Goal: Task Accomplishment & Management: Use online tool/utility

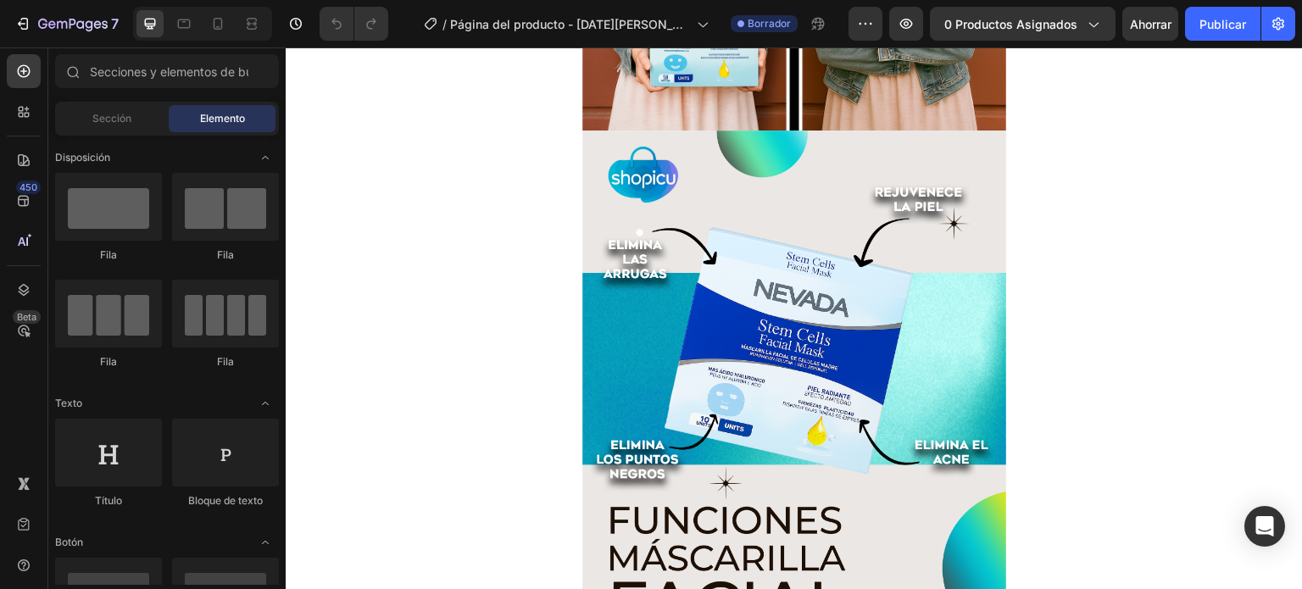
scroll to position [966, 0]
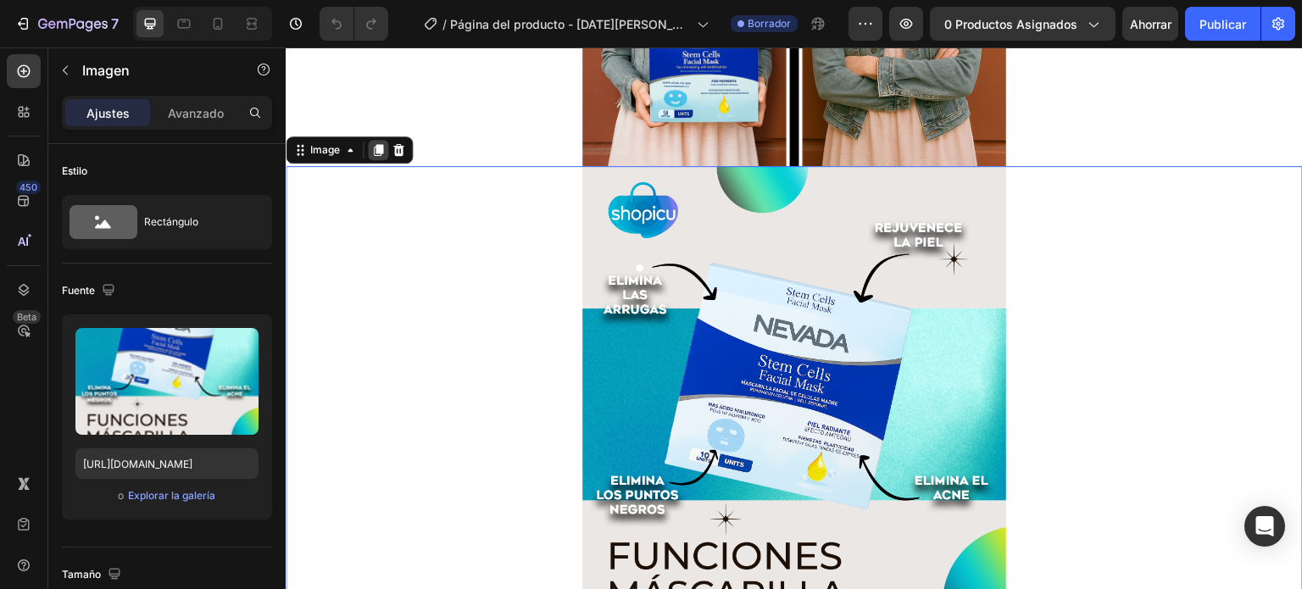
click at [384, 147] on icon at bounding box center [378, 150] width 14 height 14
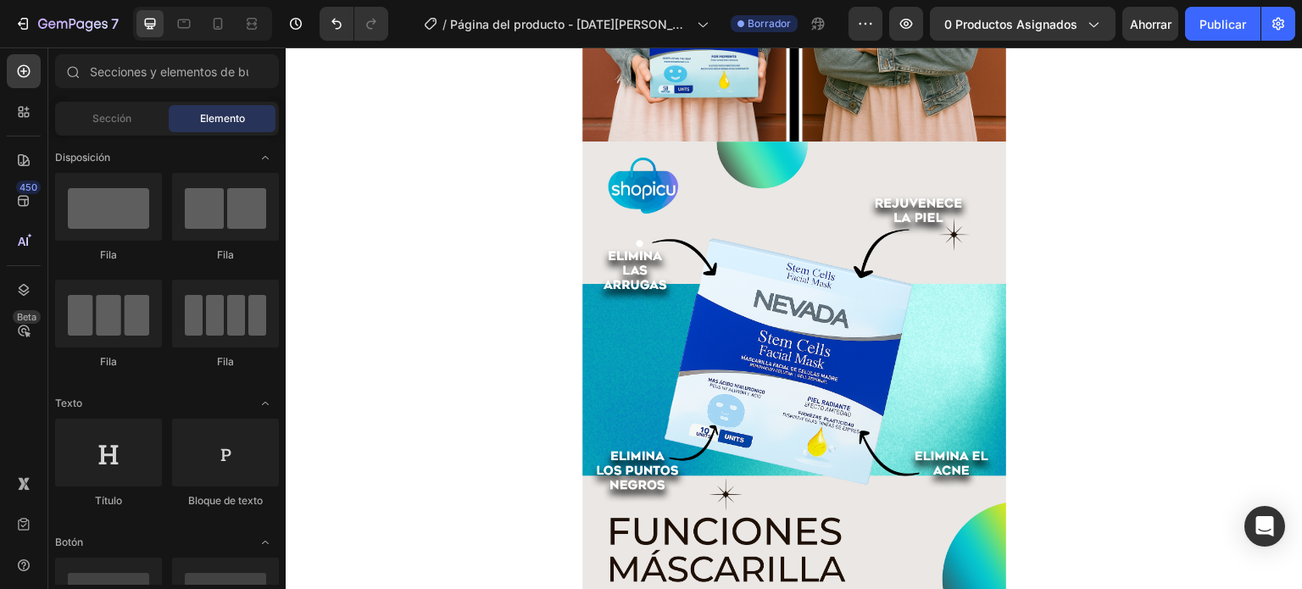
scroll to position [1014, 0]
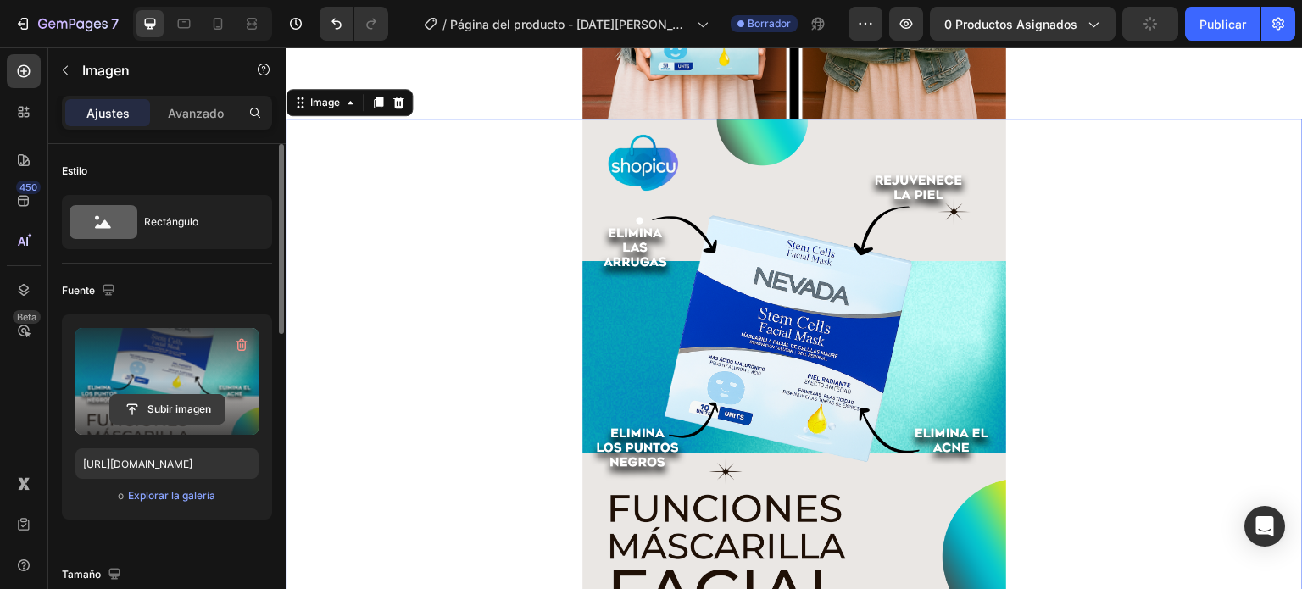
click at [131, 409] on input "file" at bounding box center [167, 409] width 114 height 29
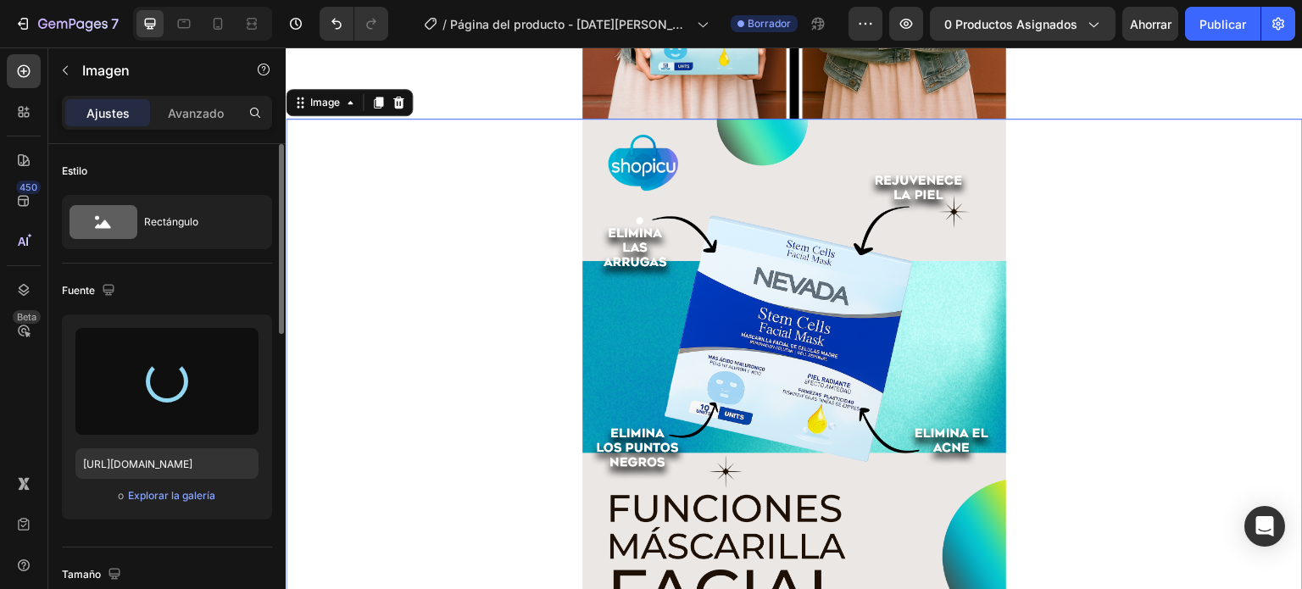
type input "[URL][DOMAIN_NAME]"
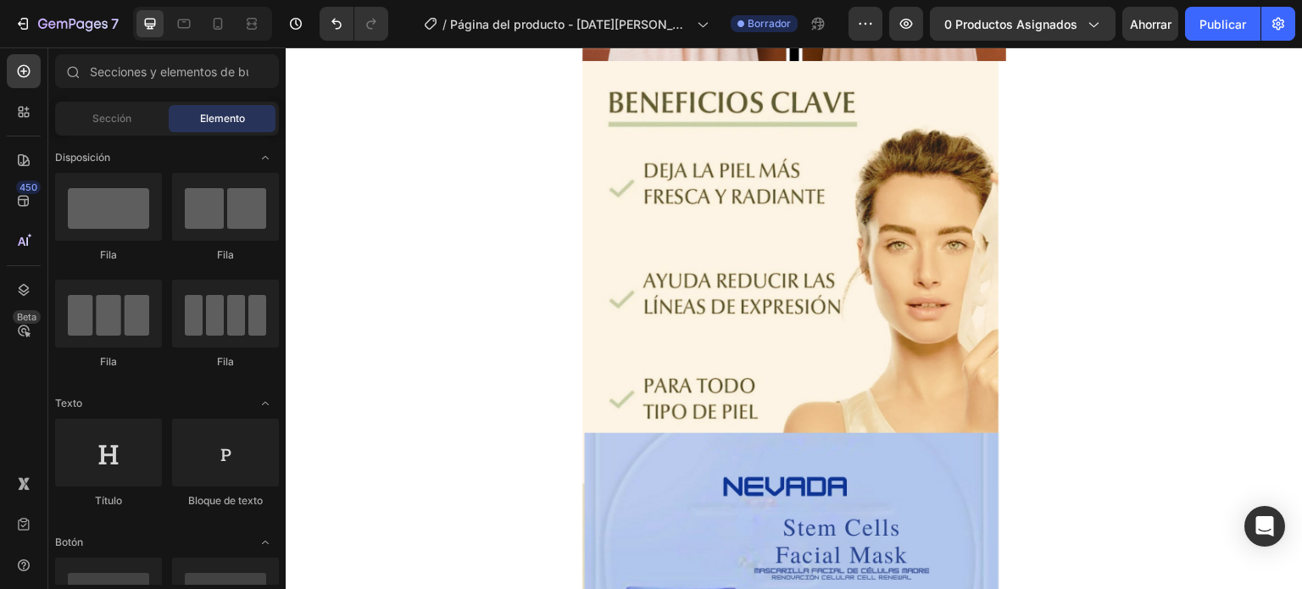
scroll to position [0, 0]
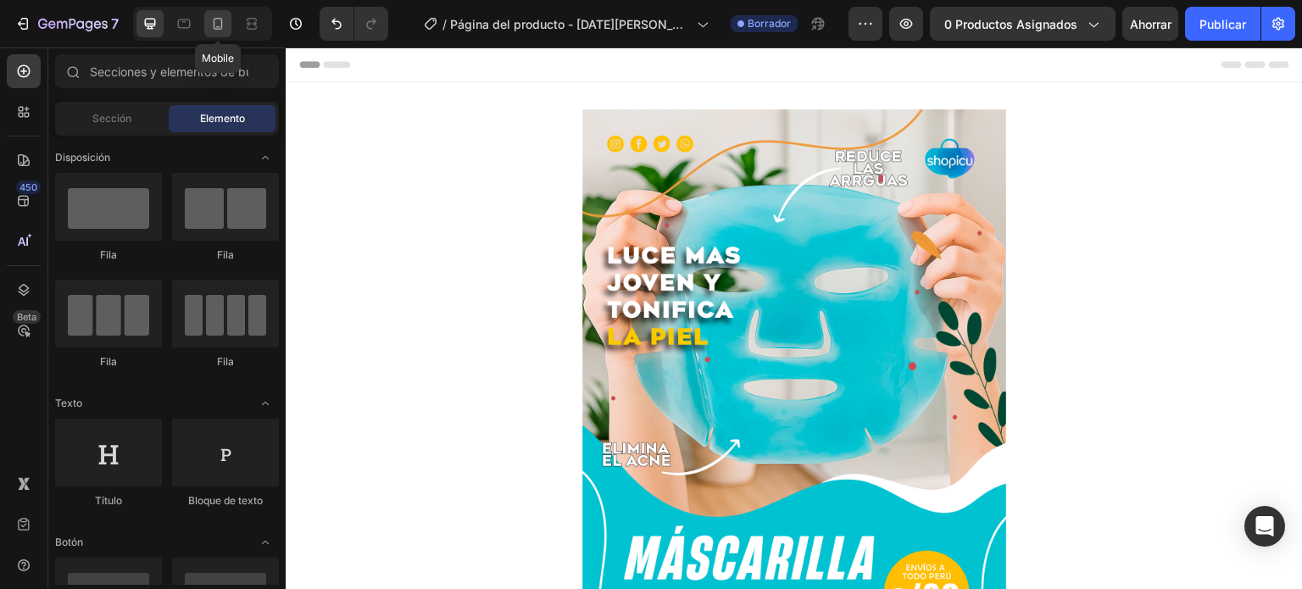
click at [215, 25] on icon at bounding box center [217, 23] width 17 height 17
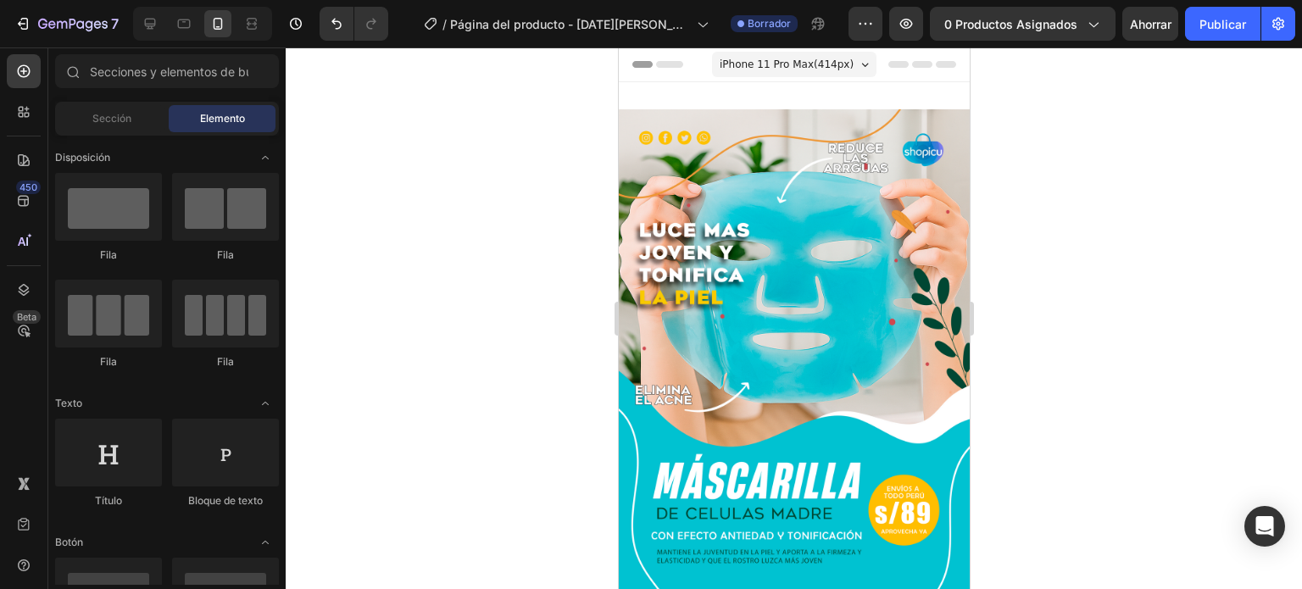
drag, startPoint x: 960, startPoint y: 384, endPoint x: 1618, endPoint y: 108, distance: 713.4
click at [146, 17] on icon at bounding box center [150, 23] width 17 height 17
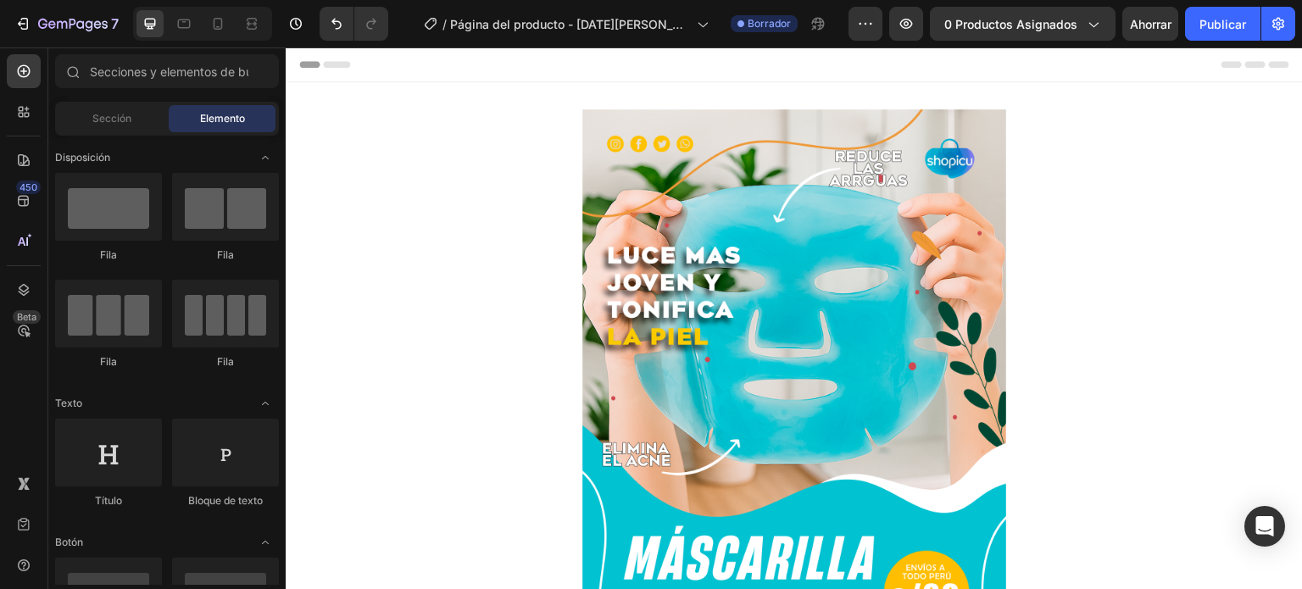
click at [819, 79] on div "Header" at bounding box center [794, 64] width 990 height 34
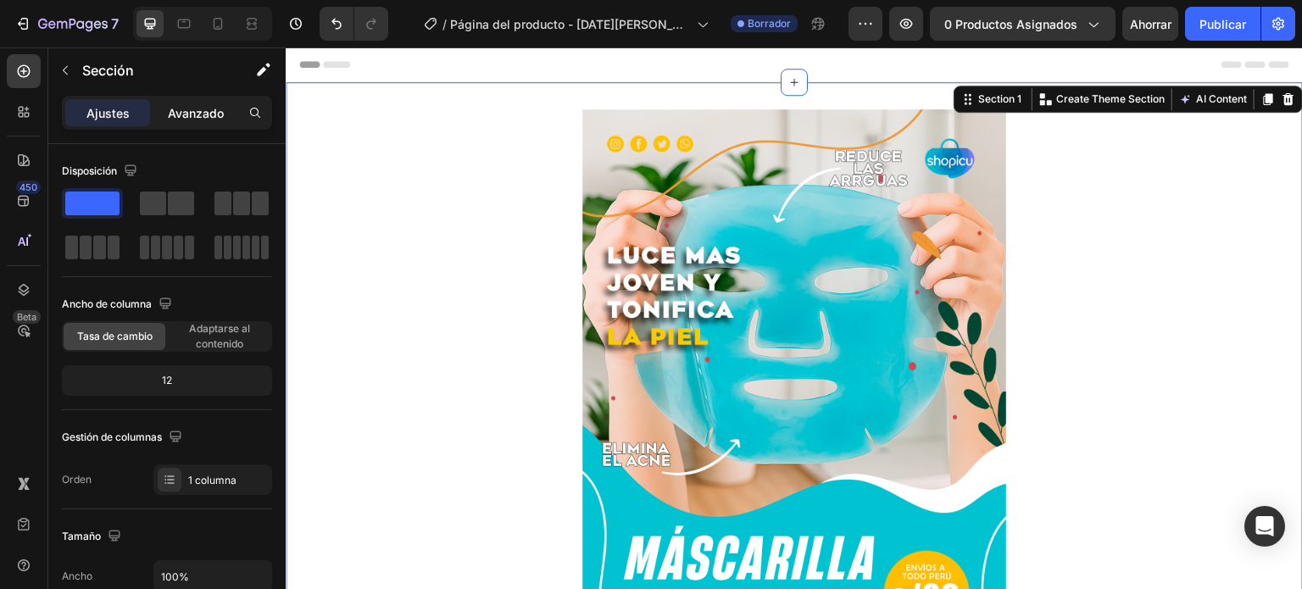
click at [204, 121] on div "Avanzado" at bounding box center [195, 112] width 85 height 27
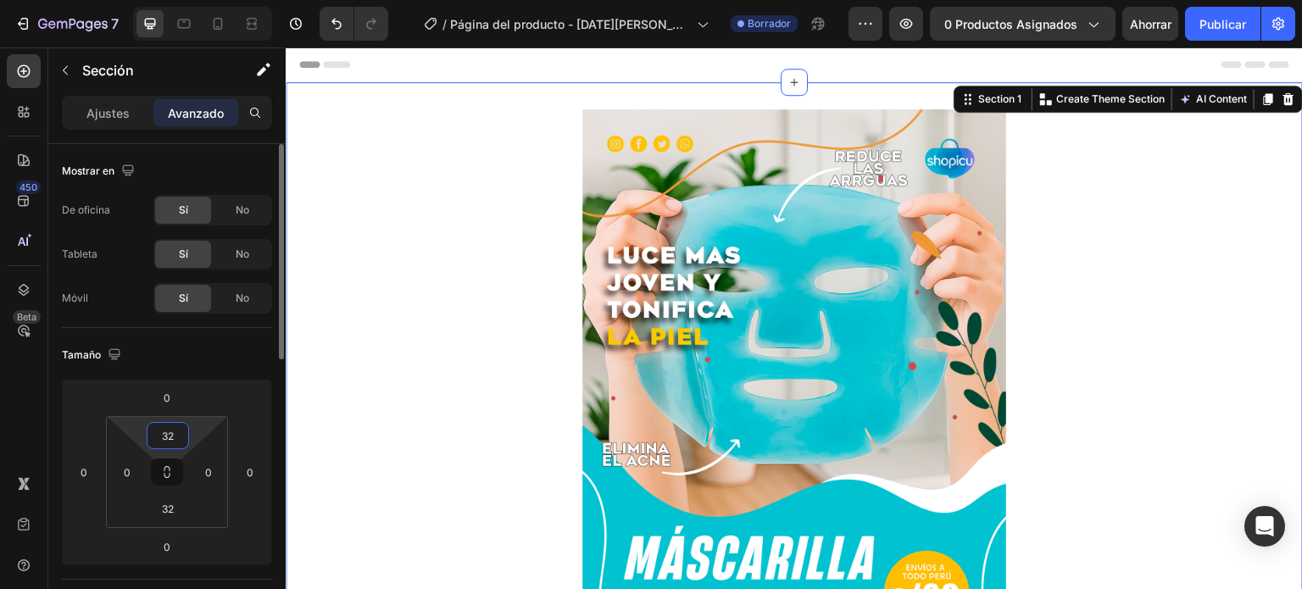
click at [182, 432] on input "32" at bounding box center [168, 435] width 34 height 25
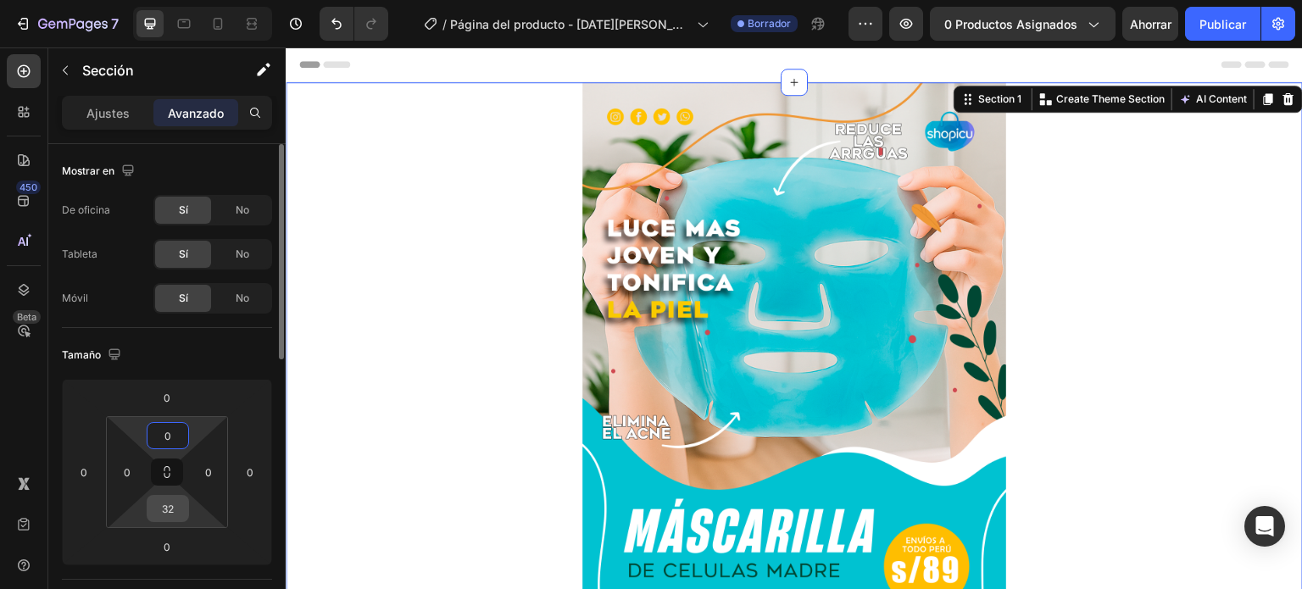
type input "0"
click at [160, 520] on input "32" at bounding box center [168, 508] width 34 height 25
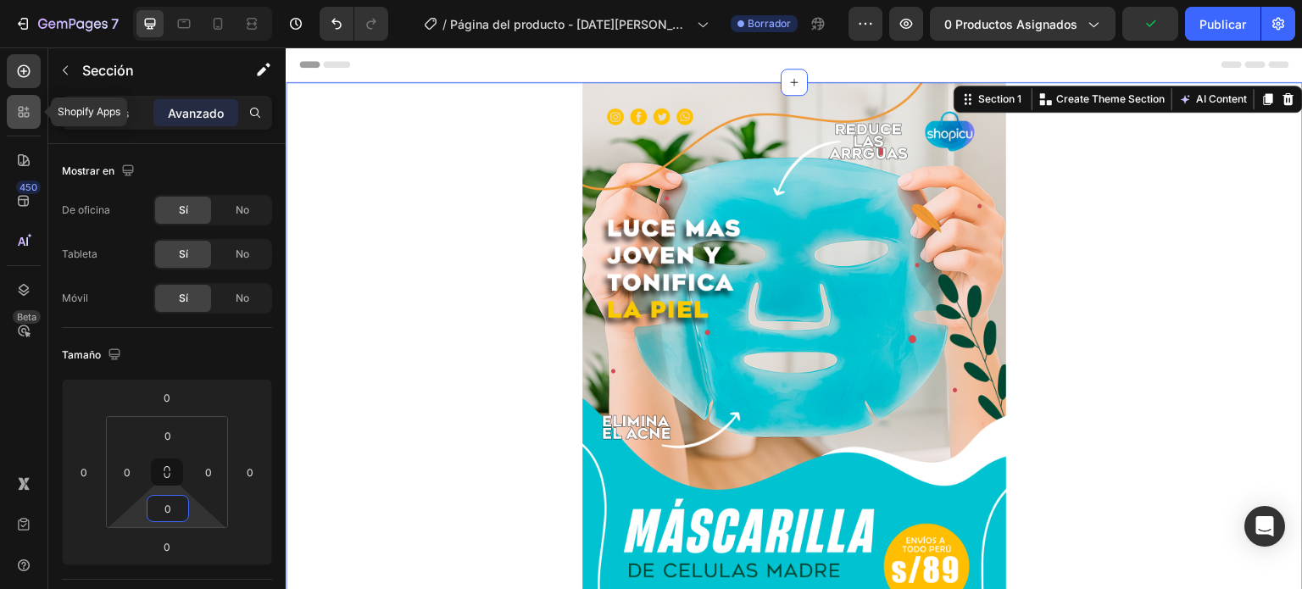
type input "0"
click at [15, 110] on icon at bounding box center [23, 111] width 17 height 17
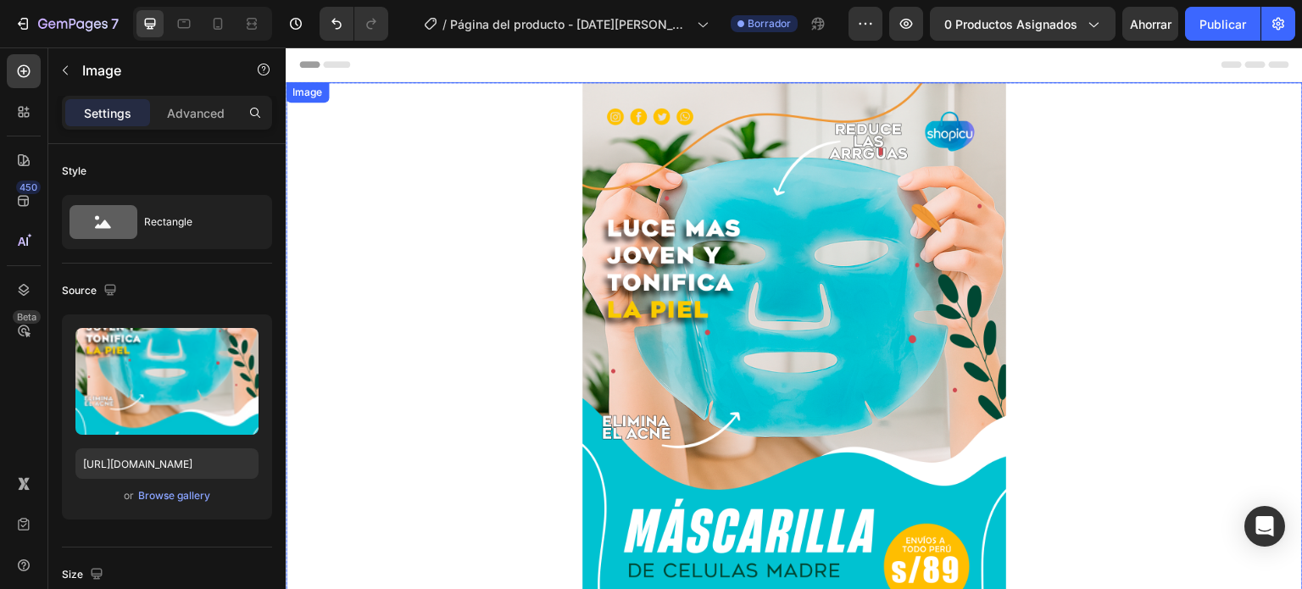
click at [675, 181] on img at bounding box center [794, 381] width 424 height 599
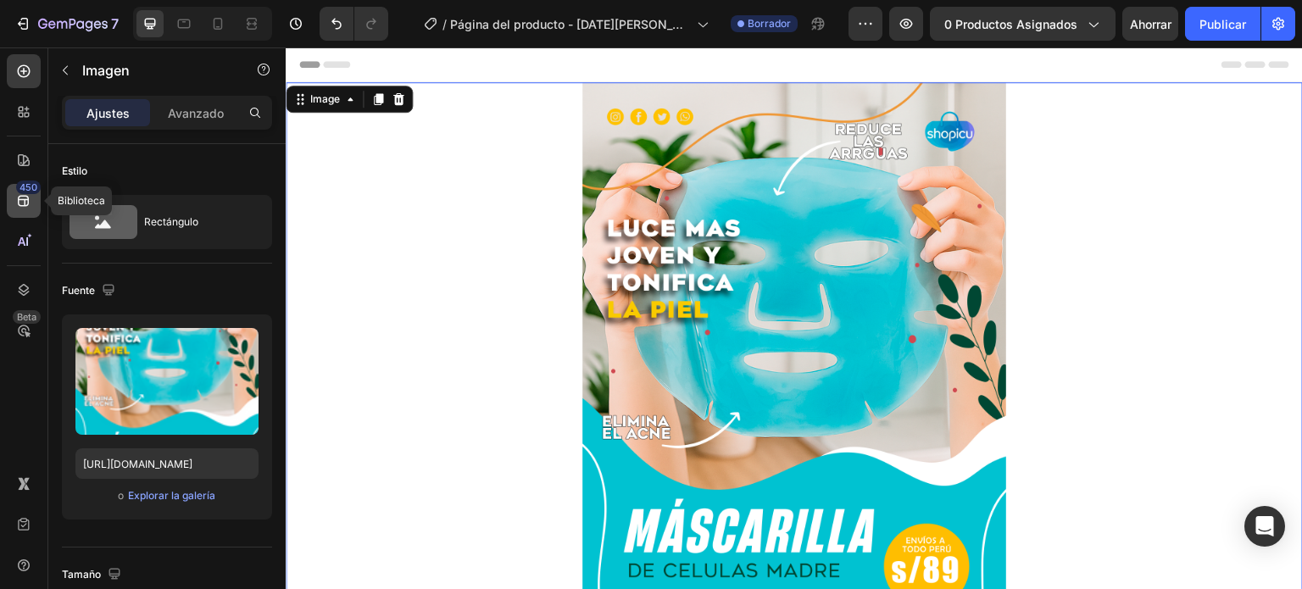
click at [20, 207] on icon at bounding box center [23, 200] width 17 height 17
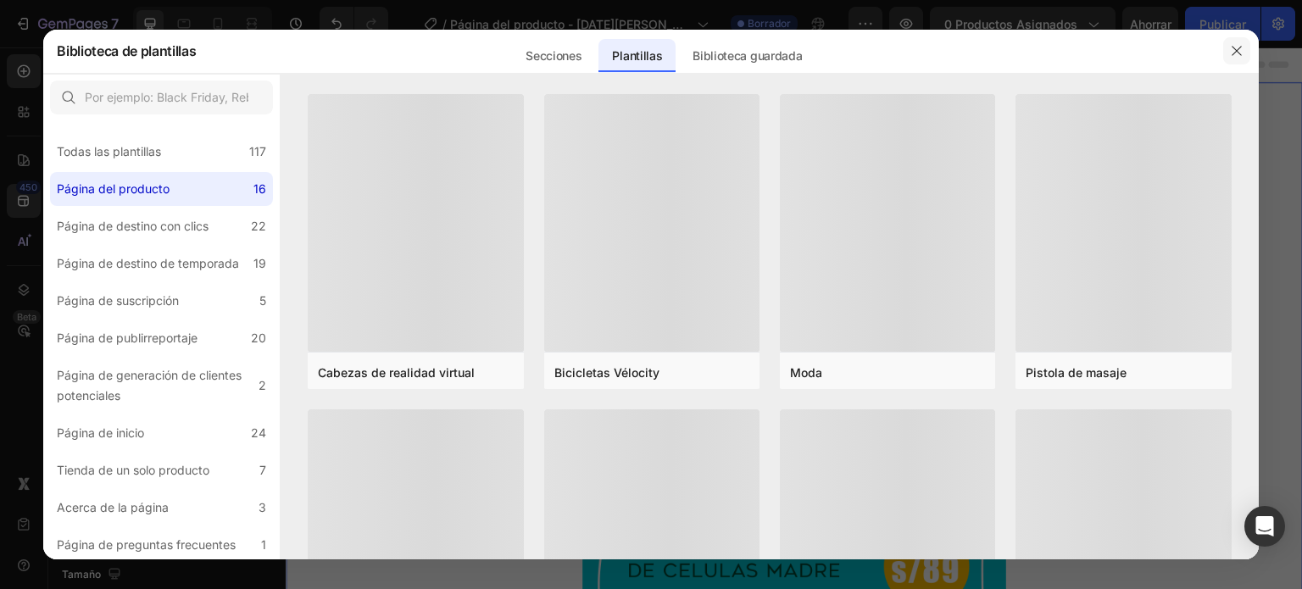
click at [1241, 47] on icon "button" at bounding box center [1237, 51] width 14 height 14
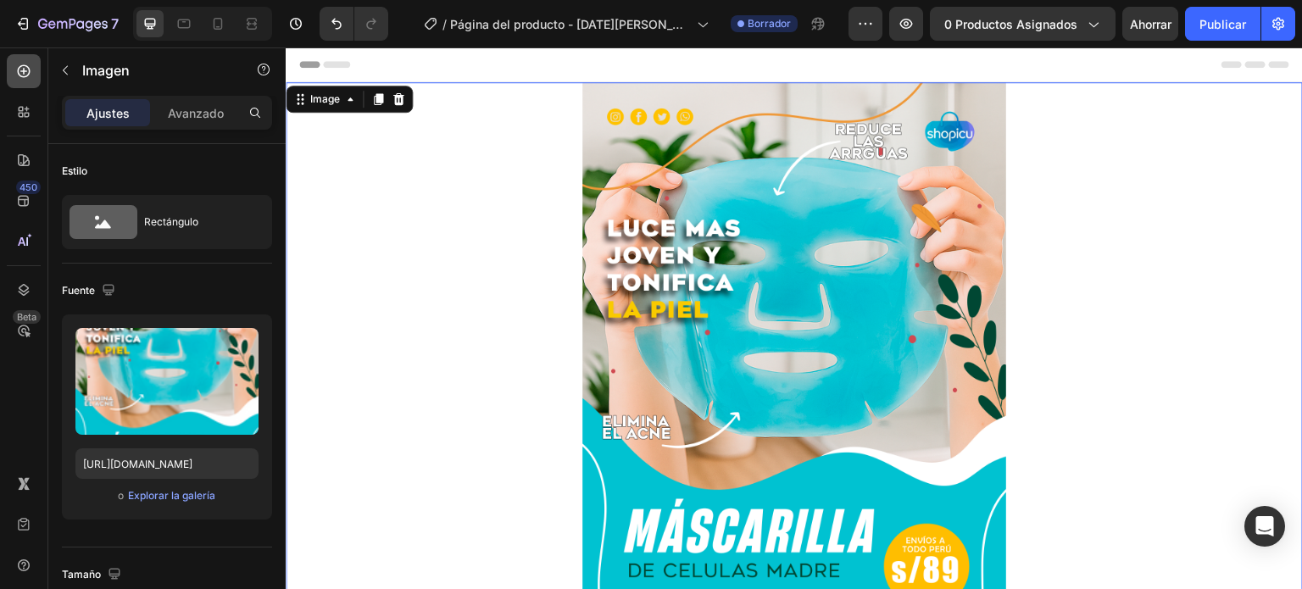
click at [26, 70] on icon at bounding box center [23, 71] width 17 height 17
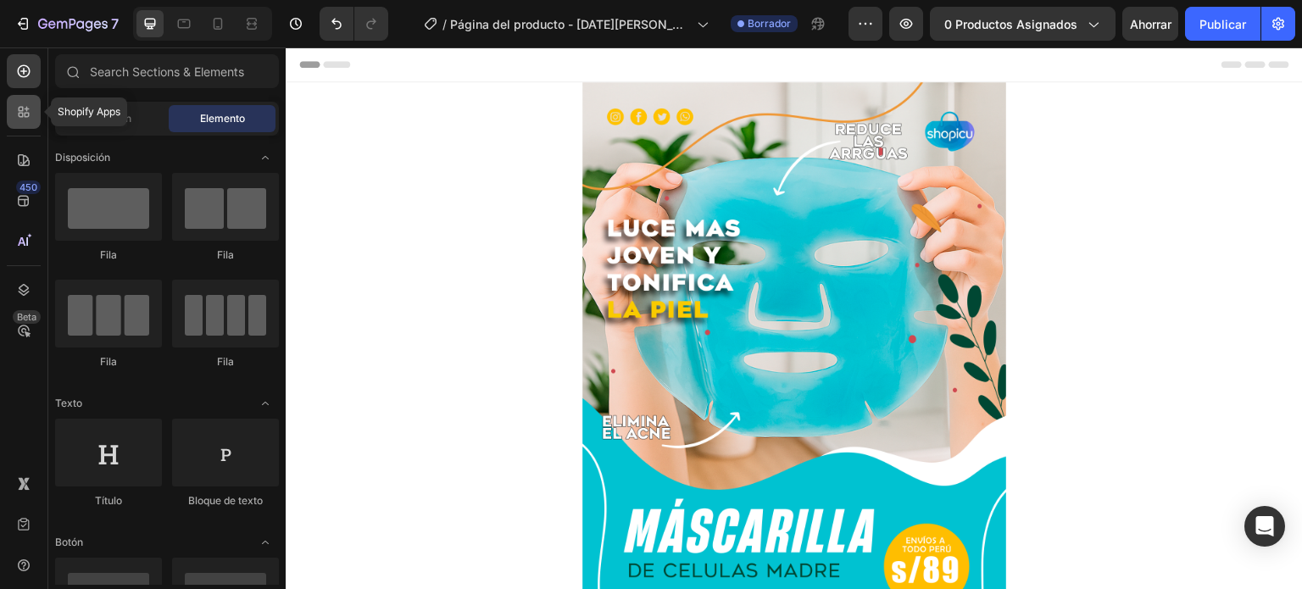
click at [20, 109] on icon at bounding box center [23, 111] width 17 height 17
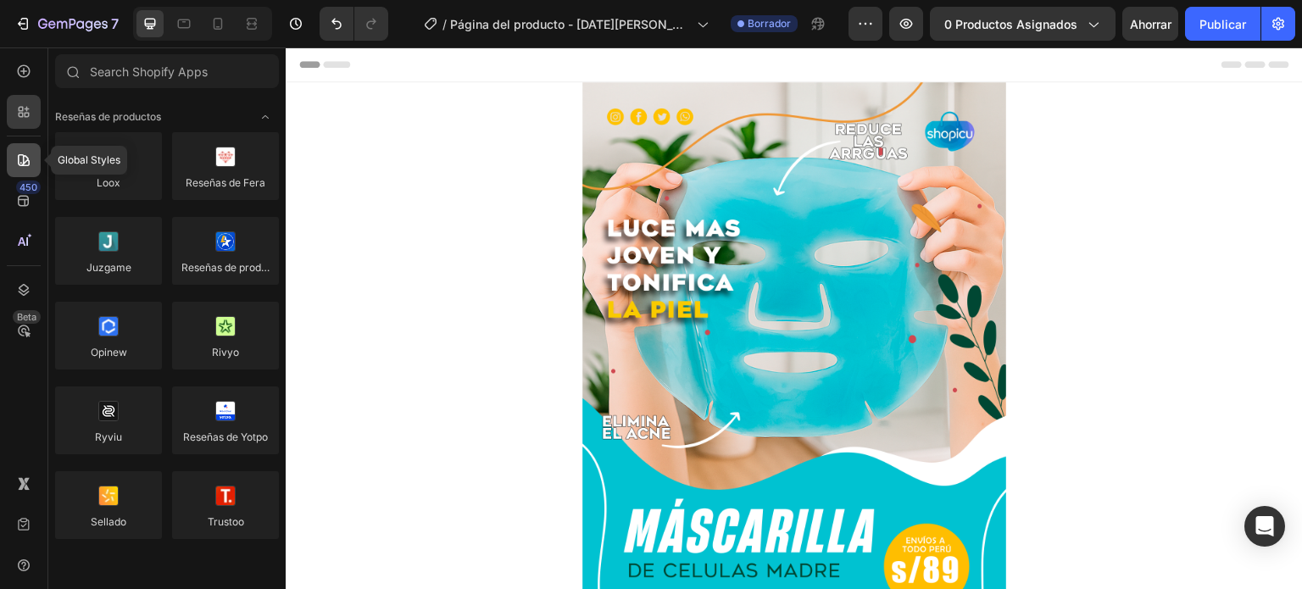
click at [19, 153] on icon at bounding box center [23, 160] width 17 height 17
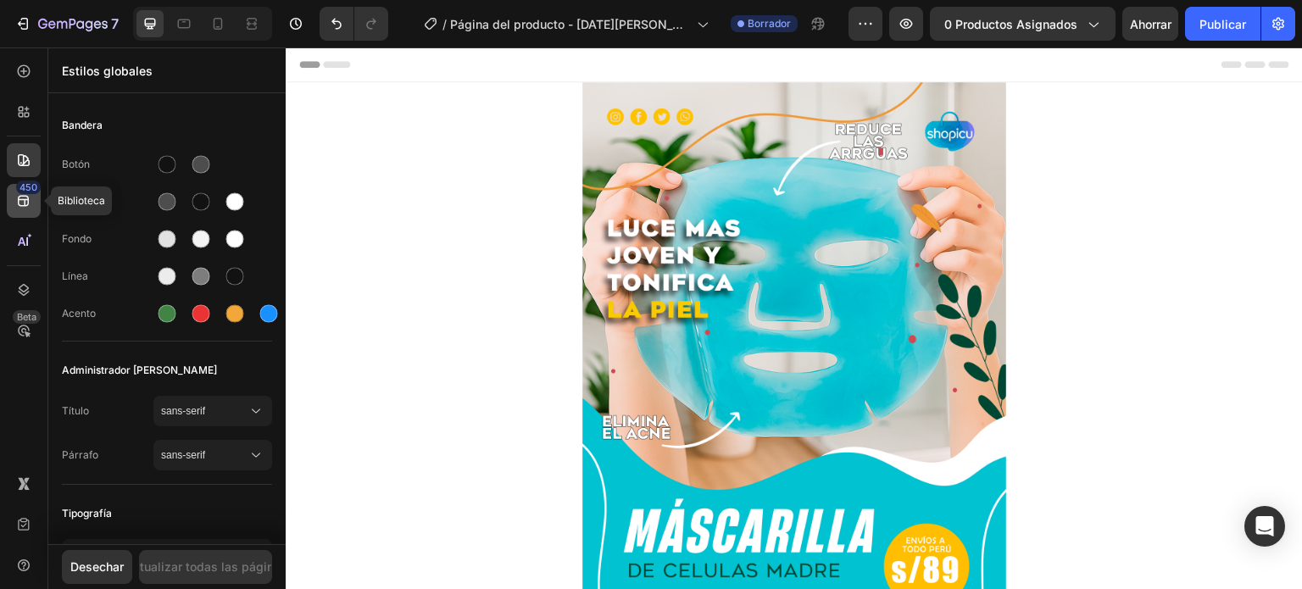
click at [24, 196] on icon at bounding box center [23, 201] width 11 height 11
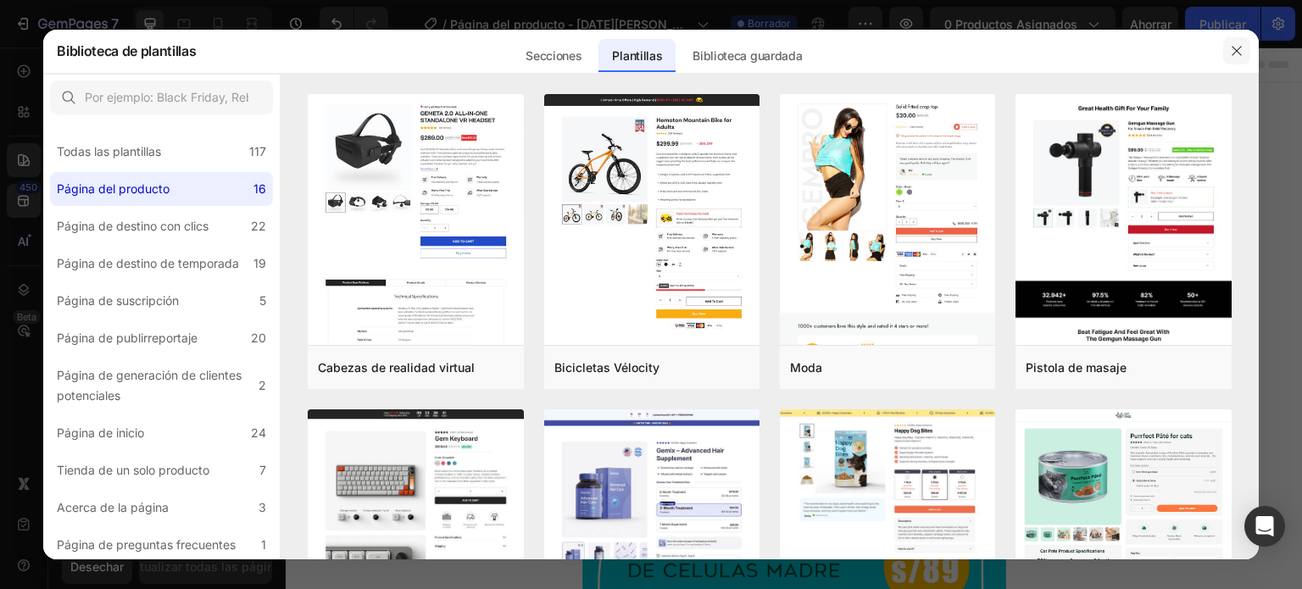
click at [1235, 59] on button "button" at bounding box center [1236, 50] width 27 height 27
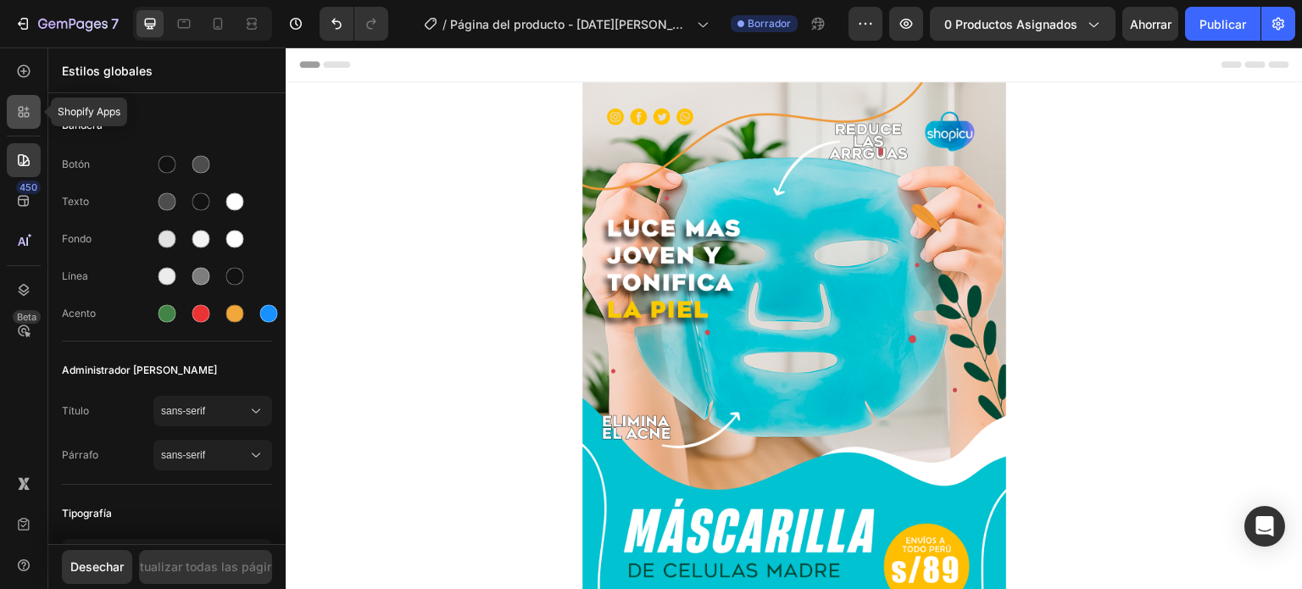
click at [29, 108] on icon at bounding box center [23, 111] width 17 height 17
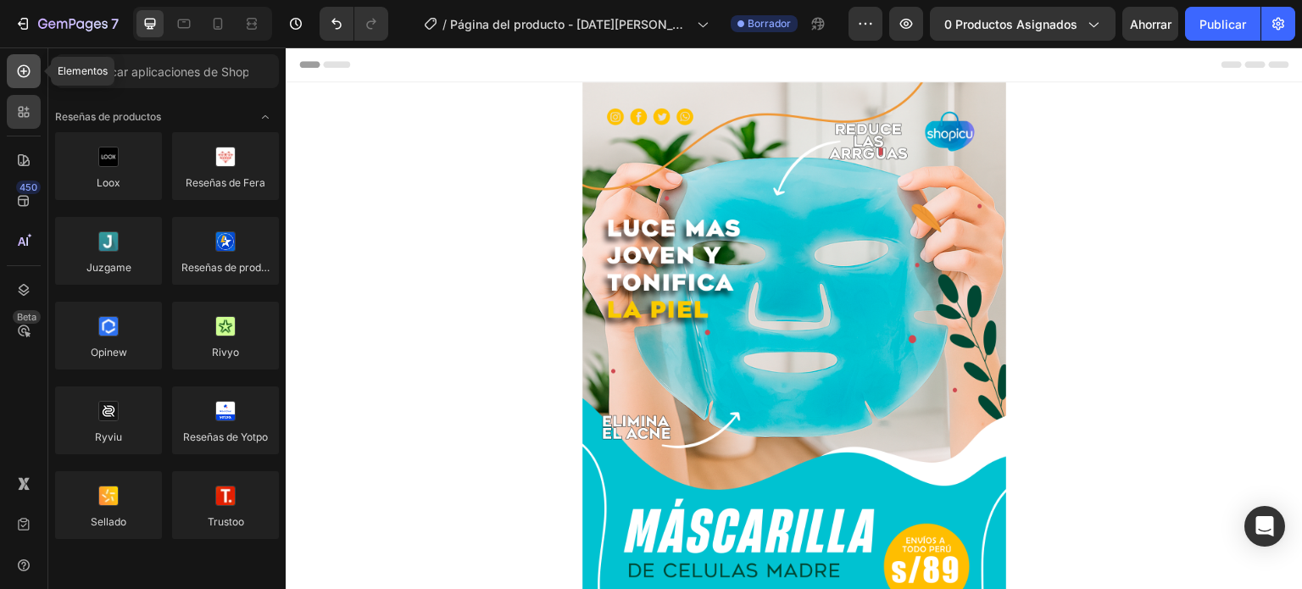
click at [23, 68] on icon at bounding box center [23, 71] width 17 height 17
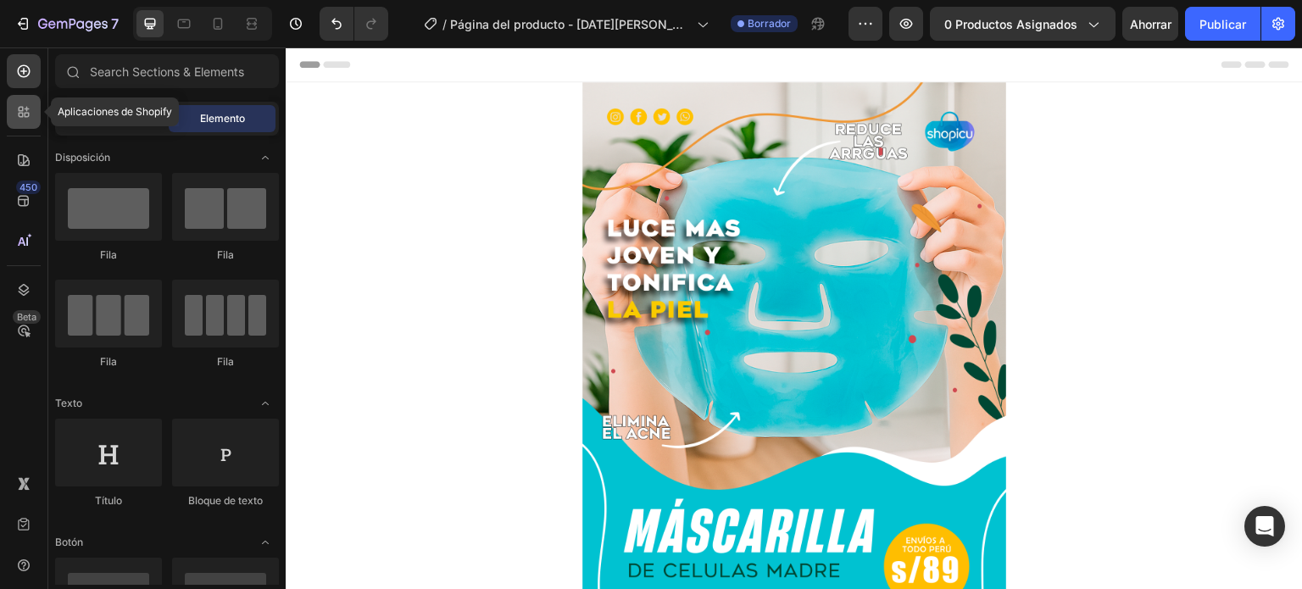
click at [23, 102] on div at bounding box center [24, 112] width 34 height 34
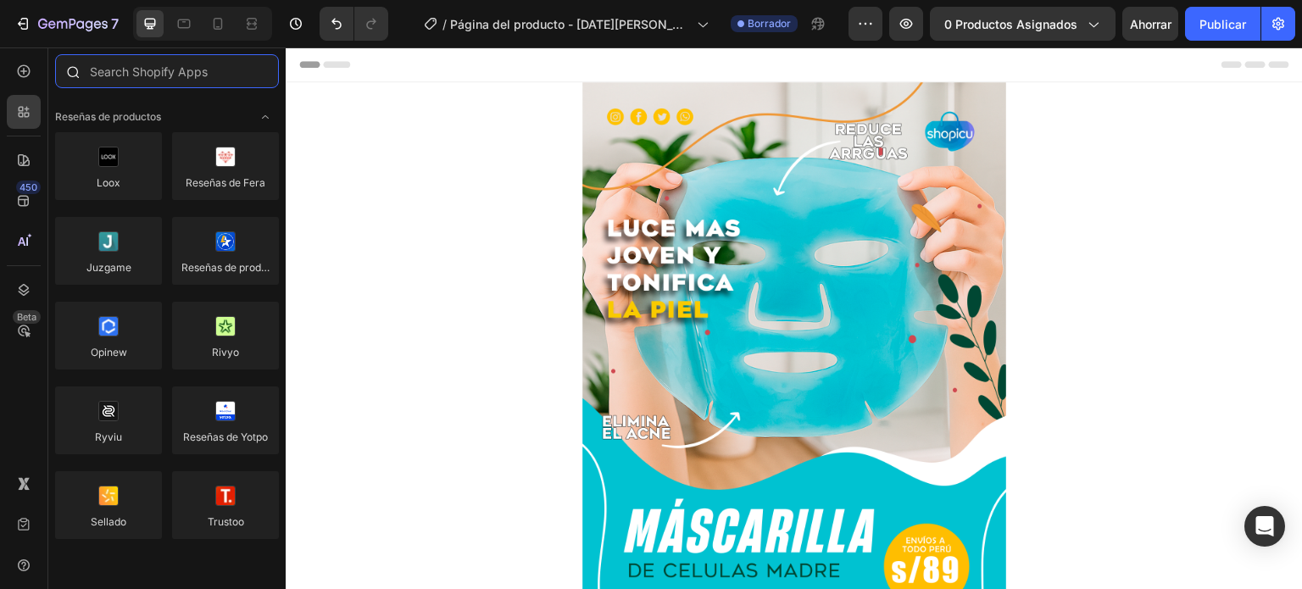
click at [134, 70] on input "text" at bounding box center [167, 71] width 224 height 34
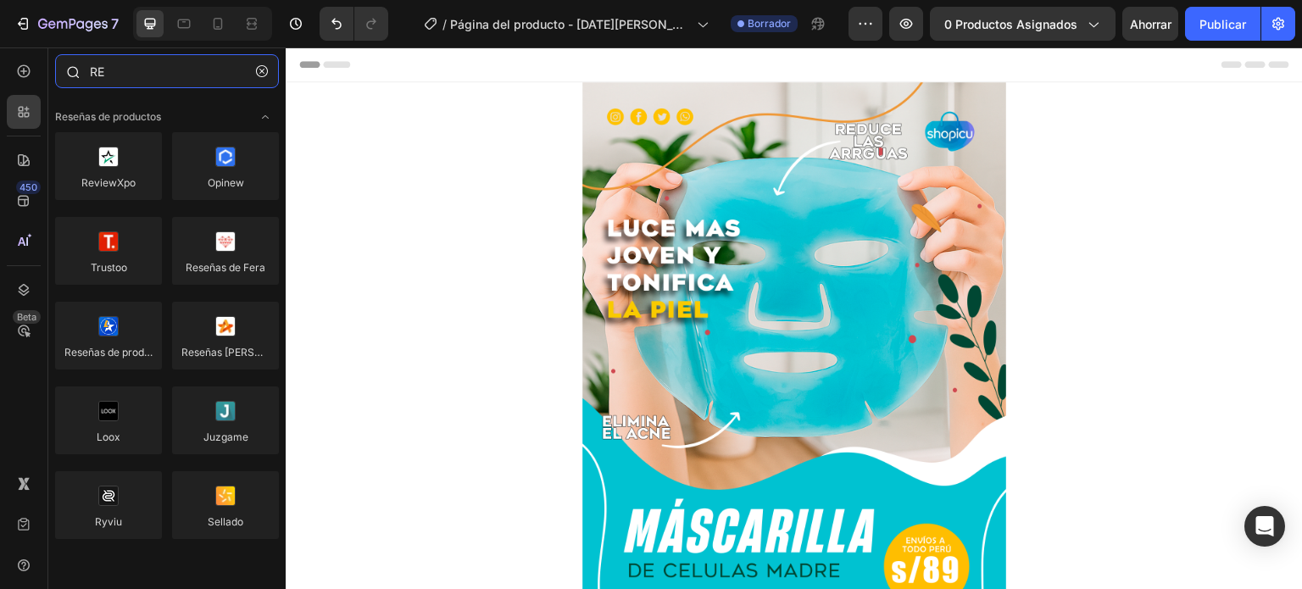
type input "R"
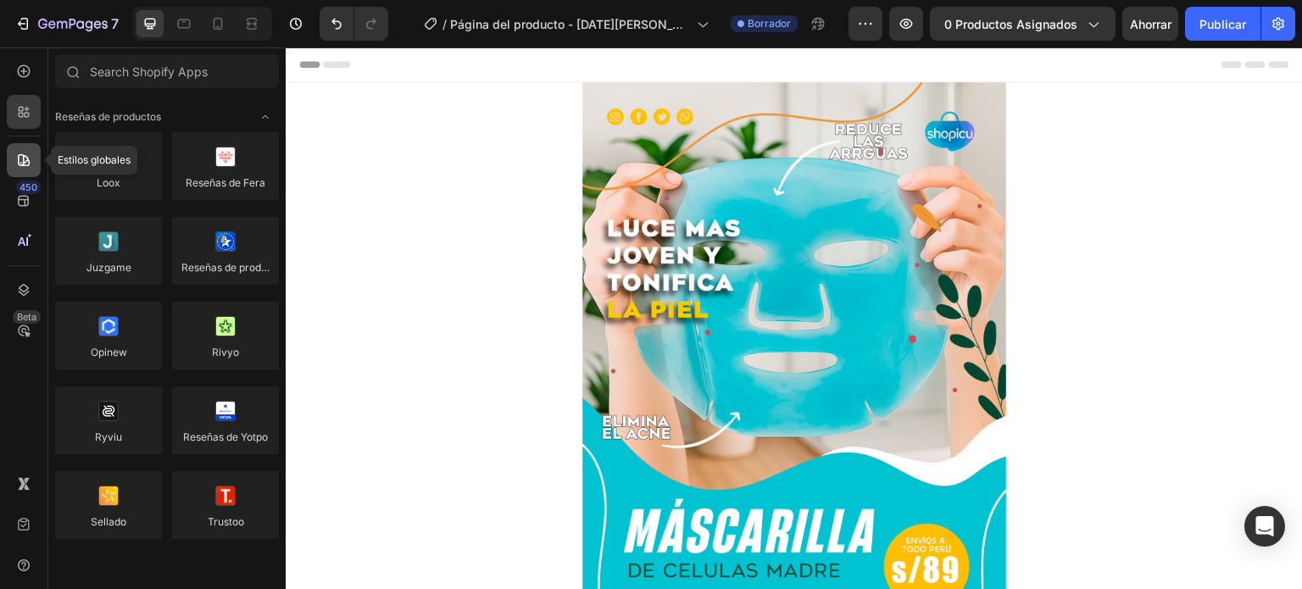
click at [21, 151] on div at bounding box center [24, 160] width 34 height 34
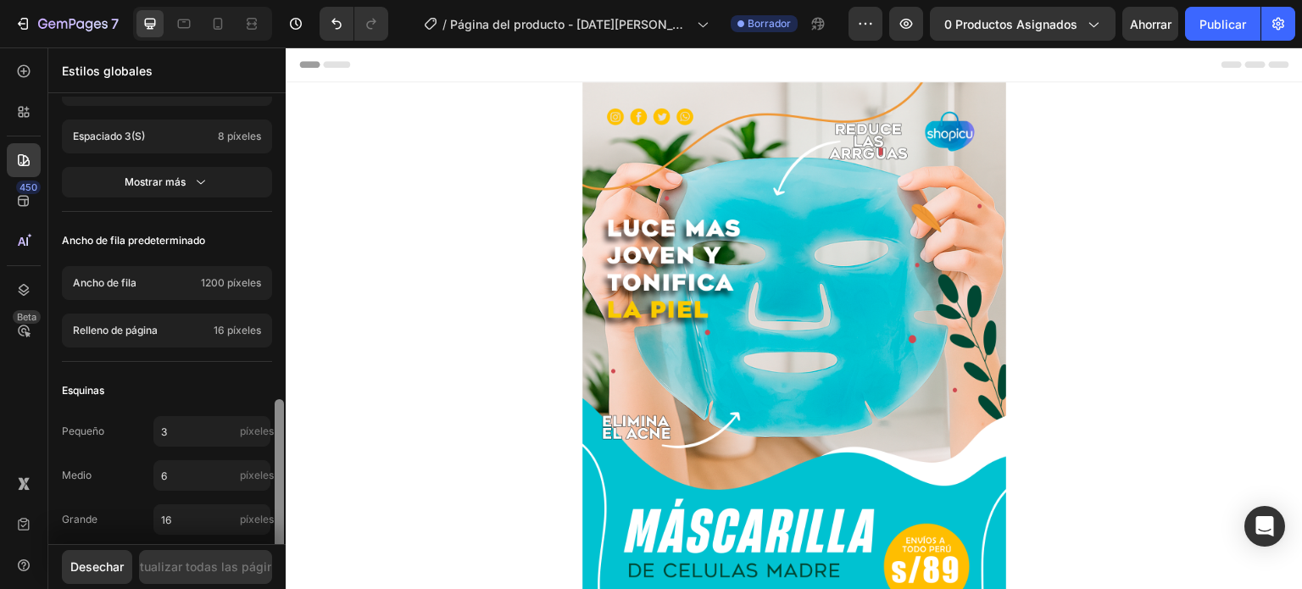
scroll to position [793, 0]
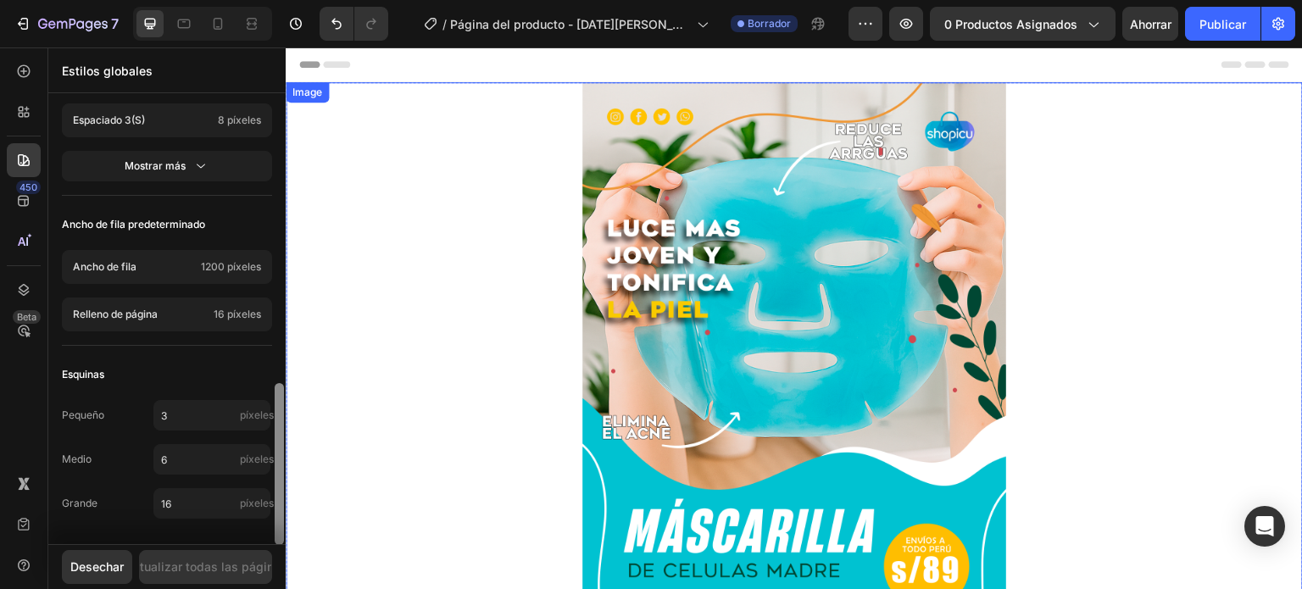
drag, startPoint x: 569, startPoint y: 165, endPoint x: 288, endPoint y: 416, distance: 376.4
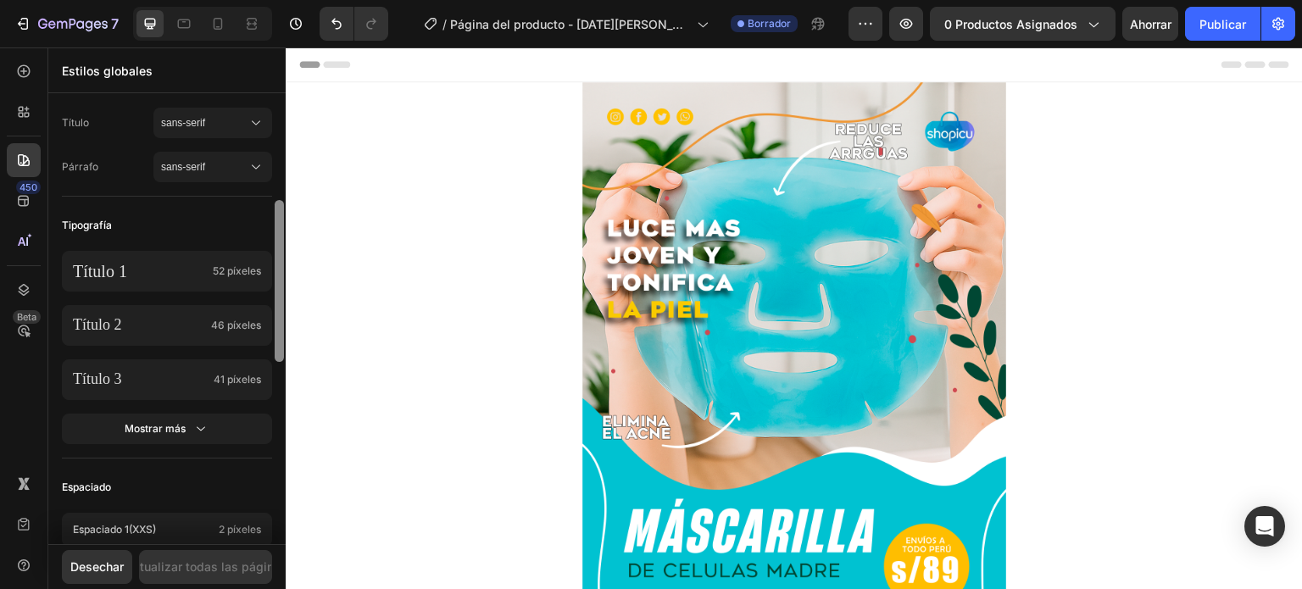
scroll to position [157, 0]
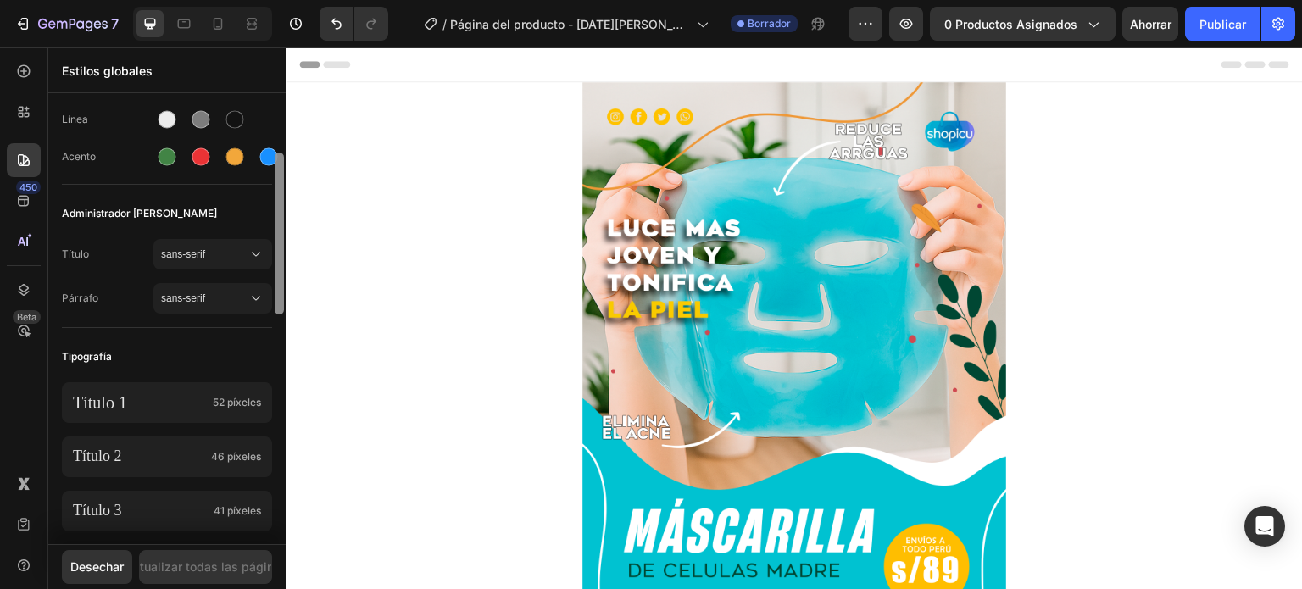
drag, startPoint x: 567, startPoint y: 466, endPoint x: 287, endPoint y: 80, distance: 477.1
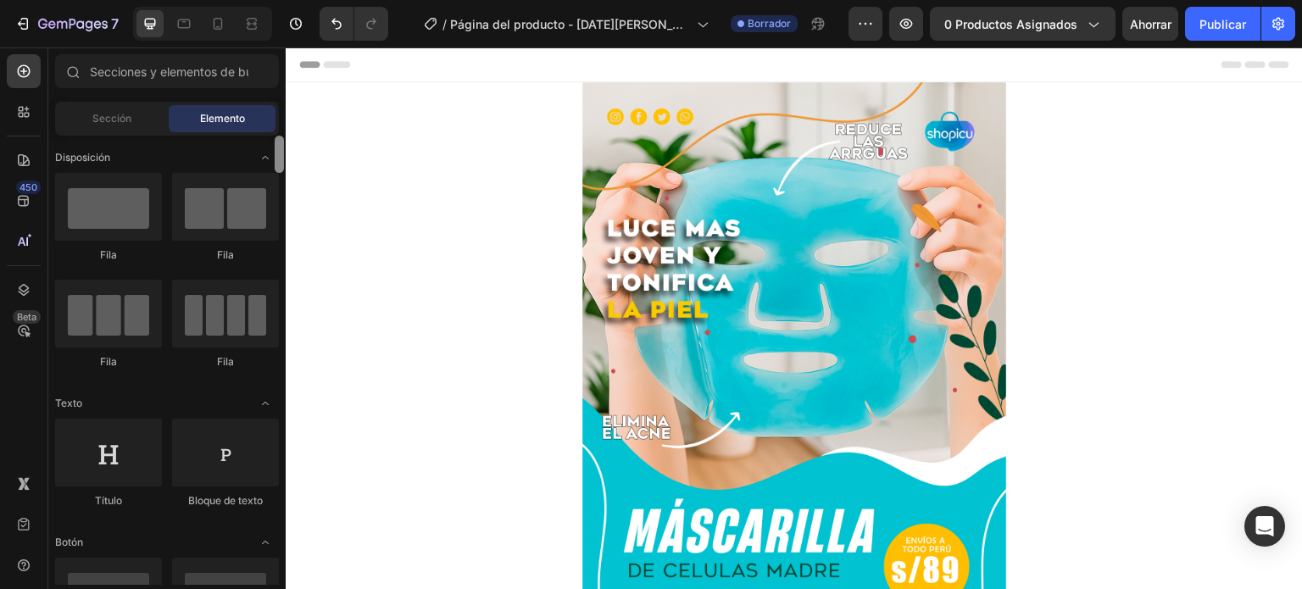
drag, startPoint x: 278, startPoint y: 163, endPoint x: 281, endPoint y: 104, distance: 58.5
click at [281, 104] on div "Secciones(0) Elementos(84) Sección Elemento Hero Section Product Detail Brands …" at bounding box center [166, 319] width 237 height 531
click at [21, 108] on icon at bounding box center [21, 109] width 5 height 5
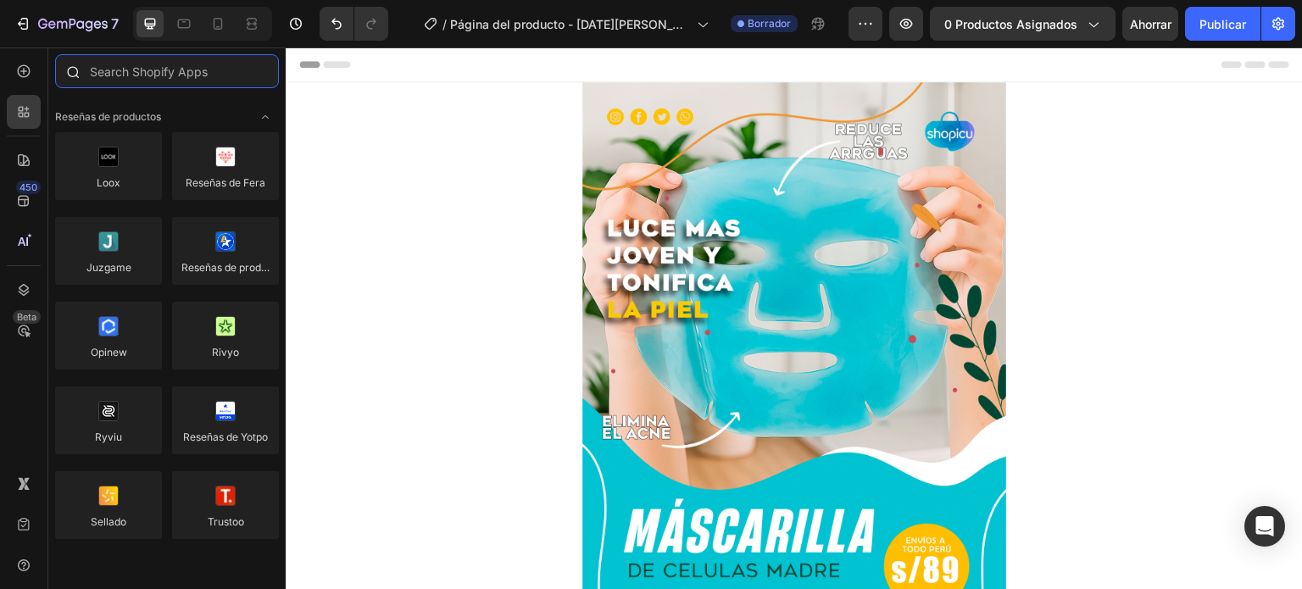
click at [166, 77] on input "text" at bounding box center [167, 71] width 224 height 34
type input "BOT"
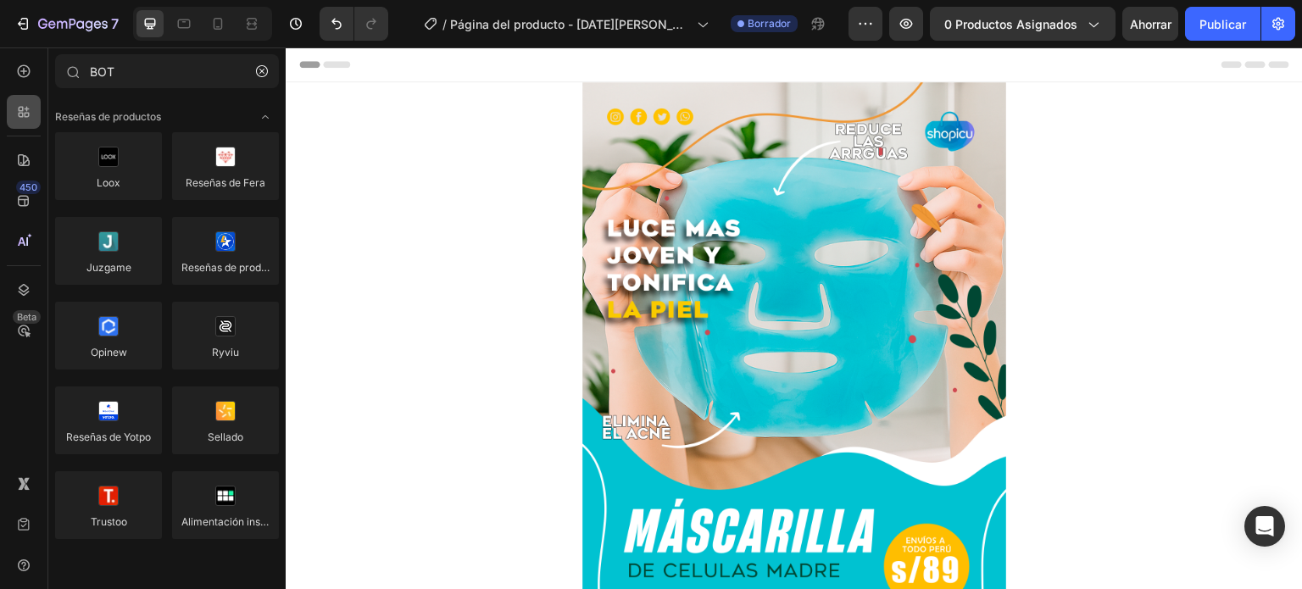
click at [26, 100] on div at bounding box center [24, 112] width 34 height 34
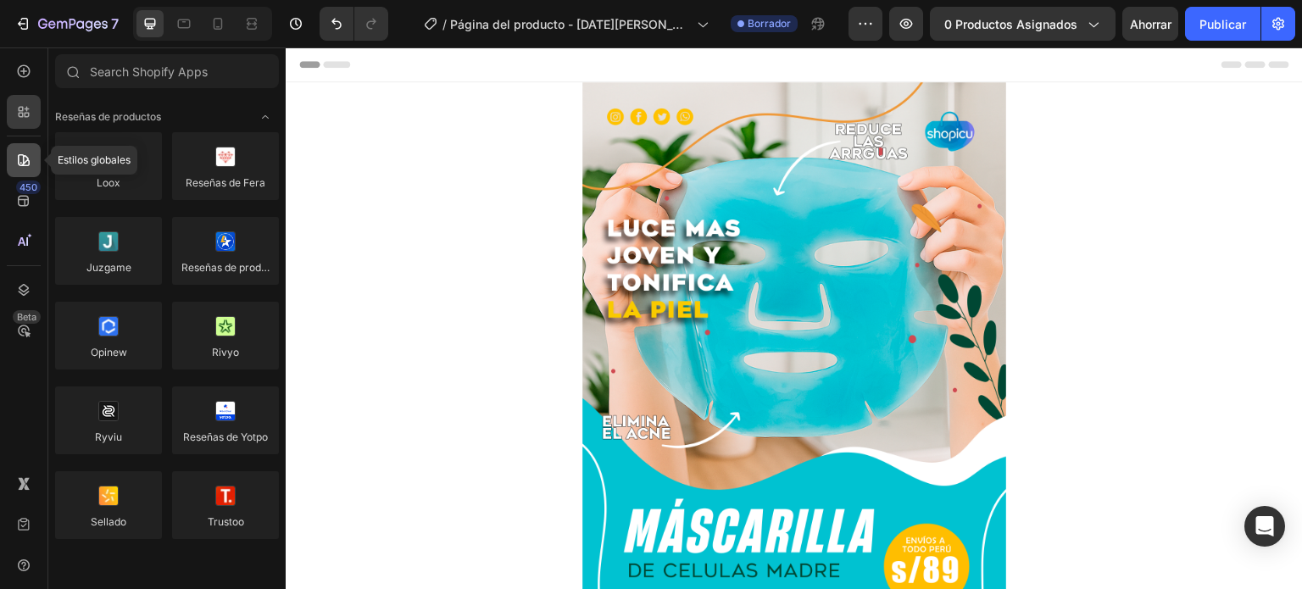
click at [25, 155] on icon at bounding box center [24, 160] width 12 height 12
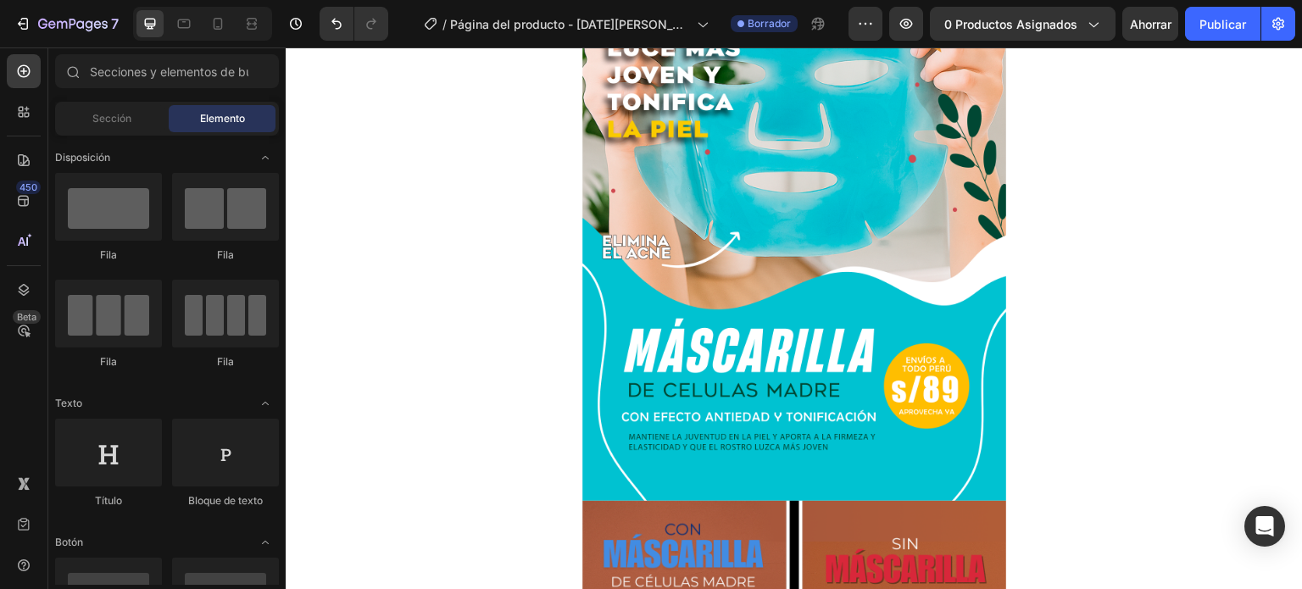
scroll to position [0, 0]
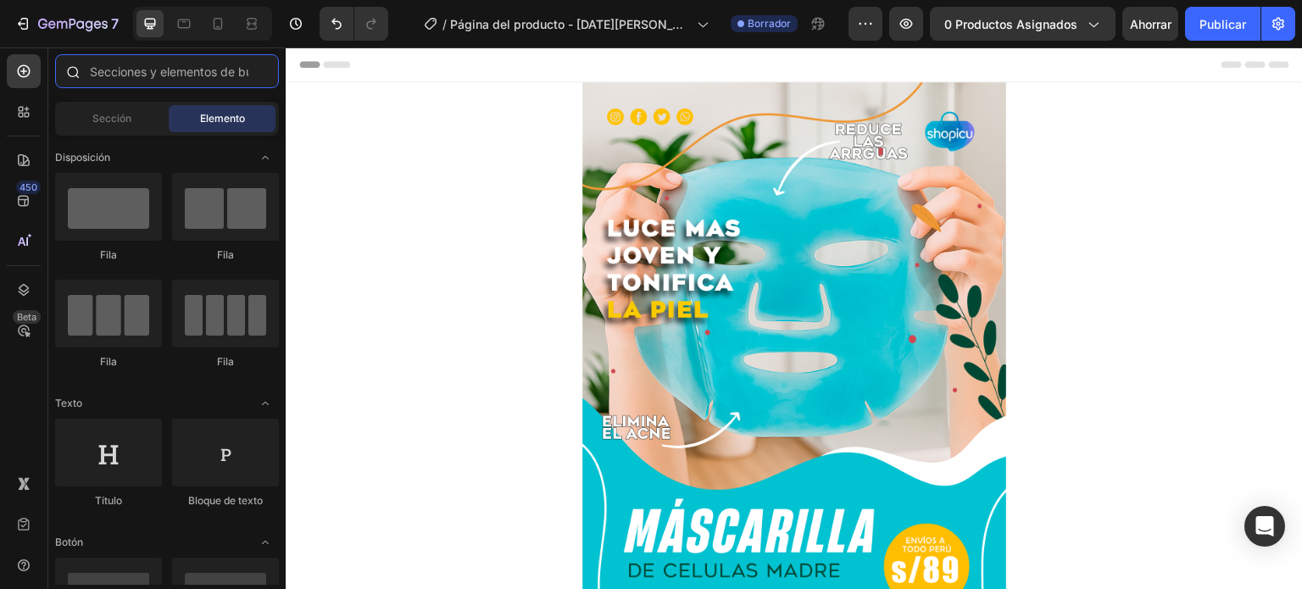
click at [120, 69] on input "text" at bounding box center [167, 71] width 224 height 34
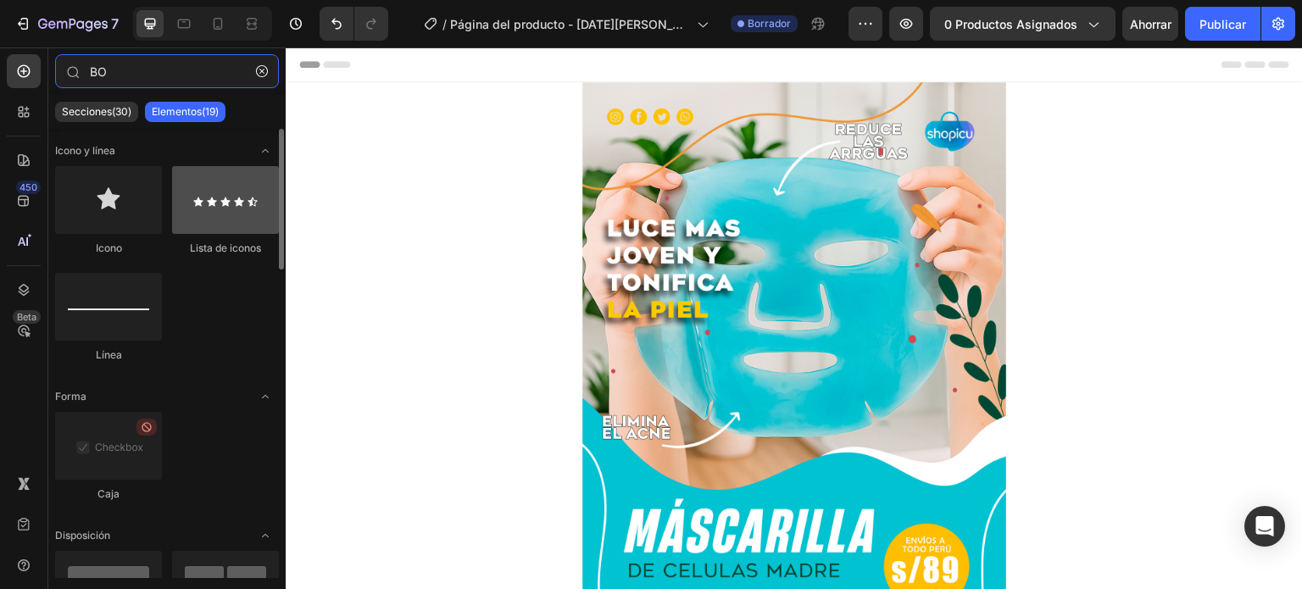
type input "BO"
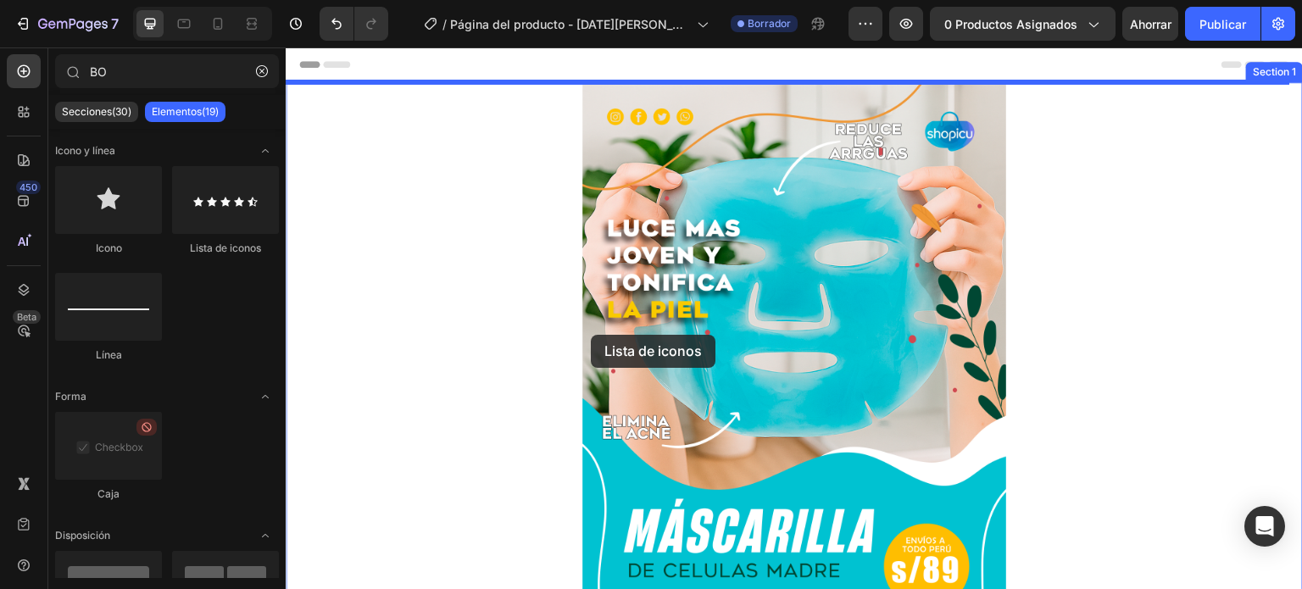
drag, startPoint x: 487, startPoint y: 260, endPoint x: 591, endPoint y: 336, distance: 128.0
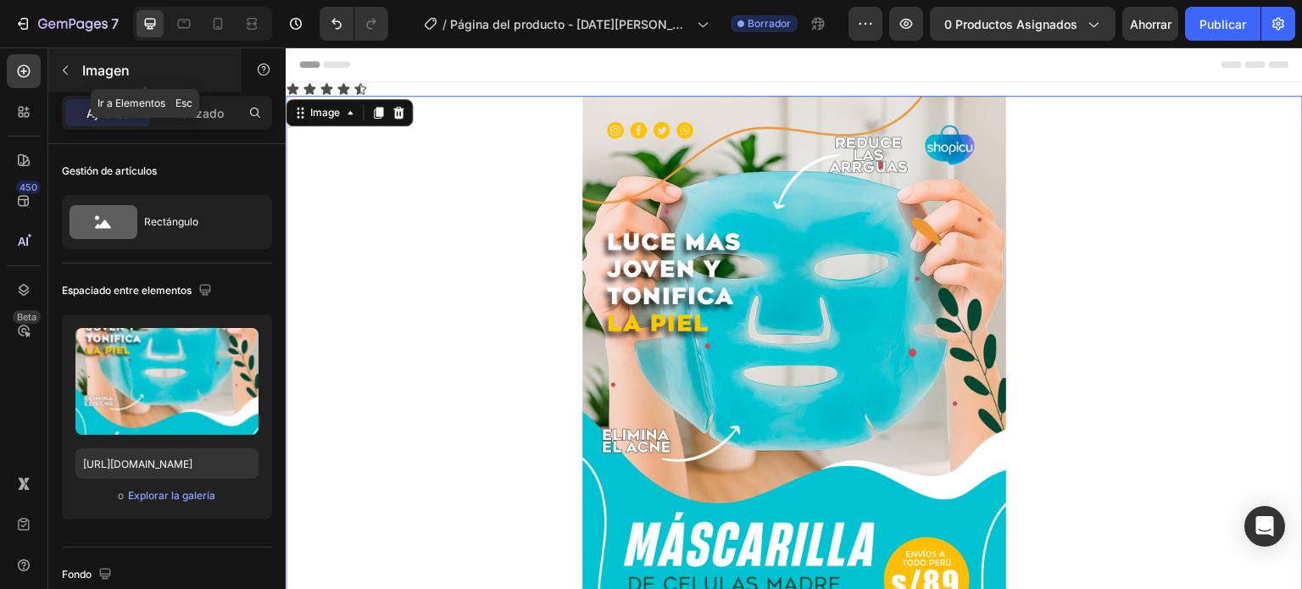
click at [62, 78] on button "button" at bounding box center [65, 70] width 27 height 27
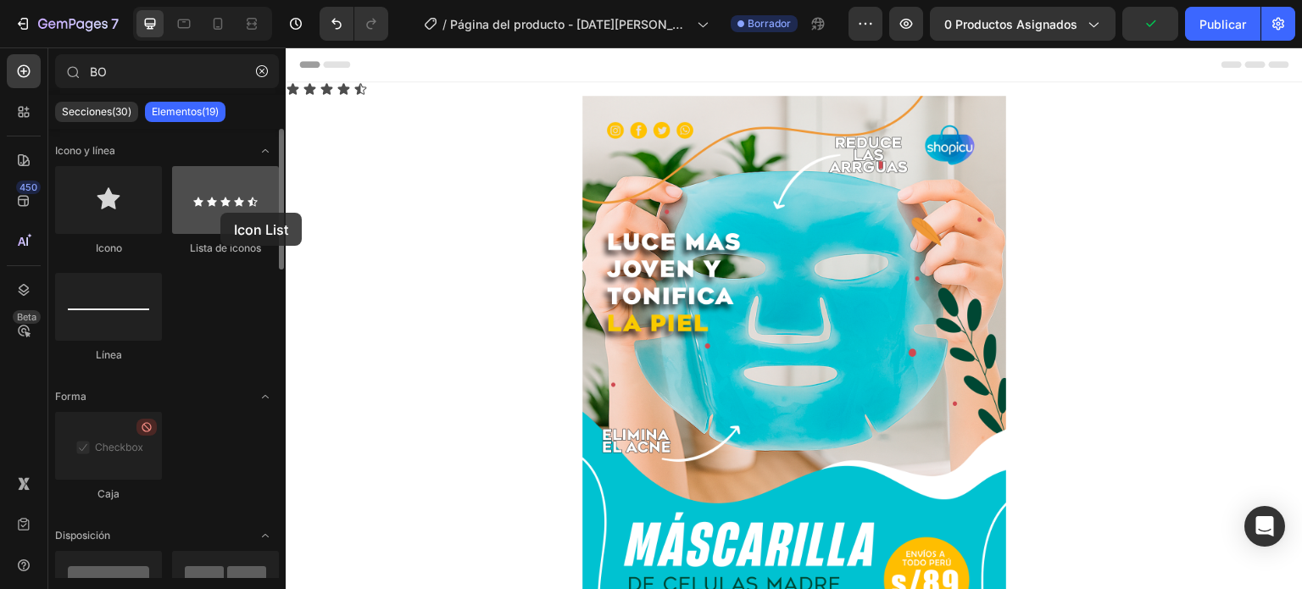
click at [220, 213] on div at bounding box center [225, 200] width 107 height 68
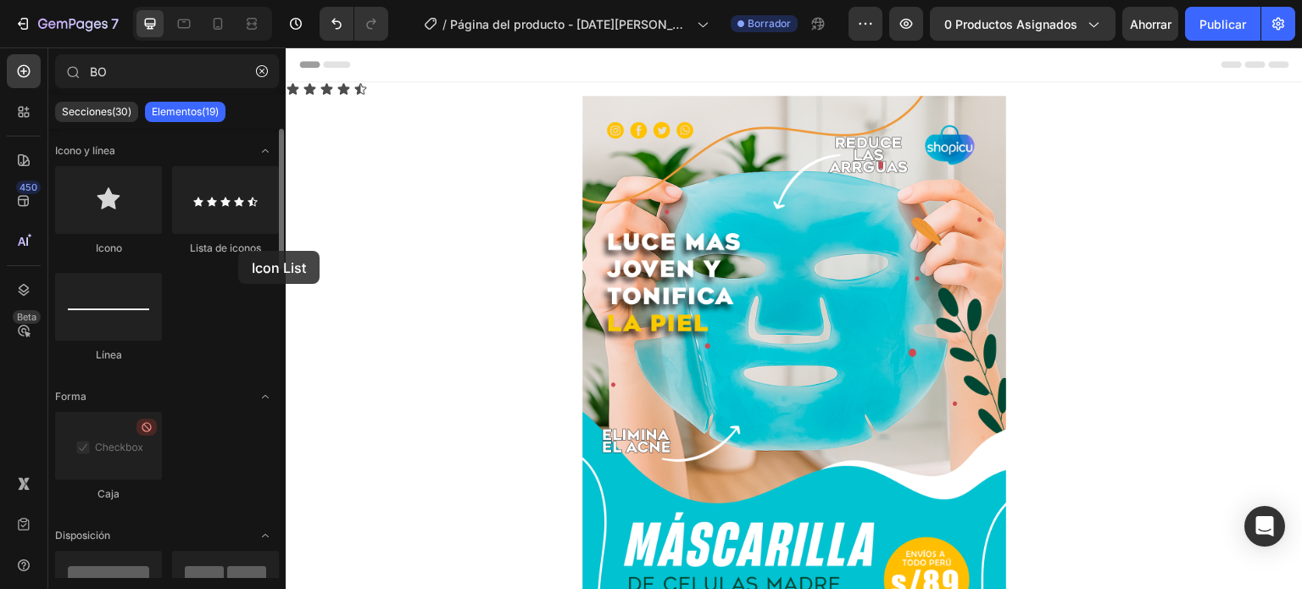
click at [238, 251] on font "Lista de iconos" at bounding box center [225, 248] width 71 height 13
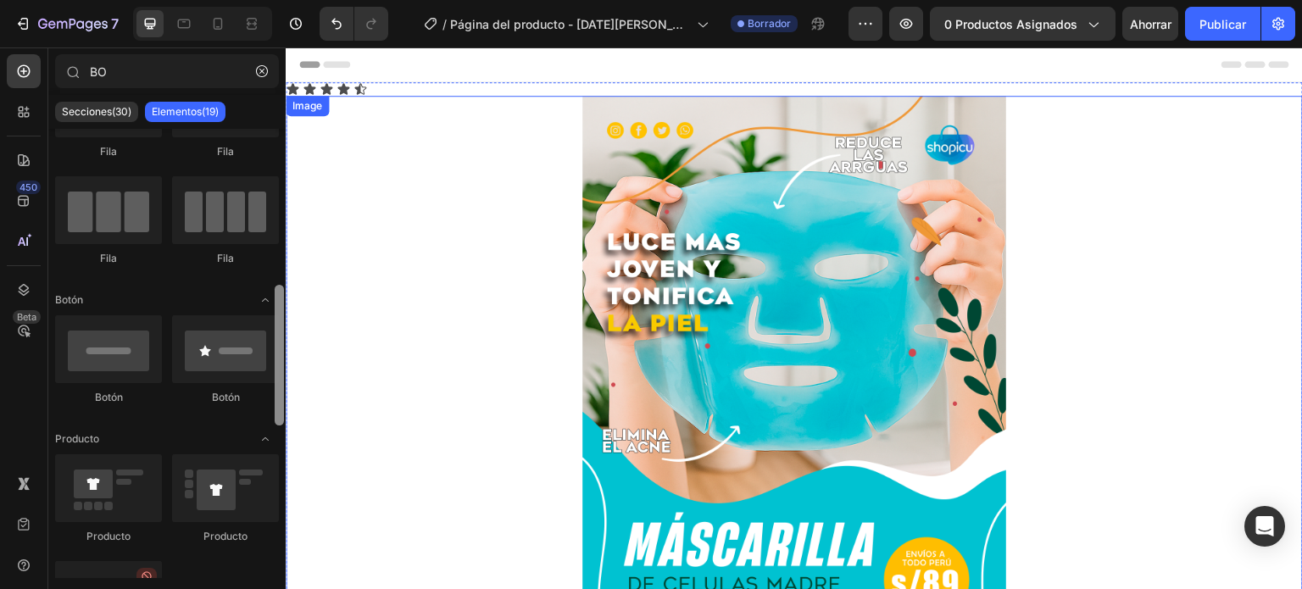
scroll to position [485, 0]
drag, startPoint x: 564, startPoint y: 284, endPoint x: 288, endPoint y: 420, distance: 307.4
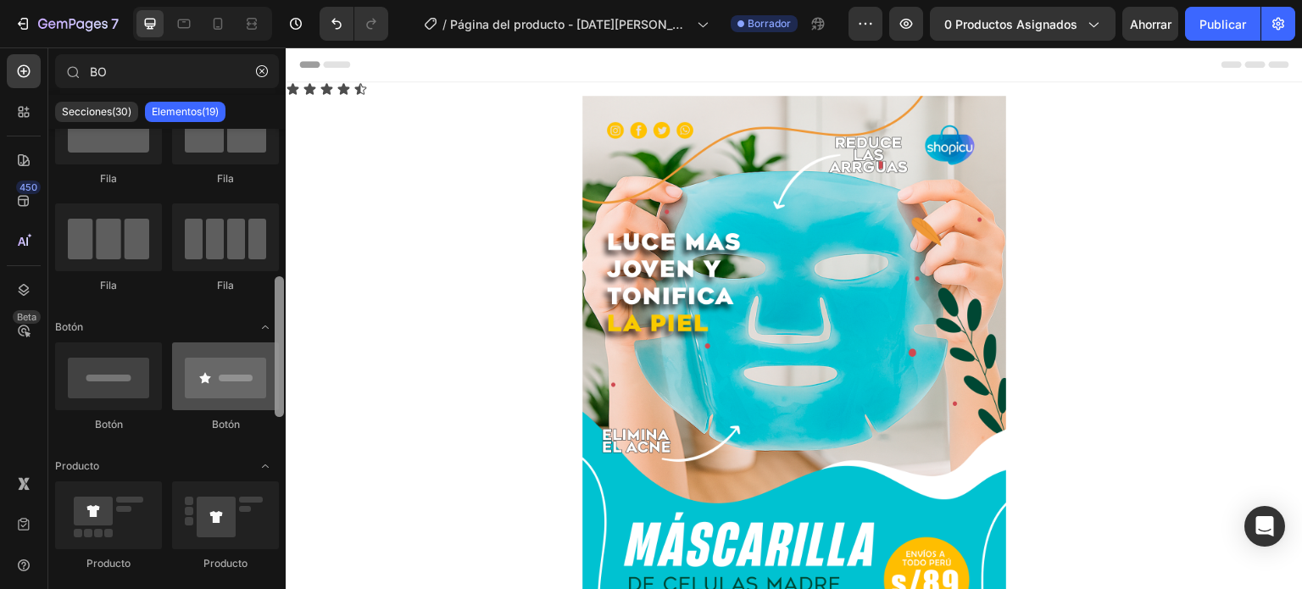
scroll to position [458, 0]
click at [217, 381] on div at bounding box center [225, 373] width 107 height 68
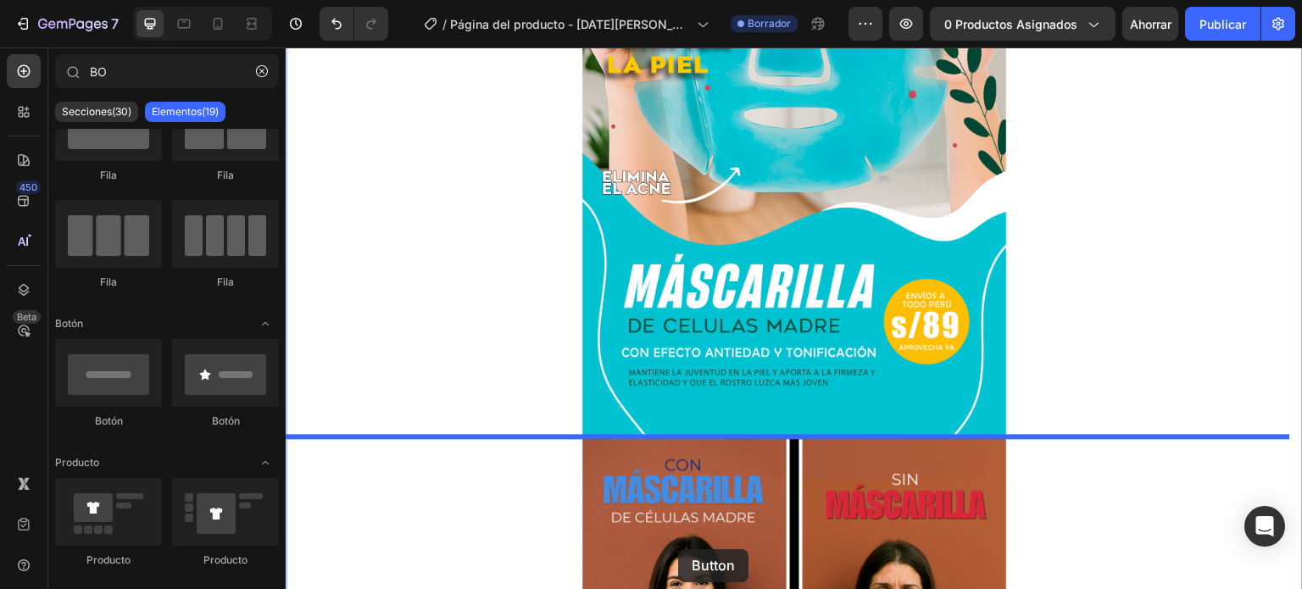
scroll to position [275, 0]
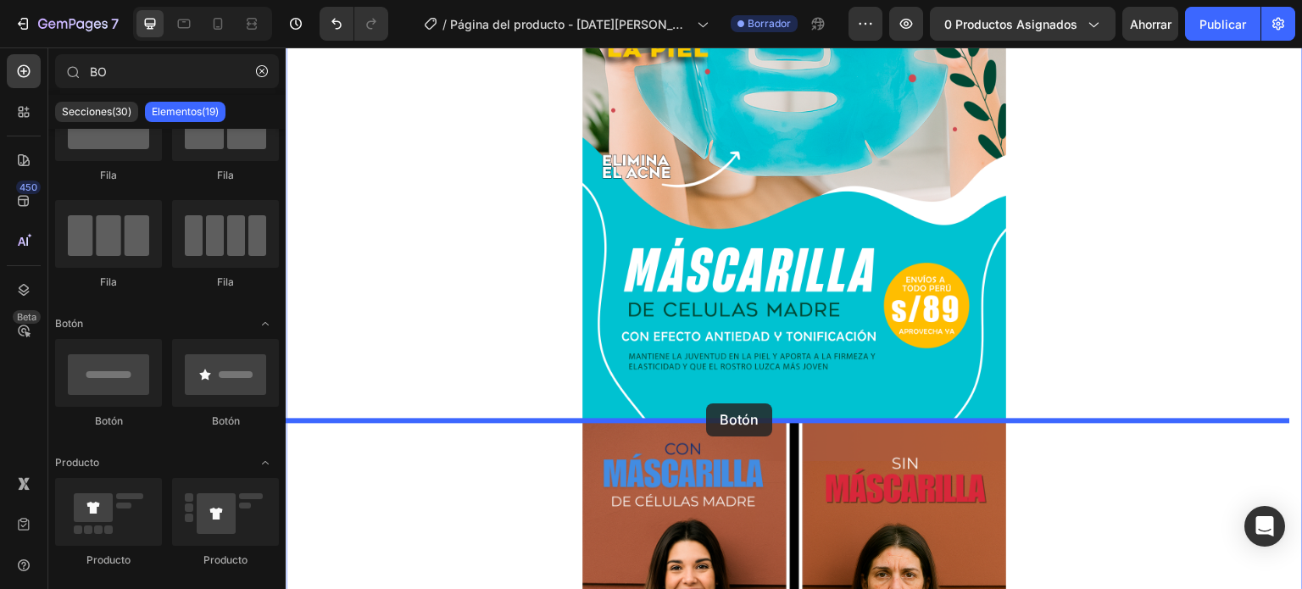
drag, startPoint x: 506, startPoint y: 420, endPoint x: 706, endPoint y: 403, distance: 200.7
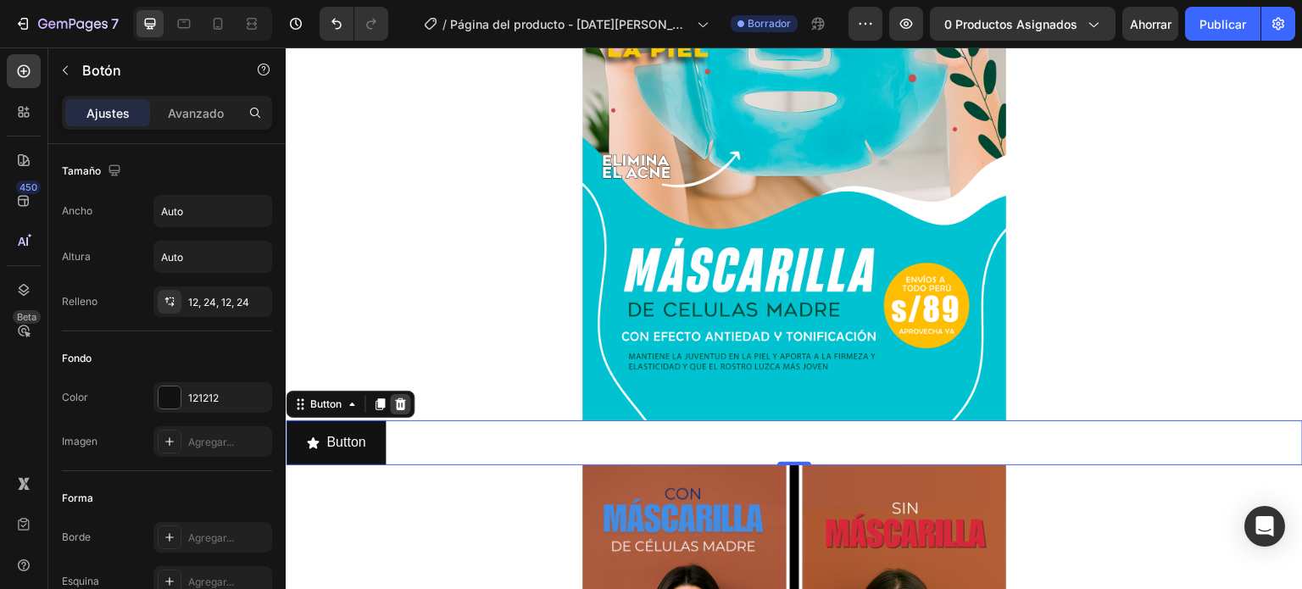
click at [403, 410] on icon at bounding box center [400, 405] width 14 height 14
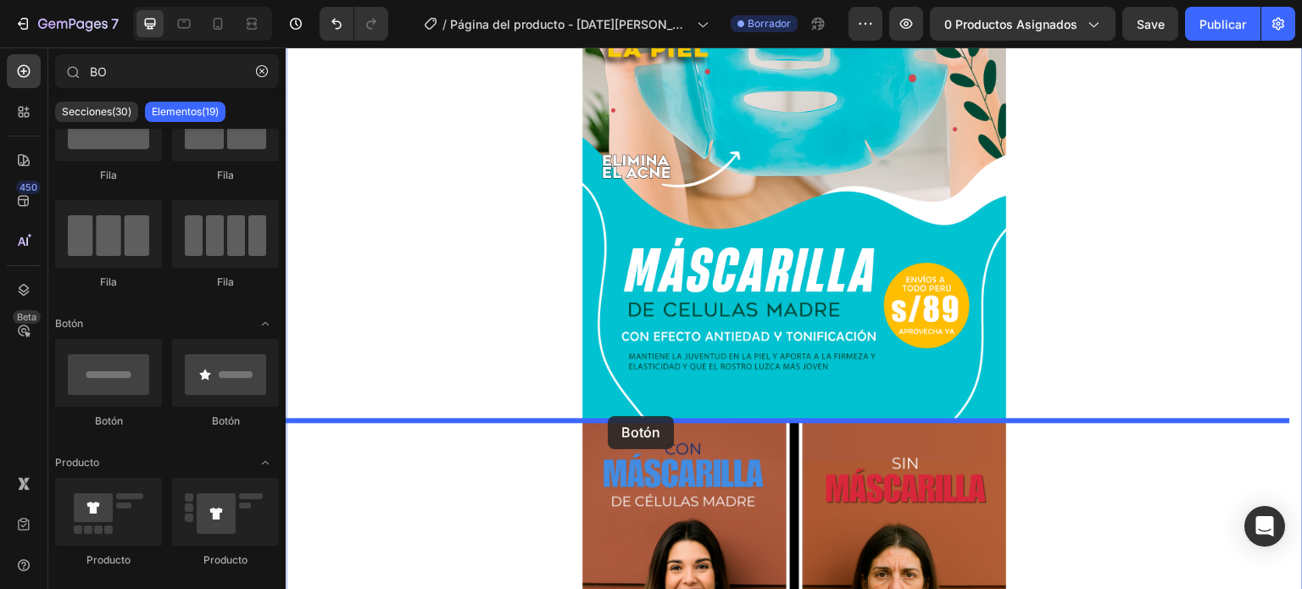
drag, startPoint x: 398, startPoint y: 431, endPoint x: 608, endPoint y: 416, distance: 210.8
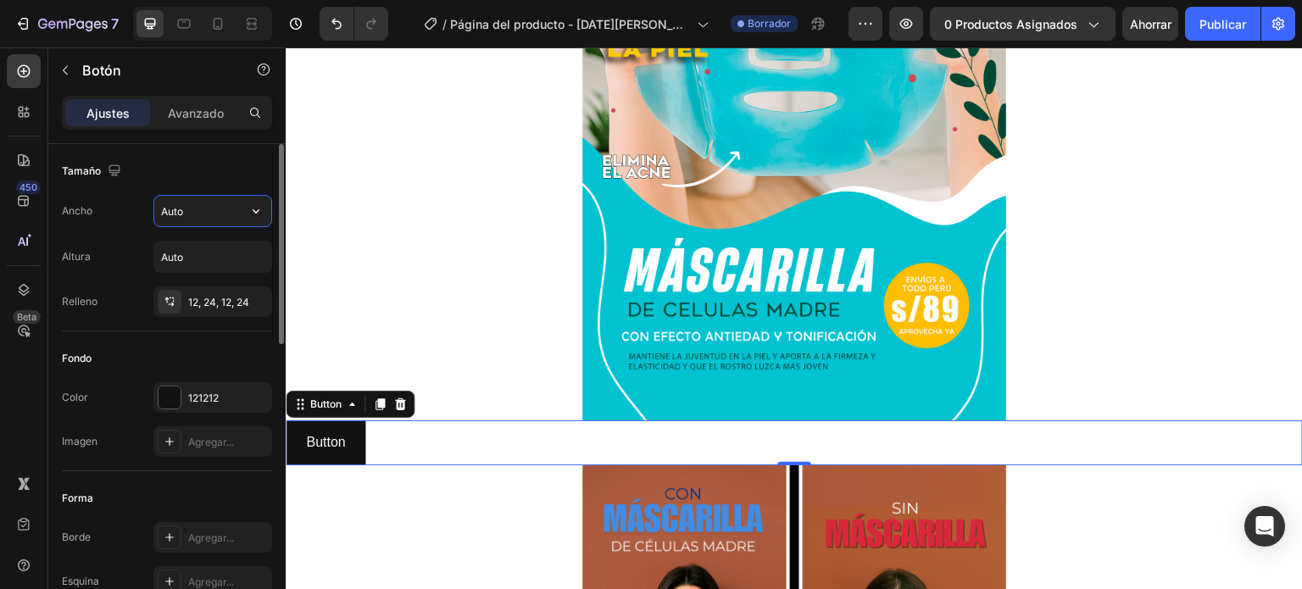
click at [224, 217] on input "Auto" at bounding box center [212, 211] width 117 height 31
click at [254, 210] on icon "button" at bounding box center [256, 211] width 7 height 4
click at [244, 169] on div "Tamaño" at bounding box center [167, 171] width 210 height 27
click at [242, 293] on div "12, 24, 12, 24" at bounding box center [212, 301] width 119 height 31
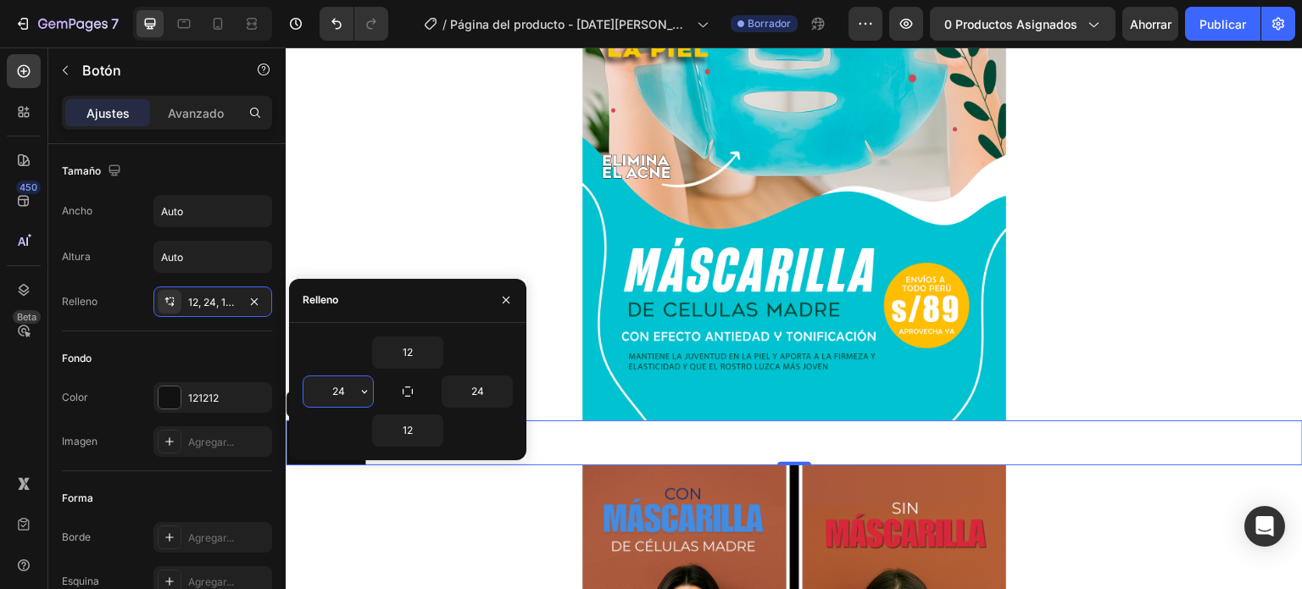
click at [348, 396] on input "24" at bounding box center [338, 391] width 70 height 31
type input "77"
click at [486, 383] on input "24" at bounding box center [477, 391] width 70 height 31
type input "77"
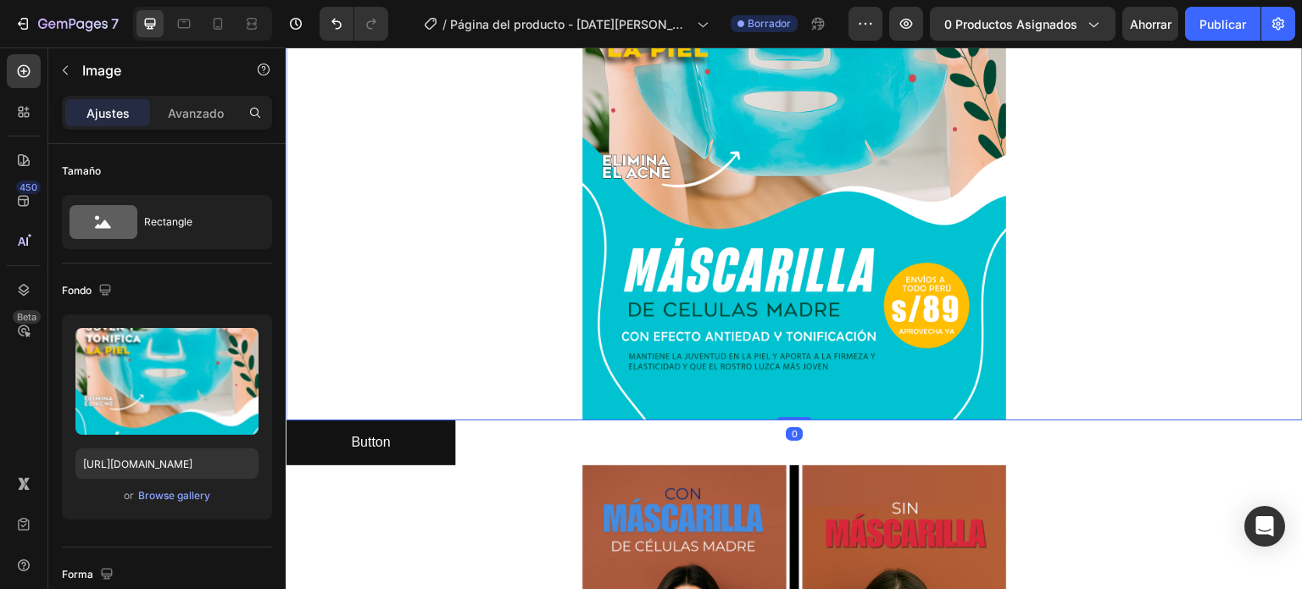
click at [560, 379] on div at bounding box center [794, 120] width 1017 height 599
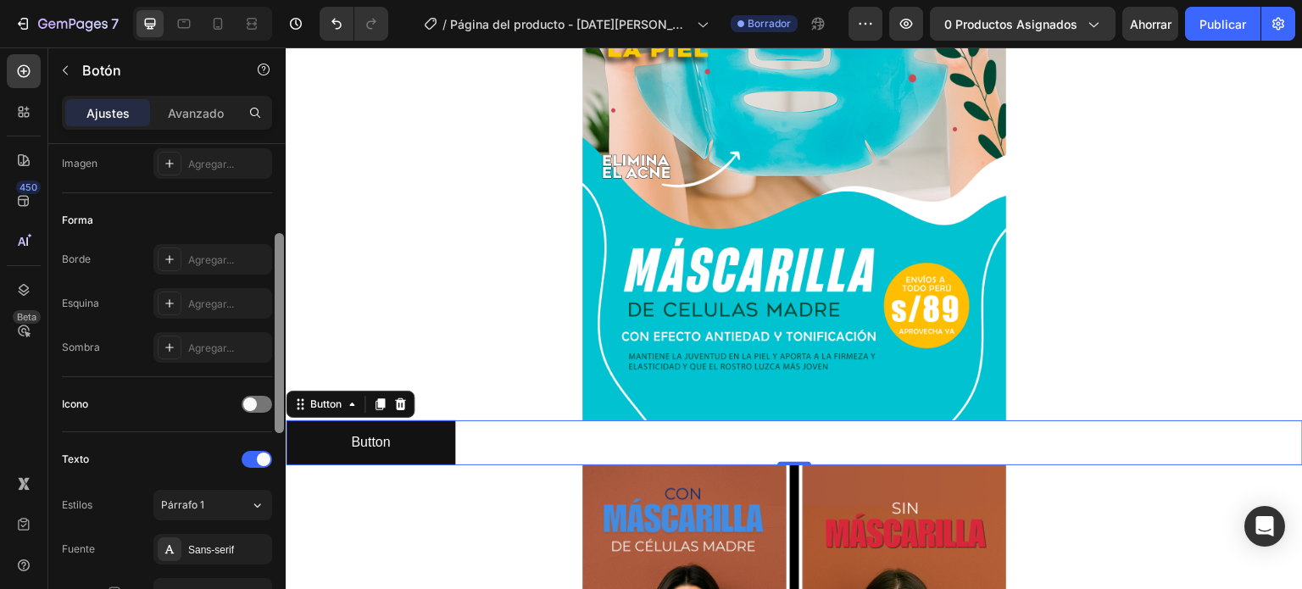
scroll to position [286, 0]
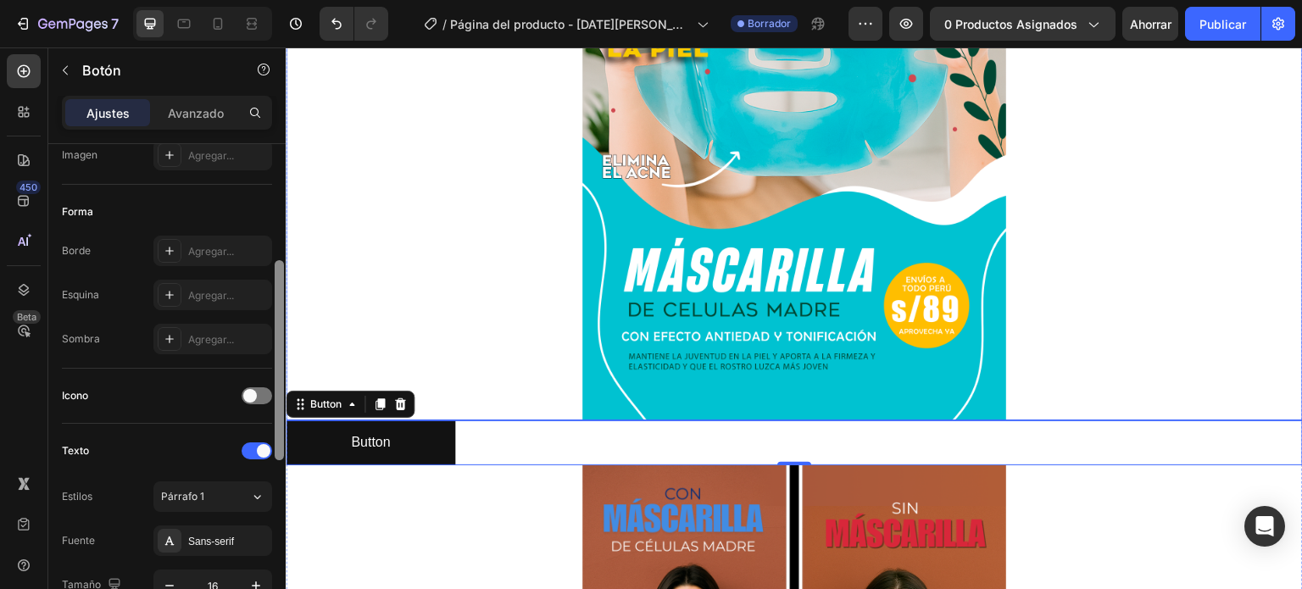
drag, startPoint x: 568, startPoint y: 270, endPoint x: 290, endPoint y: 373, distance: 296.3
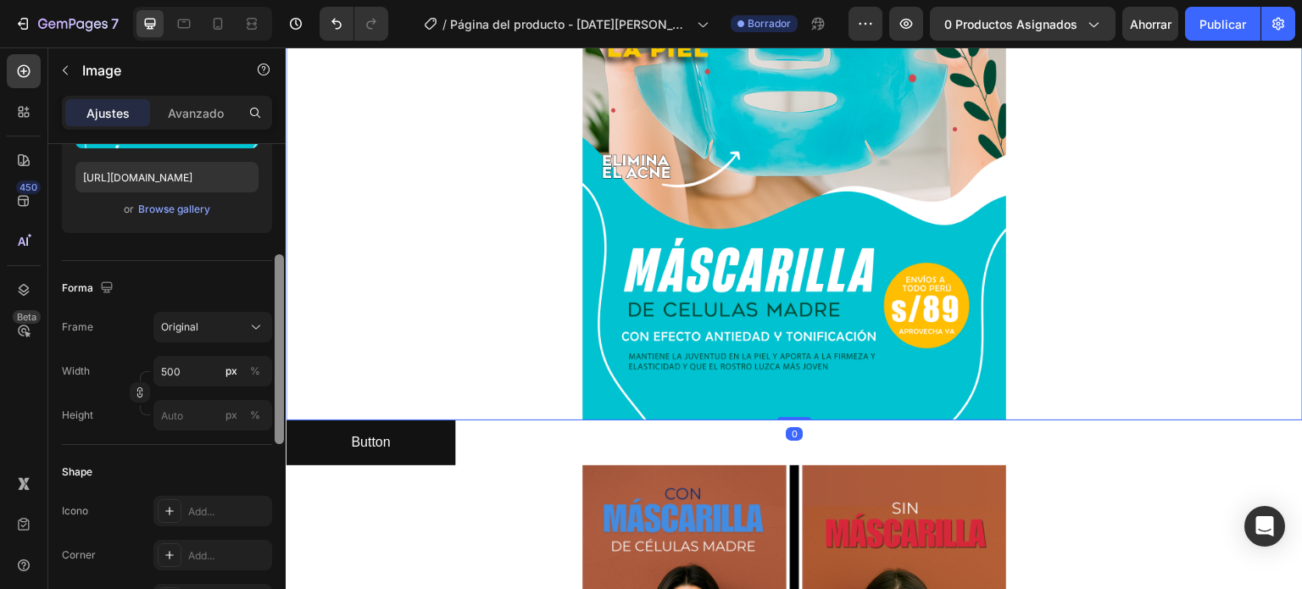
scroll to position [0, 0]
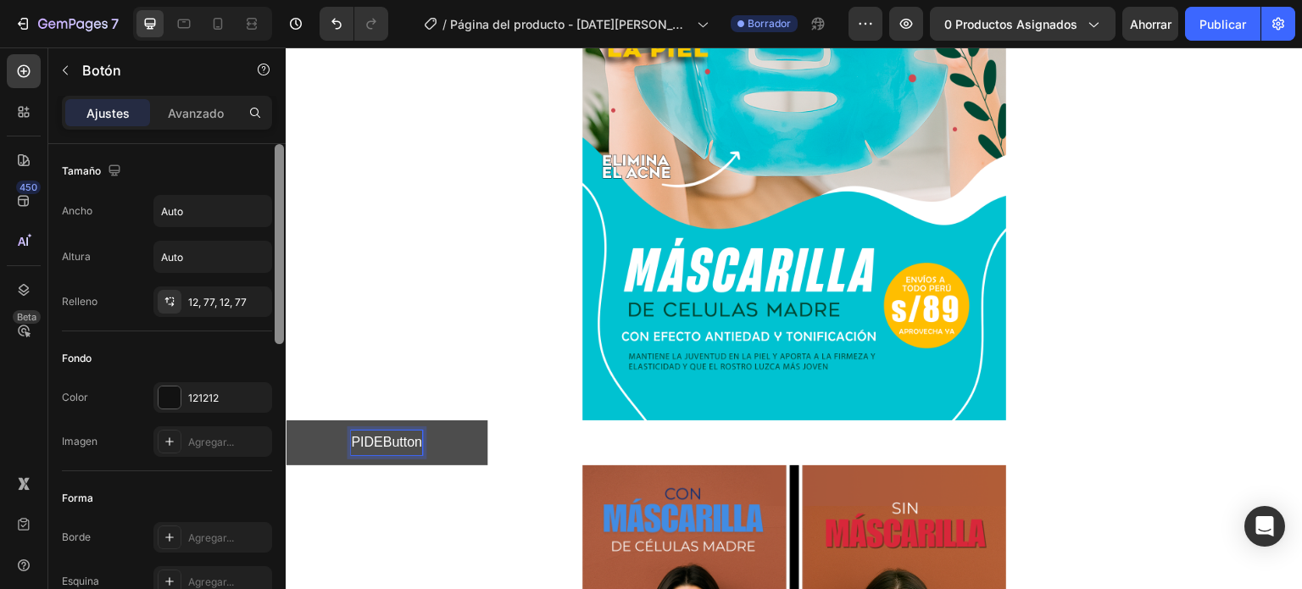
click at [286, 420] on button "PIDEButton" at bounding box center [387, 442] width 202 height 45
click at [286, 420] on button "PIDE AHORAButton" at bounding box center [412, 442] width 253 height 45
click at [286, 420] on button "PIDE AHORA YButton" at bounding box center [418, 442] width 264 height 45
click at [286, 420] on button "PIDE AHORA Y PAGARButton" at bounding box center [443, 442] width 314 height 45
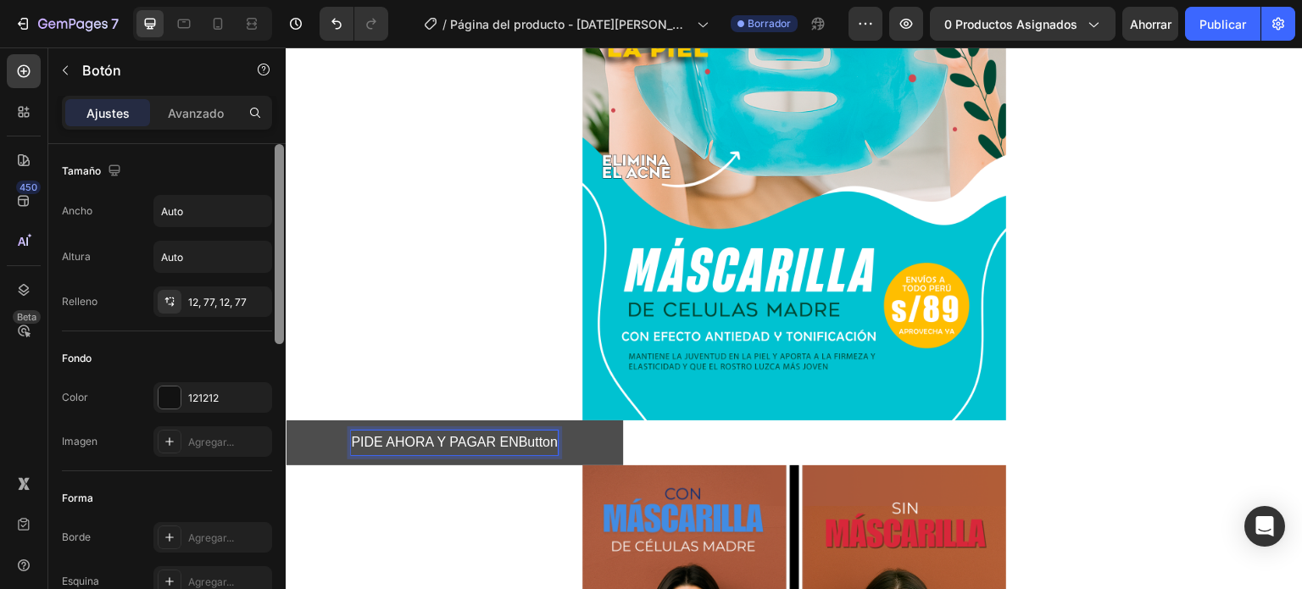
click at [286, 420] on button "PIDE AHORA Y PAGAR ENButton" at bounding box center [454, 442] width 337 height 45
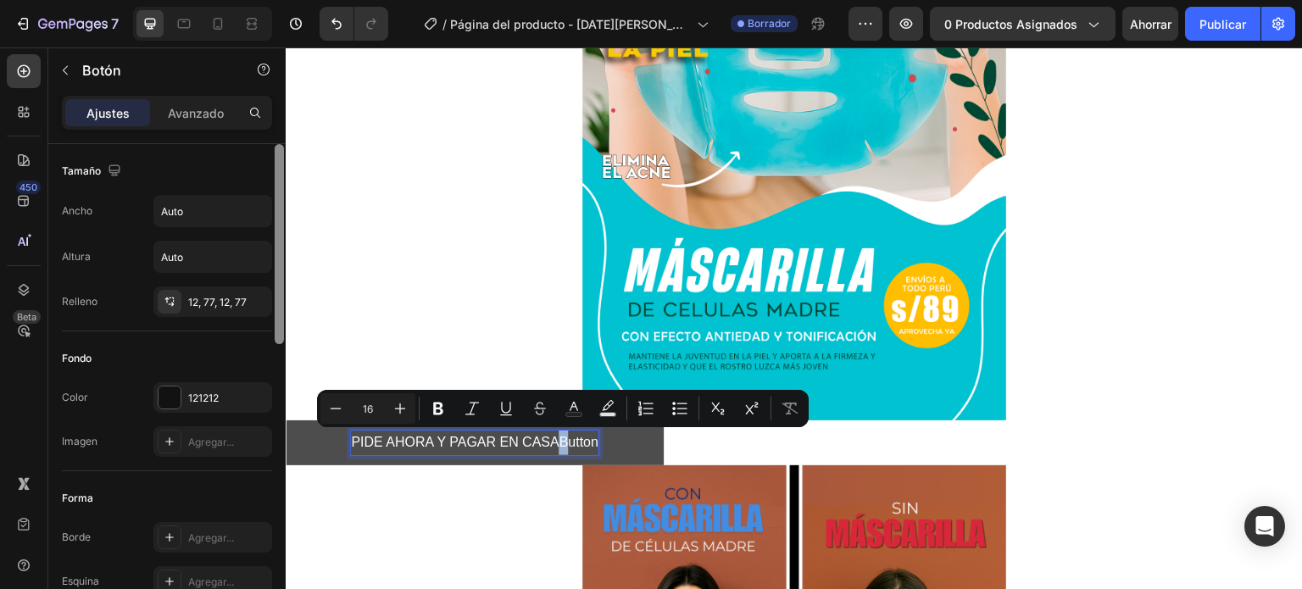
click at [560, 437] on p "PIDE AHORA Y PAGAR EN CASAButton" at bounding box center [475, 443] width 248 height 25
drag, startPoint x: 559, startPoint y: 440, endPoint x: 609, endPoint y: 442, distance: 50.0
click at [609, 442] on button "PIDE AHORA Y PAGAR EN CASAButton" at bounding box center [475, 442] width 378 height 45
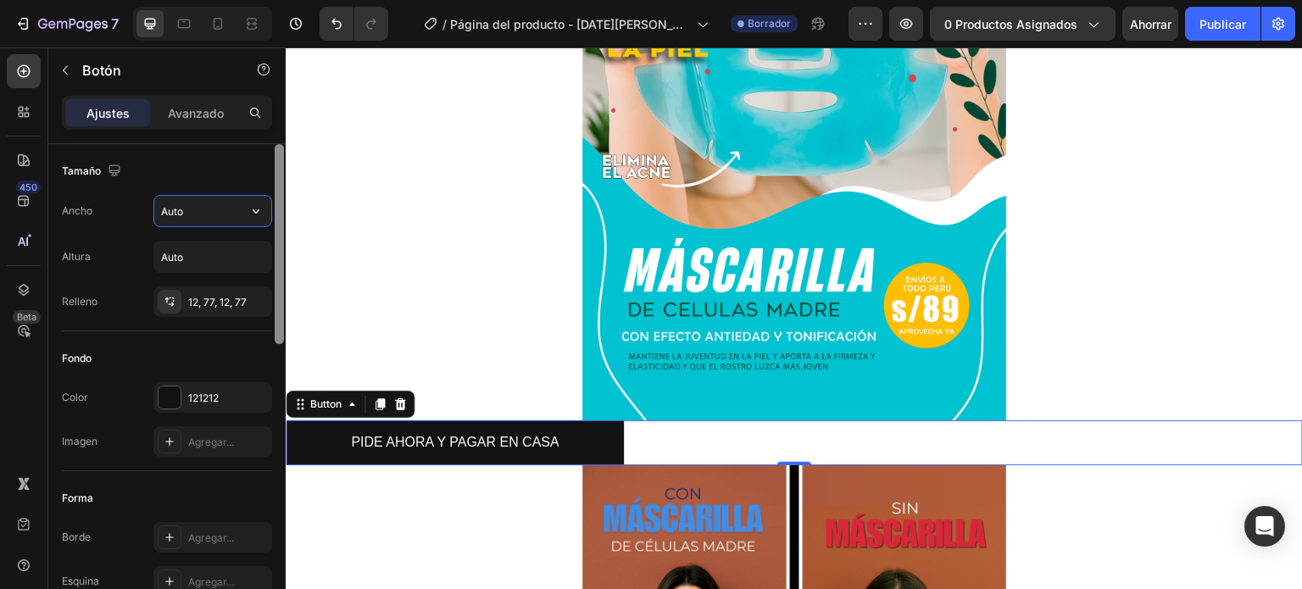
click at [199, 219] on input "Auto" at bounding box center [212, 211] width 117 height 31
click at [257, 213] on icon "button" at bounding box center [256, 211] width 17 height 17
click at [253, 210] on icon "button" at bounding box center [256, 211] width 17 height 17
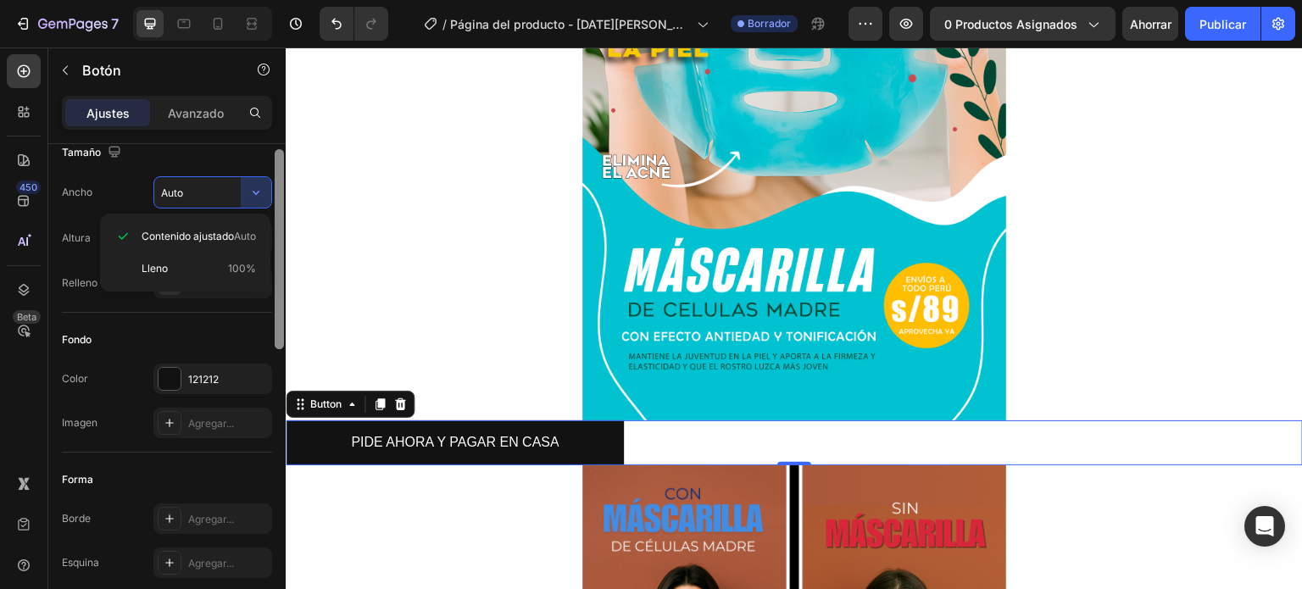
click at [280, 258] on div at bounding box center [279, 249] width 9 height 200
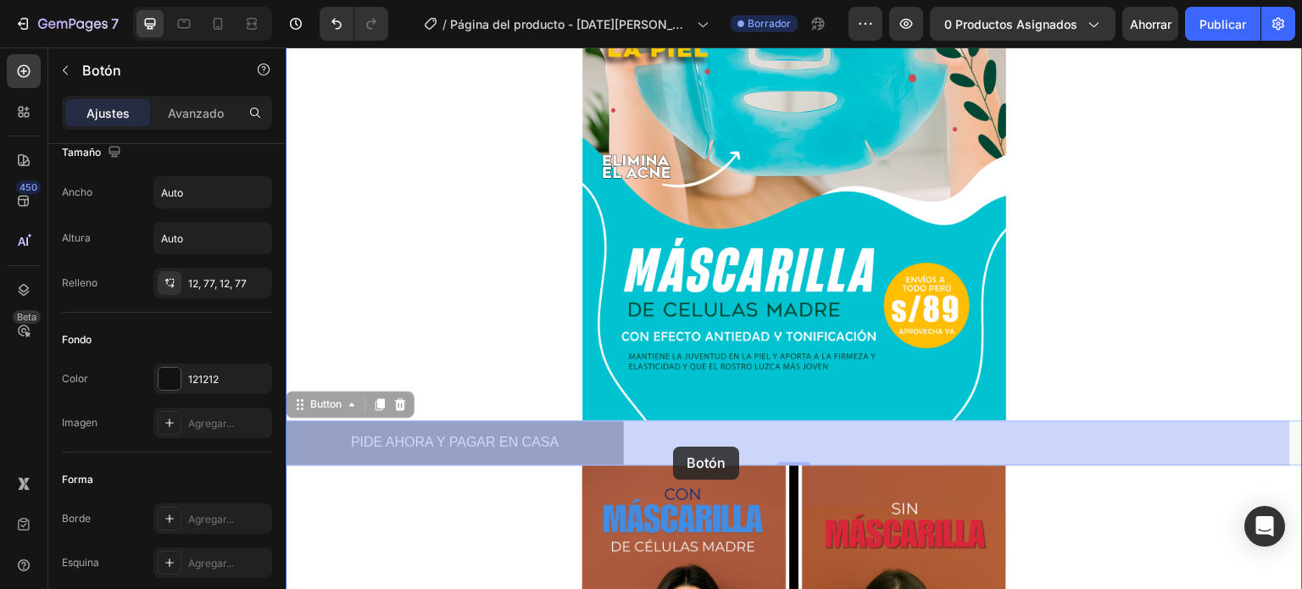
drag, startPoint x: 576, startPoint y: 444, endPoint x: 672, endPoint y: 446, distance: 95.8
drag, startPoint x: 323, startPoint y: 437, endPoint x: 365, endPoint y: 444, distance: 42.9
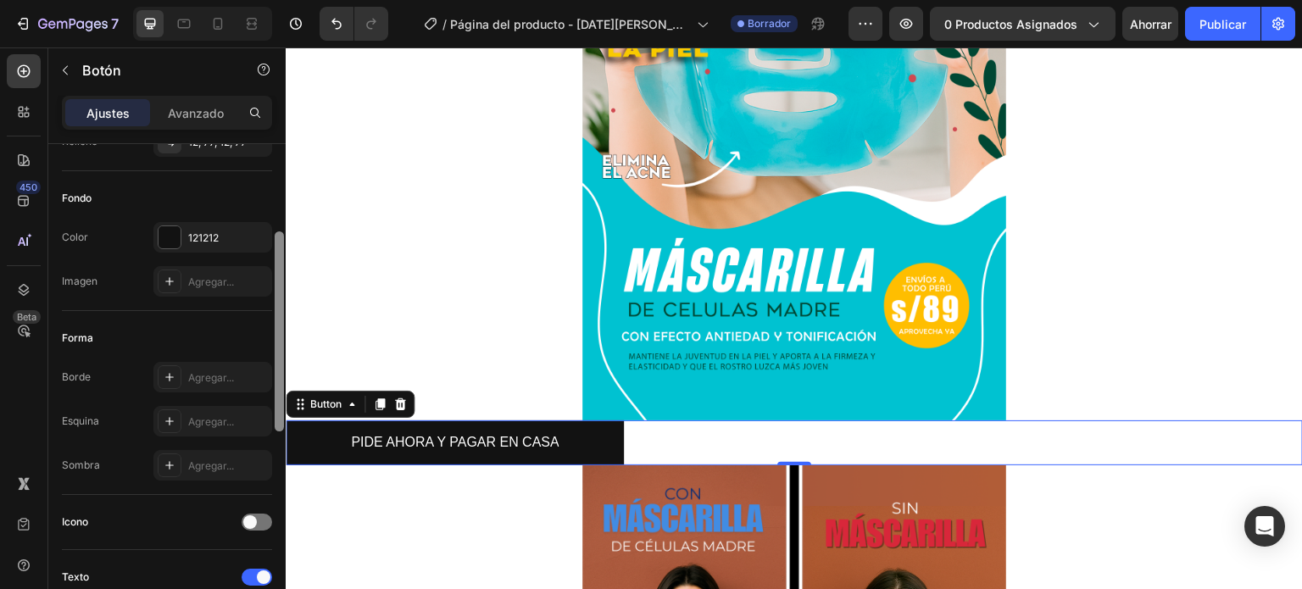
scroll to position [190, 0]
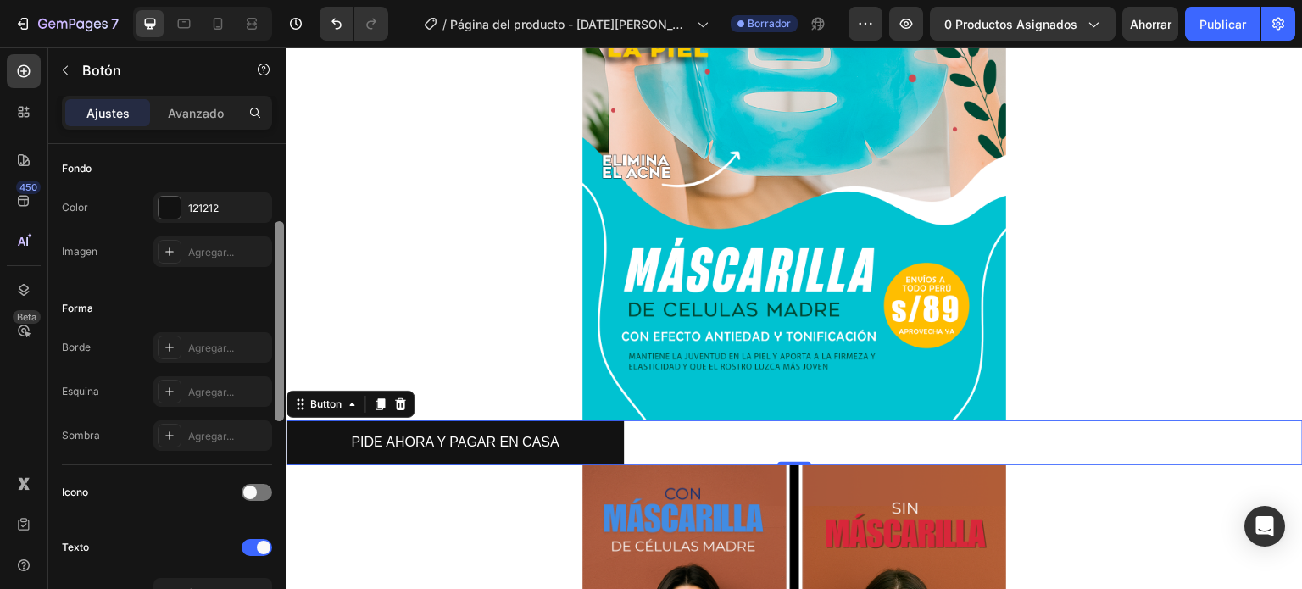
drag, startPoint x: 277, startPoint y: 257, endPoint x: 281, endPoint y: 326, distance: 69.6
click at [281, 326] on div at bounding box center [279, 321] width 9 height 200
click at [163, 209] on div at bounding box center [170, 208] width 22 height 22
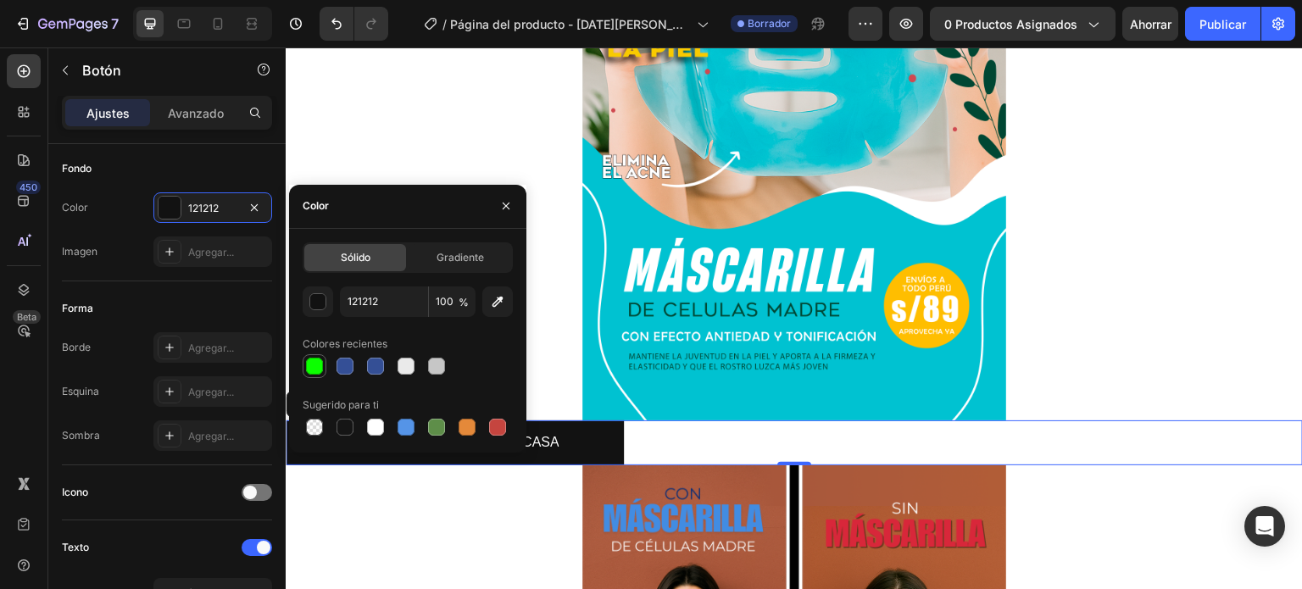
click at [313, 369] on div at bounding box center [314, 366] width 17 height 17
type input "0CFF00"
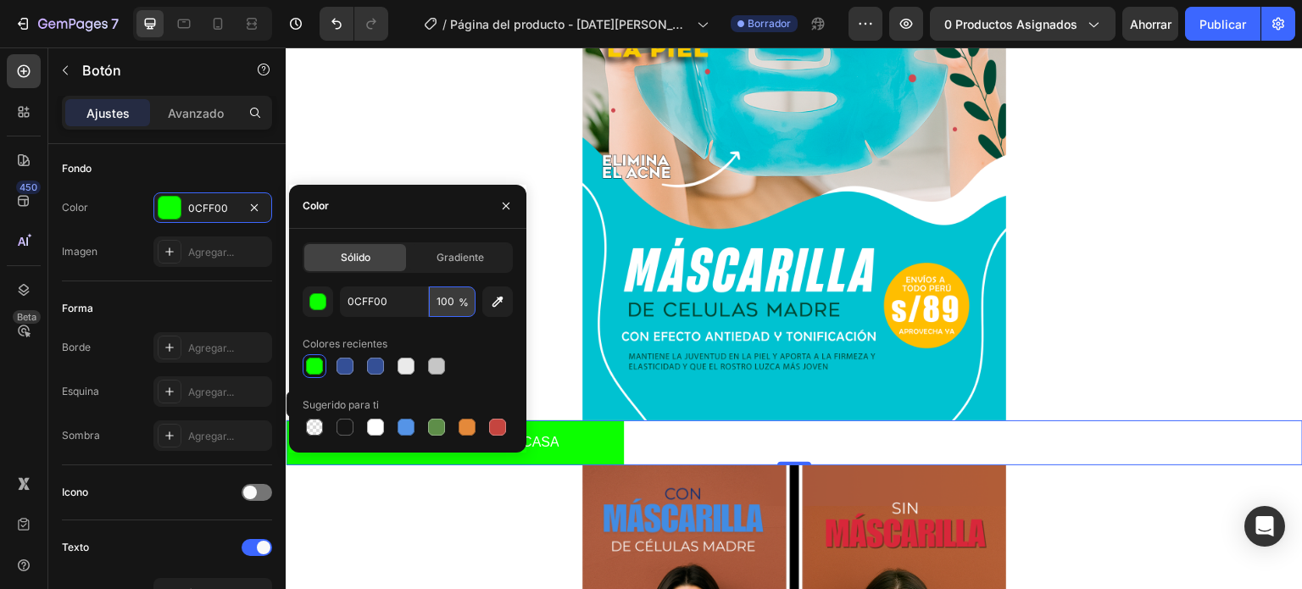
click at [448, 301] on input "100" at bounding box center [452, 301] width 47 height 31
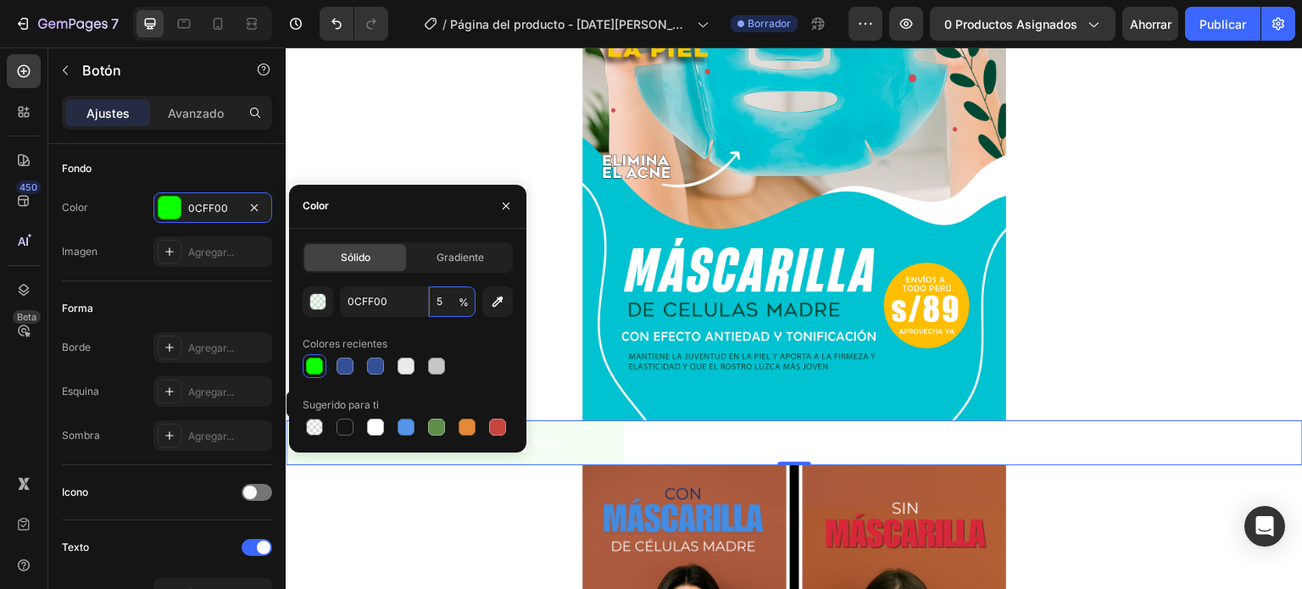
type input "5"
drag, startPoint x: 439, startPoint y: 186, endPoint x: 437, endPoint y: 207, distance: 20.4
click at [437, 207] on div "Color" at bounding box center [407, 207] width 237 height 44
drag, startPoint x: 437, startPoint y: 207, endPoint x: 437, endPoint y: 189, distance: 17.8
click at [437, 189] on div "Color" at bounding box center [407, 207] width 237 height 44
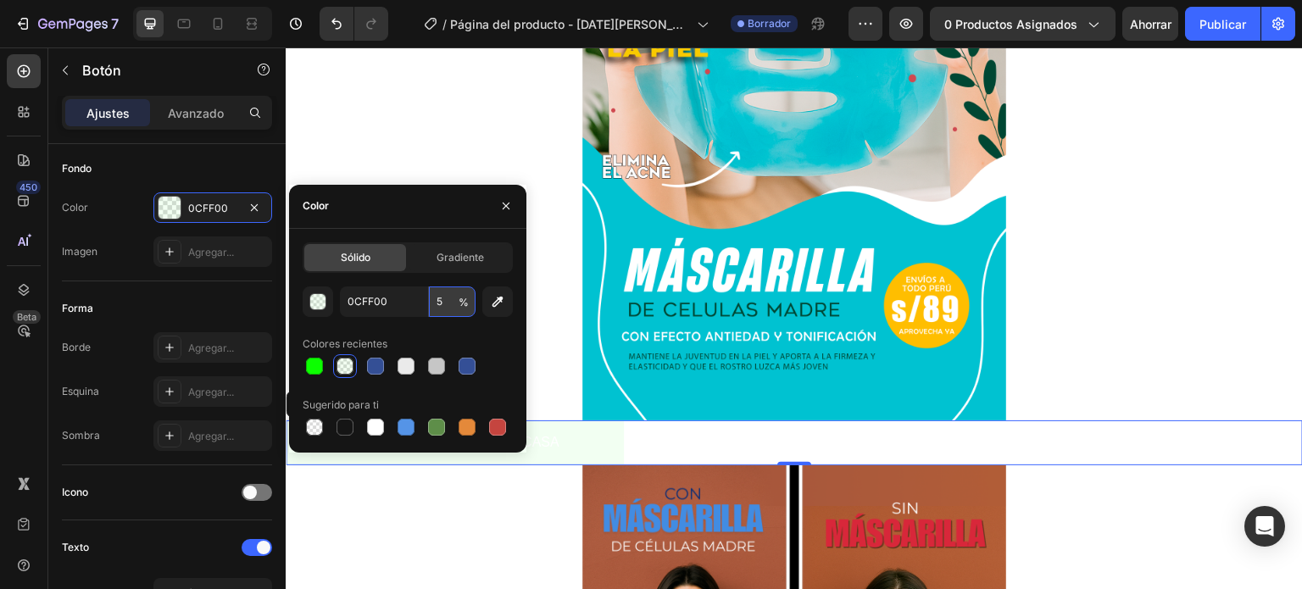
click at [448, 299] on input "5" at bounding box center [452, 301] width 47 height 31
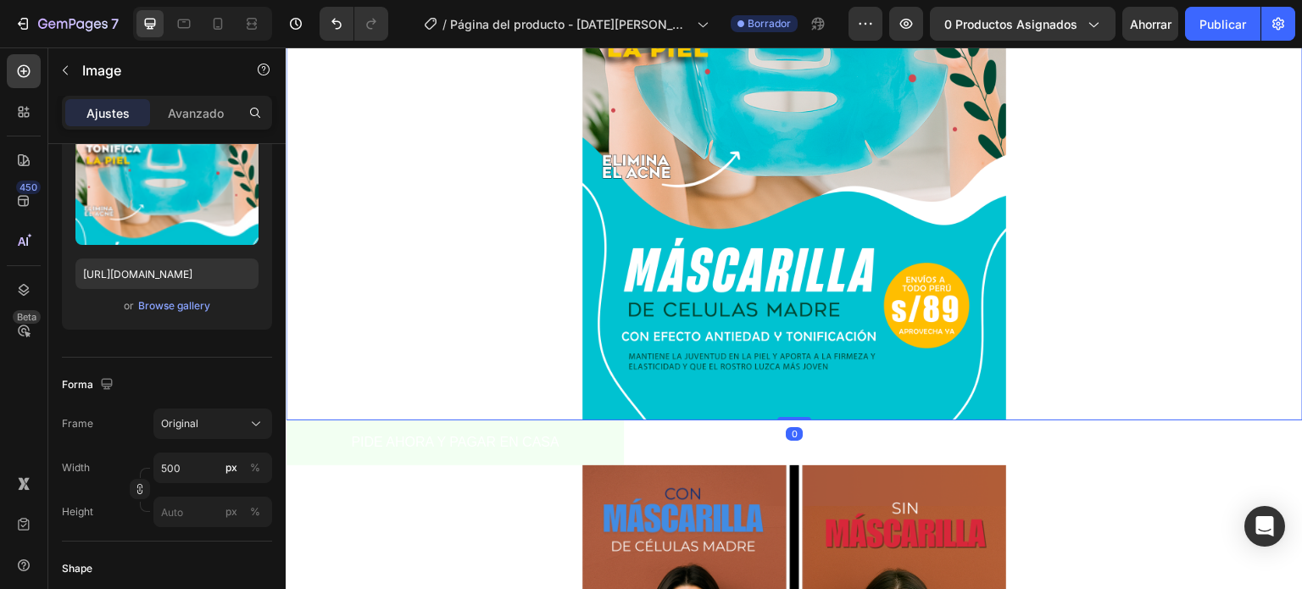
scroll to position [0, 0]
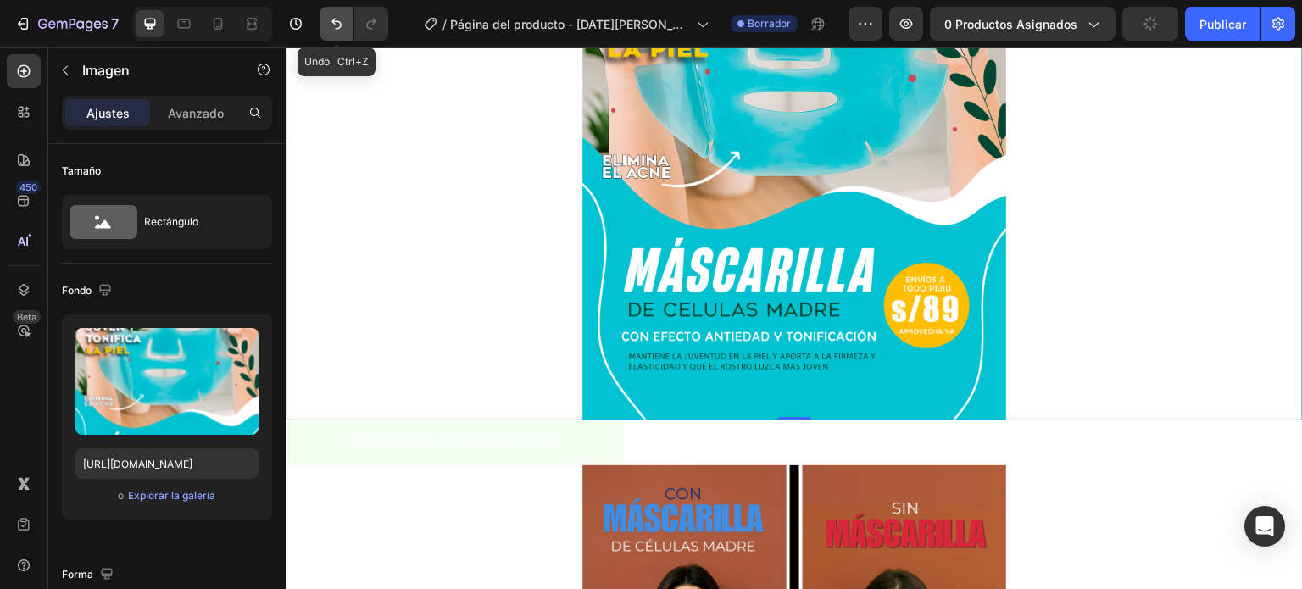
click at [328, 22] on icon "Deshacer/Rehacer" at bounding box center [336, 23] width 17 height 17
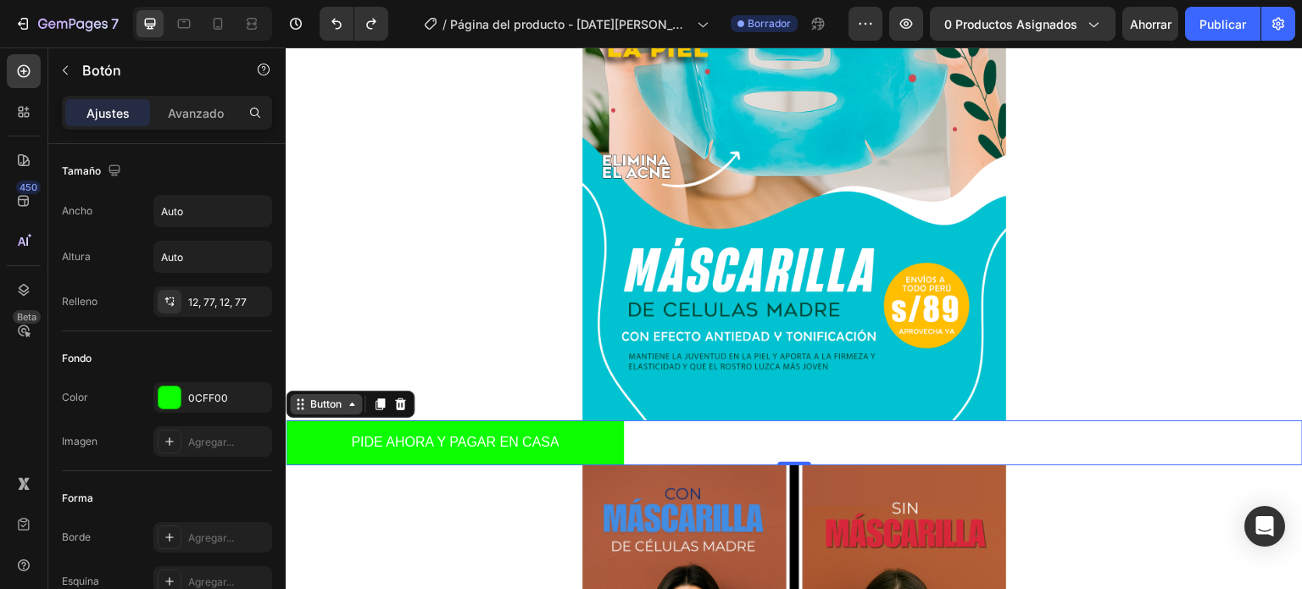
click at [348, 409] on icon at bounding box center [352, 405] width 14 height 14
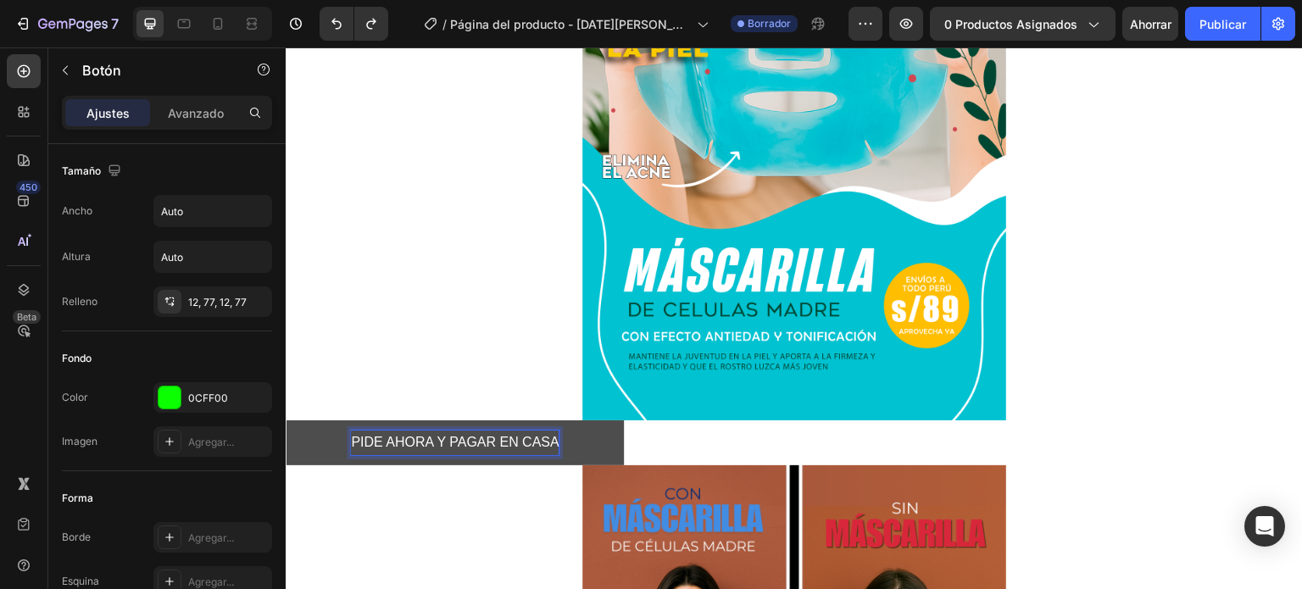
click at [433, 451] on p "PIDE AHORA Y PAGAR EN CASA" at bounding box center [455, 443] width 208 height 25
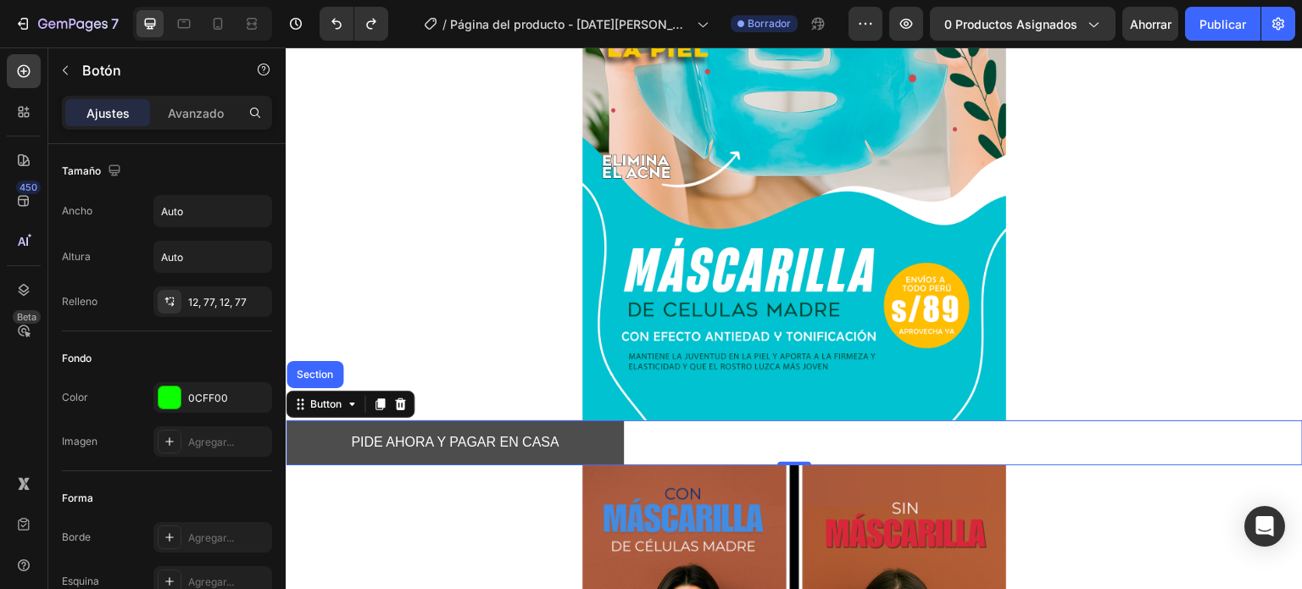
click at [596, 451] on button "PIDE AHORA Y PAGAR EN CASA" at bounding box center [455, 442] width 338 height 45
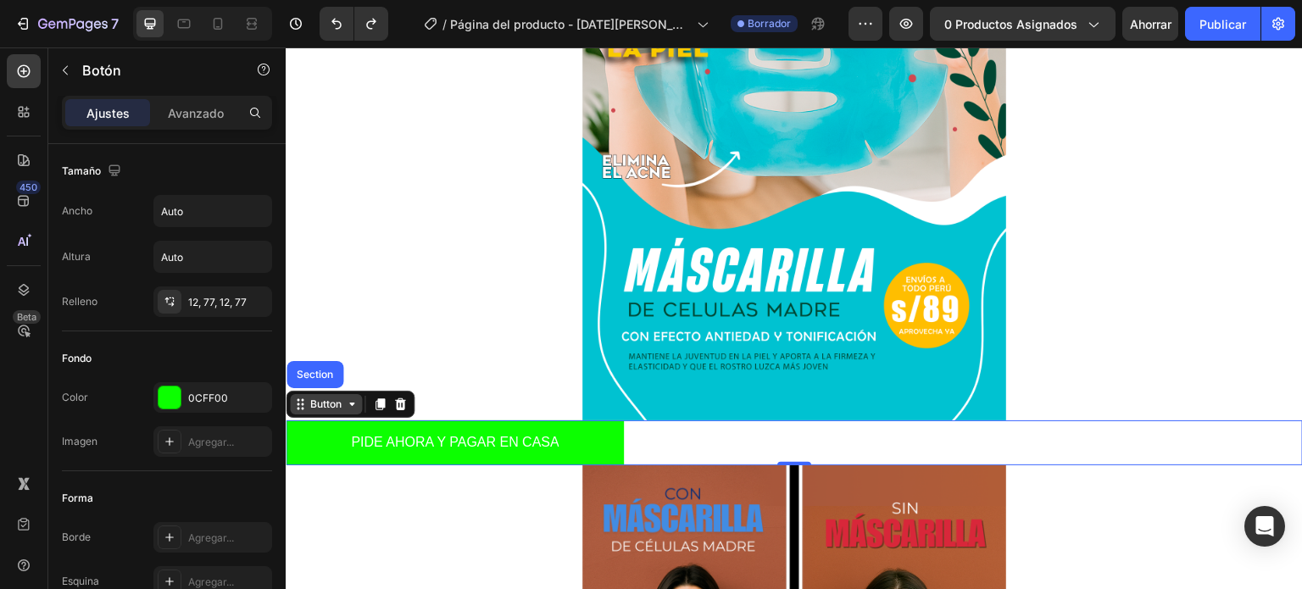
click at [356, 398] on icon at bounding box center [352, 405] width 14 height 14
click at [356, 404] on icon at bounding box center [352, 405] width 14 height 14
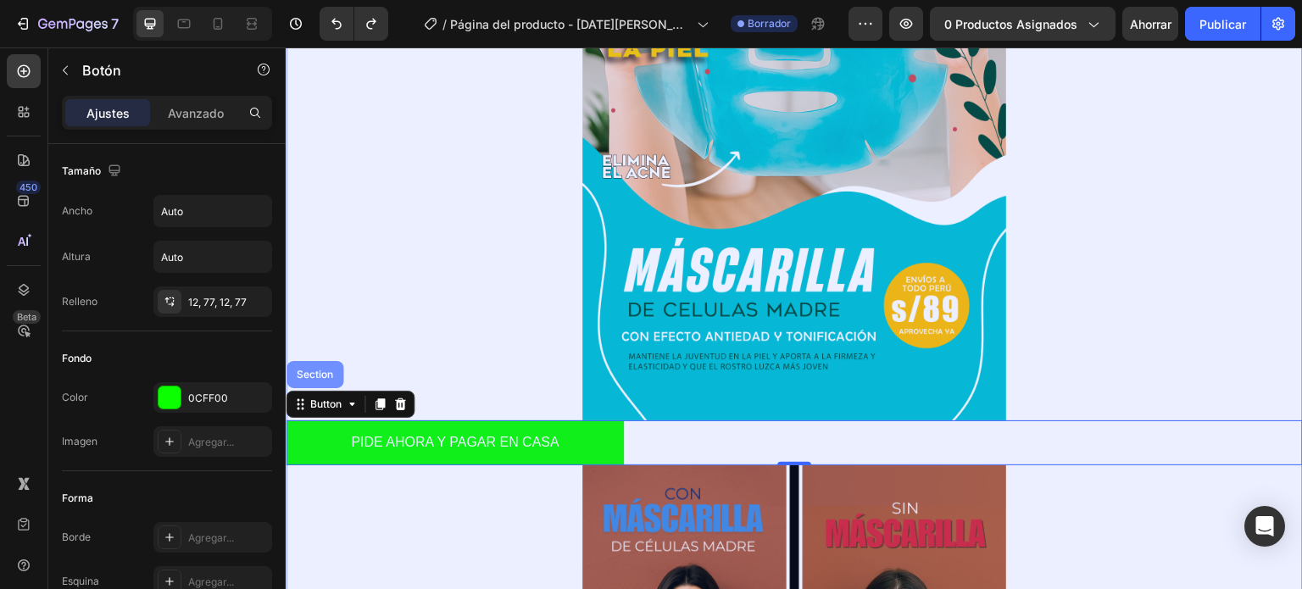
click at [332, 373] on div "Section" at bounding box center [314, 375] width 43 height 10
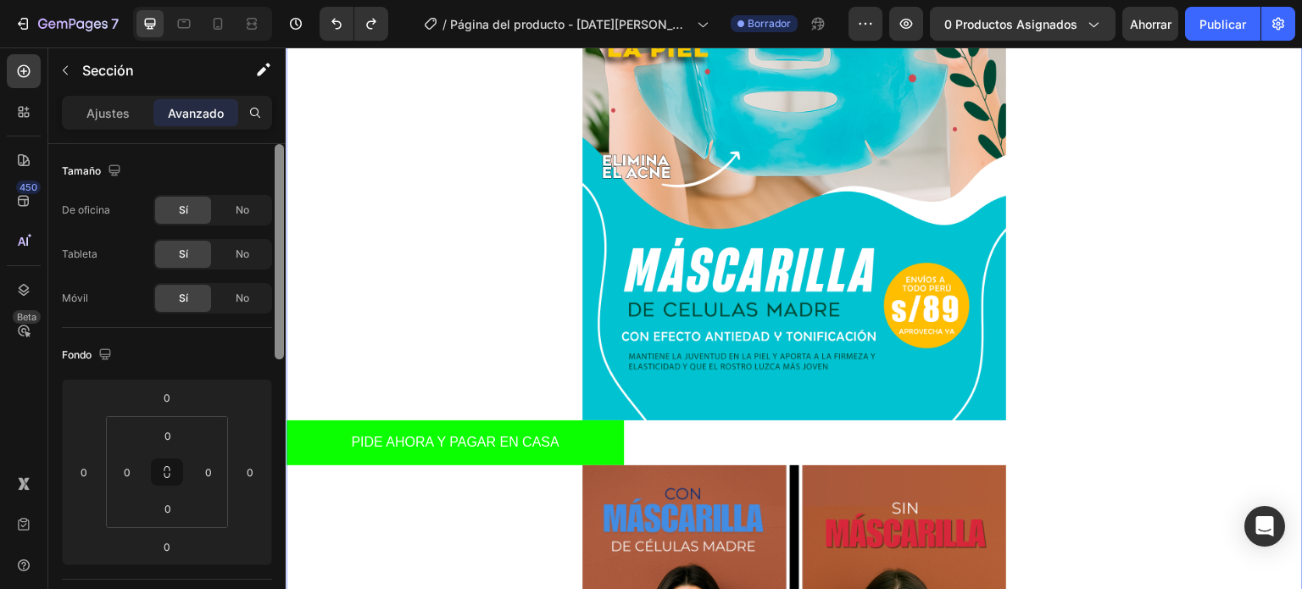
drag, startPoint x: 281, startPoint y: 282, endPoint x: 278, endPoint y: 260, distance: 22.3
click at [278, 260] on div at bounding box center [279, 251] width 9 height 215
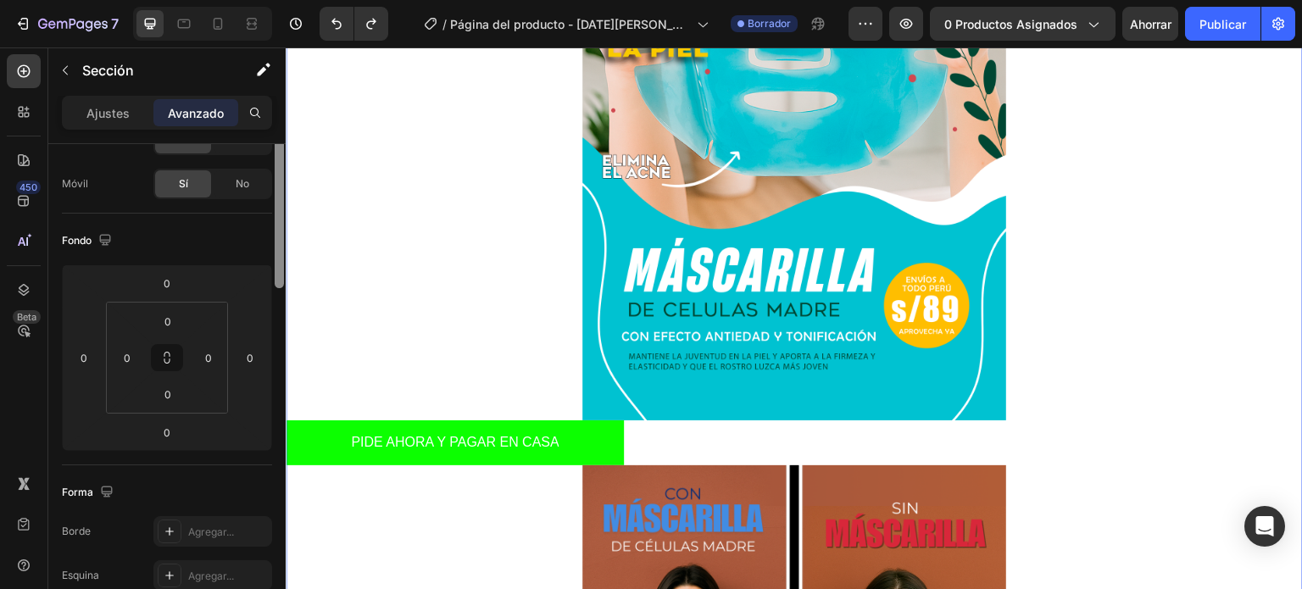
scroll to position [203, 0]
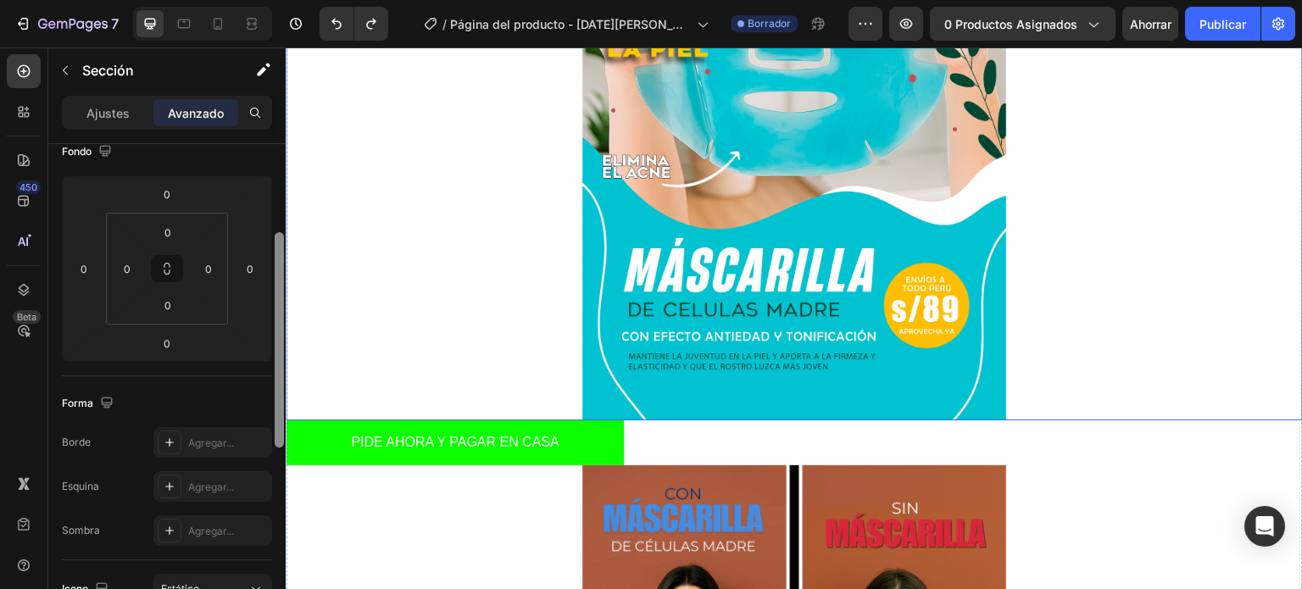
drag, startPoint x: 562, startPoint y: 288, endPoint x: 288, endPoint y: 398, distance: 294.8
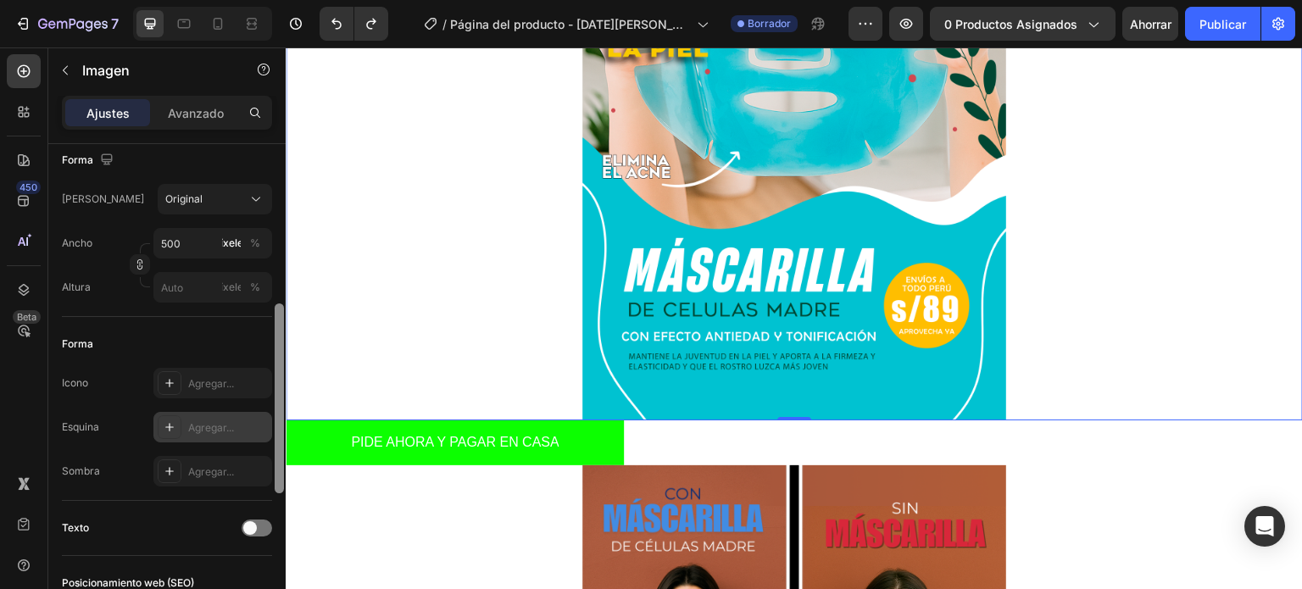
scroll to position [410, 0]
click at [224, 420] on div "Agregar..." at bounding box center [212, 431] width 119 height 31
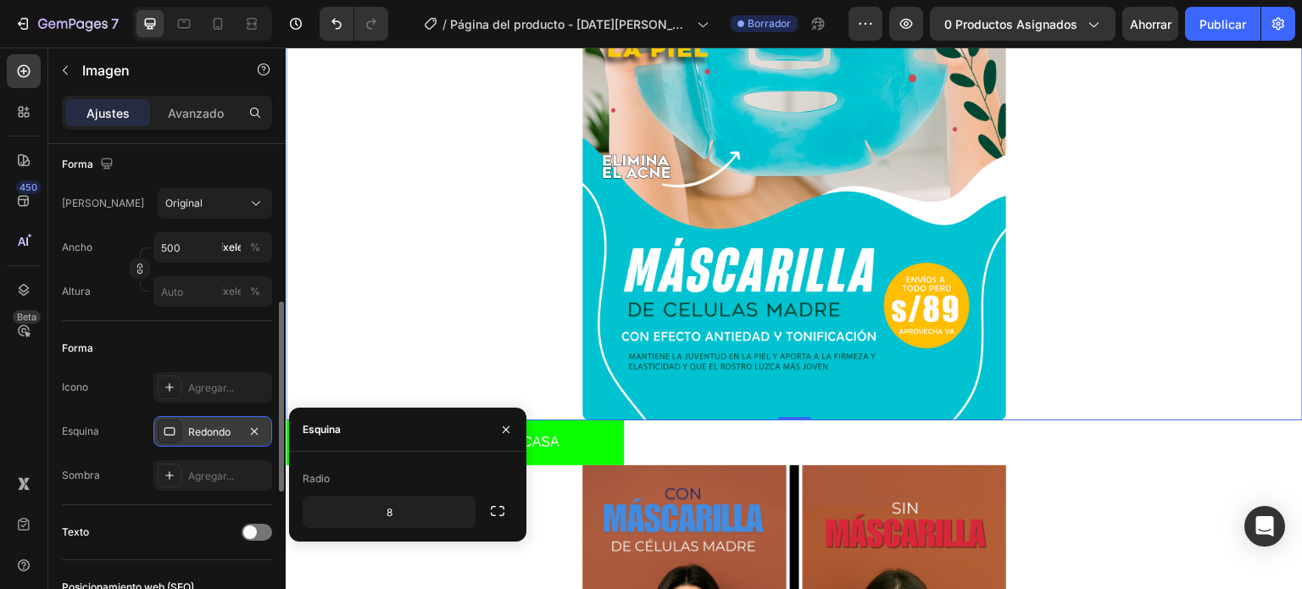
click at [431, 439] on div "Esquina" at bounding box center [407, 430] width 237 height 44
click at [490, 509] on icon "button" at bounding box center [497, 511] width 17 height 17
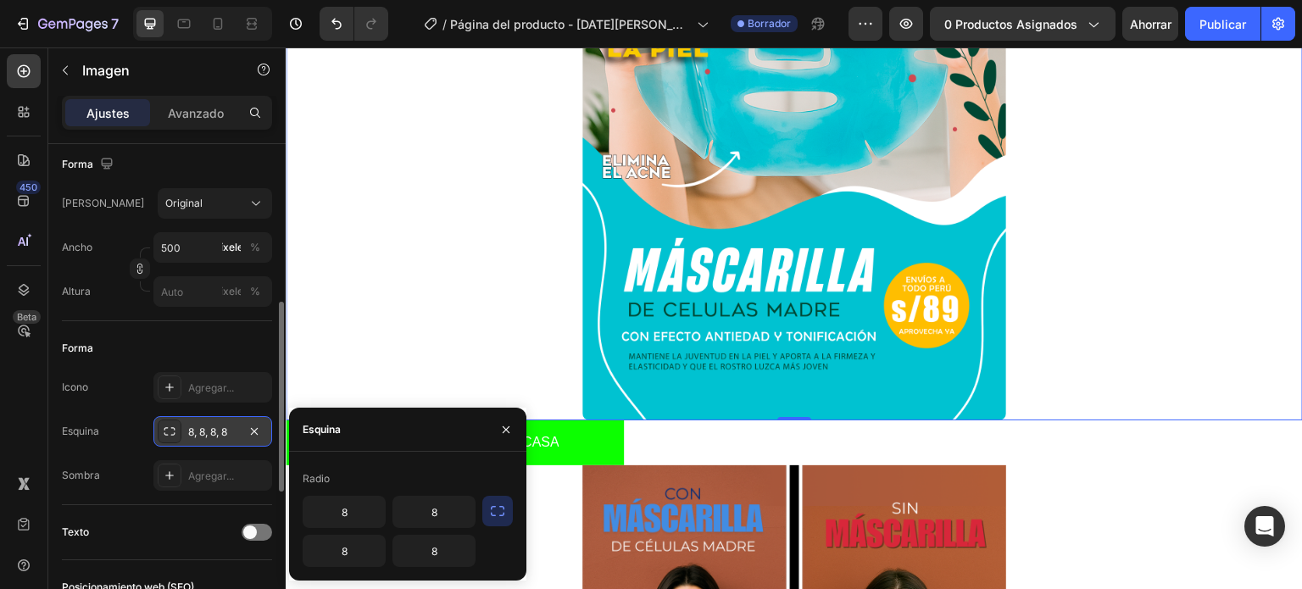
drag, startPoint x: 723, startPoint y: 477, endPoint x: 443, endPoint y: 371, distance: 299.1
click at [414, 515] on input "8" at bounding box center [433, 512] width 81 height 31
click at [421, 548] on input "8" at bounding box center [433, 551] width 81 height 31
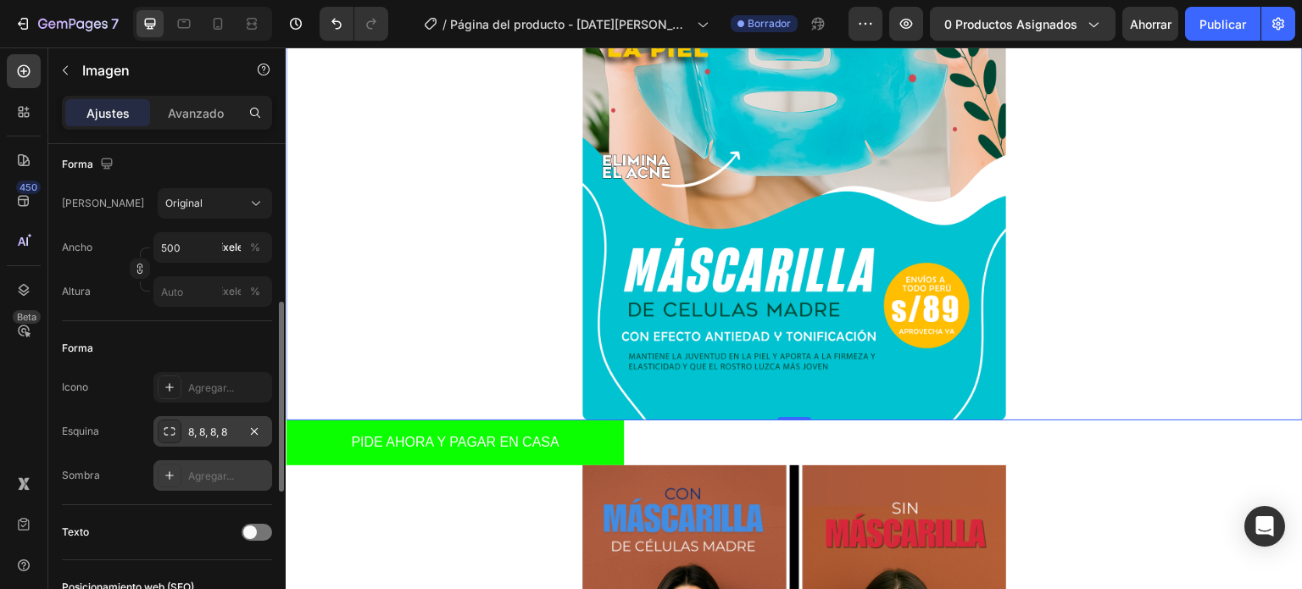
click at [220, 474] on font "Agregar..." at bounding box center [211, 476] width 46 height 13
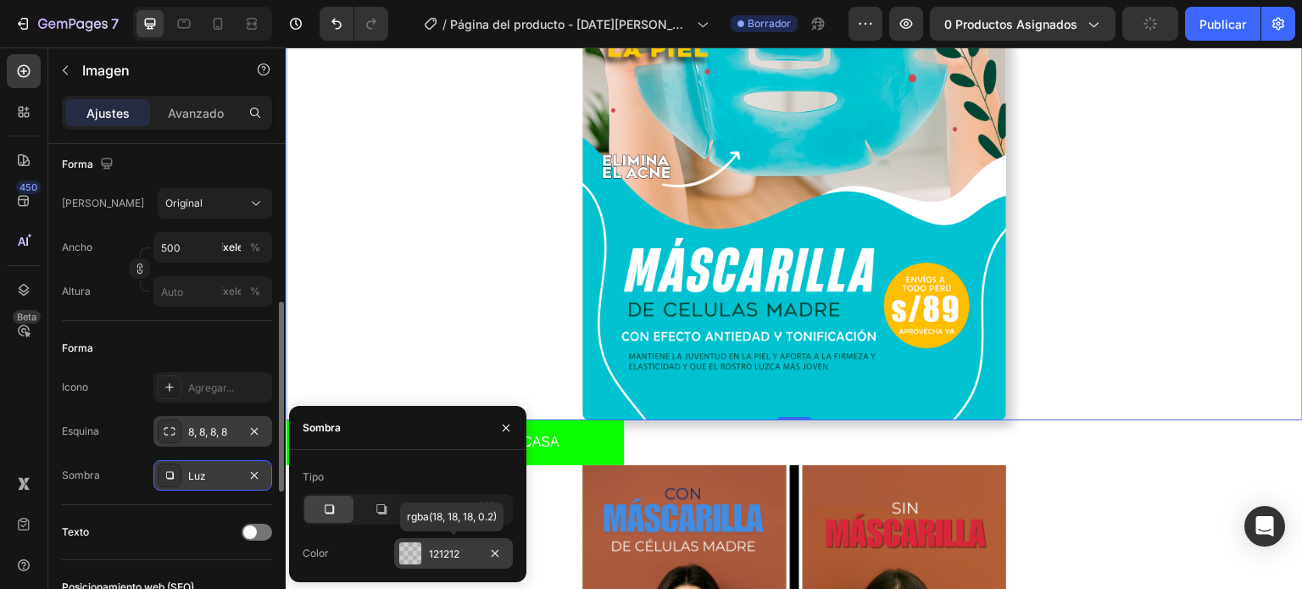
click at [409, 544] on div at bounding box center [410, 553] width 22 height 22
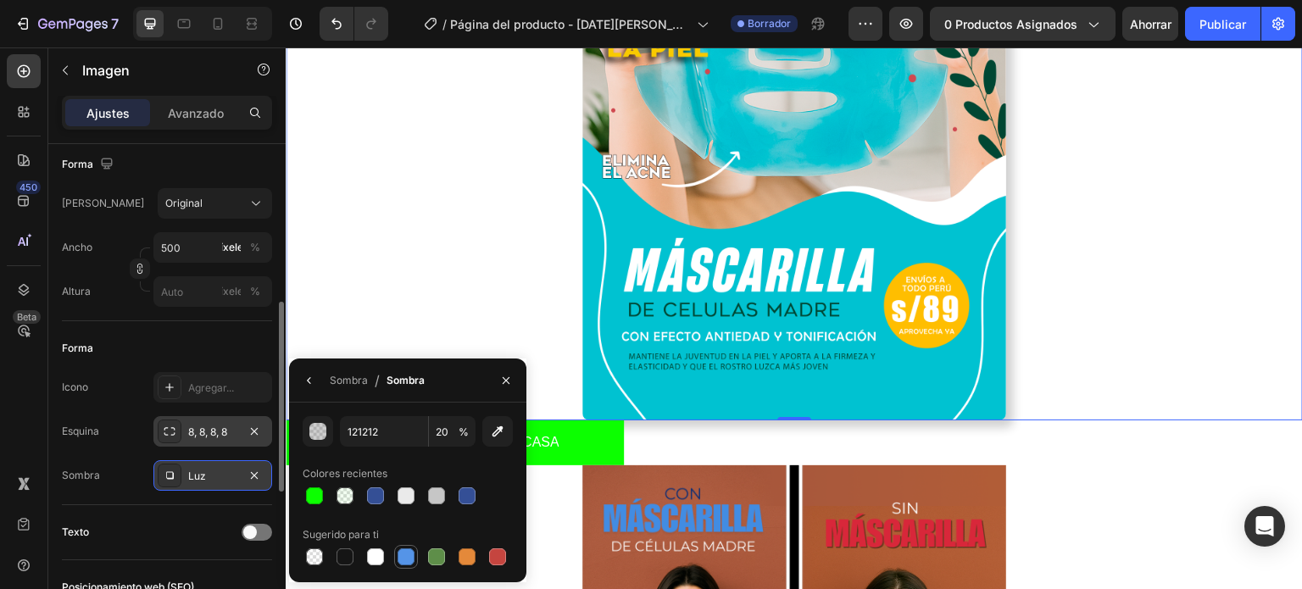
click at [402, 559] on div at bounding box center [406, 556] width 17 height 17
type input "5594E7"
type input "100"
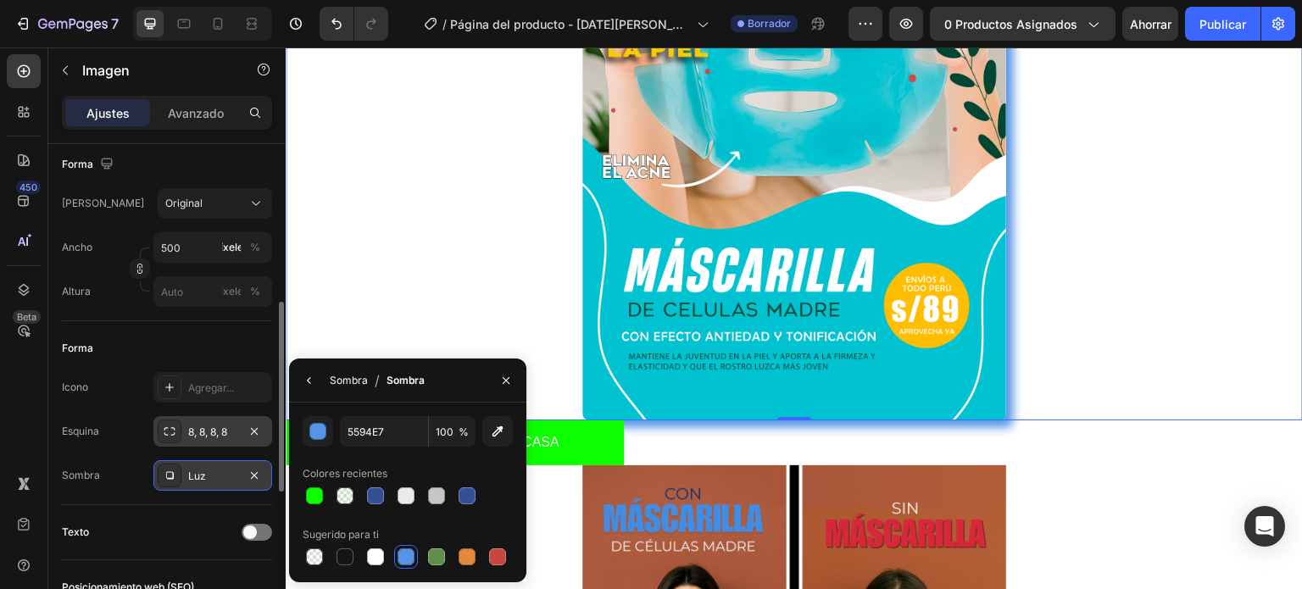
click at [359, 382] on font "Sombra" at bounding box center [349, 380] width 38 height 13
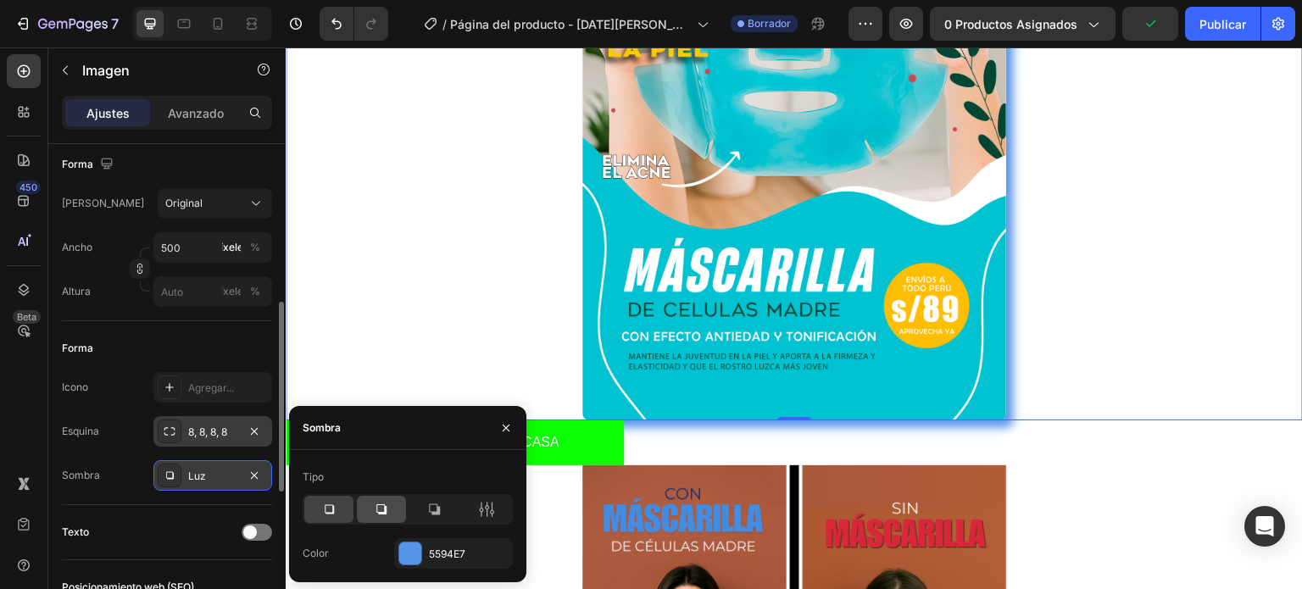
click at [391, 505] on div at bounding box center [381, 509] width 49 height 27
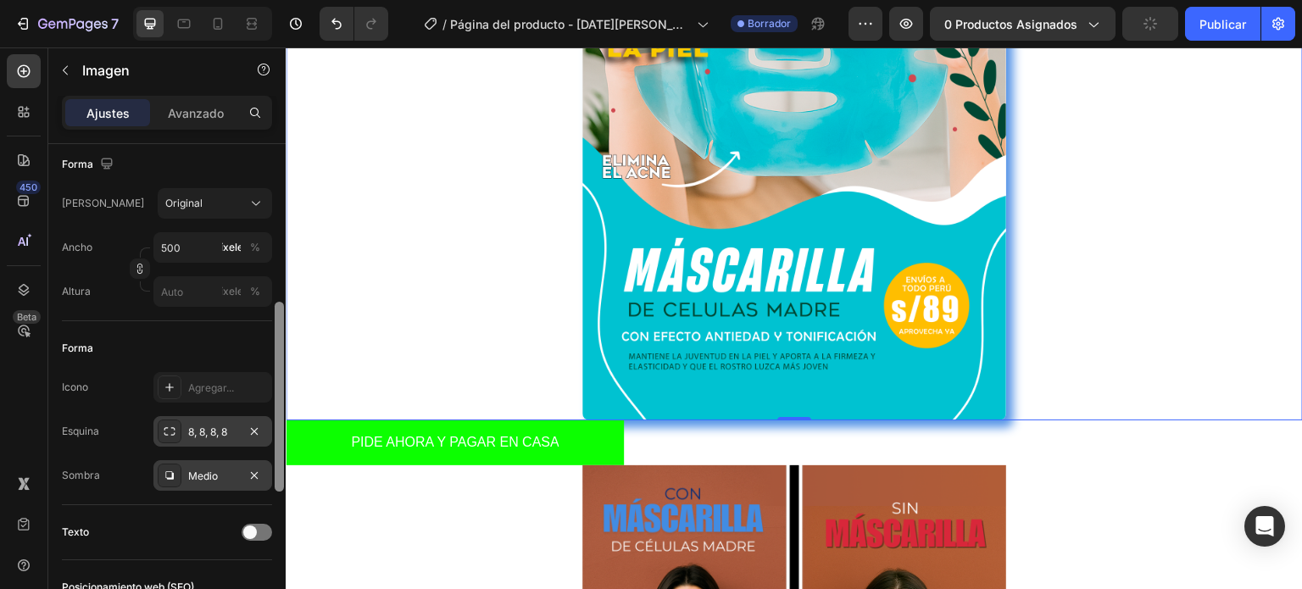
scroll to position [785, 0]
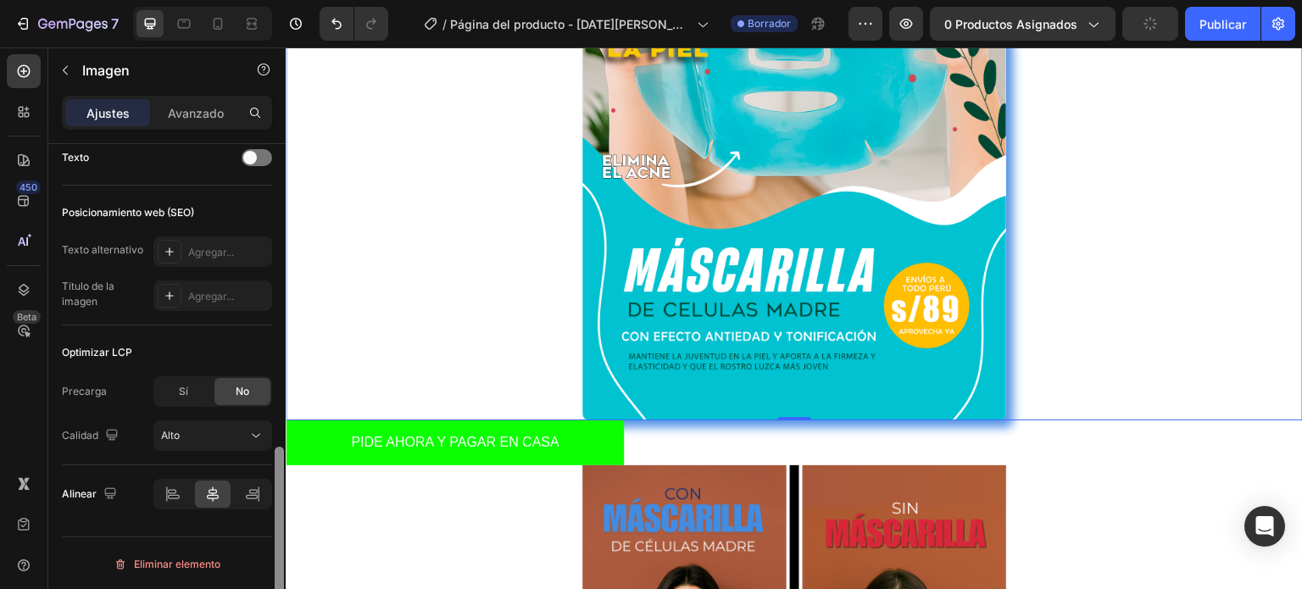
drag, startPoint x: 285, startPoint y: 377, endPoint x: 278, endPoint y: 437, distance: 59.7
click at [278, 437] on div at bounding box center [279, 390] width 13 height 493
drag, startPoint x: 278, startPoint y: 460, endPoint x: 281, endPoint y: 481, distance: 20.6
click at [281, 481] on div at bounding box center [279, 542] width 9 height 190
click at [241, 493] on div at bounding box center [252, 494] width 36 height 27
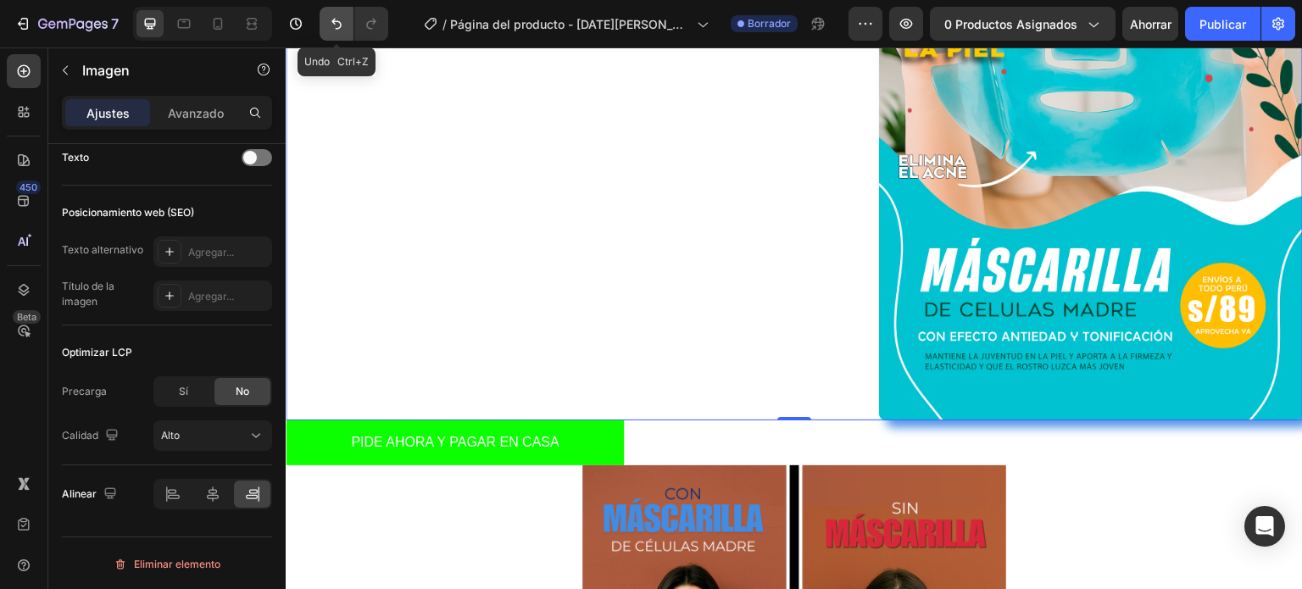
click at [326, 26] on button "Deshacer/Rehacer" at bounding box center [337, 24] width 34 height 34
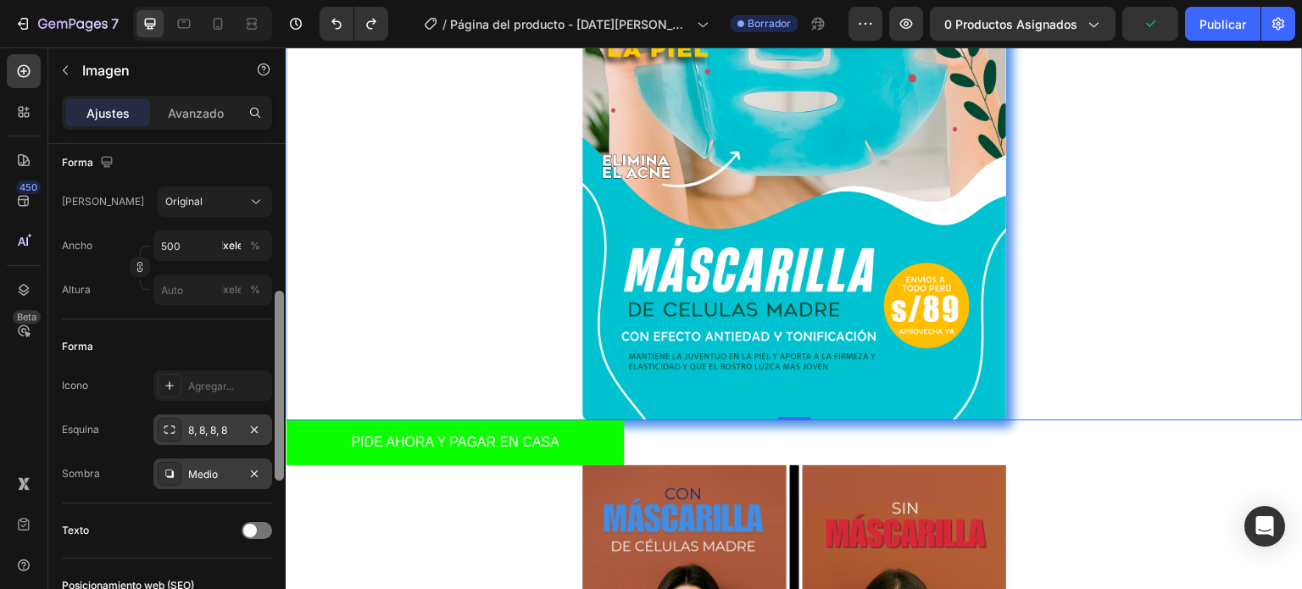
scroll to position [403, 0]
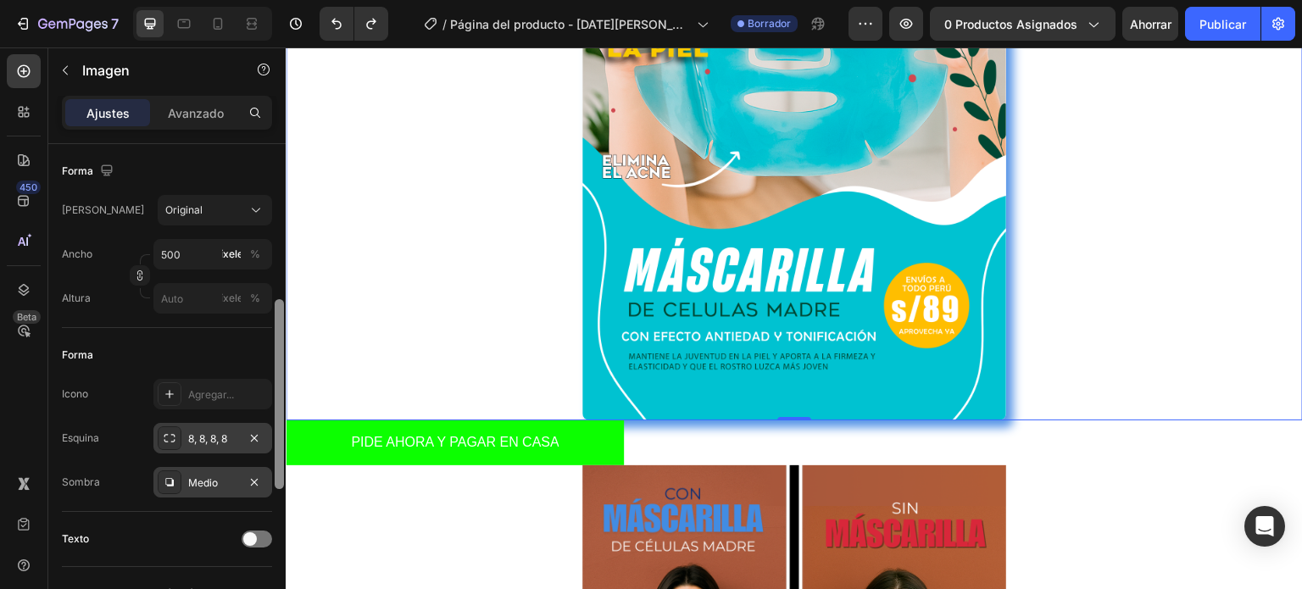
drag, startPoint x: 562, startPoint y: 523, endPoint x: 289, endPoint y: 264, distance: 375.9
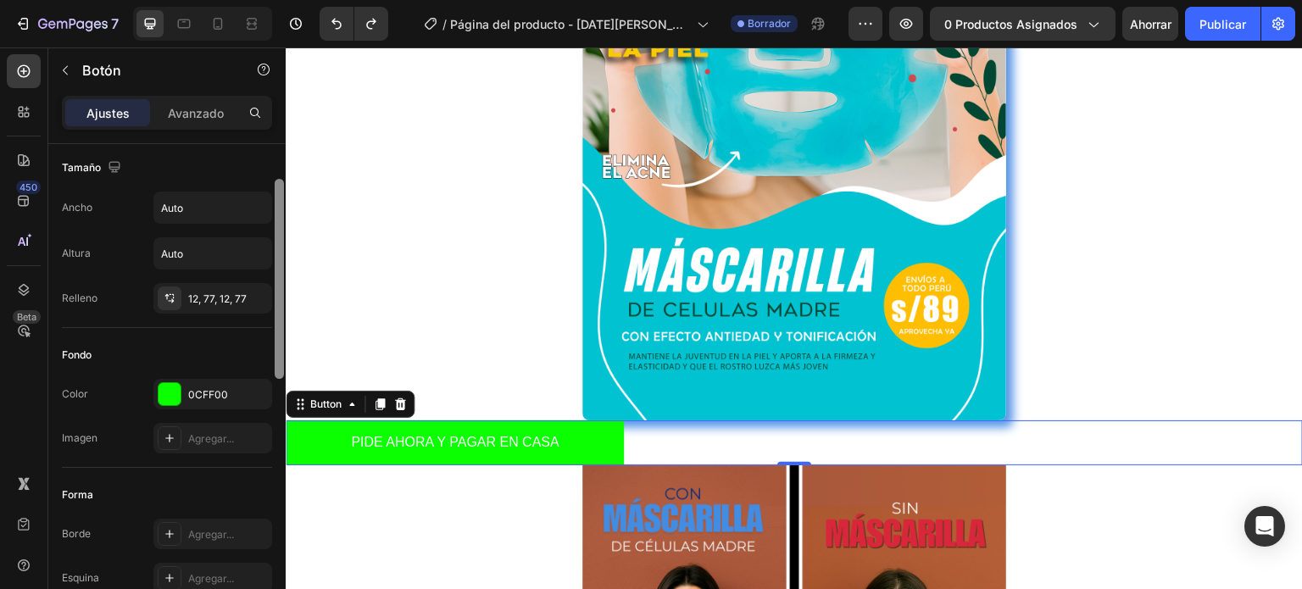
scroll to position [0, 0]
click at [186, 104] on p "Avanzado" at bounding box center [196, 113] width 56 height 18
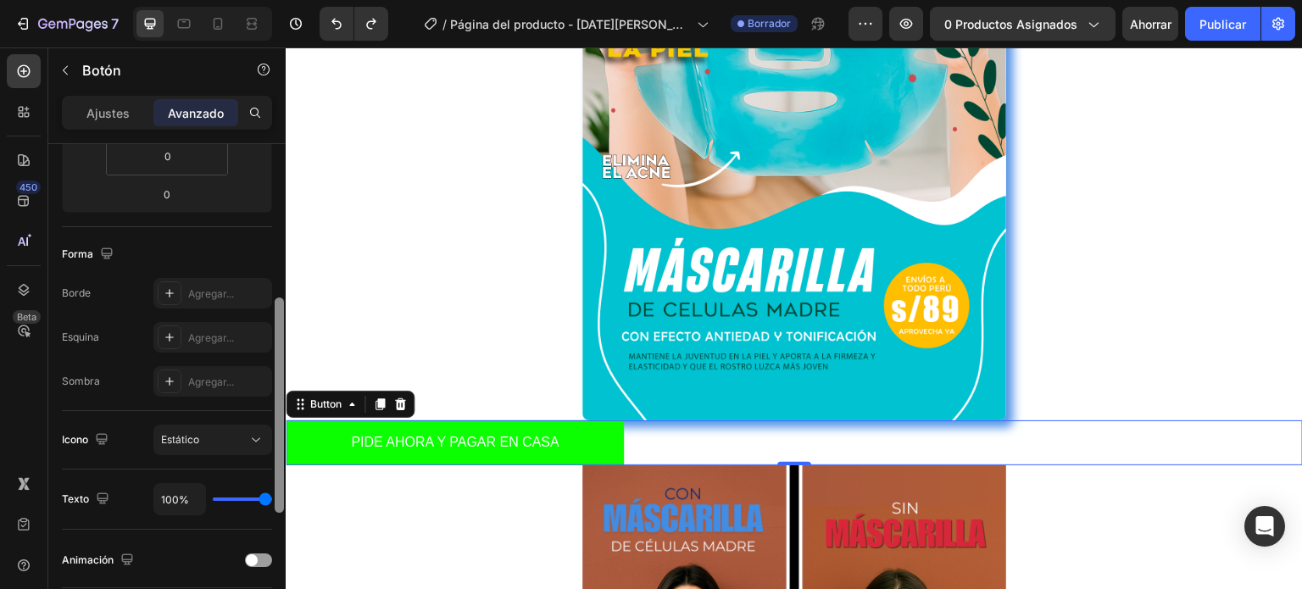
drag, startPoint x: 280, startPoint y: 290, endPoint x: 275, endPoint y: 446, distance: 156.0
click at [275, 446] on div at bounding box center [279, 405] width 9 height 215
click at [214, 285] on font "Agregar..." at bounding box center [211, 290] width 46 height 13
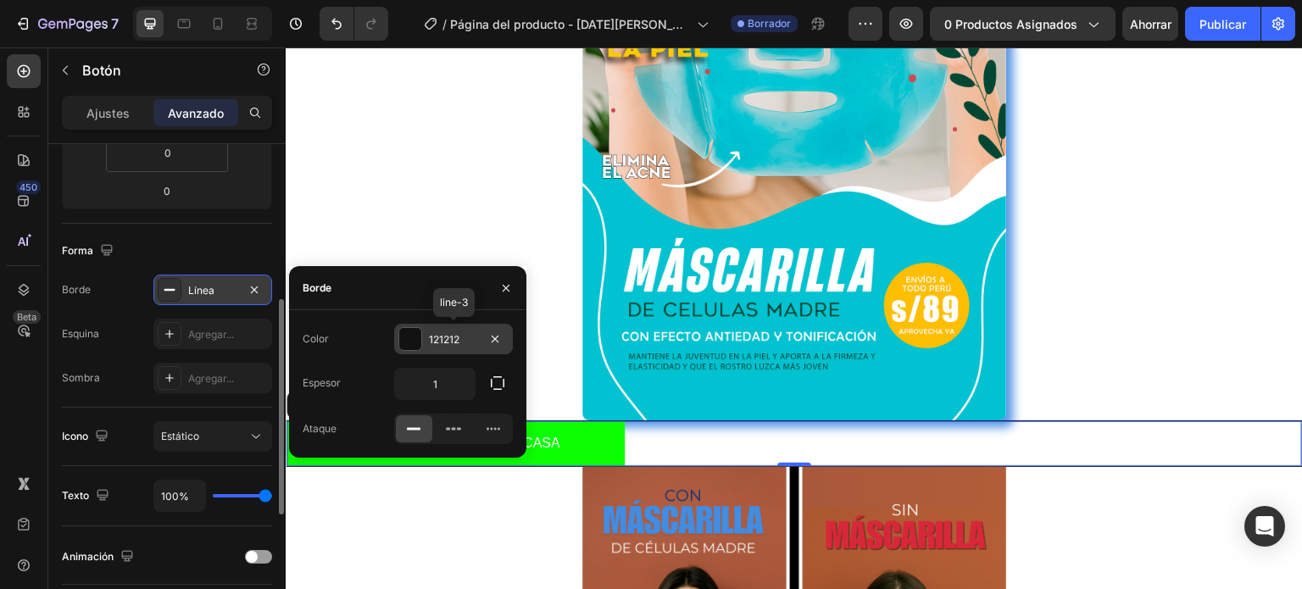
click at [409, 338] on div at bounding box center [410, 339] width 22 height 22
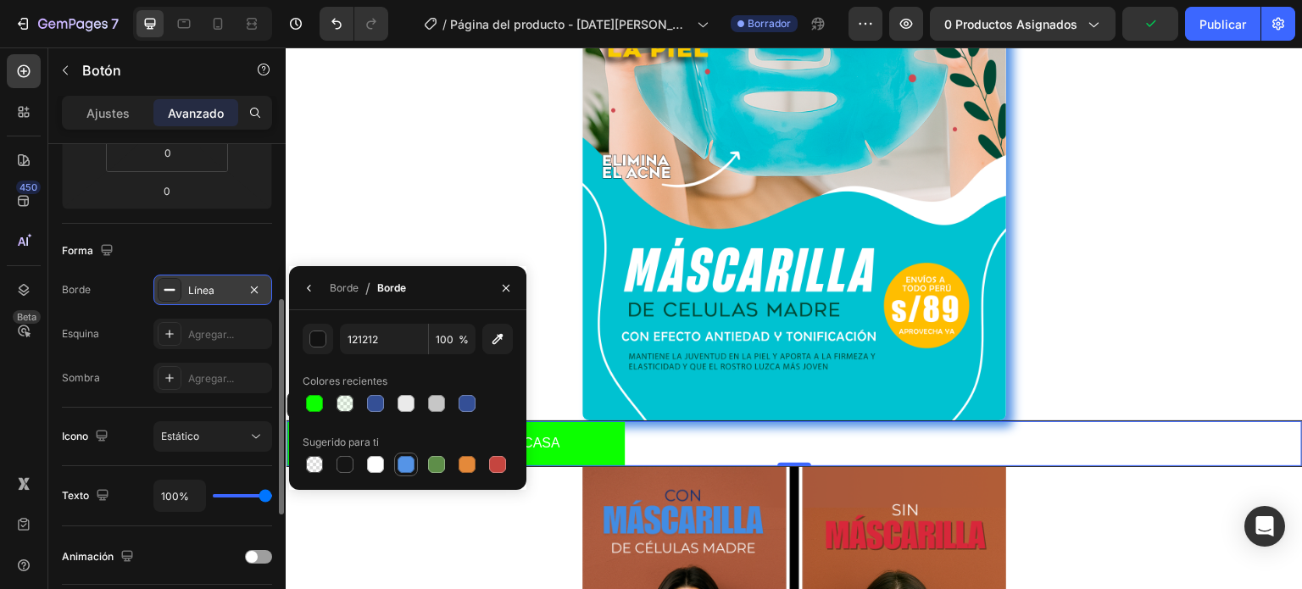
click at [405, 462] on div at bounding box center [406, 464] width 17 height 17
type input "5594E7"
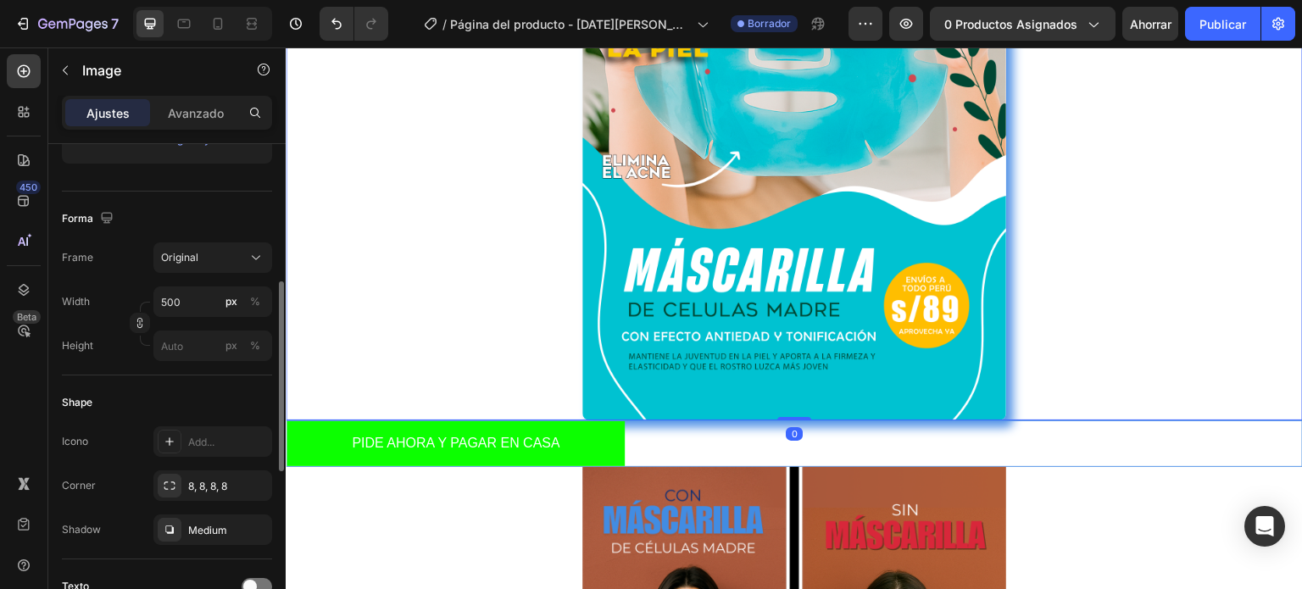
scroll to position [0, 0]
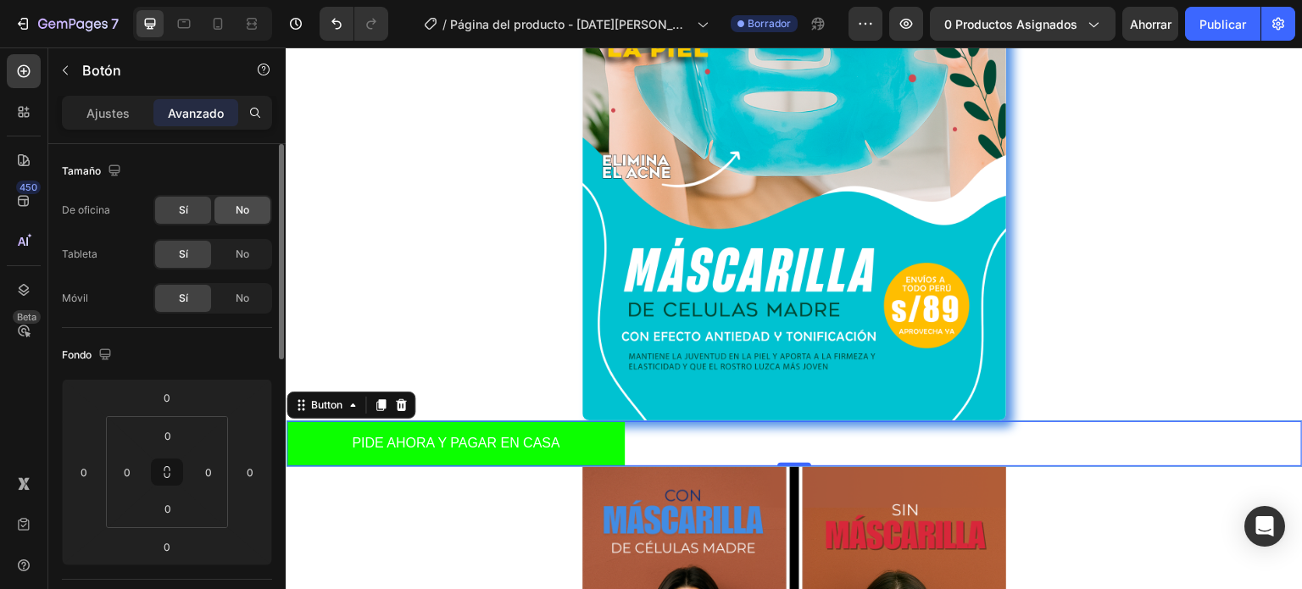
click at [231, 214] on div "No" at bounding box center [242, 210] width 56 height 27
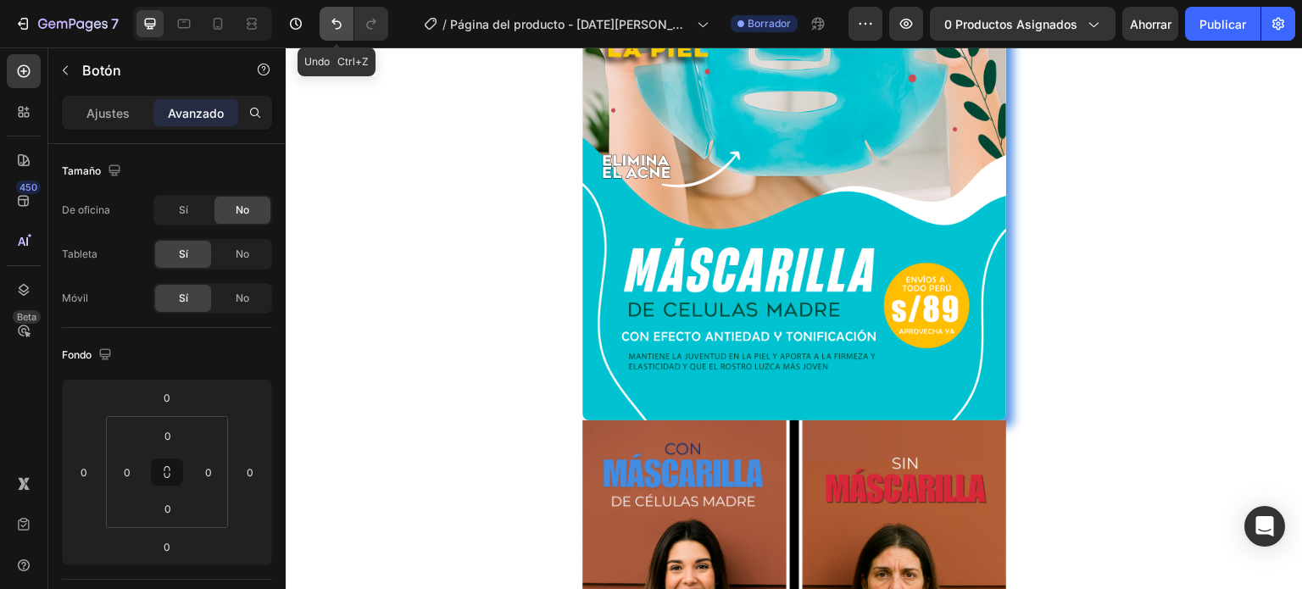
click at [342, 22] on icon "Deshacer/Rehacer" at bounding box center [336, 23] width 17 height 17
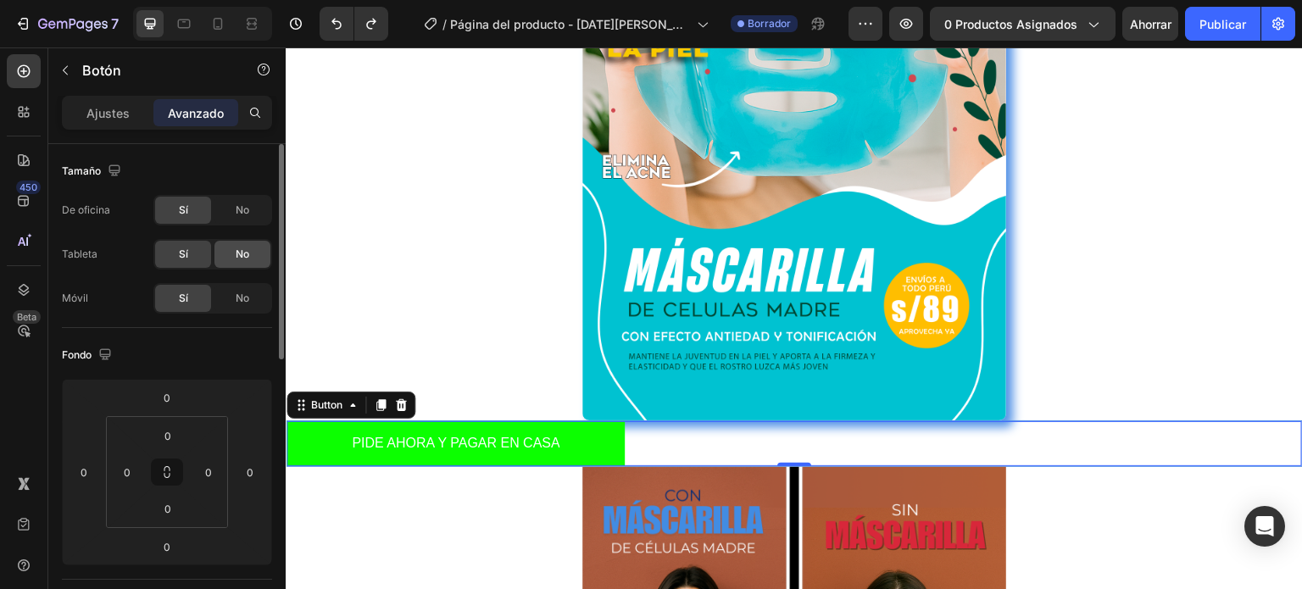
click at [236, 256] on font "No" at bounding box center [243, 254] width 14 height 13
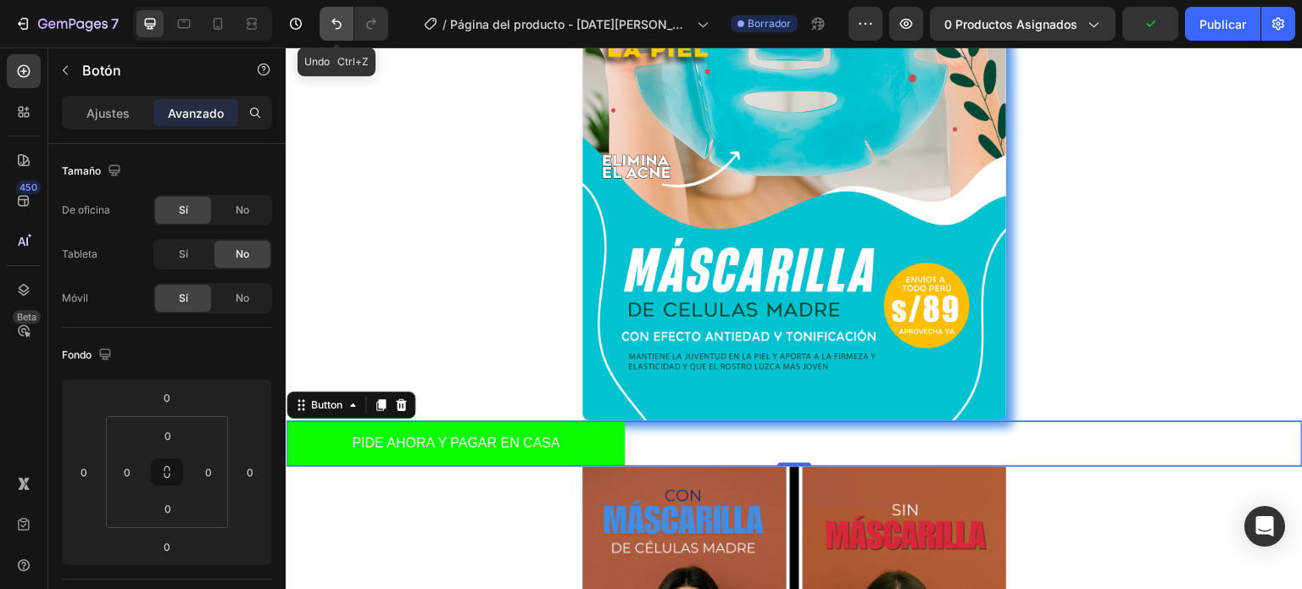
click at [348, 26] on button "Deshacer/Rehacer" at bounding box center [337, 24] width 34 height 34
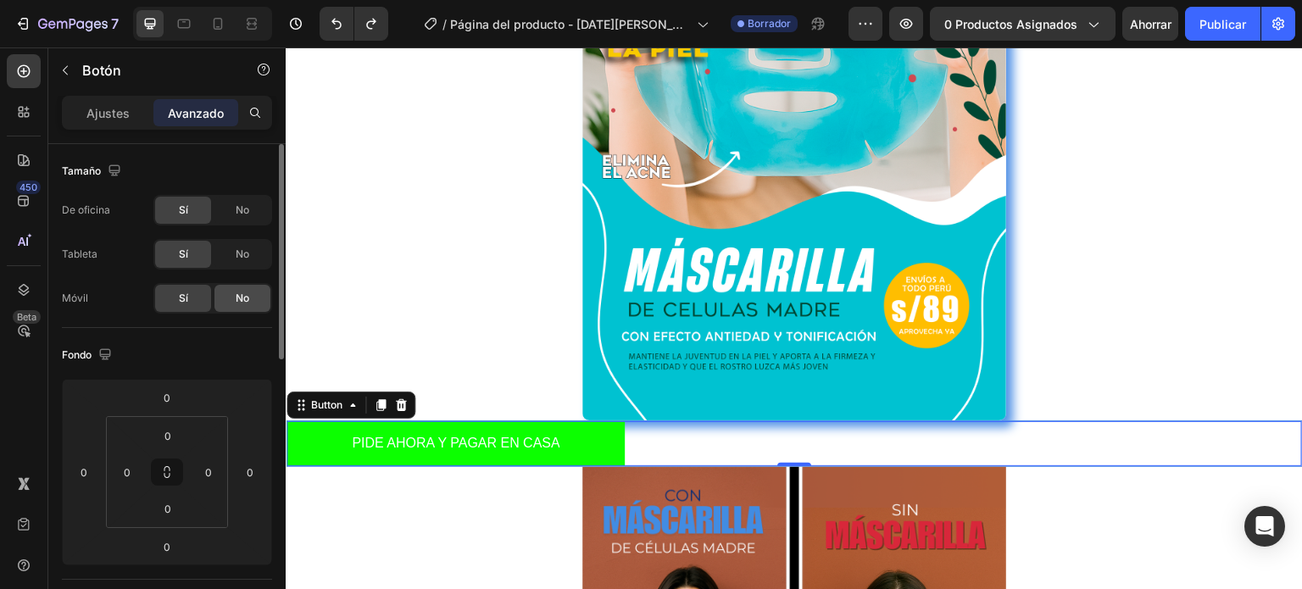
click at [243, 304] on span "No" at bounding box center [243, 298] width 14 height 15
click at [336, 25] on icon "Deshacer/Rehacer" at bounding box center [336, 23] width 17 height 17
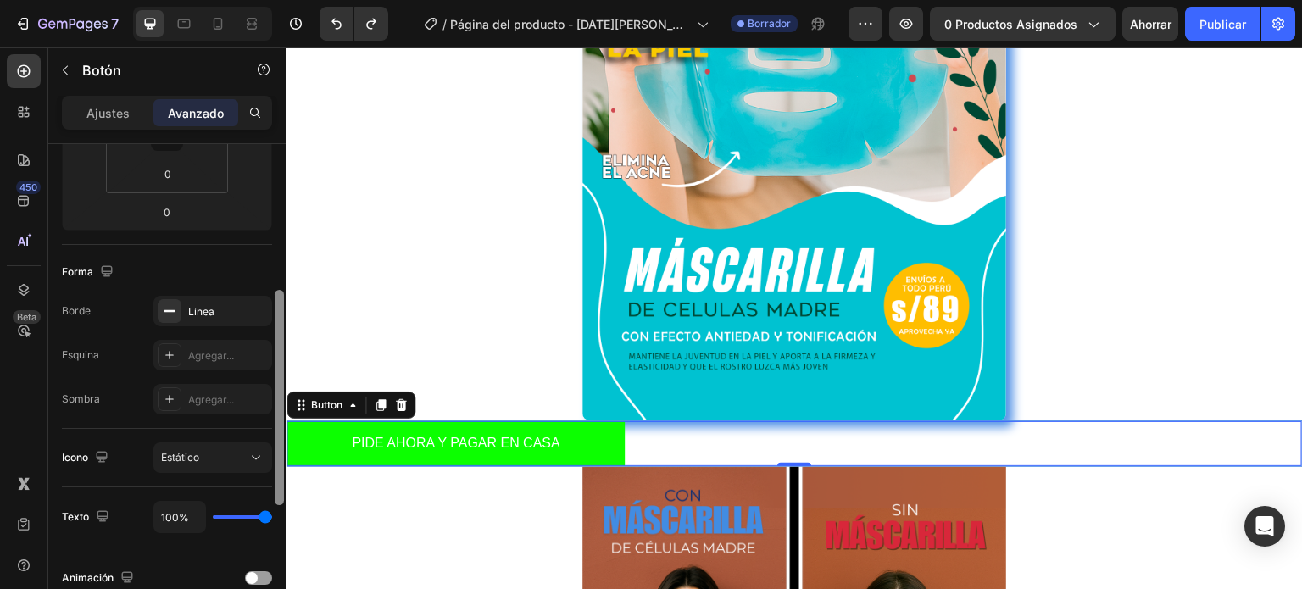
scroll to position [341, 0]
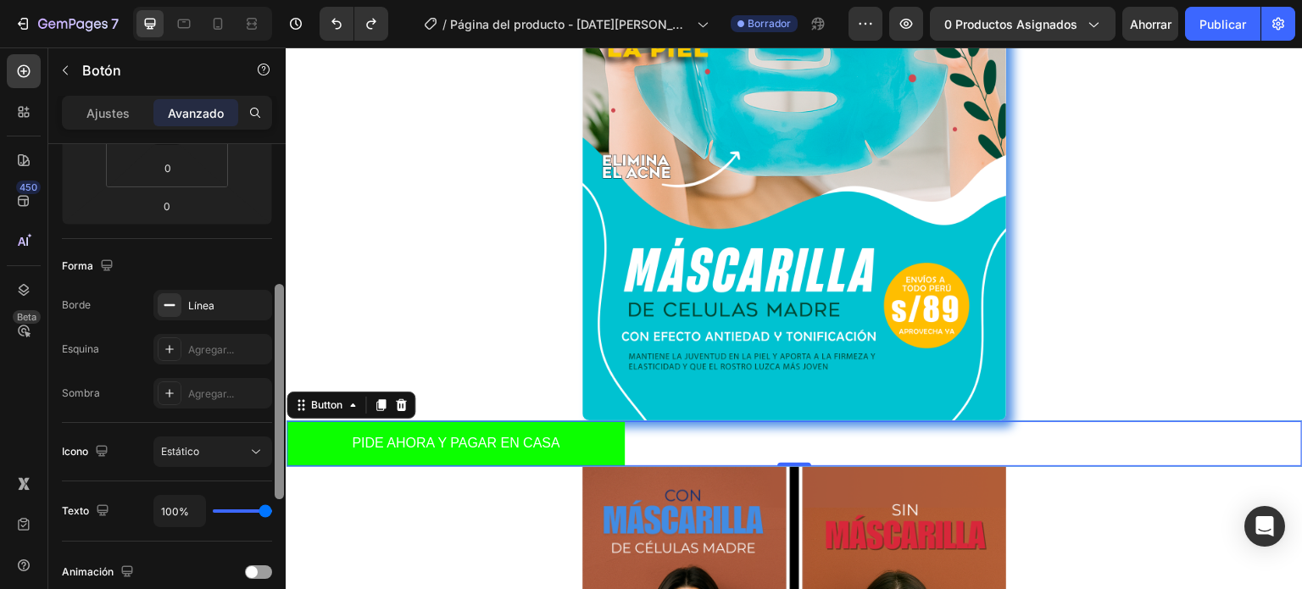
drag, startPoint x: 278, startPoint y: 262, endPoint x: 278, endPoint y: 411, distance: 149.2
click at [278, 411] on div at bounding box center [279, 391] width 9 height 215
click at [228, 304] on div "Línea" at bounding box center [212, 305] width 49 height 15
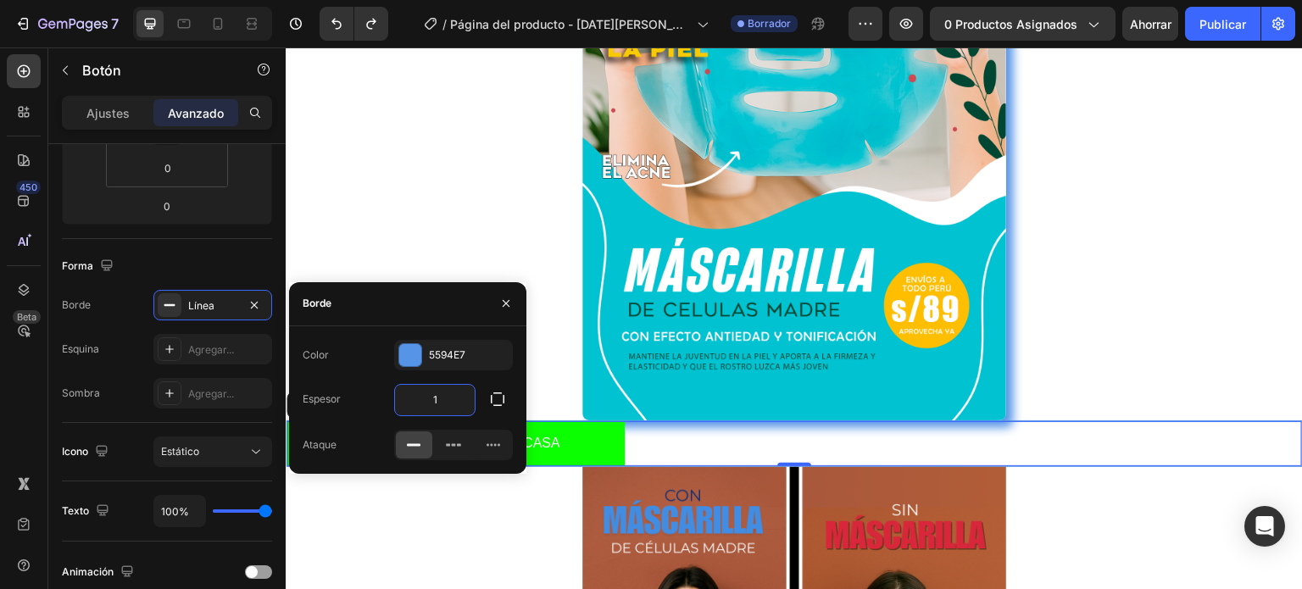
click at [468, 401] on input "1" at bounding box center [435, 400] width 80 height 31
click at [451, 303] on div "Borde" at bounding box center [407, 304] width 237 height 44
drag, startPoint x: 341, startPoint y: 442, endPoint x: 460, endPoint y: 438, distance: 119.6
click at [460, 438] on div "Ataque" at bounding box center [408, 445] width 210 height 31
click at [460, 438] on icon at bounding box center [453, 445] width 17 height 17
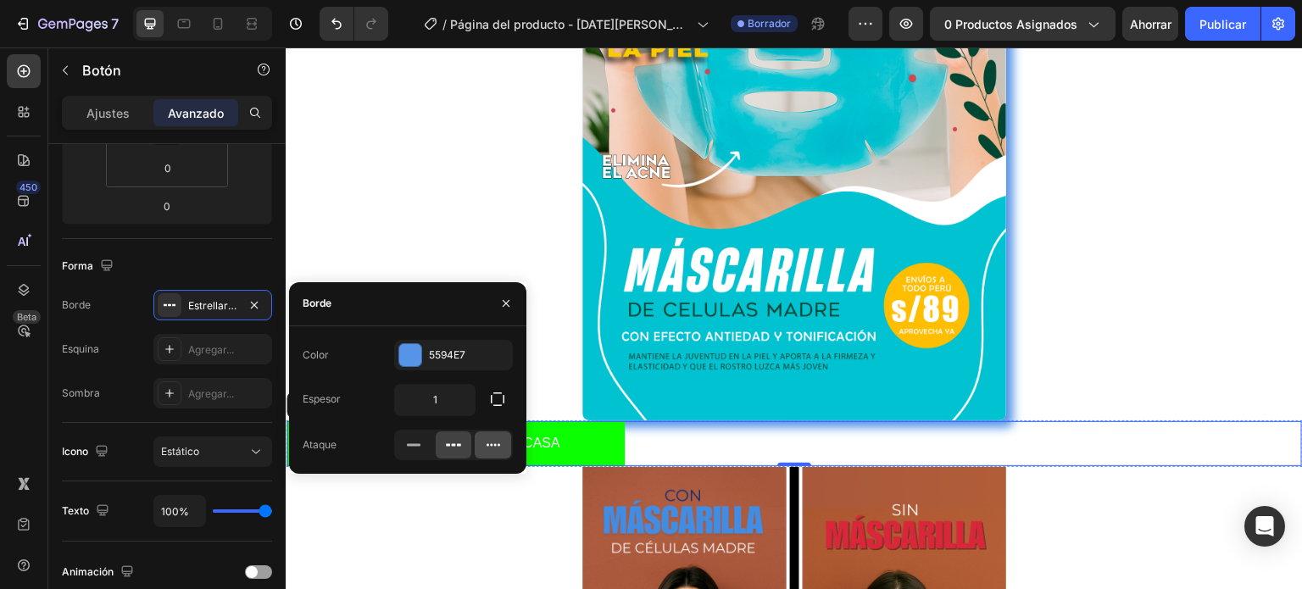
click at [490, 446] on icon at bounding box center [493, 445] width 17 height 17
click at [451, 447] on icon at bounding box center [453, 445] width 17 height 17
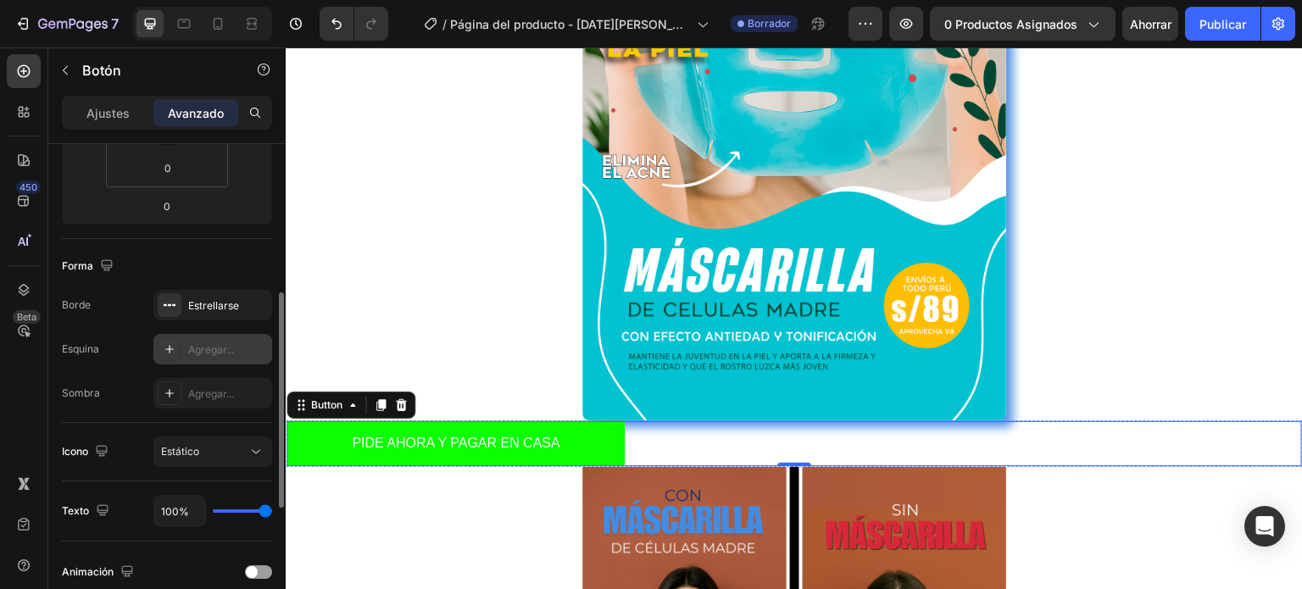
click at [236, 345] on div "Agregar..." at bounding box center [228, 349] width 80 height 15
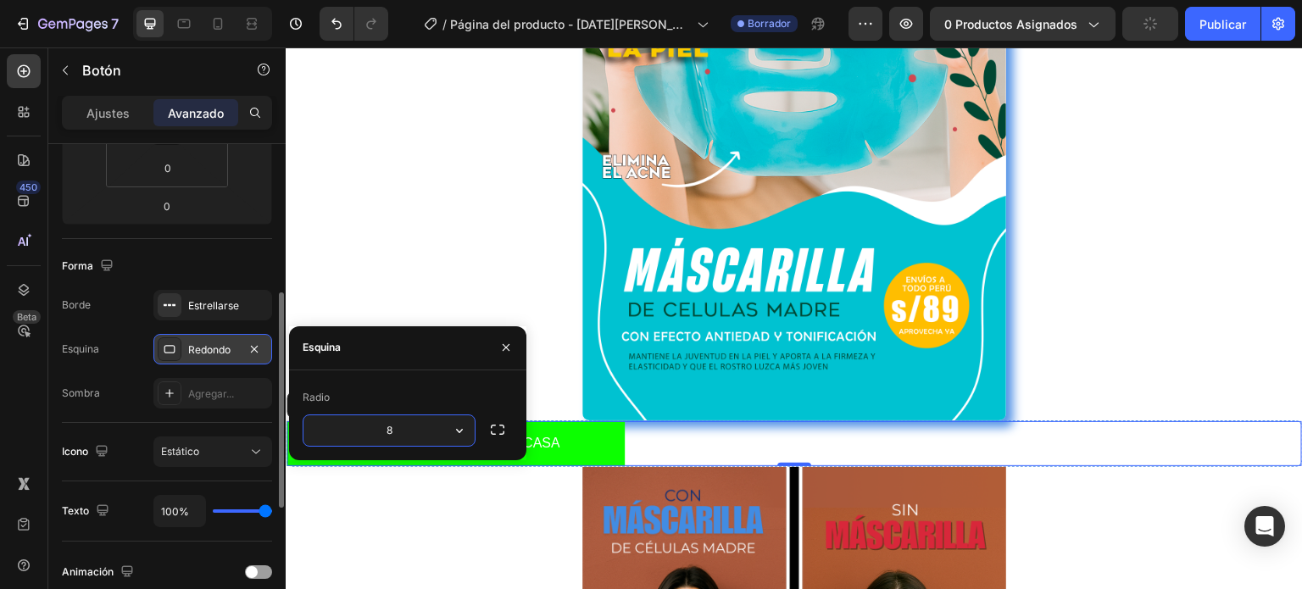
type input "1"
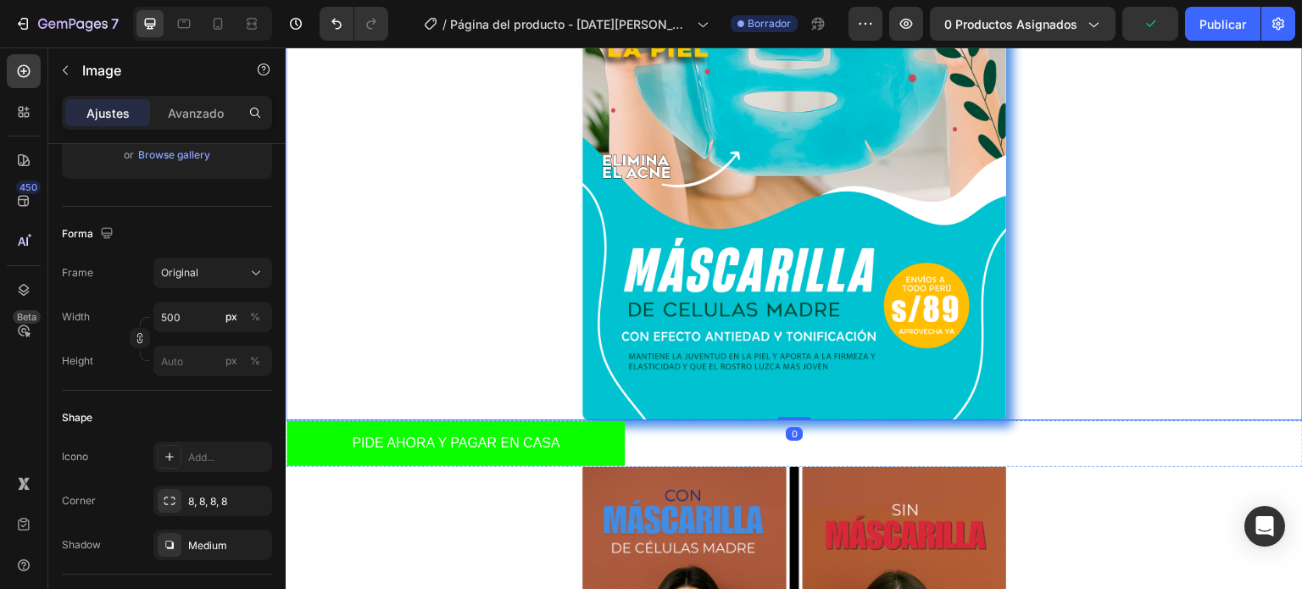
scroll to position [0, 0]
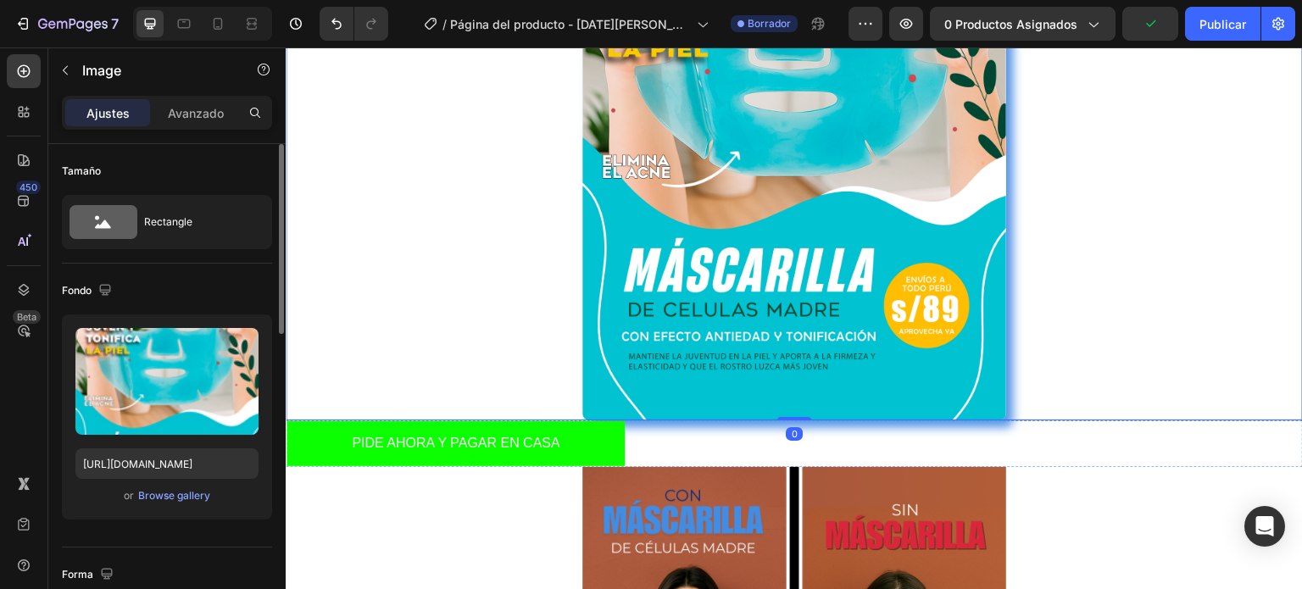
click at [457, 232] on div at bounding box center [794, 120] width 1017 height 599
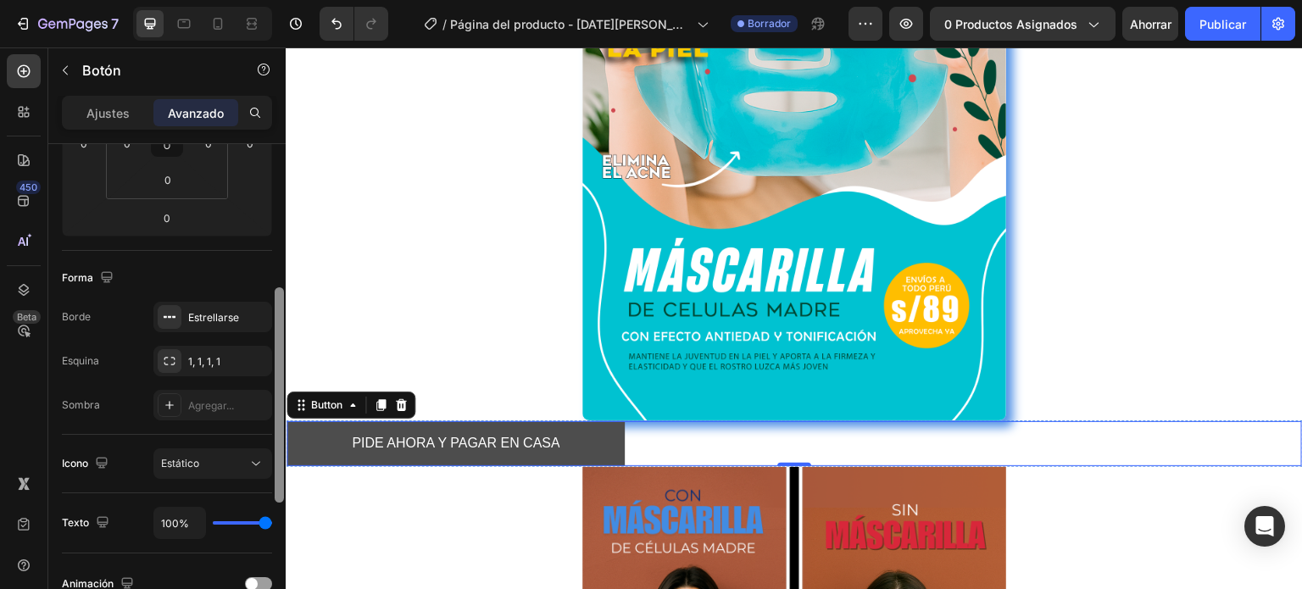
drag, startPoint x: 565, startPoint y: 320, endPoint x: 287, endPoint y: 430, distance: 298.3
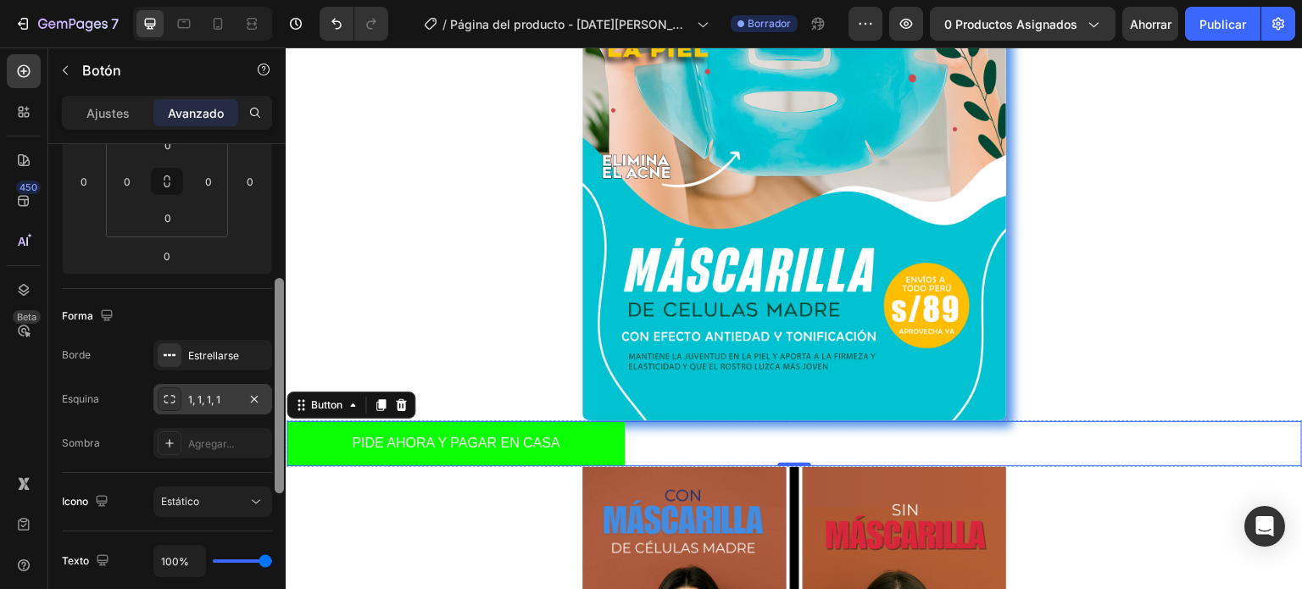
scroll to position [288, 0]
click at [188, 398] on font "1, 1, 1, 1" at bounding box center [204, 402] width 32 height 13
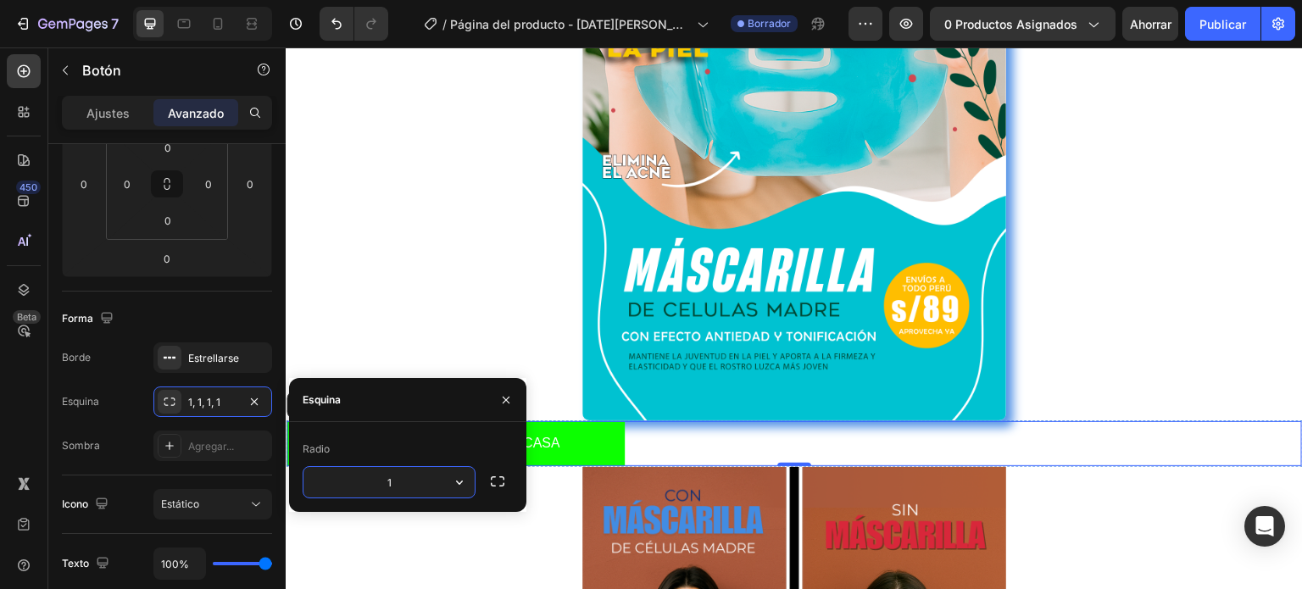
click at [397, 481] on input "1" at bounding box center [388, 482] width 171 height 31
type input "10"
click at [465, 320] on div at bounding box center [794, 120] width 1017 height 599
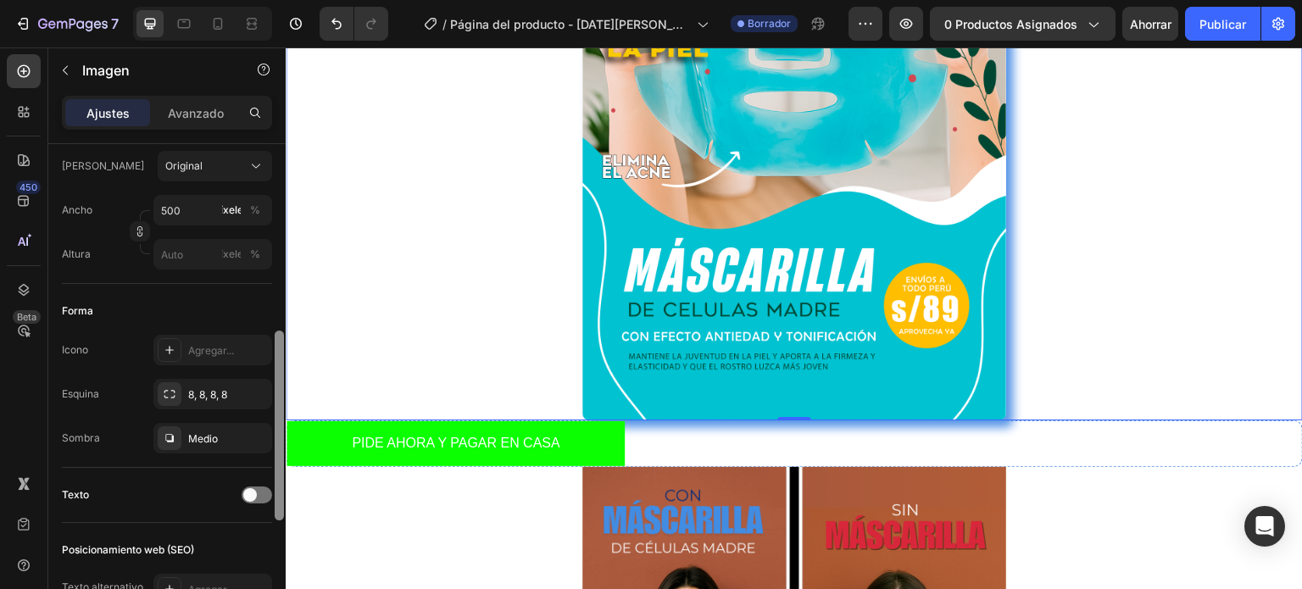
scroll to position [461, 0]
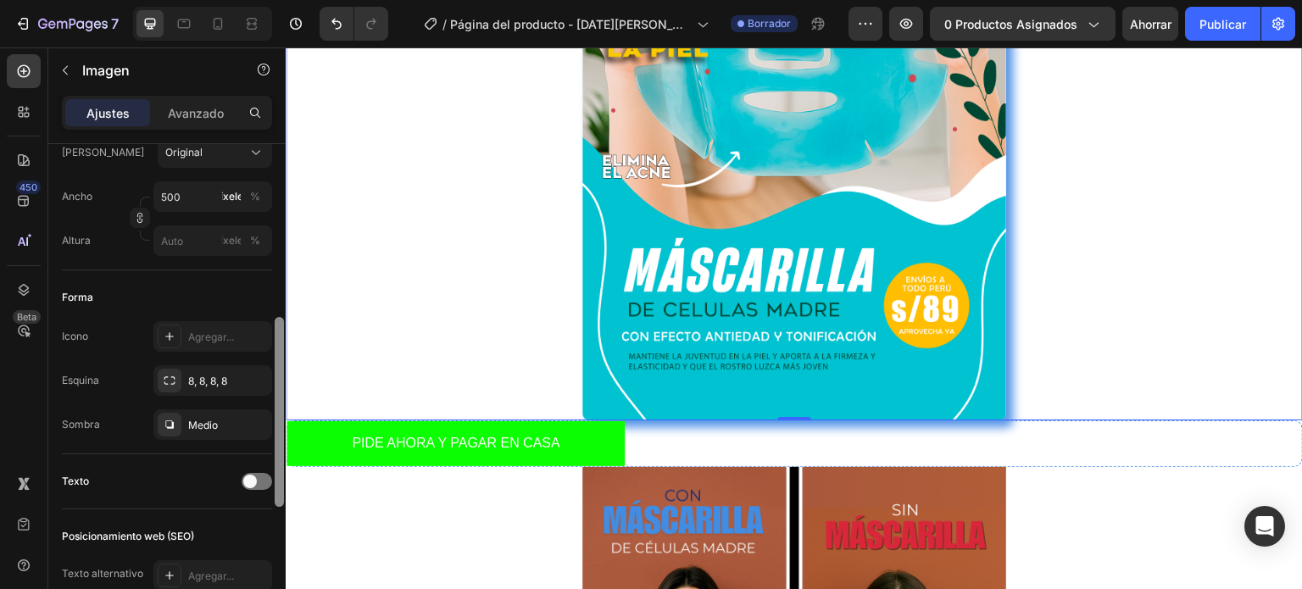
drag, startPoint x: 281, startPoint y: 301, endPoint x: 280, endPoint y: 479, distance: 178.0
click at [280, 479] on div at bounding box center [279, 412] width 9 height 190
click at [197, 376] on font "8, 8, 8, 8" at bounding box center [207, 381] width 39 height 13
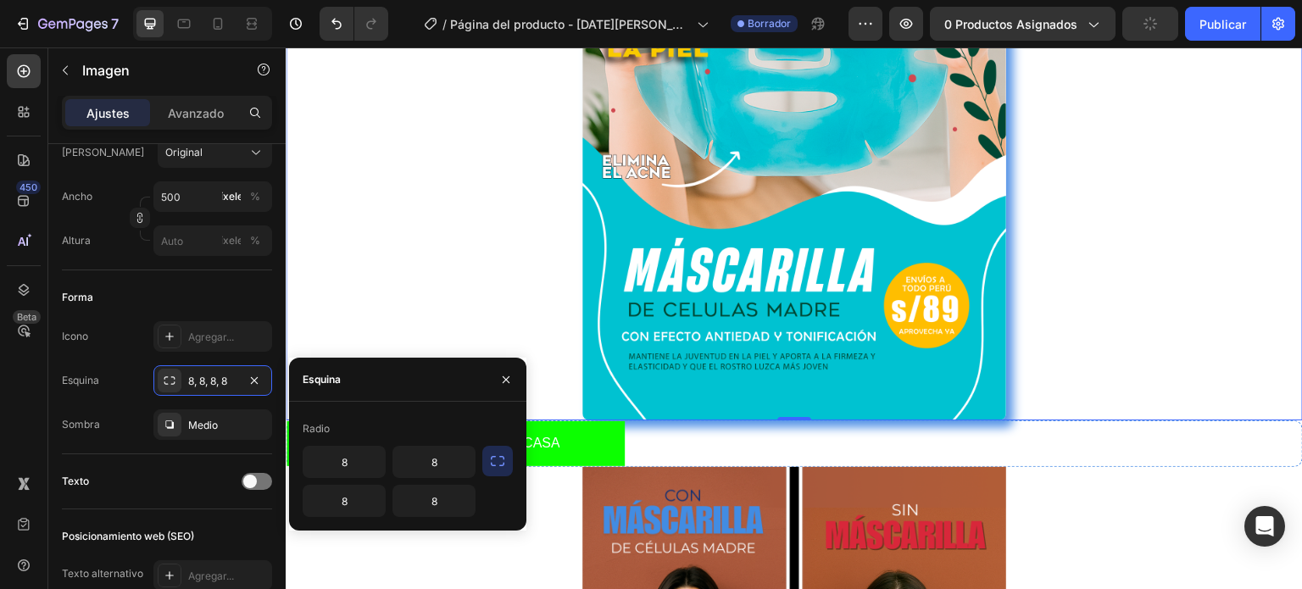
click at [496, 470] on button "button" at bounding box center [497, 461] width 31 height 31
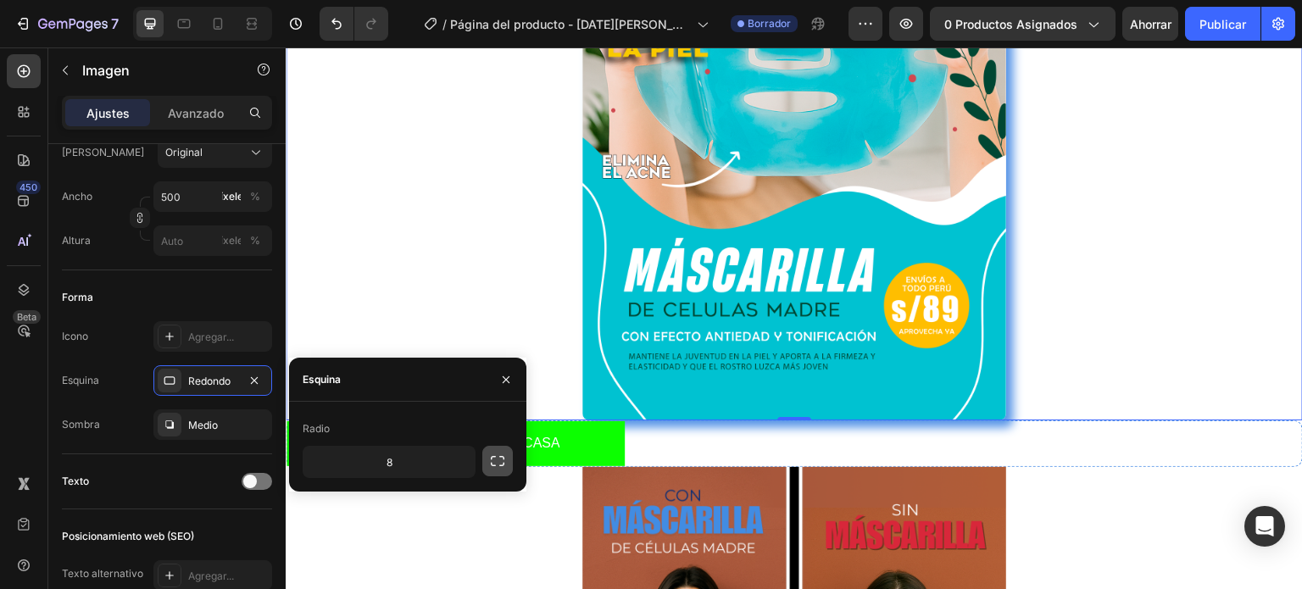
click at [496, 470] on button "button" at bounding box center [497, 461] width 31 height 31
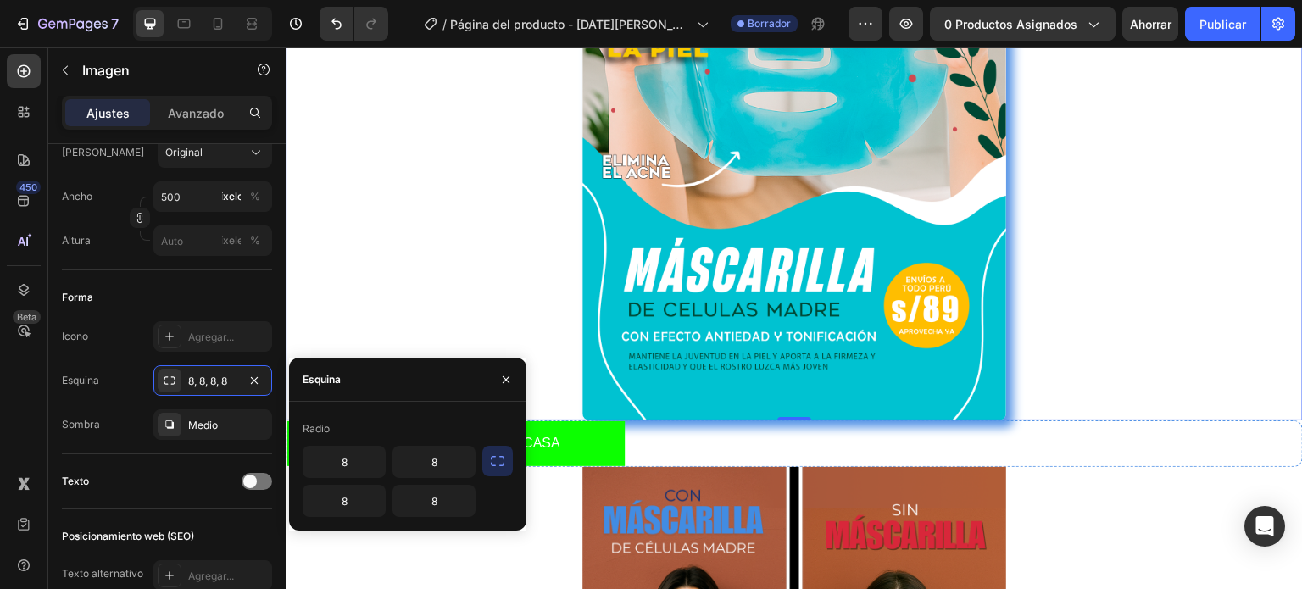
click at [498, 467] on icon "button" at bounding box center [497, 461] width 17 height 17
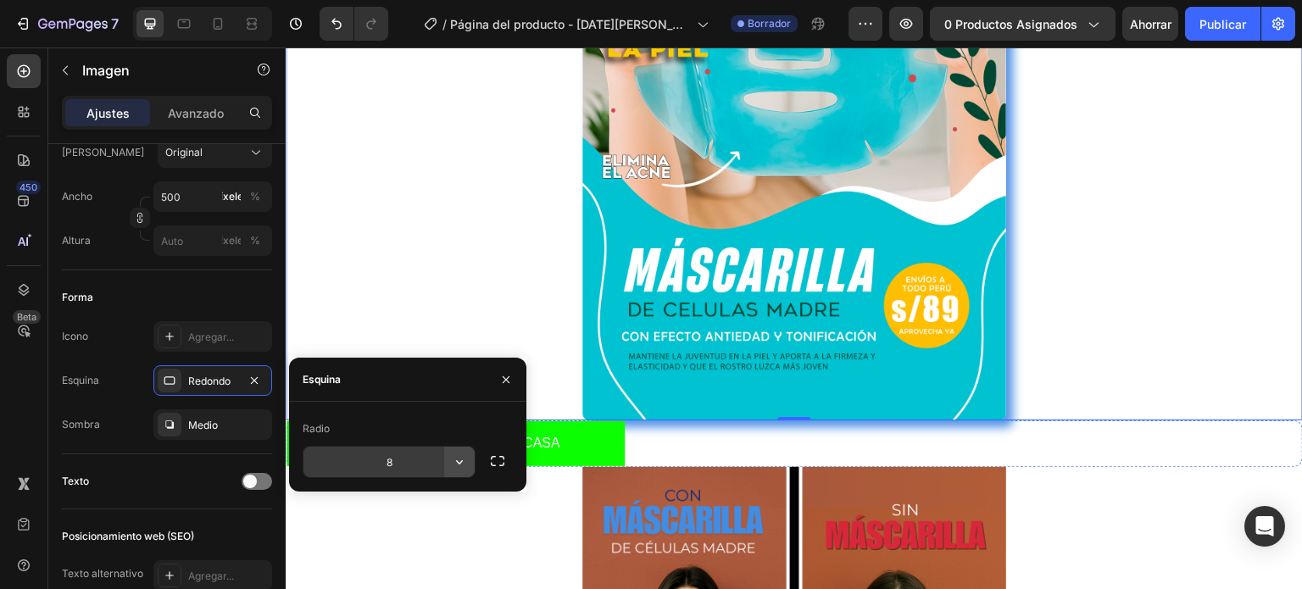
click at [464, 467] on icon "button" at bounding box center [459, 461] width 17 height 17
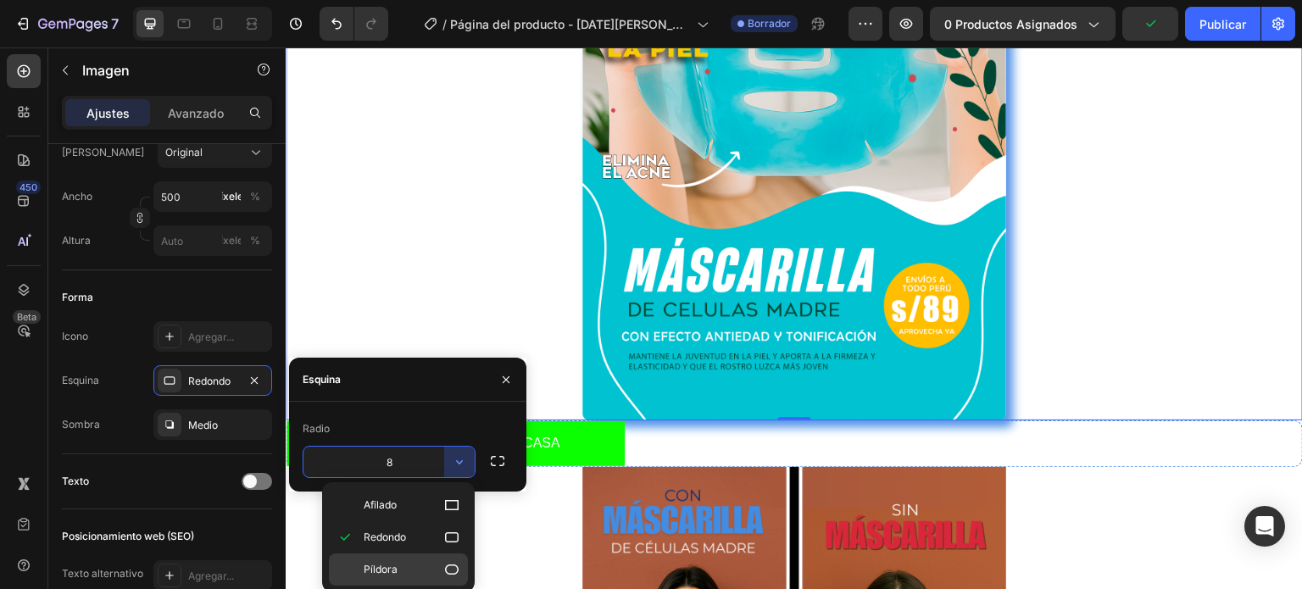
click at [403, 562] on p "Píldora" at bounding box center [412, 569] width 97 height 17
type input "9999"
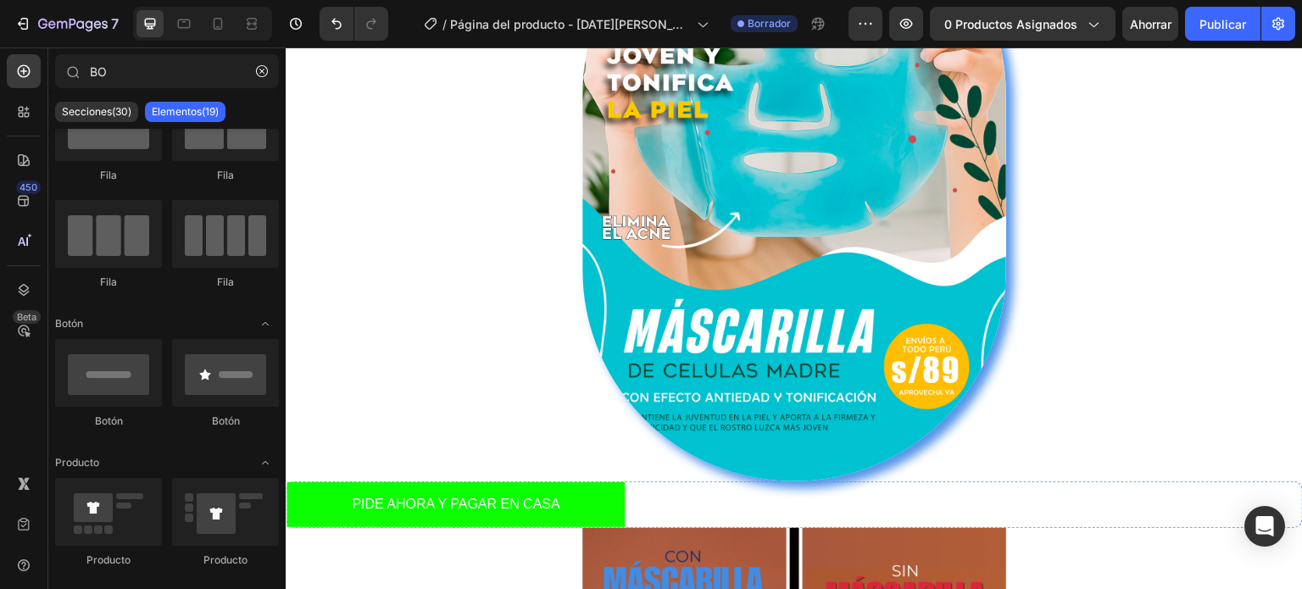
scroll to position [207, 0]
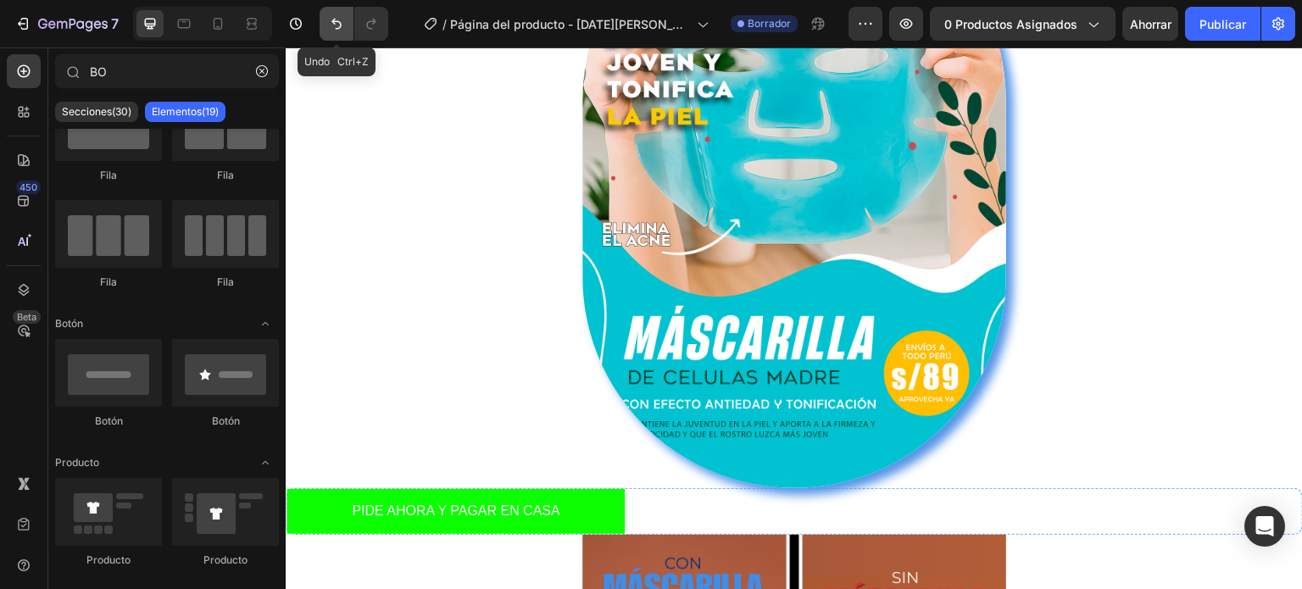
click at [337, 29] on icon "Deshacer/Rehacer" at bounding box center [336, 24] width 10 height 11
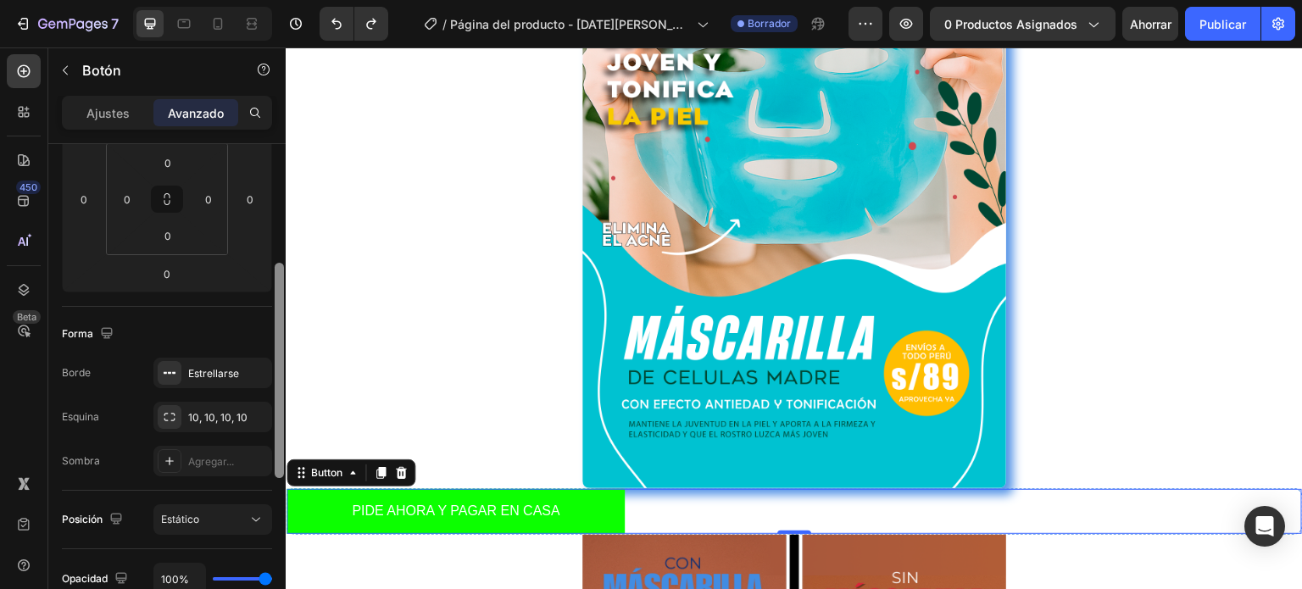
scroll to position [294, 0]
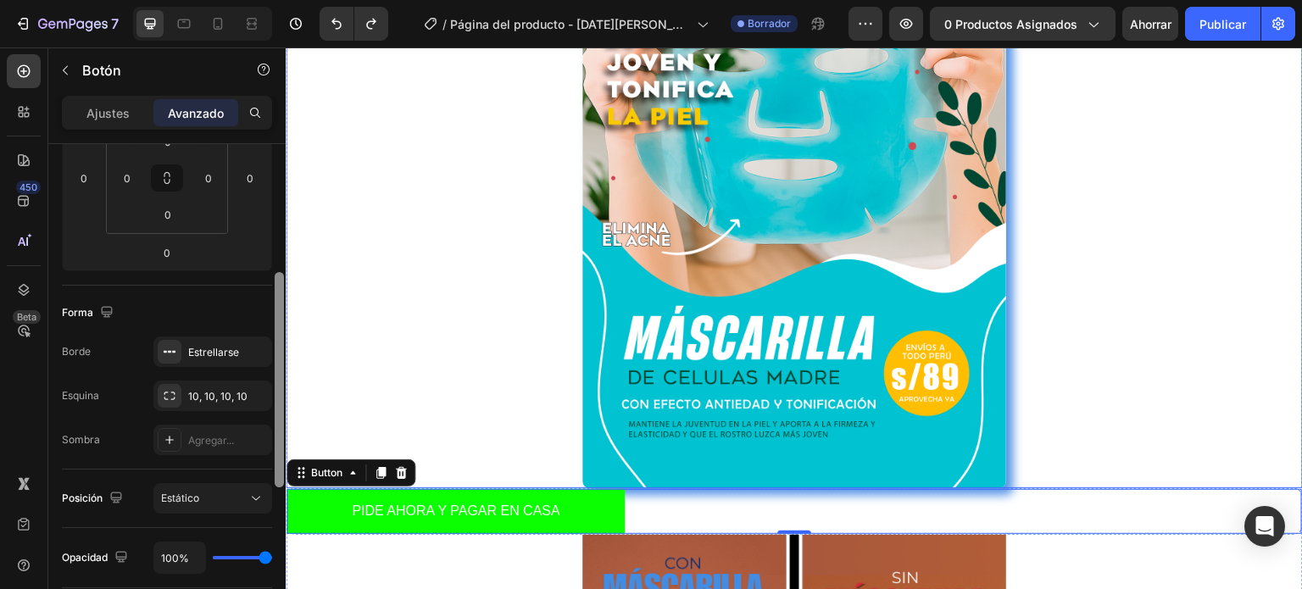
drag, startPoint x: 567, startPoint y: 287, endPoint x: 287, endPoint y: 384, distance: 295.9
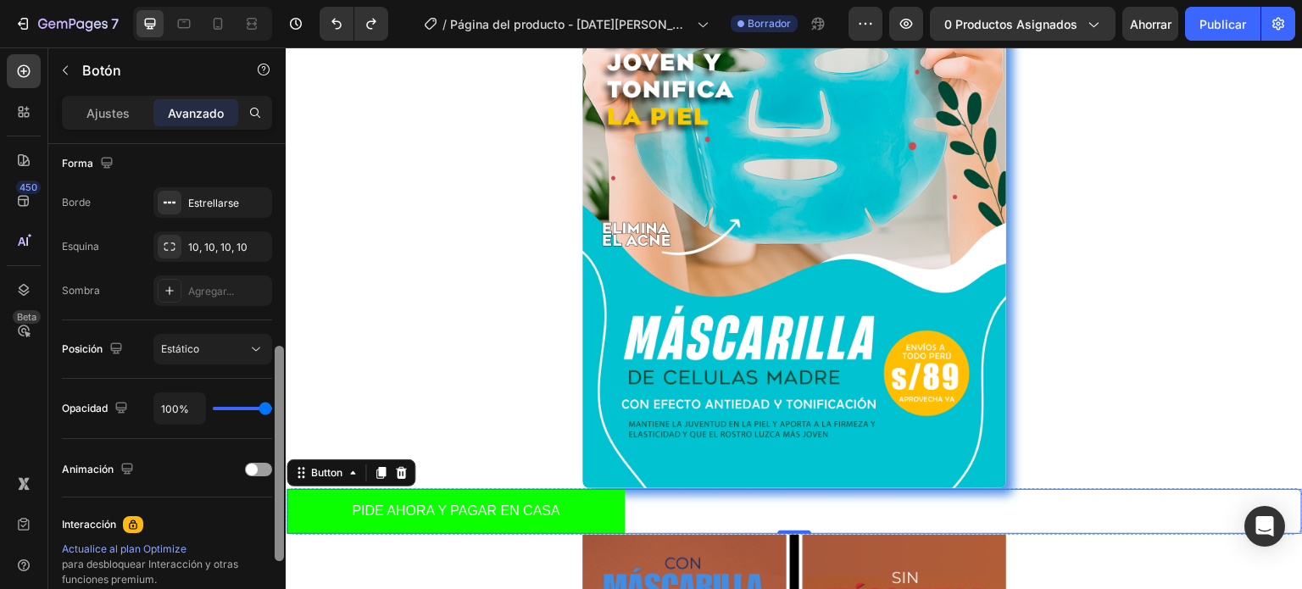
scroll to position [449, 0]
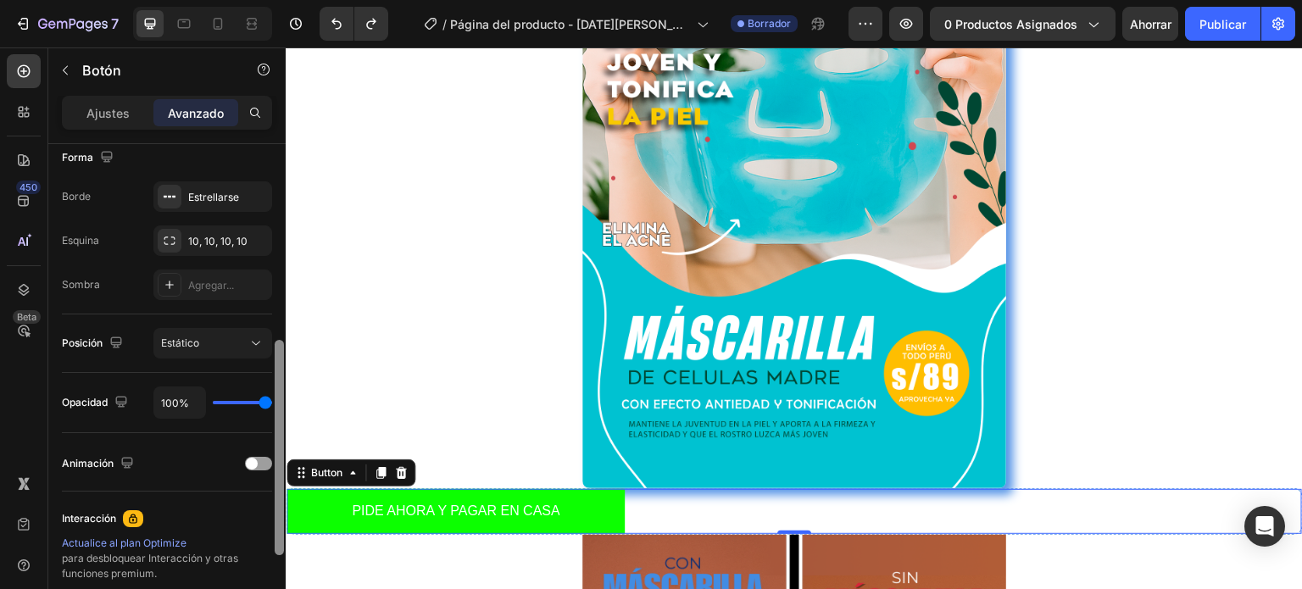
drag, startPoint x: 278, startPoint y: 292, endPoint x: 280, endPoint y: 437, distance: 145.0
click at [280, 437] on div at bounding box center [279, 447] width 9 height 215
click at [200, 241] on font "10, 10, 10, 10" at bounding box center [217, 241] width 59 height 13
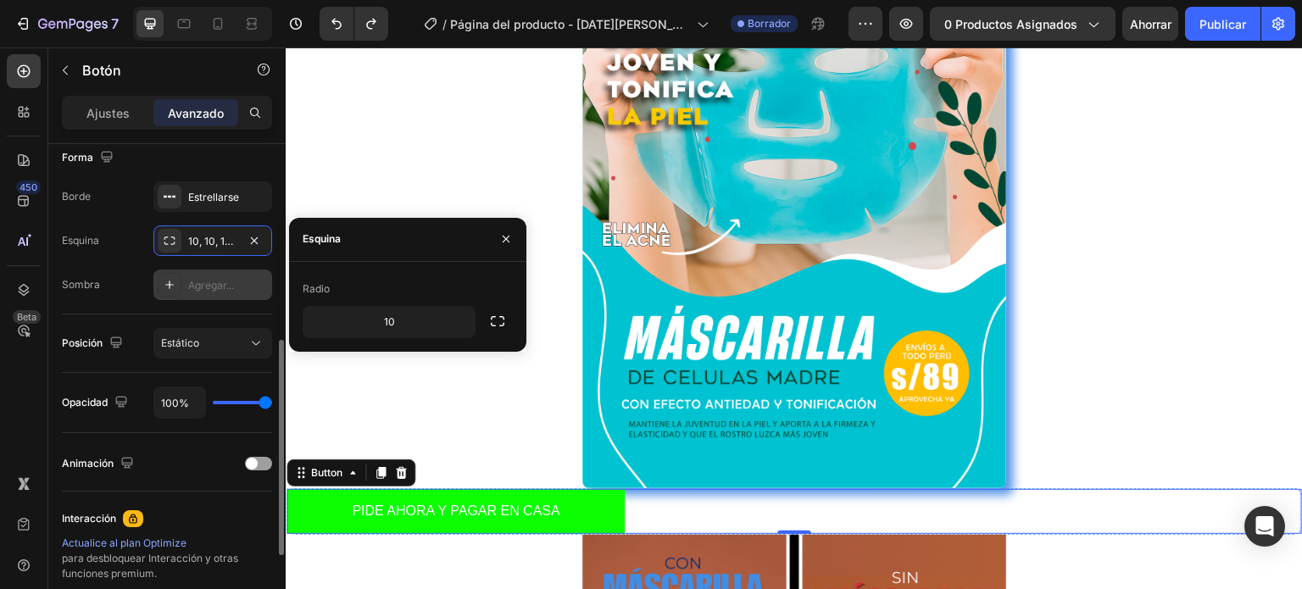
click at [248, 291] on div "Agregar..." at bounding box center [228, 285] width 80 height 15
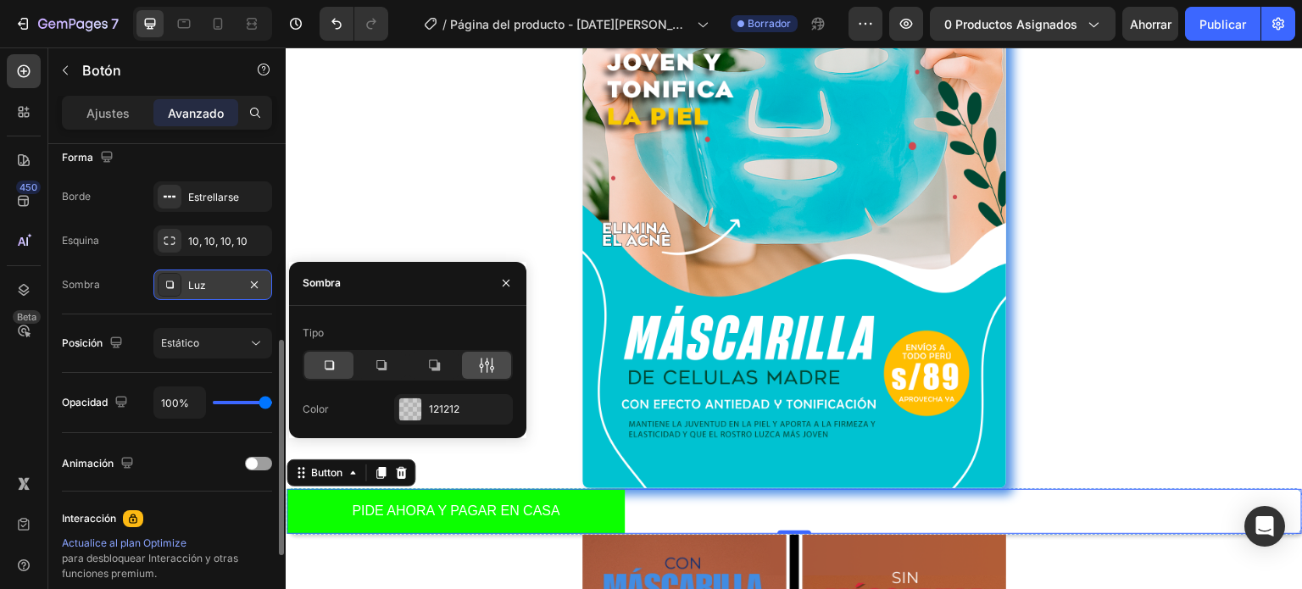
click at [498, 367] on div at bounding box center [486, 365] width 49 height 27
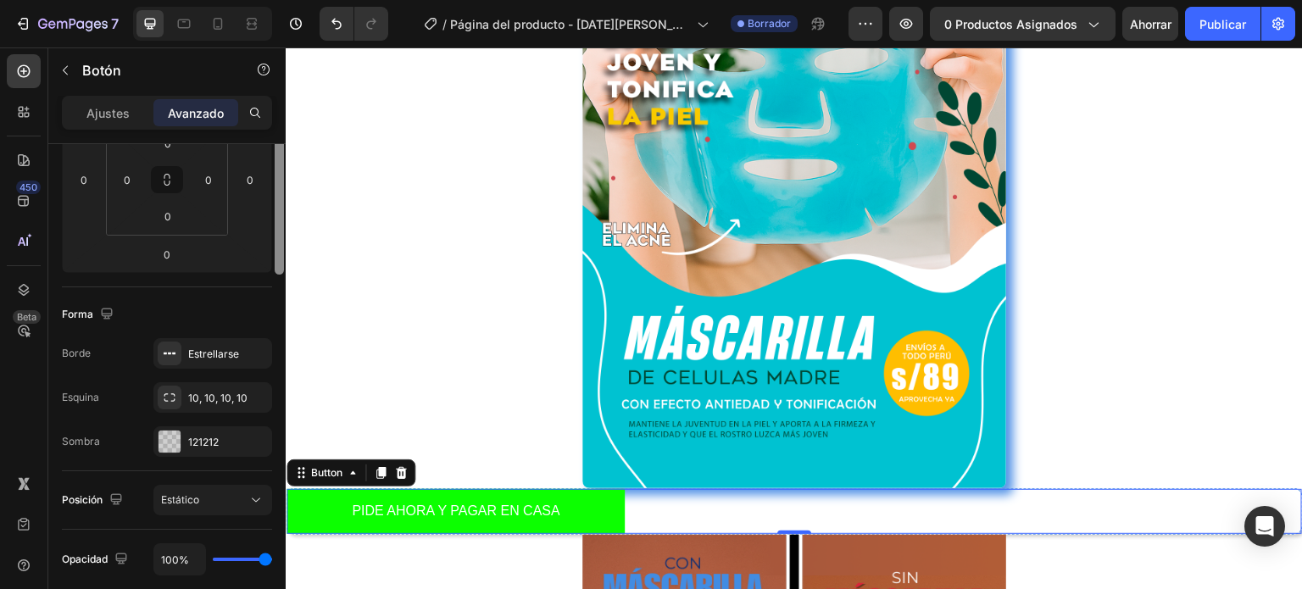
scroll to position [348, 0]
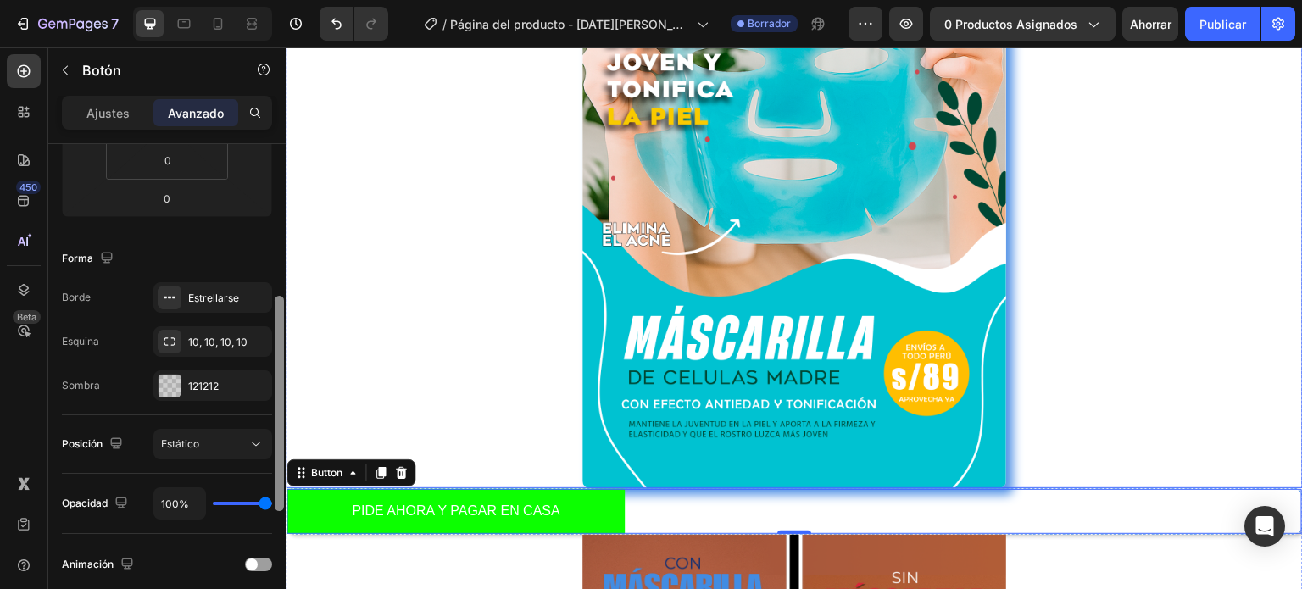
drag, startPoint x: 564, startPoint y: 253, endPoint x: 288, endPoint y: 381, distance: 303.4
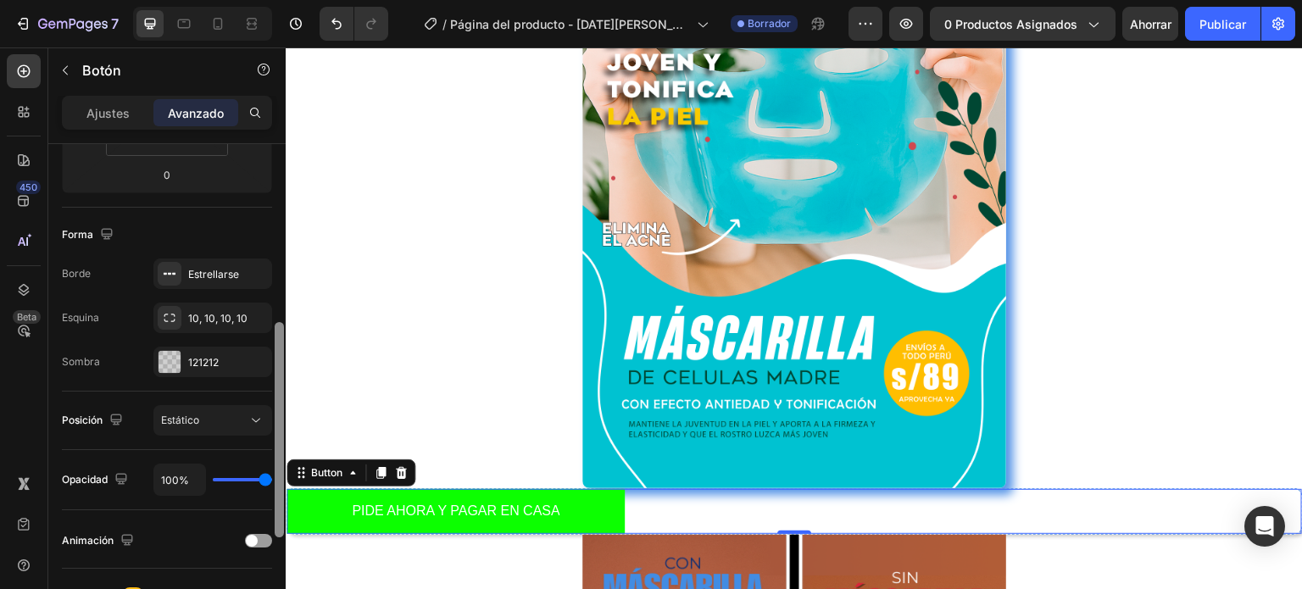
scroll to position [395, 0]
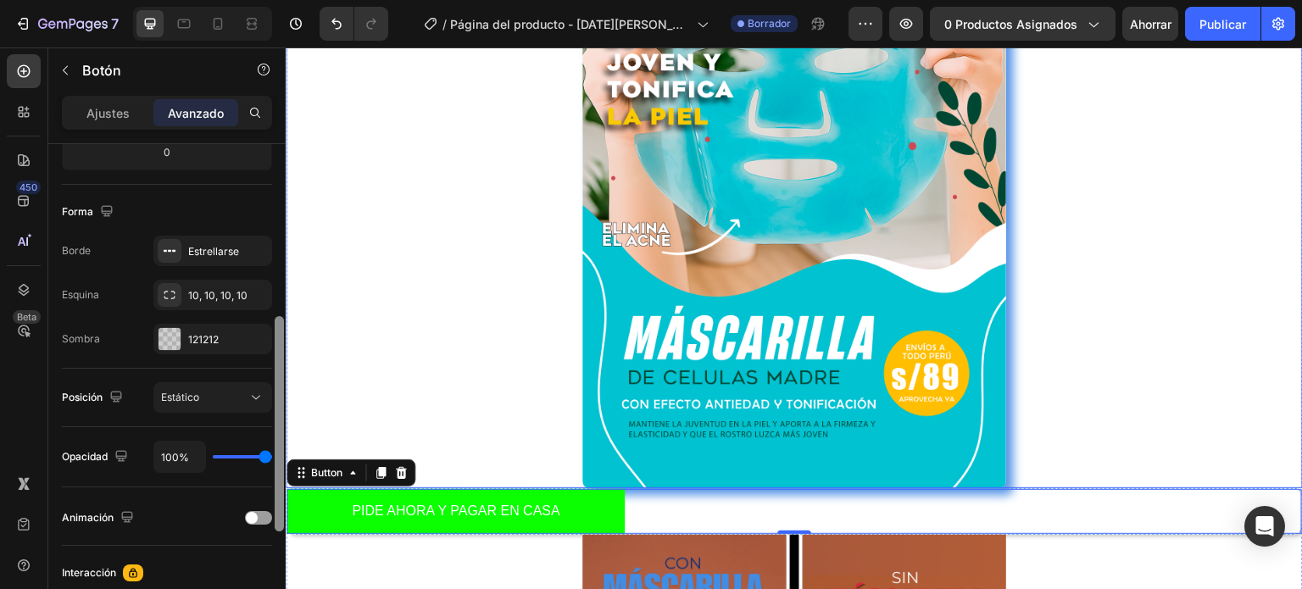
drag, startPoint x: 561, startPoint y: 381, endPoint x: 287, endPoint y: 414, distance: 275.7
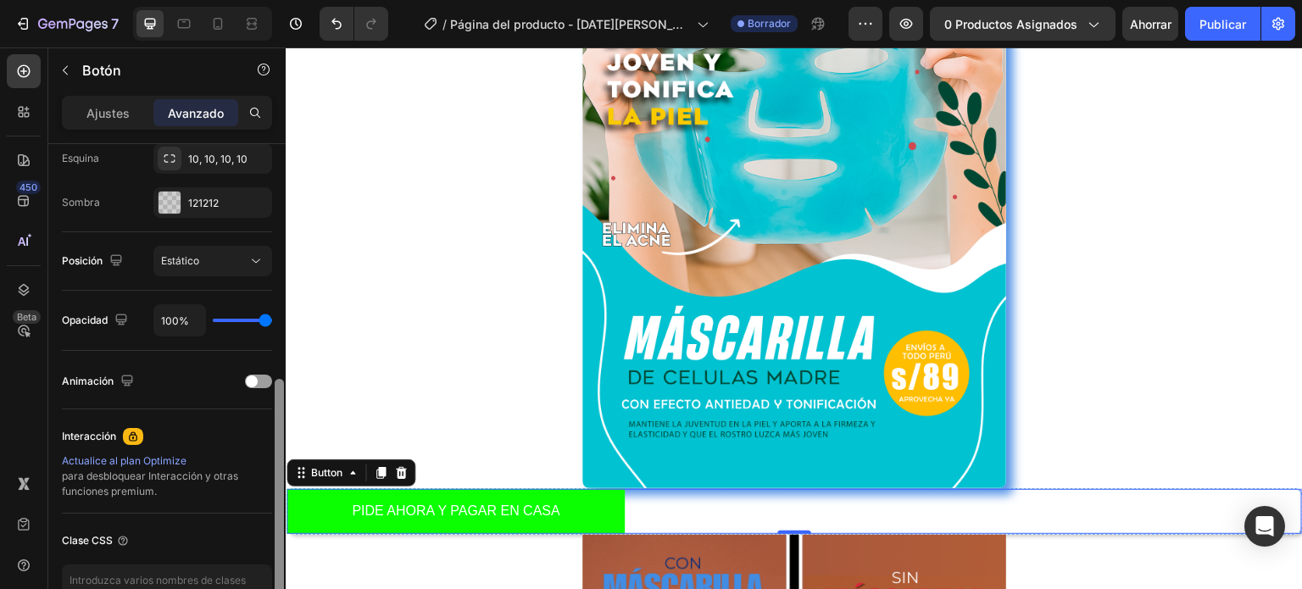
scroll to position [535, 0]
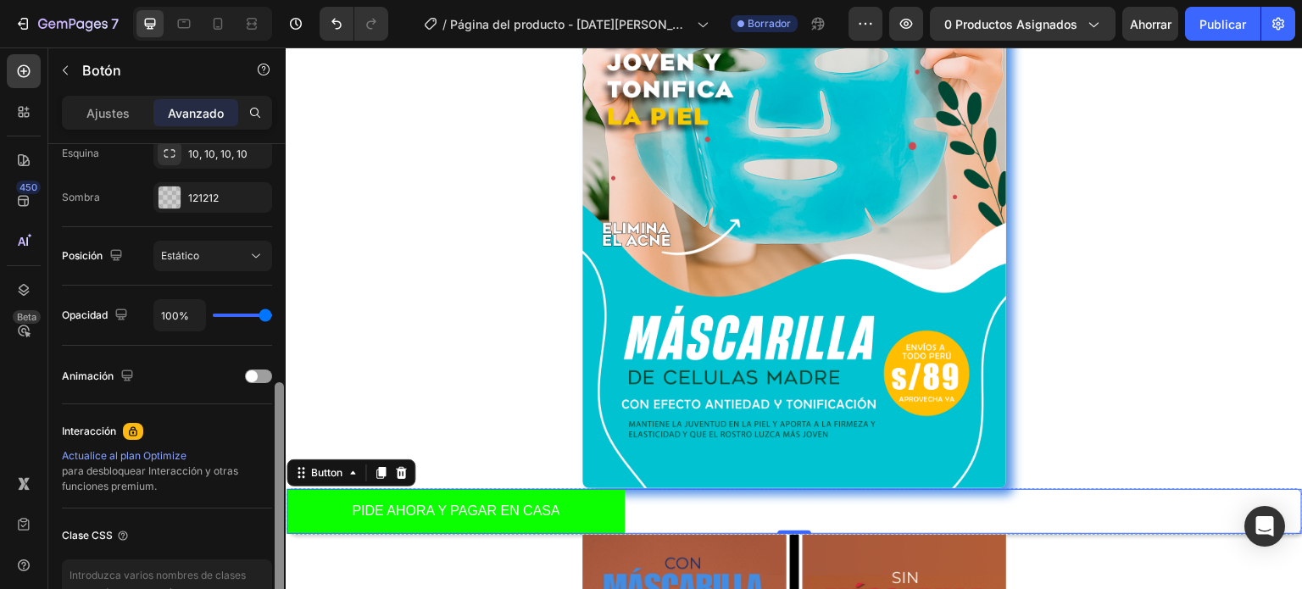
drag, startPoint x: 276, startPoint y: 275, endPoint x: 283, endPoint y: 442, distance: 167.1
click at [283, 442] on div at bounding box center [279, 489] width 9 height 215
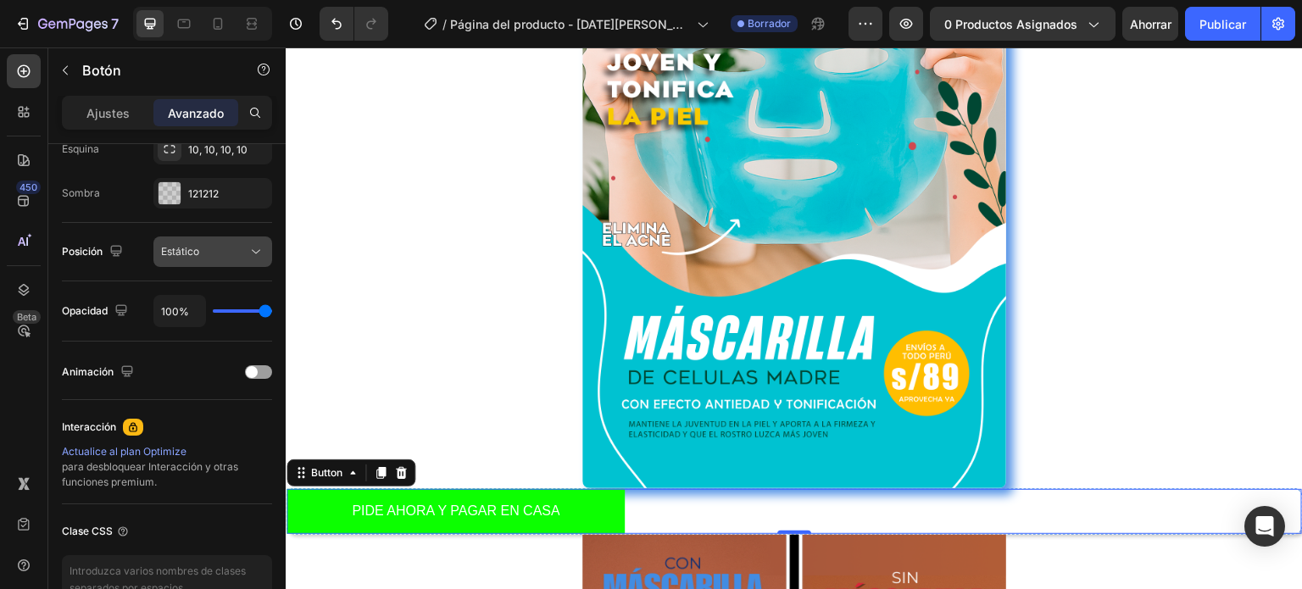
click at [255, 251] on icon at bounding box center [256, 252] width 8 height 4
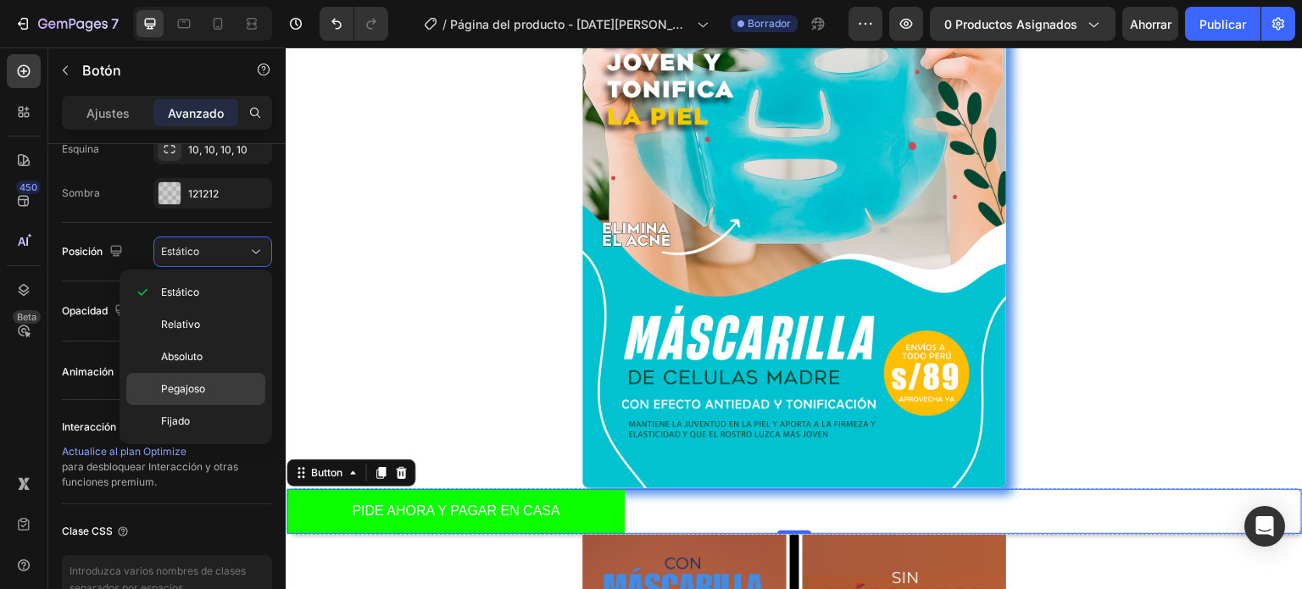
click at [204, 383] on font "Pegajoso" at bounding box center [183, 388] width 44 height 13
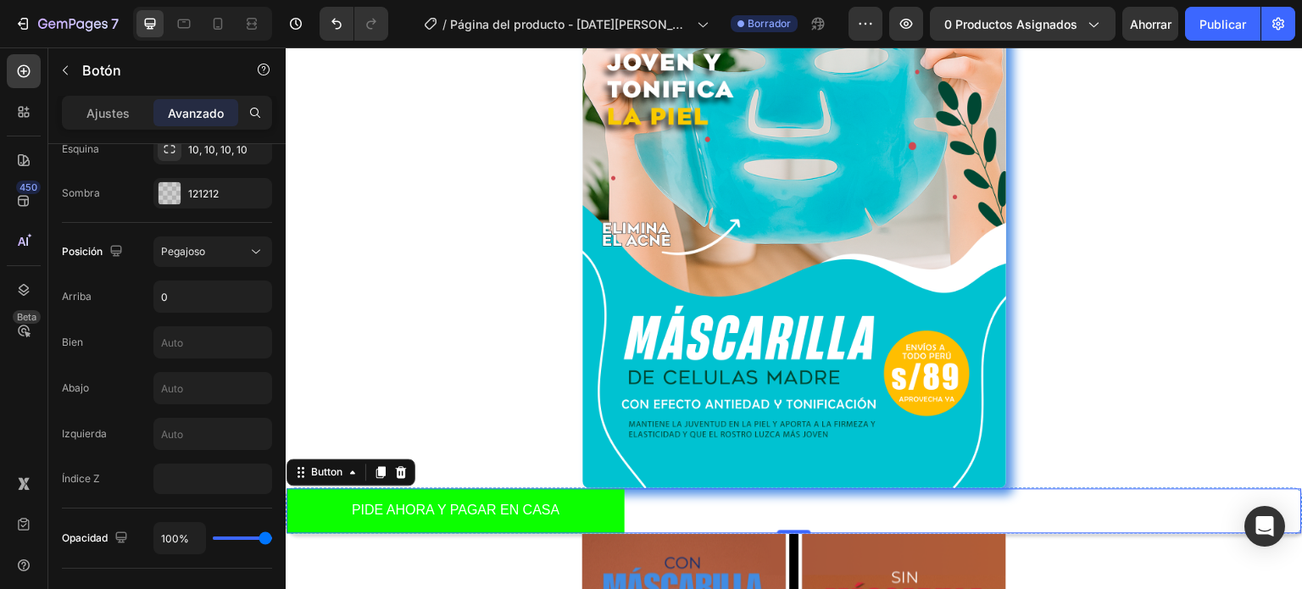
click at [204, 383] on input "text" at bounding box center [212, 388] width 117 height 31
type input "36%"
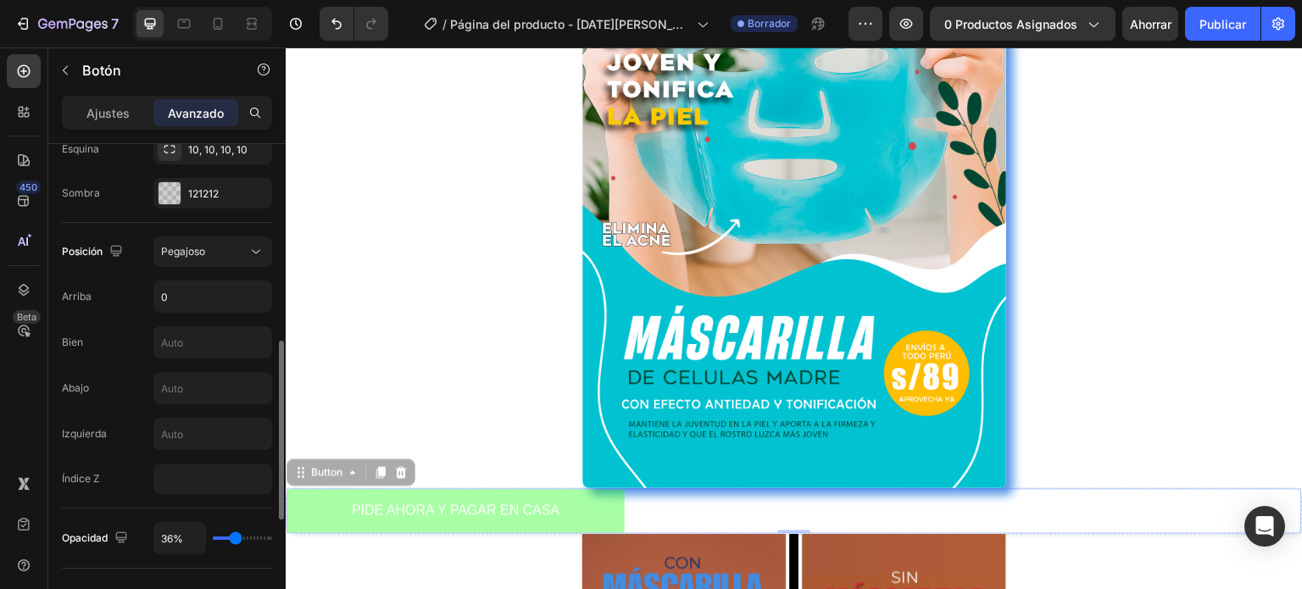
type input "36"
click at [236, 537] on input "range" at bounding box center [242, 538] width 59 height 3
type input "52%"
type input "52"
type input "57%"
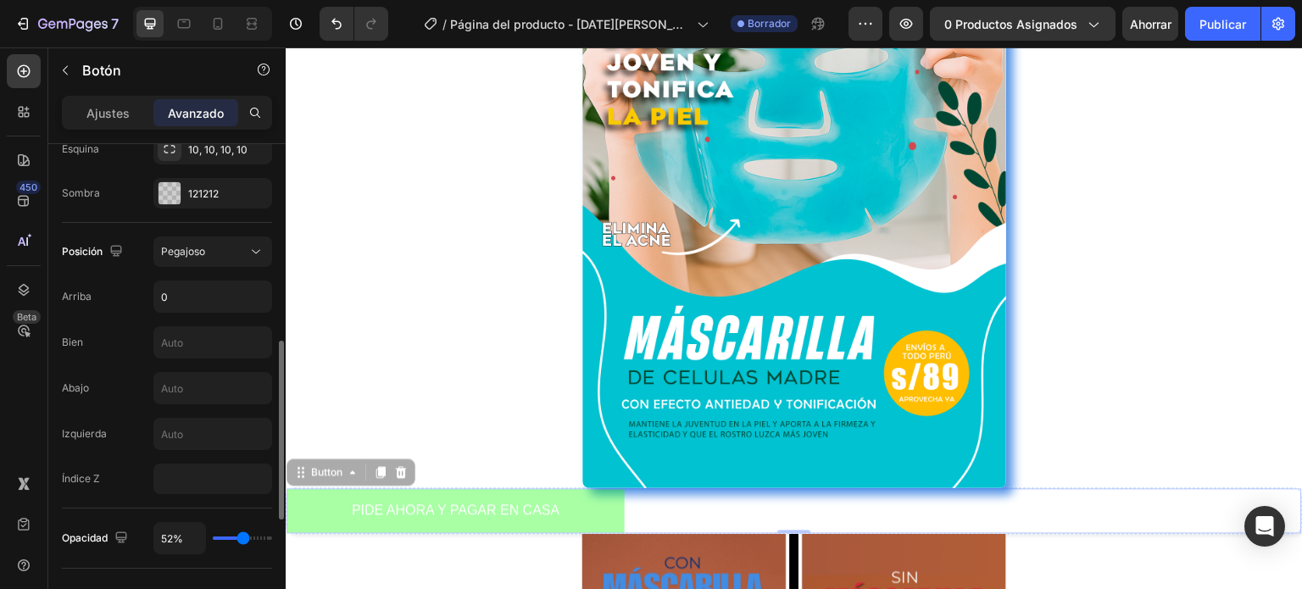
type input "57"
type input "58%"
type input "58"
type input "60%"
type input "60"
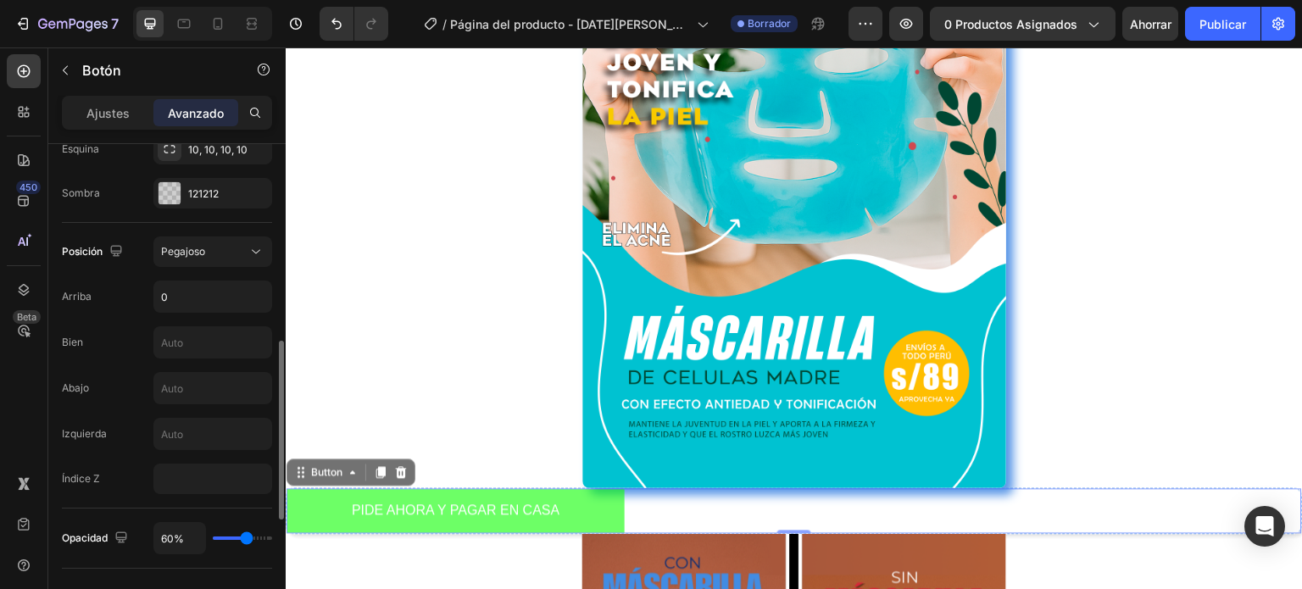
type input "61%"
type input "61"
type input "63%"
type input "63"
type input "64%"
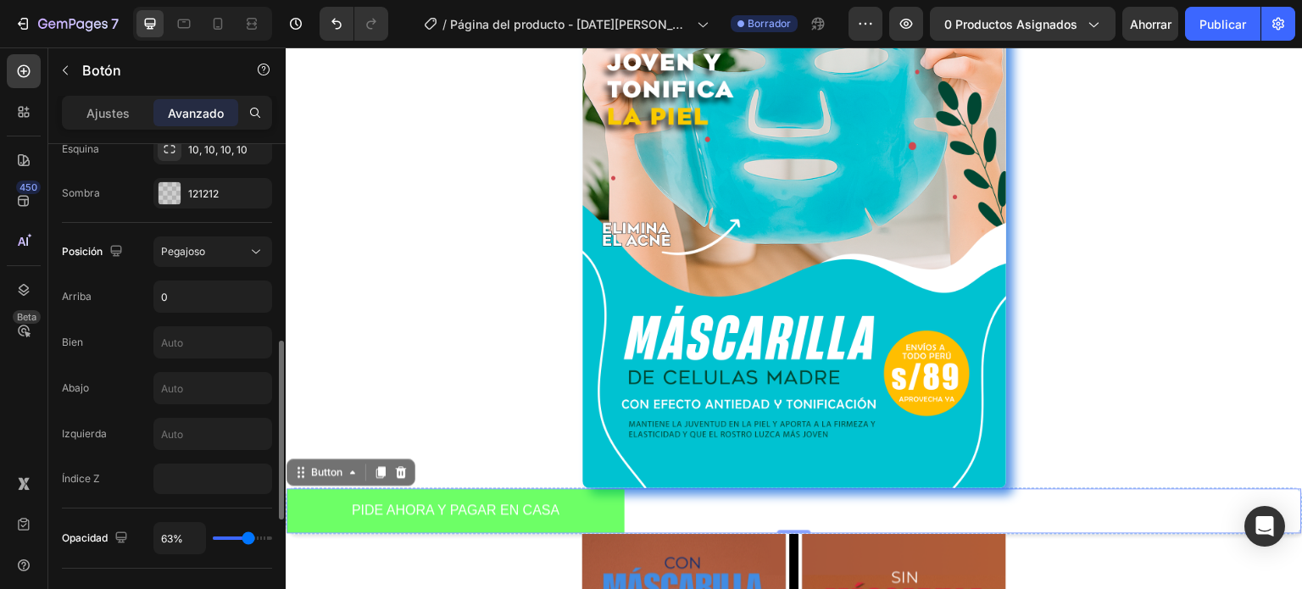
type input "64"
type input "66%"
type input "66"
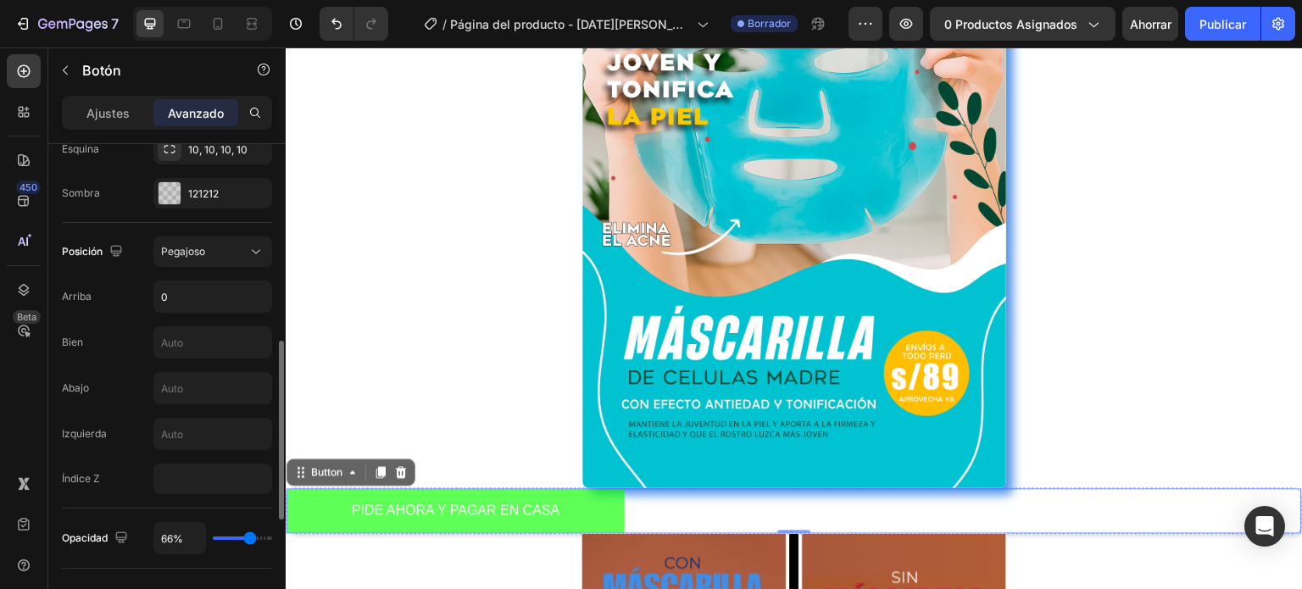
type input "67%"
type input "67"
type input "69%"
type input "69"
type input "70%"
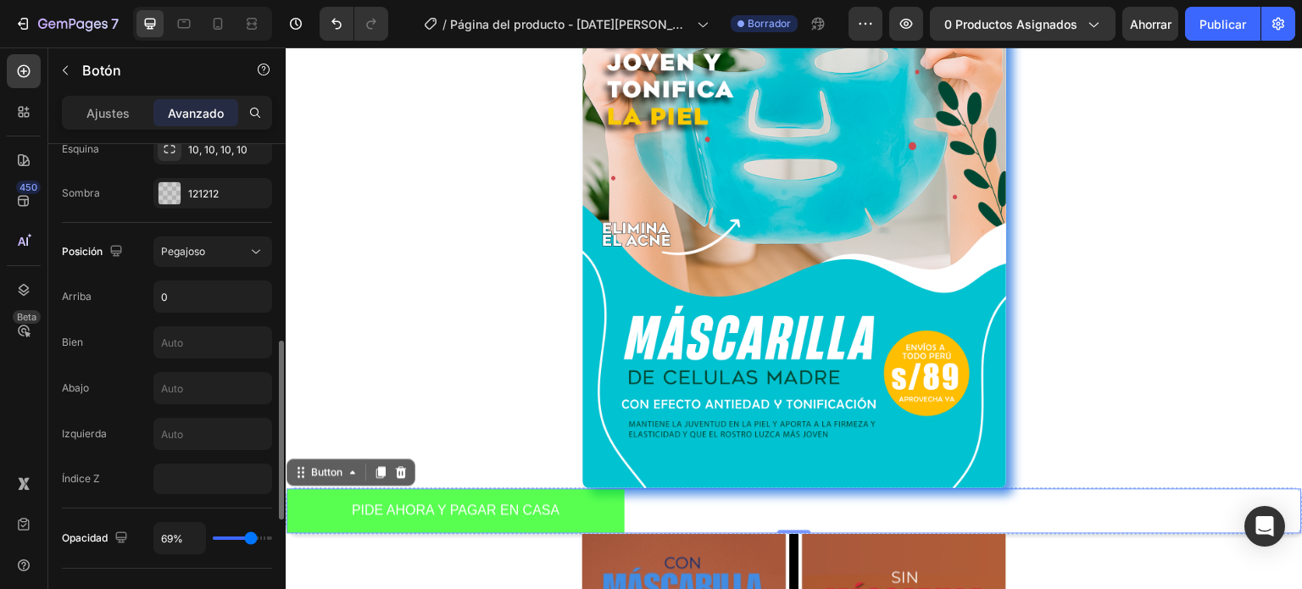
type input "70"
type input "71%"
type input "71"
type input "77%"
type input "77"
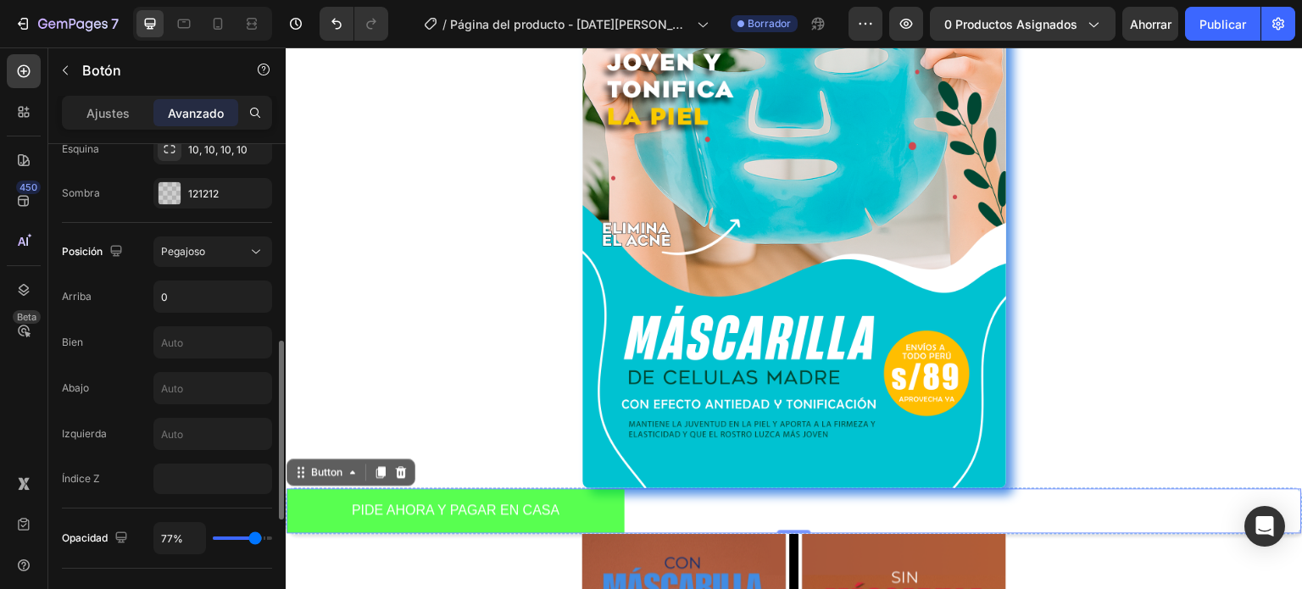
type input "83%"
type input "83"
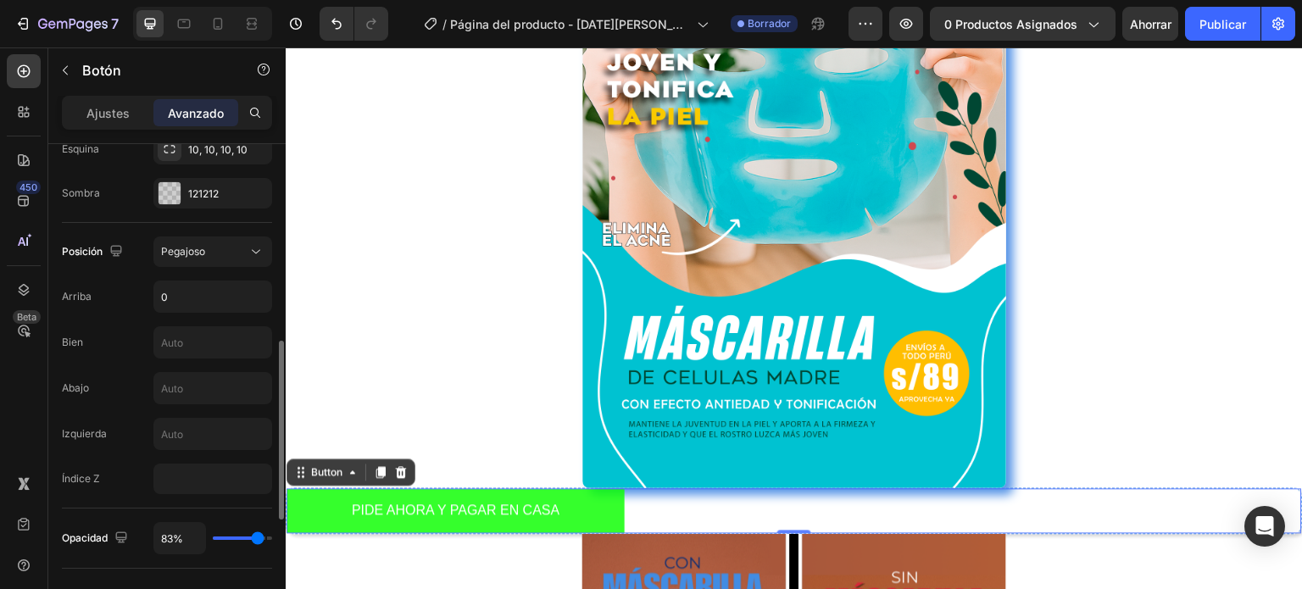
type input "92%"
type input "92"
type input "94%"
type input "94"
type input "95%"
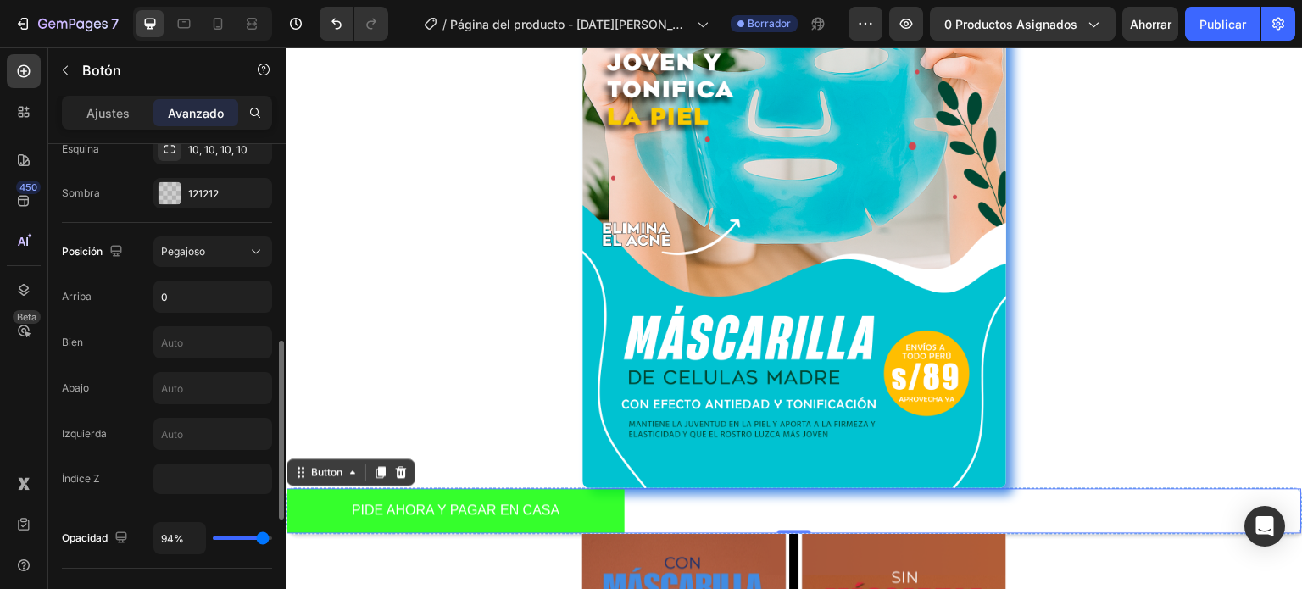
type input "95"
type input "98%"
type input "98"
type input "100%"
type input "100"
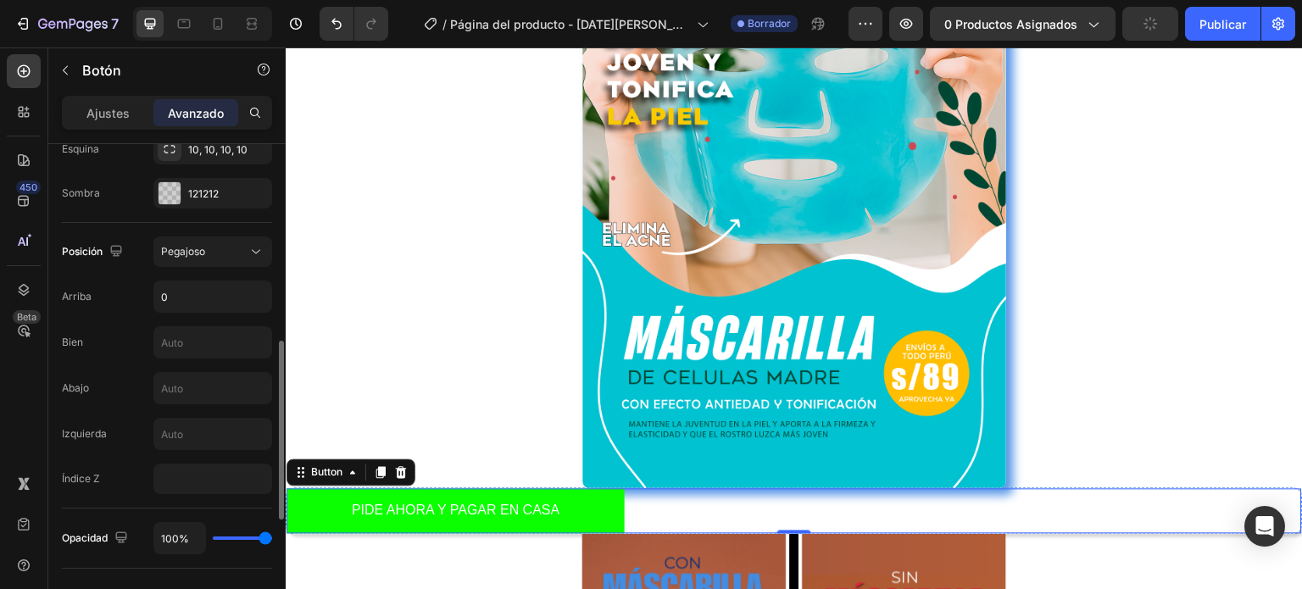
type input "97%"
type input "97"
type input "95%"
type input "95"
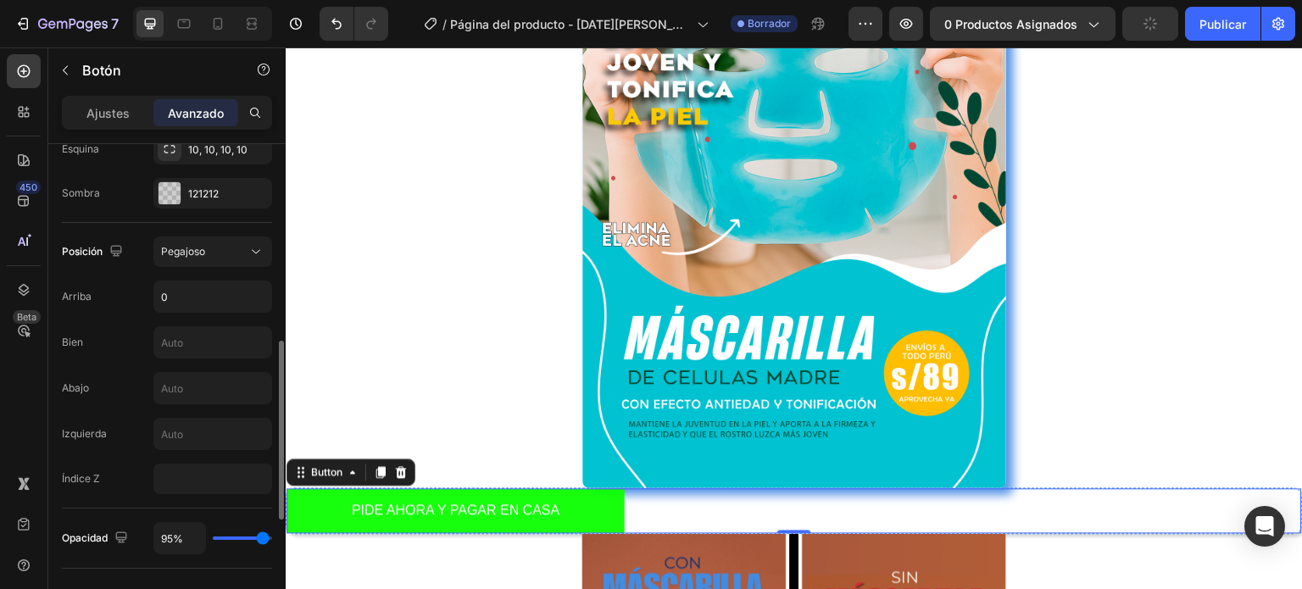
type input "94%"
type input "94"
type input "92%"
type input "92"
type input "91%"
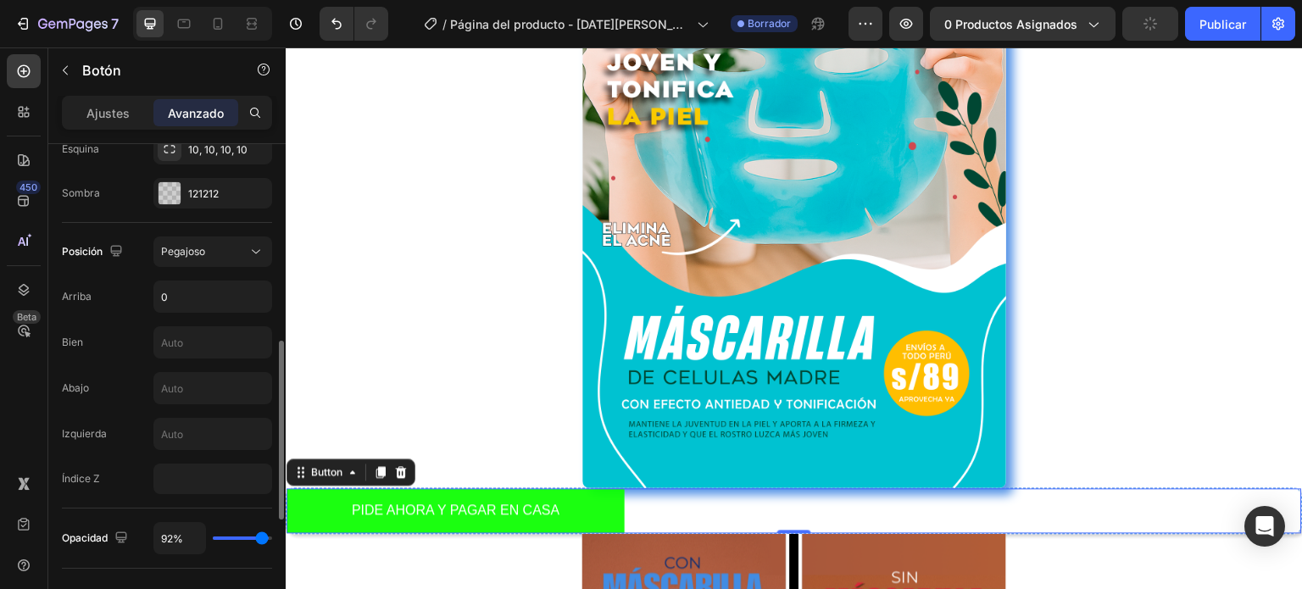
type input "91"
type input "89%"
type input "89"
type input "86%"
type input "86"
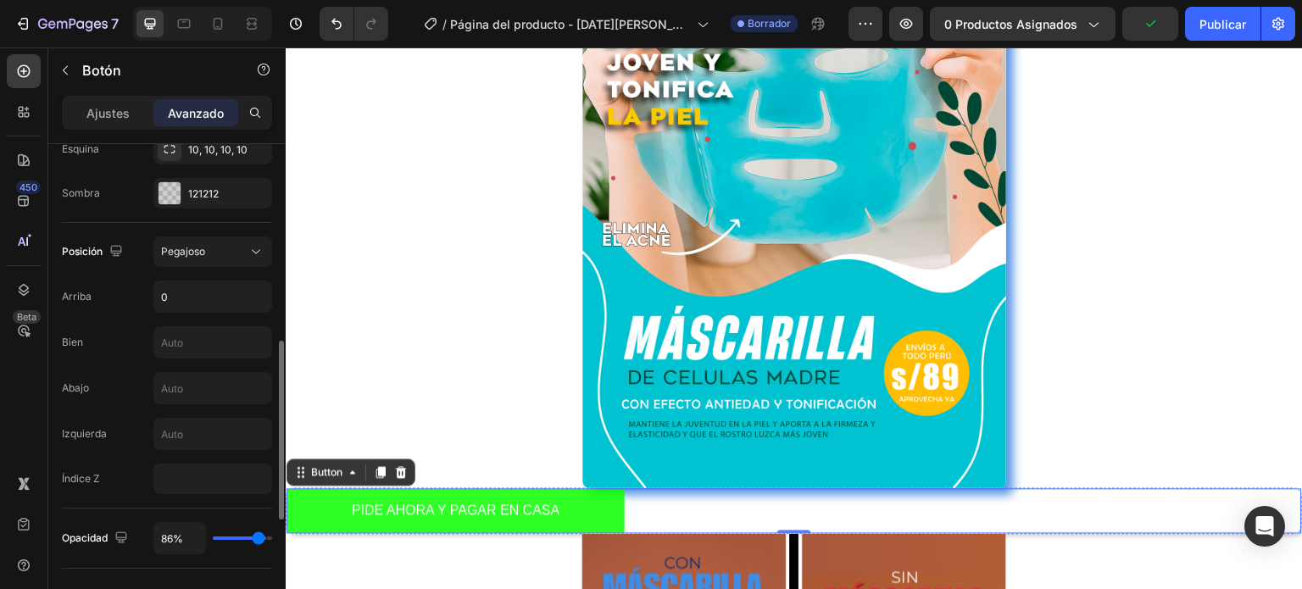
type input "85%"
type input "85"
type input "83%"
type input "83"
type input "82%"
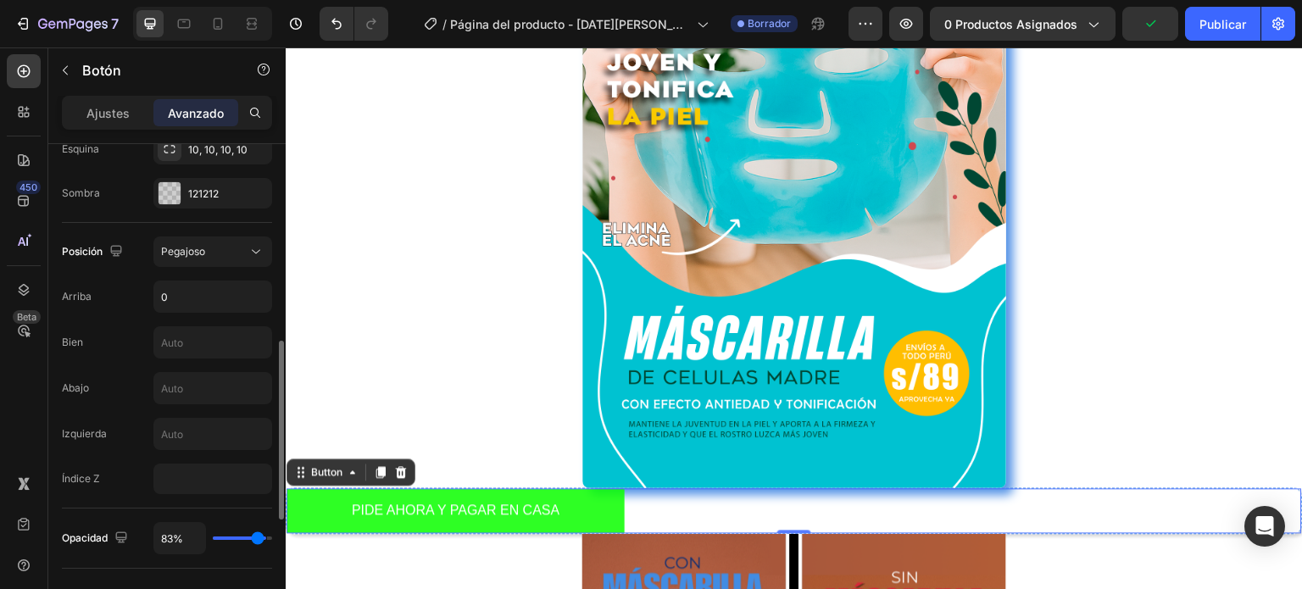
type input "82"
type input "80%"
type input "80"
type input "79%"
type input "79"
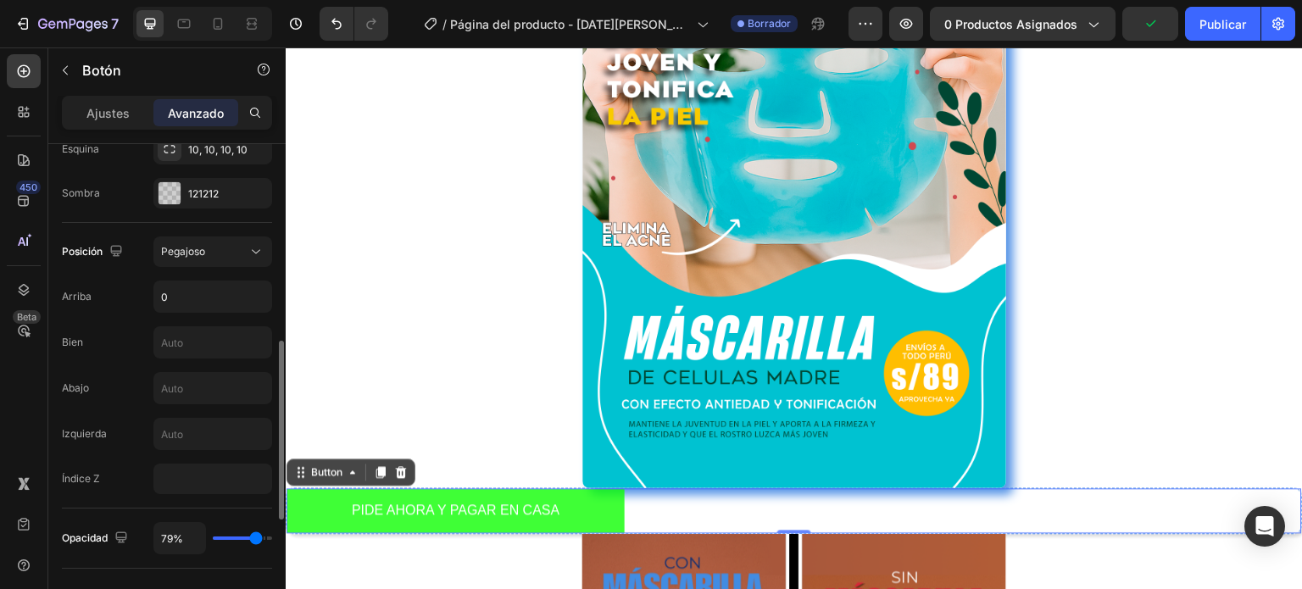
type input "80%"
type input "80"
type input "82%"
type input "82"
type input "83%"
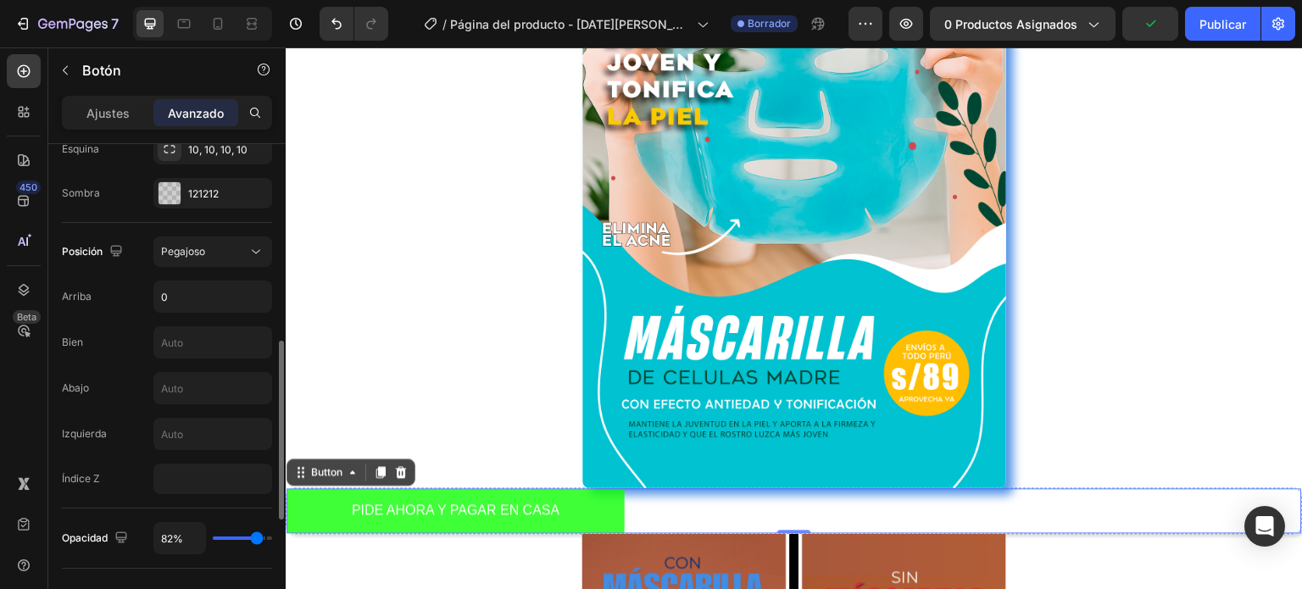
type input "83"
type input "85%"
type input "85"
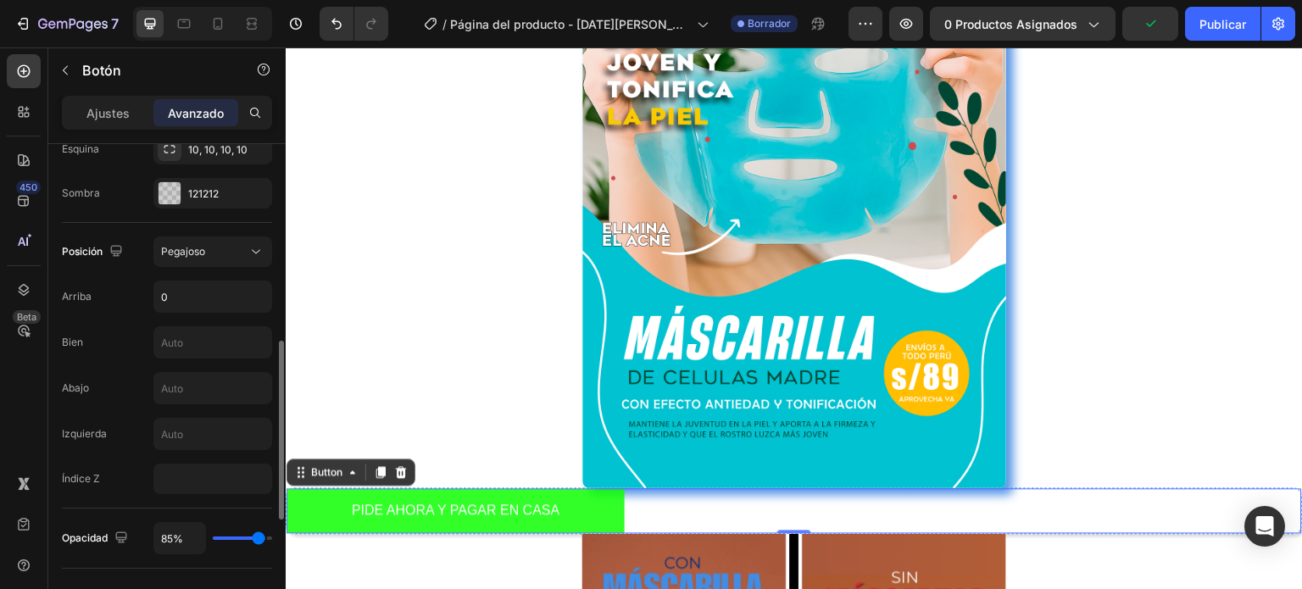
type input "88%"
type input "88"
type input "89%"
type input "89"
type input "91%"
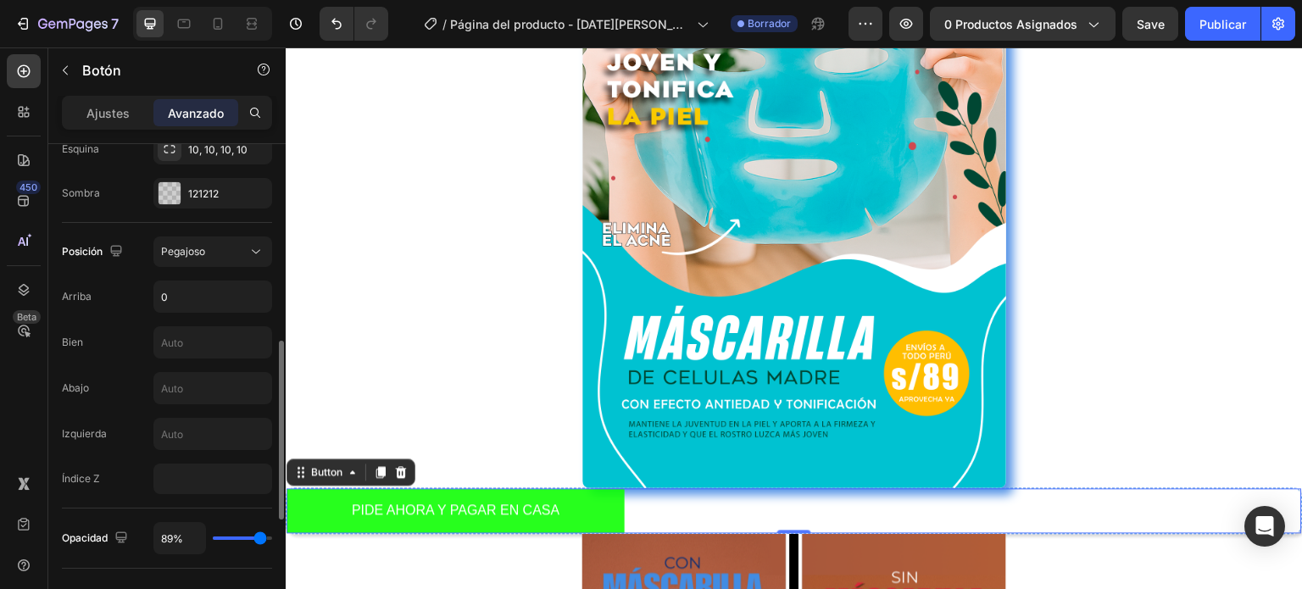
type input "91"
type input "92%"
type input "92"
type input "94%"
type input "94"
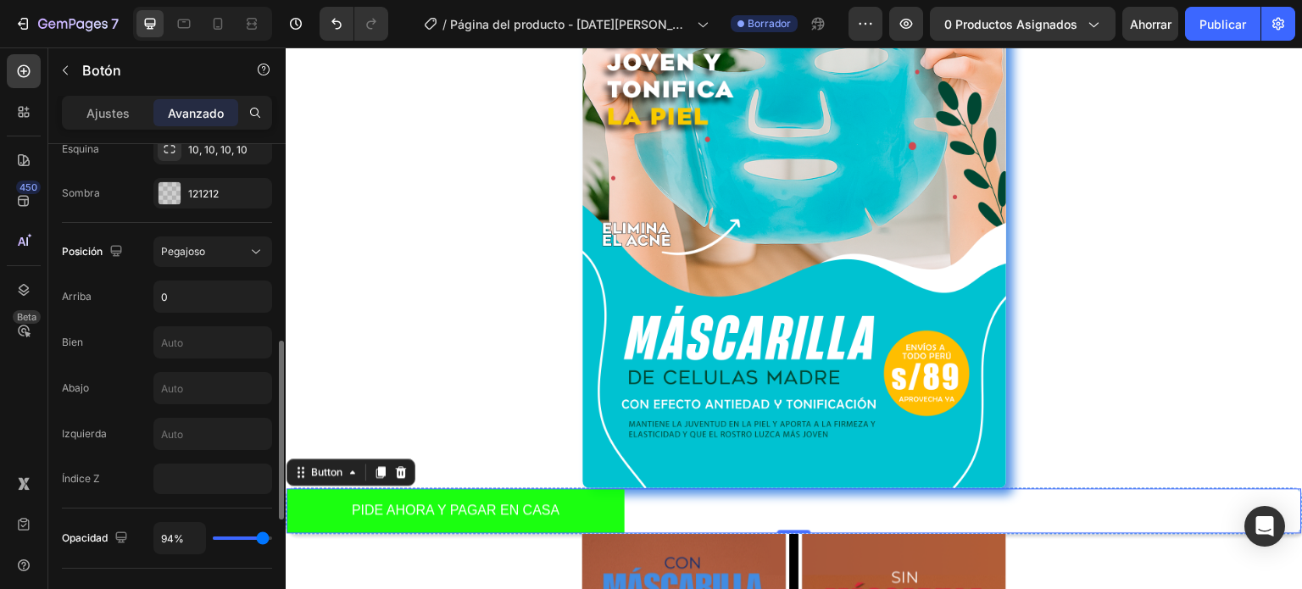
type input "95%"
drag, startPoint x: 240, startPoint y: 532, endPoint x: 263, endPoint y: 531, distance: 22.9
type input "95"
click at [263, 537] on input "range" at bounding box center [242, 538] width 59 height 3
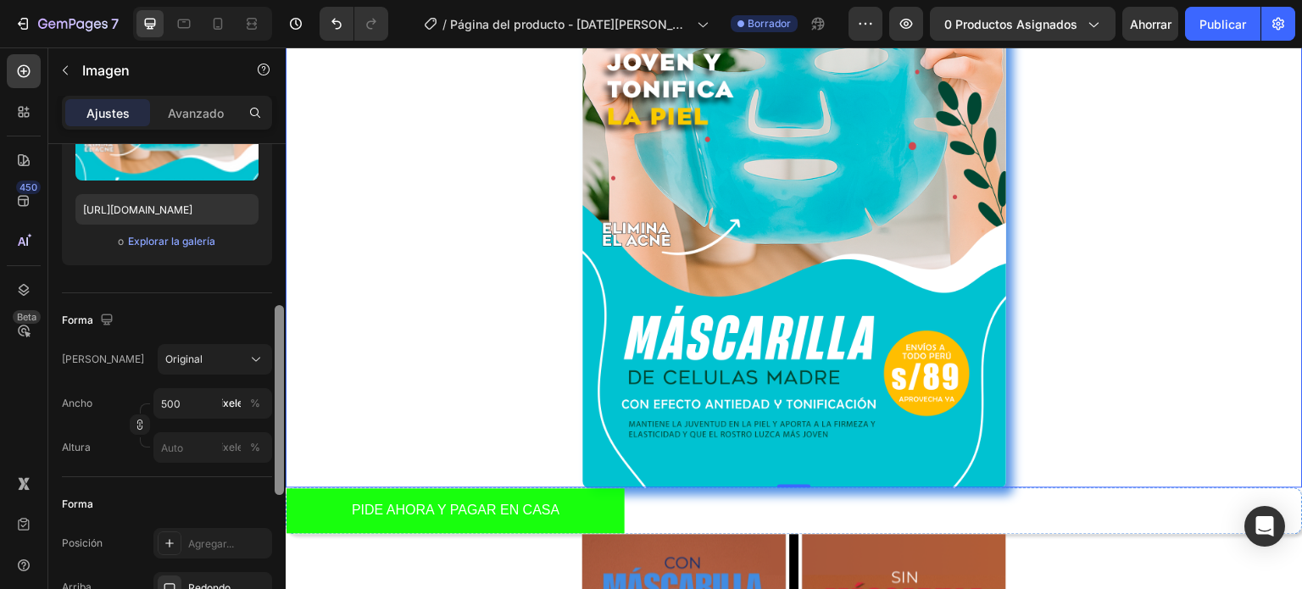
scroll to position [346, 0]
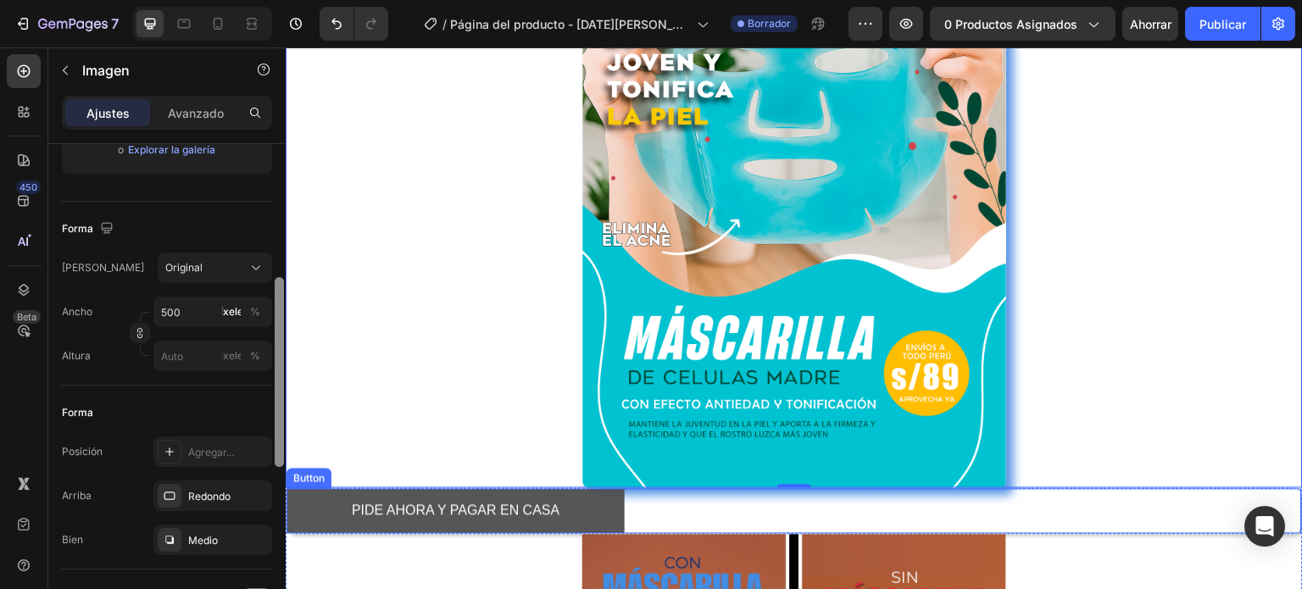
drag, startPoint x: 568, startPoint y: 361, endPoint x: 295, endPoint y: 497, distance: 304.8
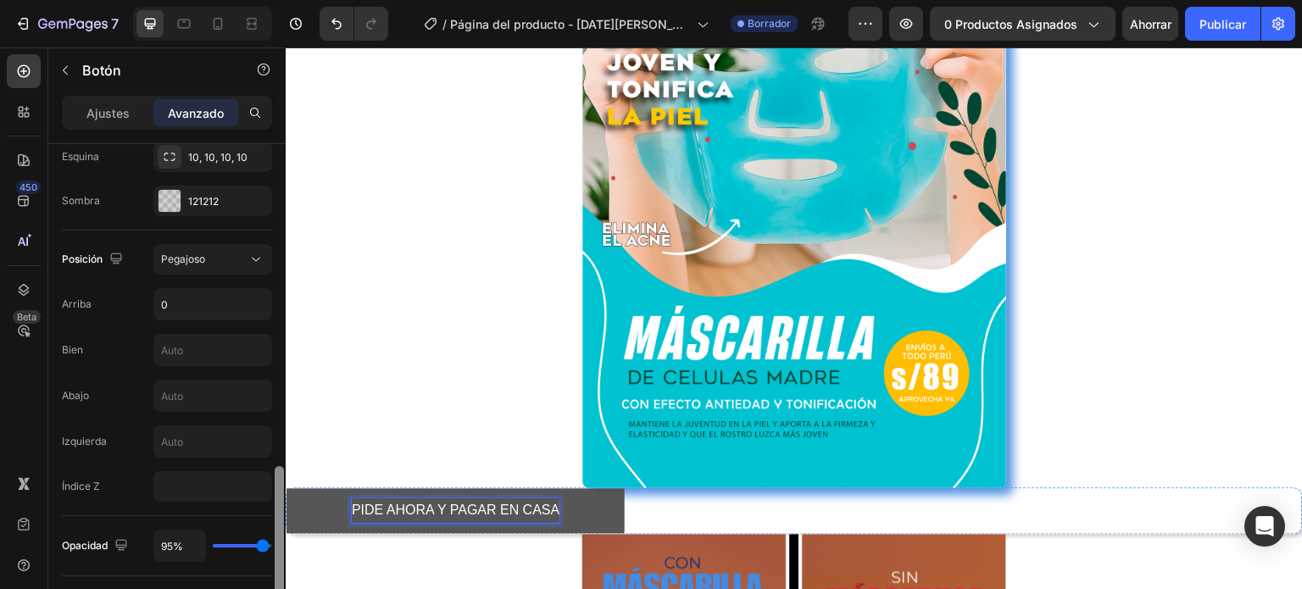
scroll to position [658, 0]
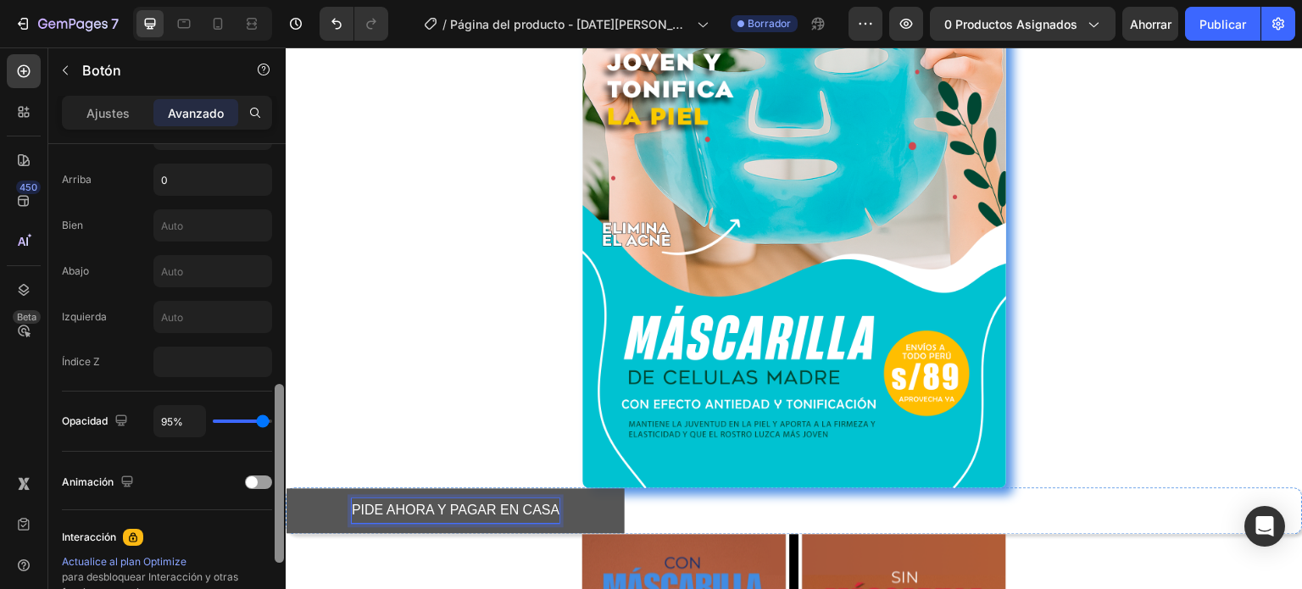
click at [361, 509] on p "PIDE AHORA Y PAGAR EN CASA" at bounding box center [456, 511] width 208 height 25
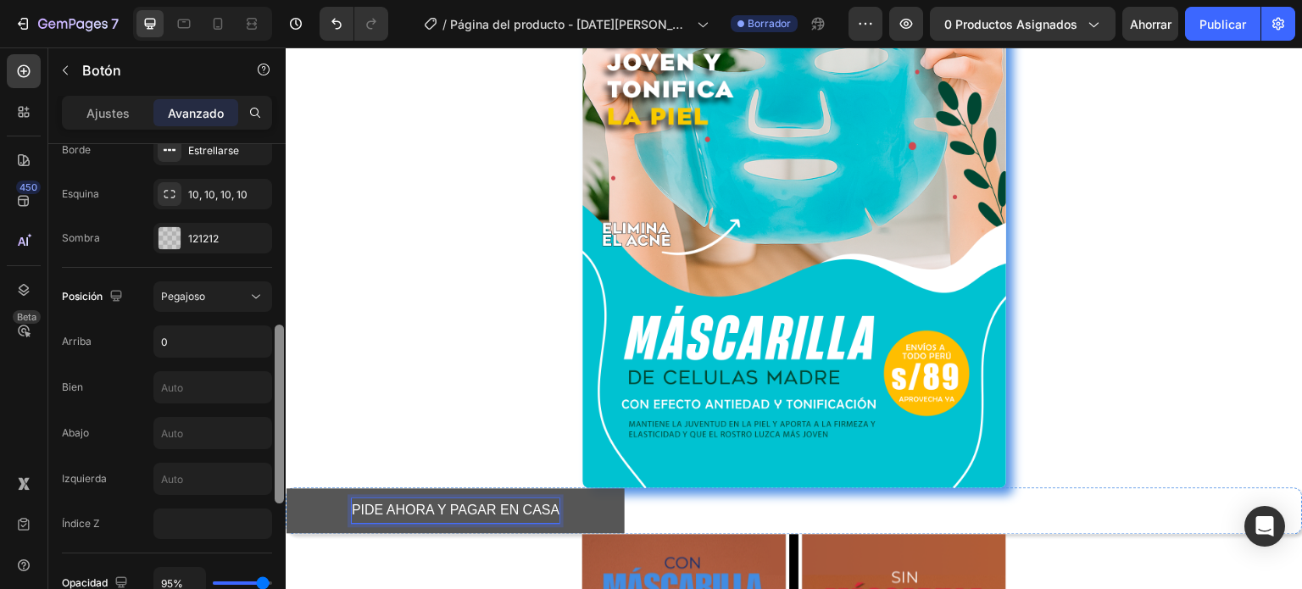
scroll to position [489, 0]
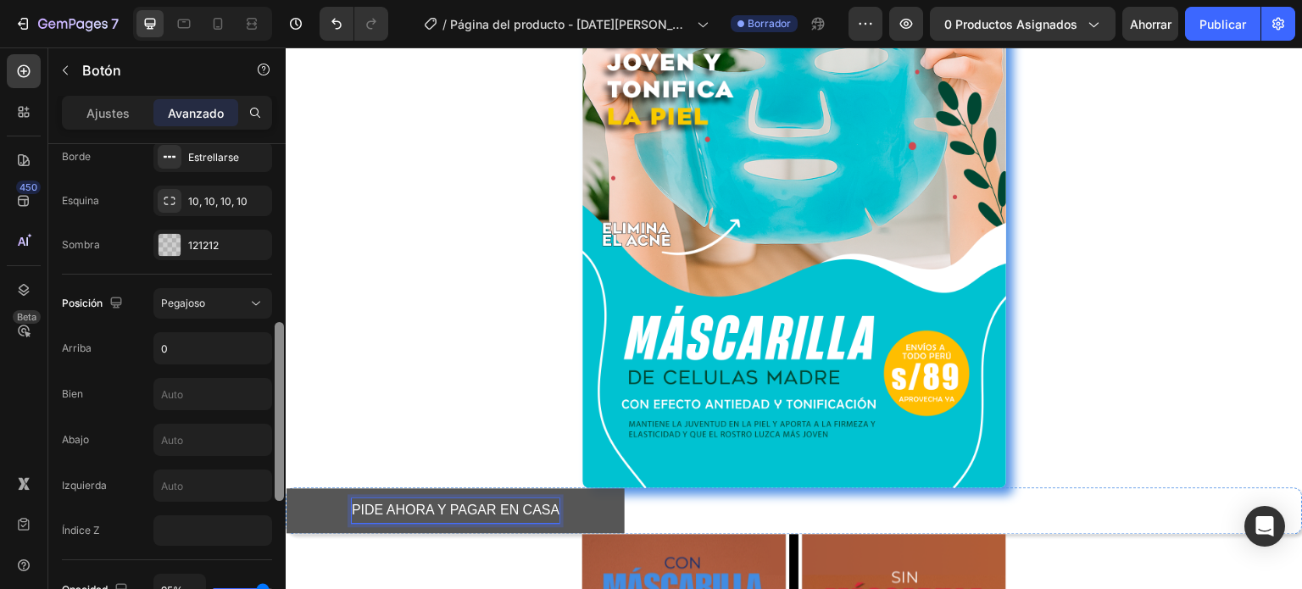
click at [373, 512] on p "PIDE AHORA Y PAGAR EN CASA" at bounding box center [456, 511] width 208 height 25
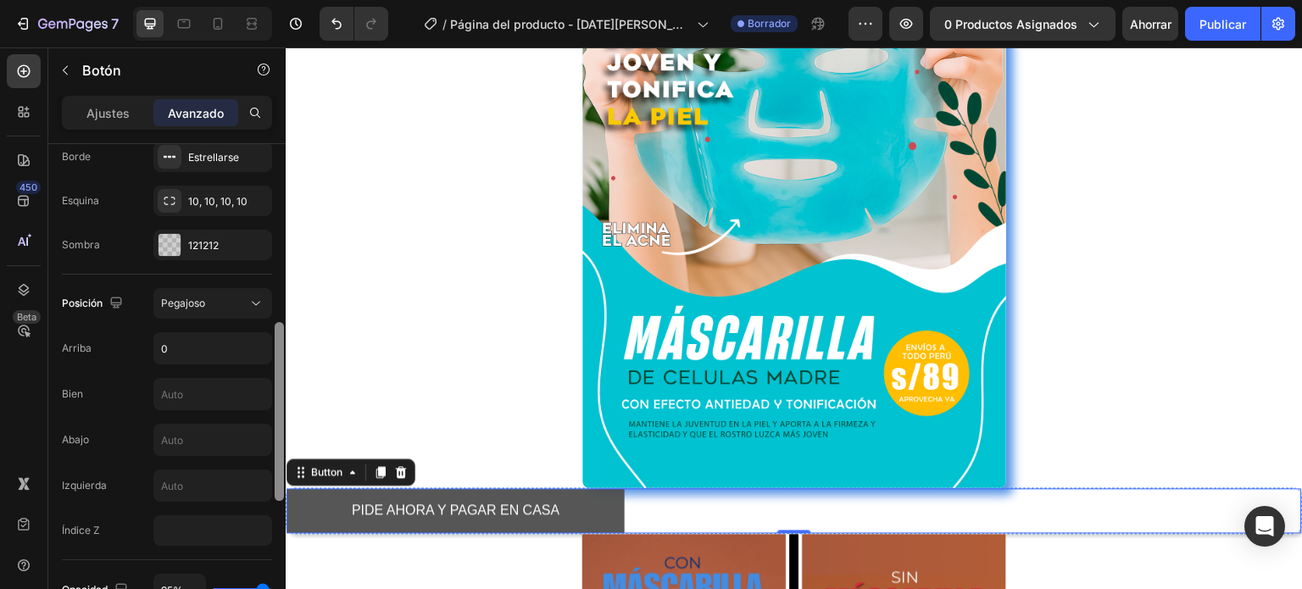
click at [343, 509] on button "PIDE AHORA Y PAGAR EN CASA" at bounding box center [455, 511] width 338 height 45
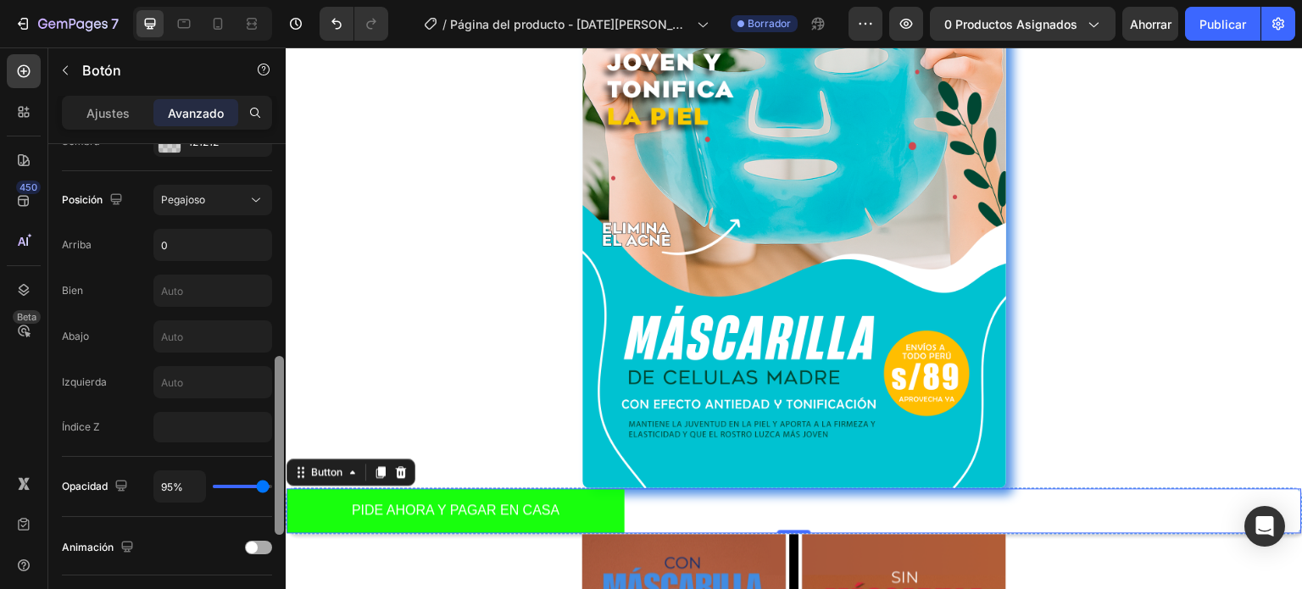
scroll to position [590, 0]
click at [263, 543] on div at bounding box center [258, 550] width 27 height 14
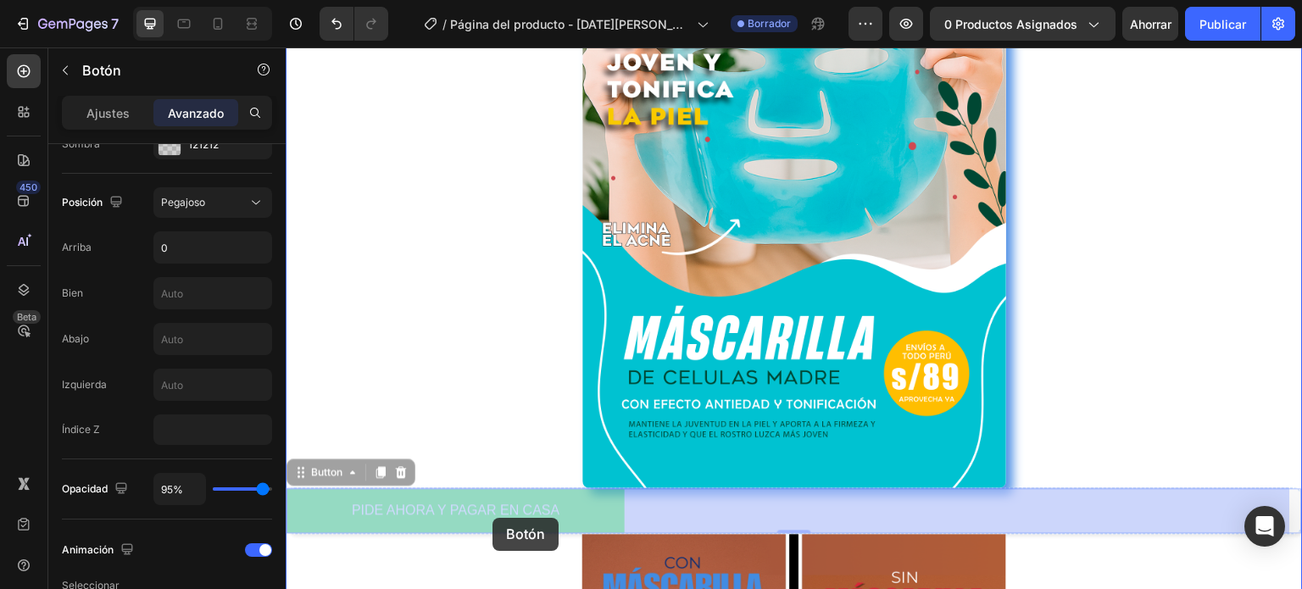
drag, startPoint x: 346, startPoint y: 520, endPoint x: 492, endPoint y: 518, distance: 146.7
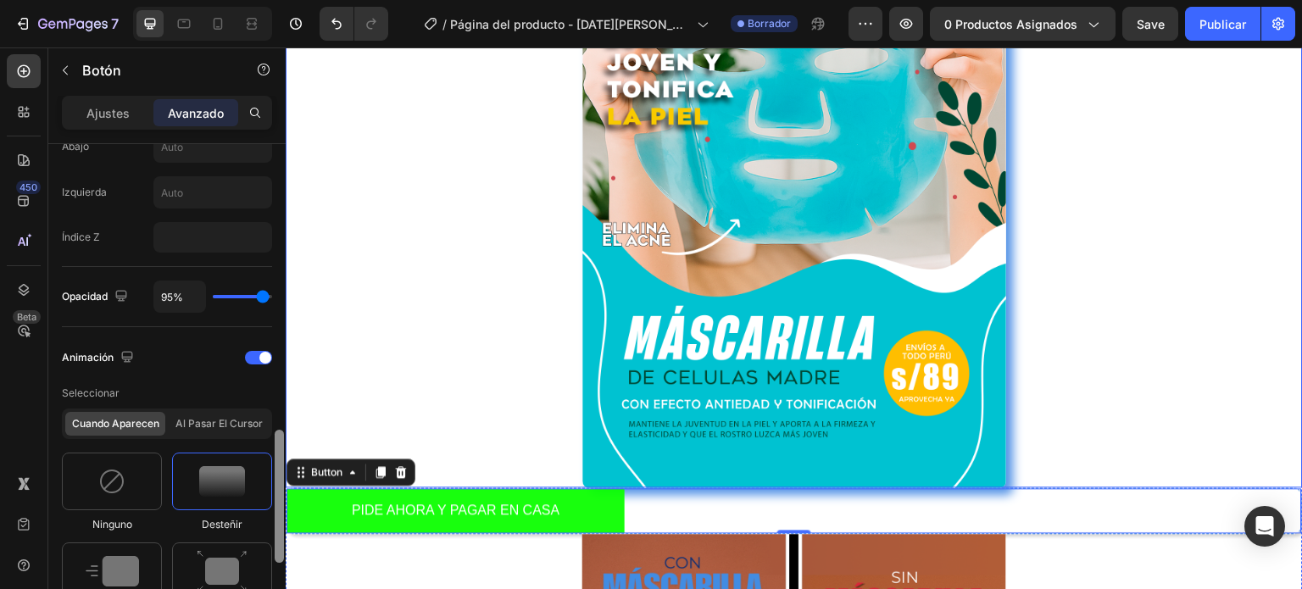
scroll to position [842, 0]
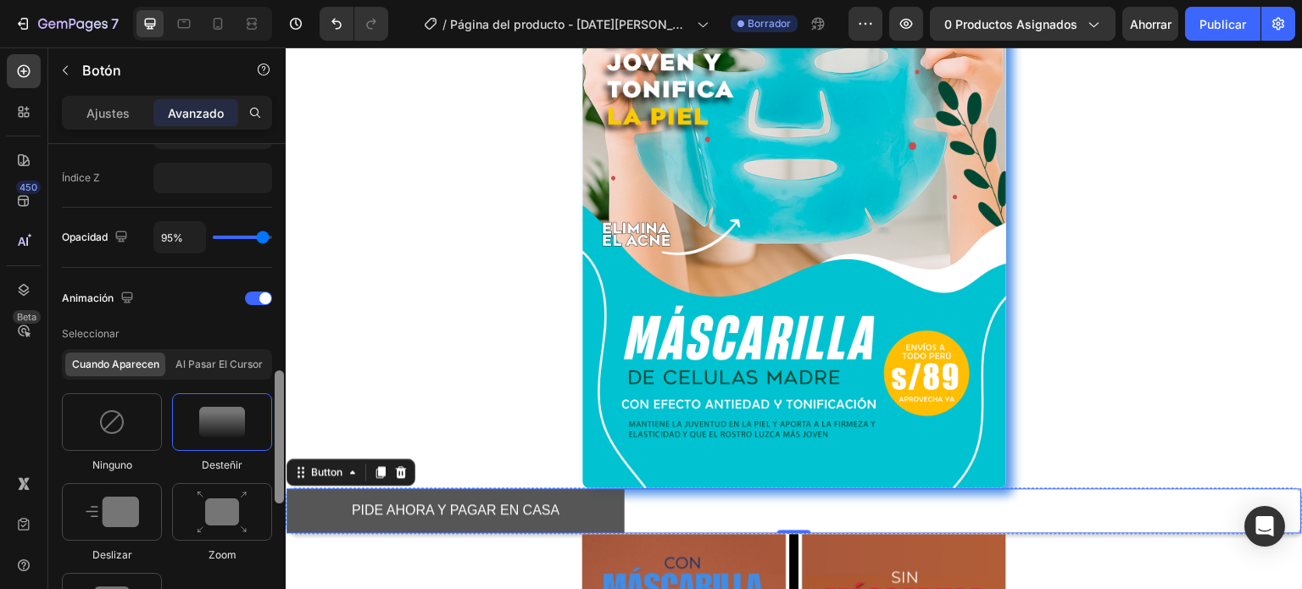
drag, startPoint x: 562, startPoint y: 430, endPoint x: 287, endPoint y: 499, distance: 283.3
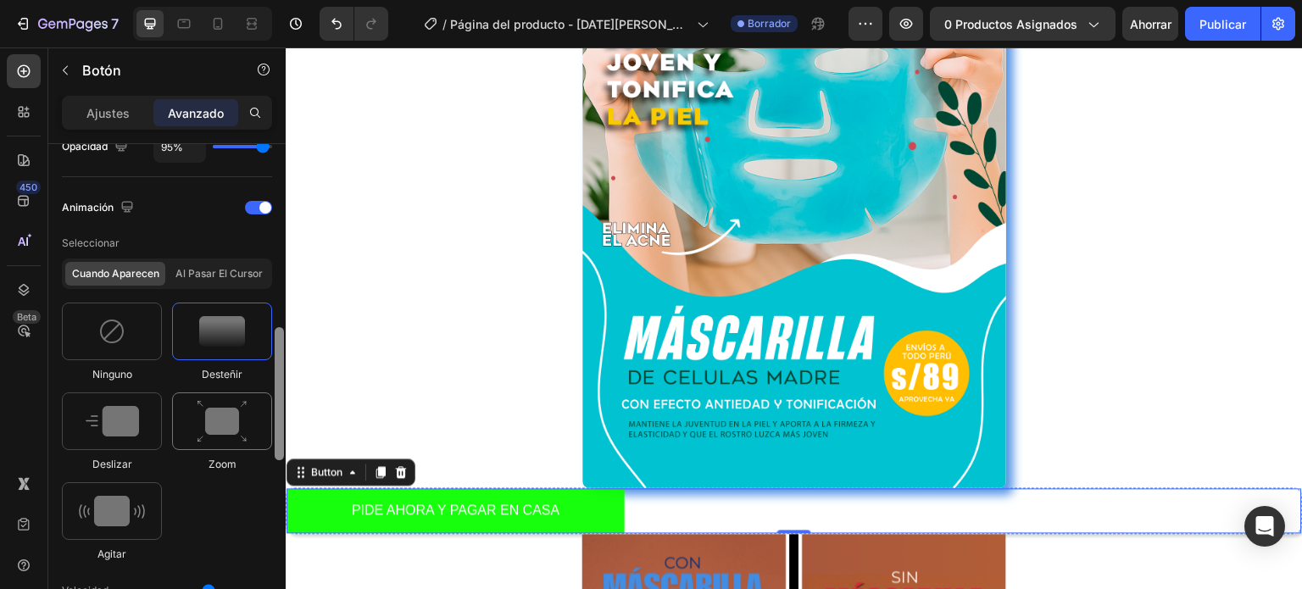
scroll to position [879, 0]
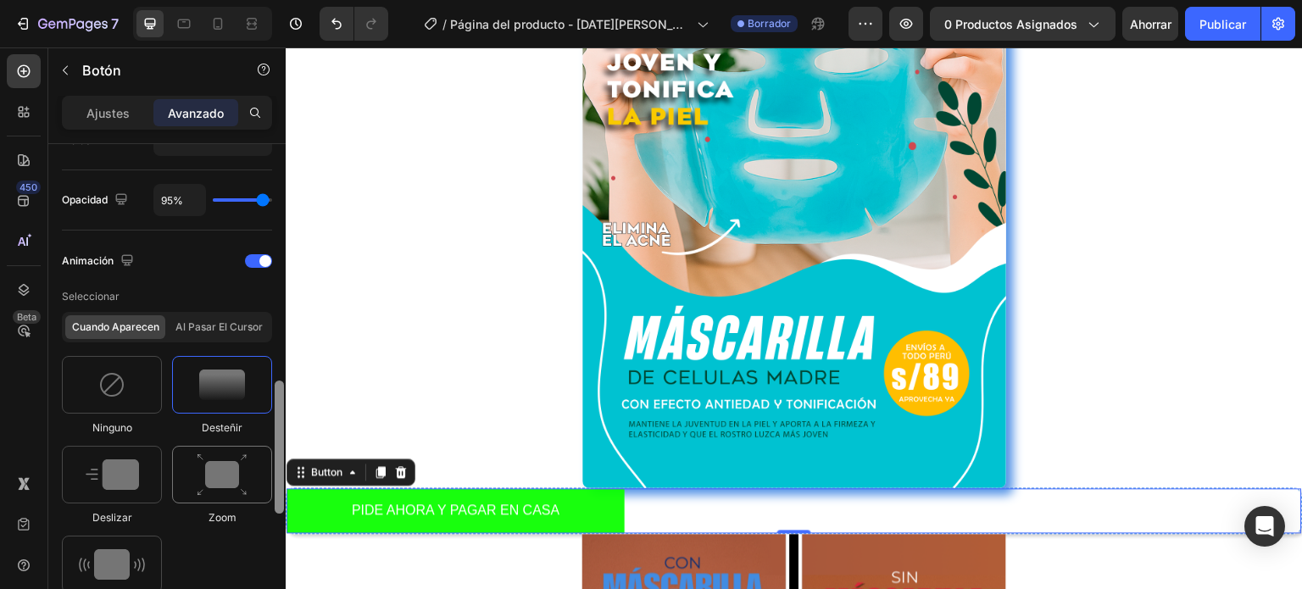
click at [240, 460] on img at bounding box center [222, 474] width 51 height 43
click at [242, 466] on img at bounding box center [222, 474] width 51 height 43
click at [135, 477] on img at bounding box center [112, 474] width 53 height 31
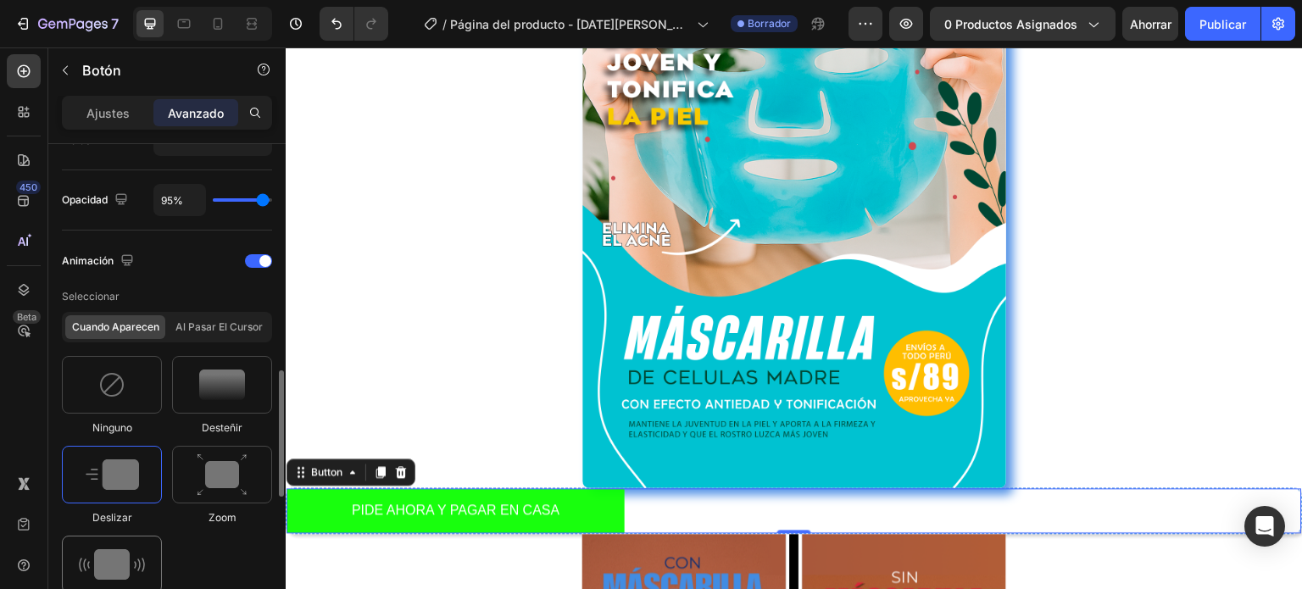
click at [136, 559] on img at bounding box center [112, 564] width 66 height 31
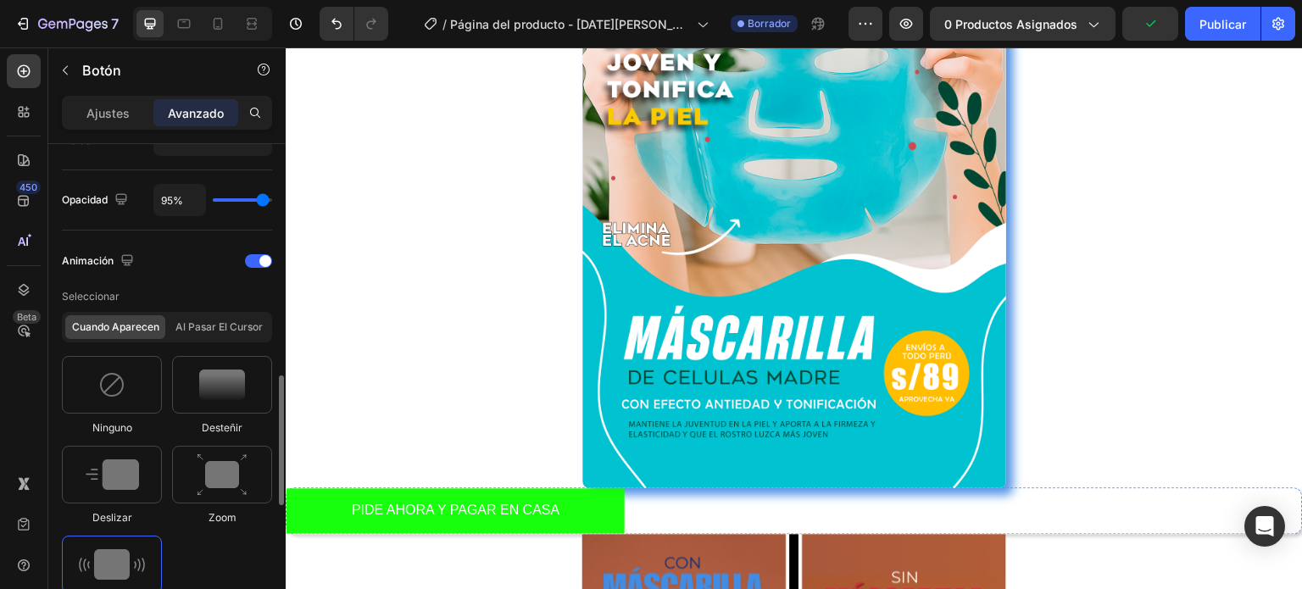
click at [136, 559] on img at bounding box center [112, 564] width 66 height 31
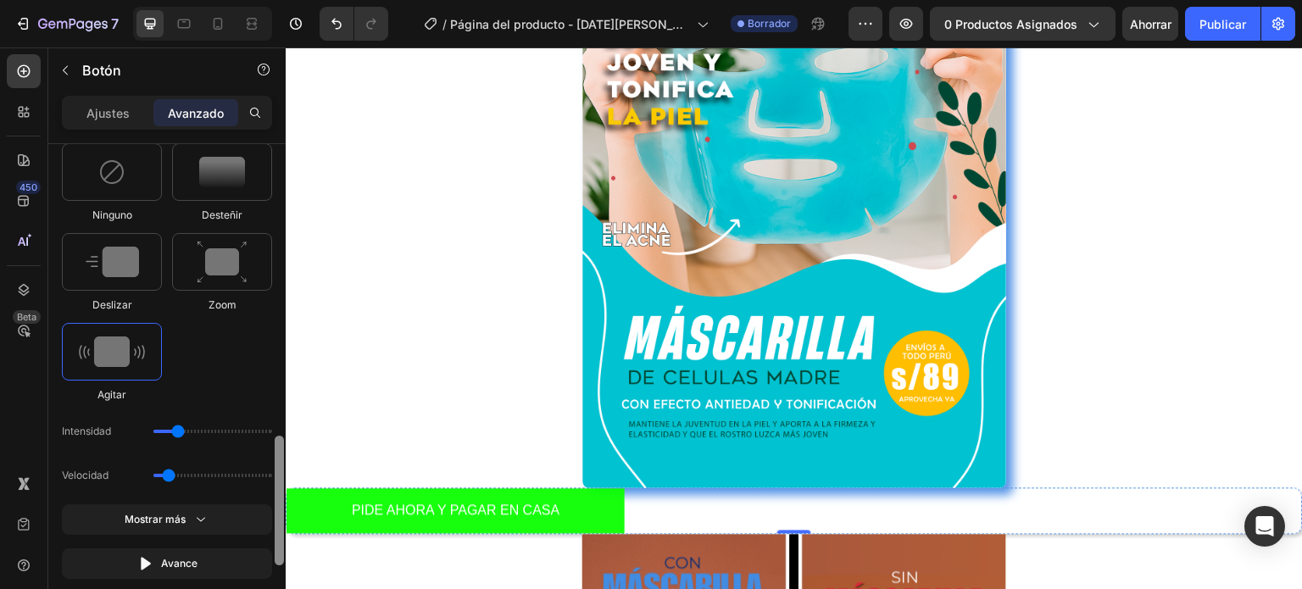
scroll to position [1095, 0]
drag, startPoint x: 278, startPoint y: 474, endPoint x: 278, endPoint y: 531, distance: 56.8
click at [278, 531] on div at bounding box center [279, 497] width 9 height 130
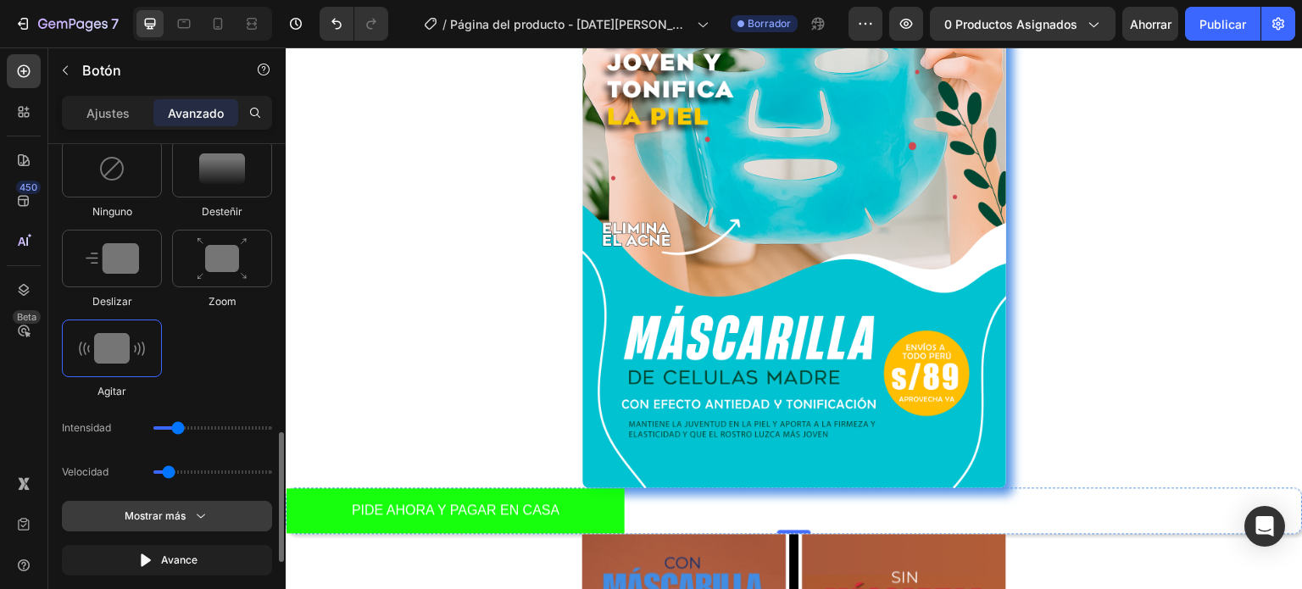
click at [207, 508] on icon "button" at bounding box center [200, 516] width 17 height 17
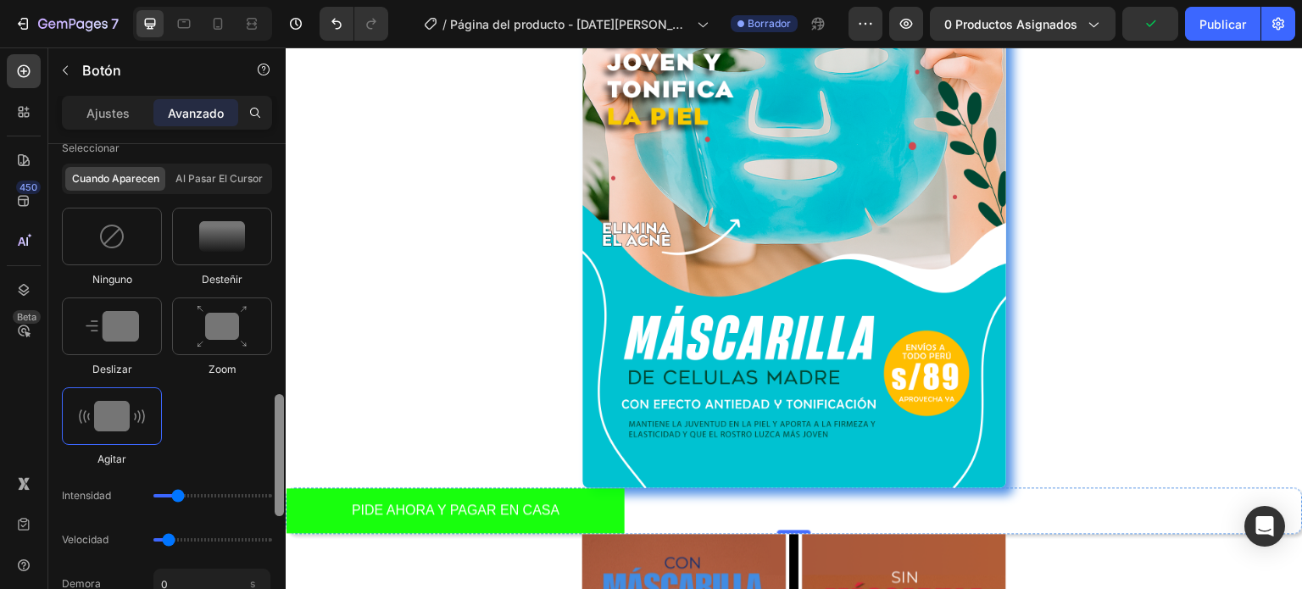
scroll to position [1024, 0]
drag, startPoint x: 279, startPoint y: 496, endPoint x: 278, endPoint y: 477, distance: 18.7
click at [278, 477] on div at bounding box center [279, 459] width 9 height 122
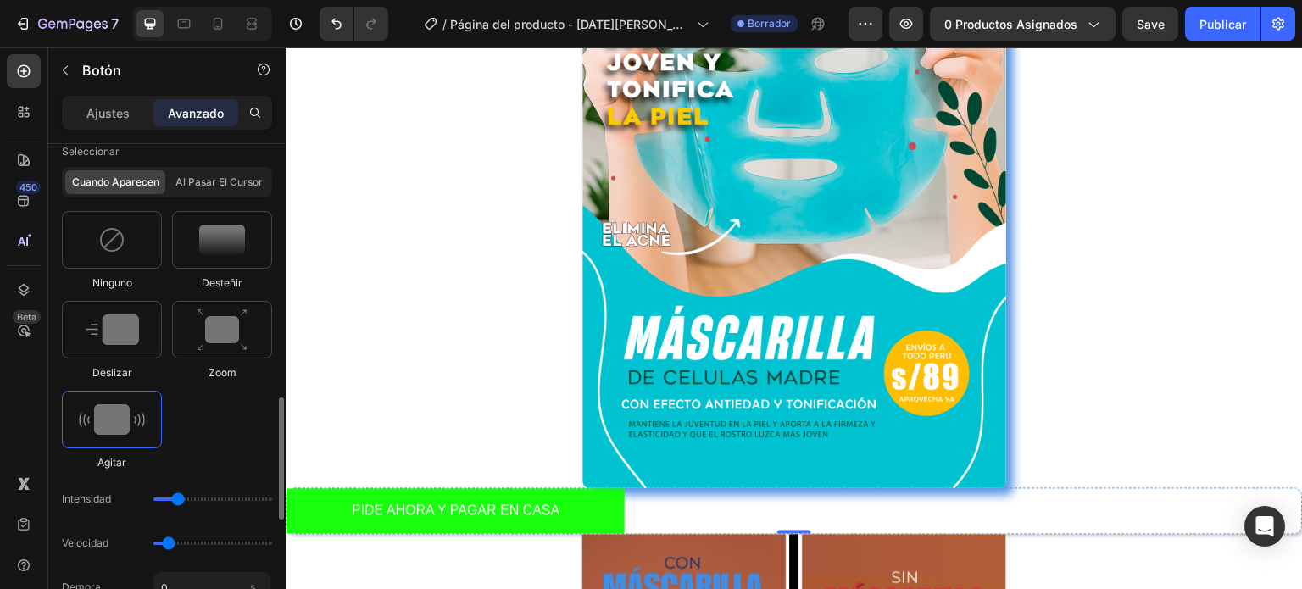
click at [130, 407] on img at bounding box center [112, 419] width 66 height 31
click at [202, 334] on img at bounding box center [222, 330] width 51 height 43
click at [206, 256] on div at bounding box center [222, 240] width 100 height 58
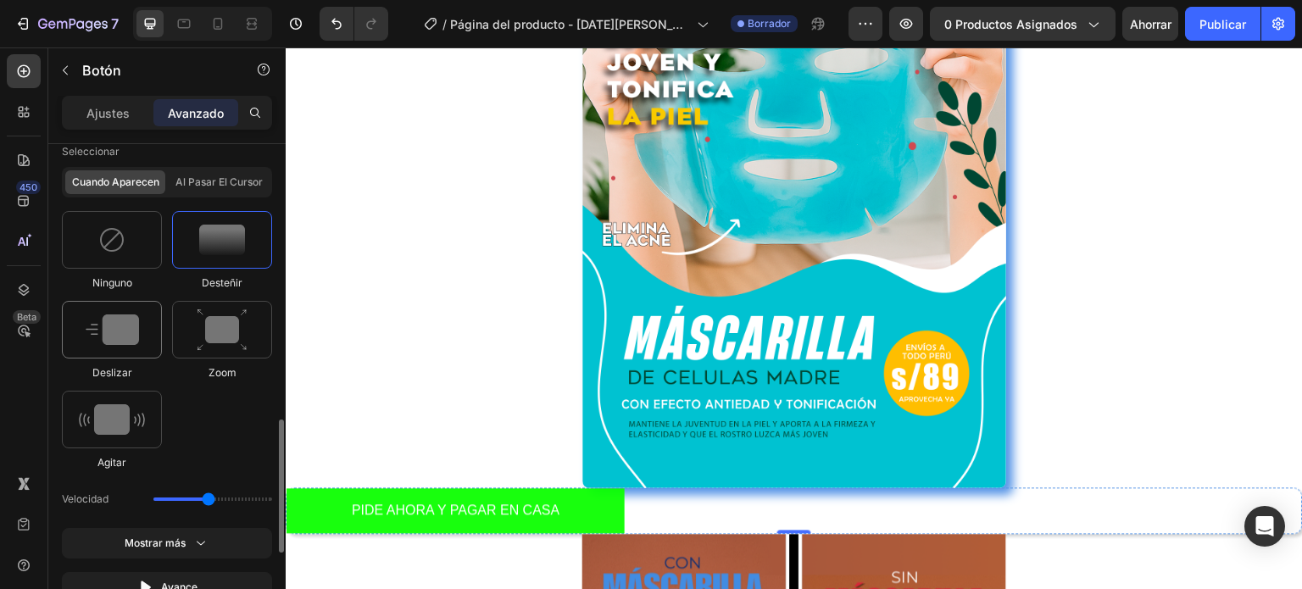
click at [139, 321] on div at bounding box center [112, 330] width 100 height 58
click at [131, 407] on img at bounding box center [112, 419] width 66 height 31
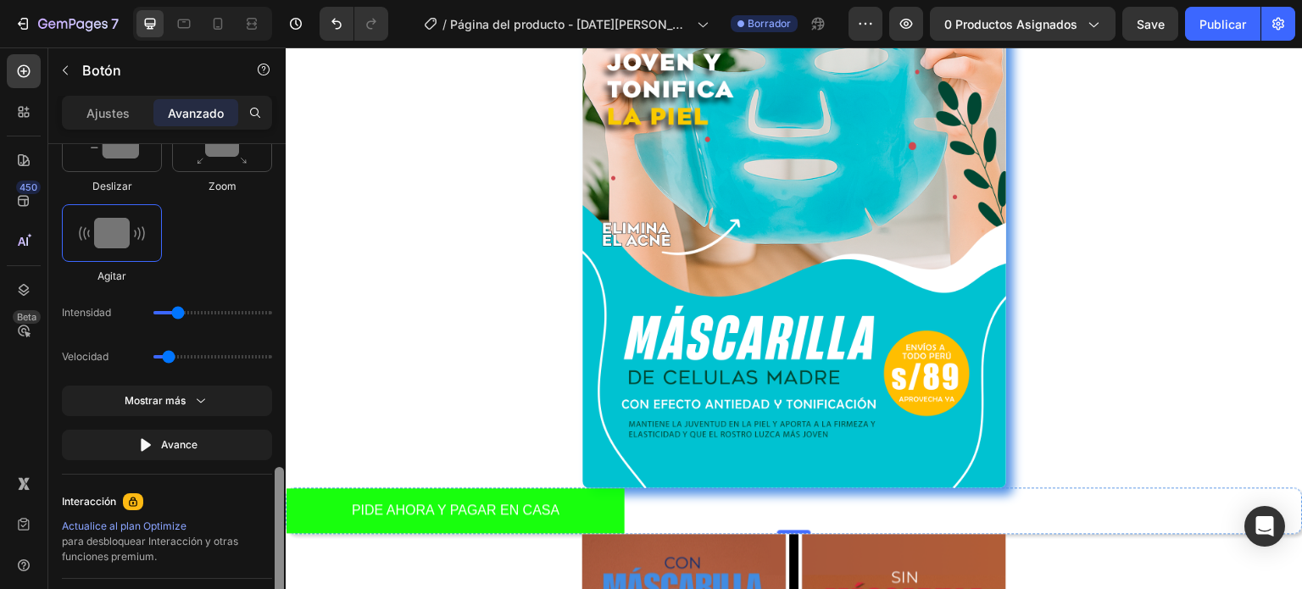
scroll to position [1214, 0]
drag, startPoint x: 275, startPoint y: 455, endPoint x: 277, endPoint y: 505, distance: 50.0
click at [277, 505] on div at bounding box center [279, 529] width 9 height 130
drag, startPoint x: 164, startPoint y: 348, endPoint x: 209, endPoint y: 349, distance: 44.9
click at [209, 352] on input "range" at bounding box center [212, 353] width 119 height 3
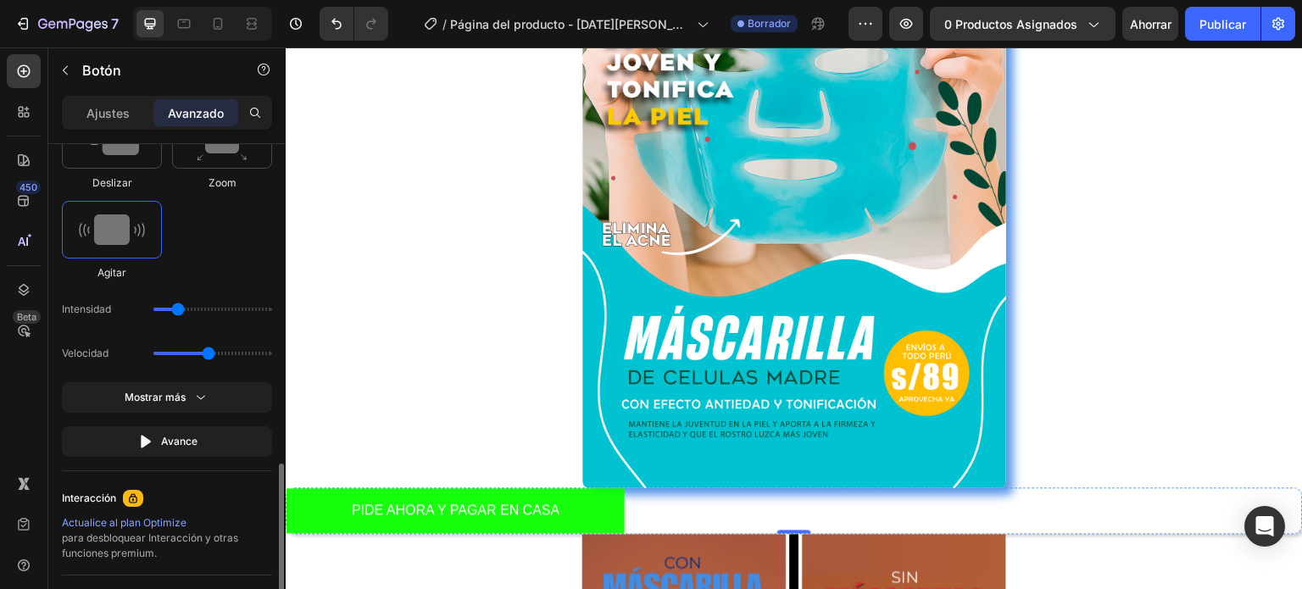
click at [108, 230] on img at bounding box center [112, 229] width 66 height 31
drag, startPoint x: 203, startPoint y: 348, endPoint x: 129, endPoint y: 344, distance: 73.9
click at [153, 352] on input "range" at bounding box center [212, 353] width 119 height 3
click at [111, 235] on img at bounding box center [112, 229] width 66 height 31
drag, startPoint x: 158, startPoint y: 350, endPoint x: 201, endPoint y: 350, distance: 43.2
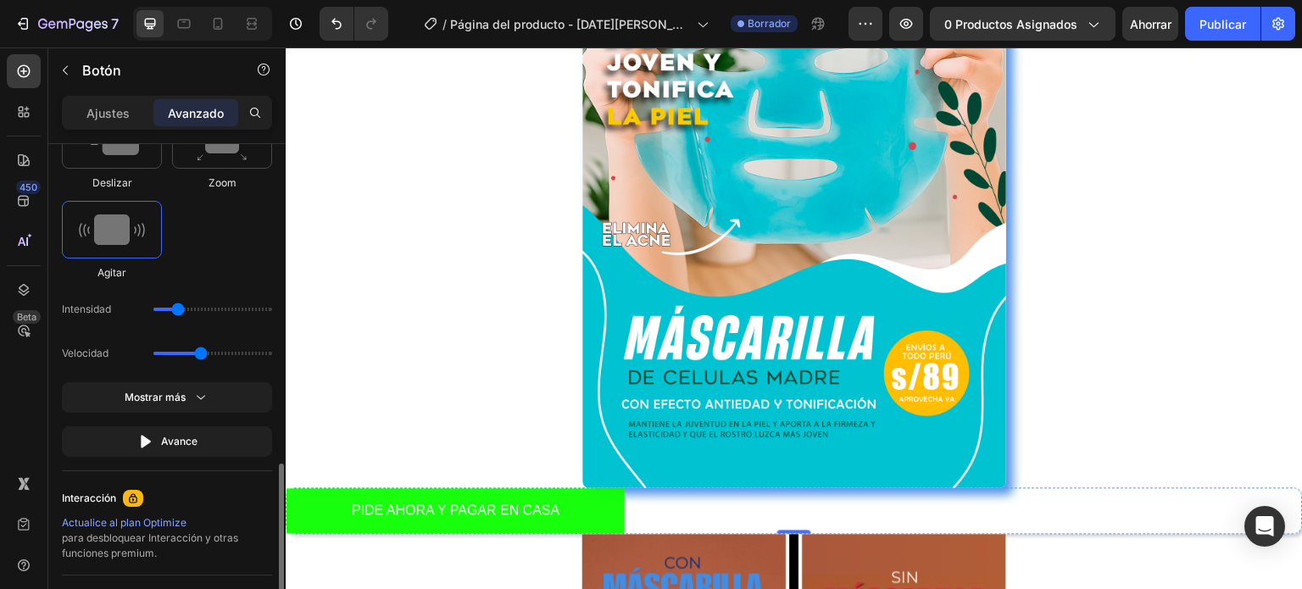
click at [201, 352] on input "range" at bounding box center [212, 353] width 119 height 3
click at [128, 240] on img at bounding box center [112, 229] width 66 height 31
click at [180, 352] on input "range" at bounding box center [212, 353] width 119 height 3
click at [125, 232] on img at bounding box center [112, 229] width 66 height 31
click at [170, 352] on input "range" at bounding box center [212, 353] width 119 height 3
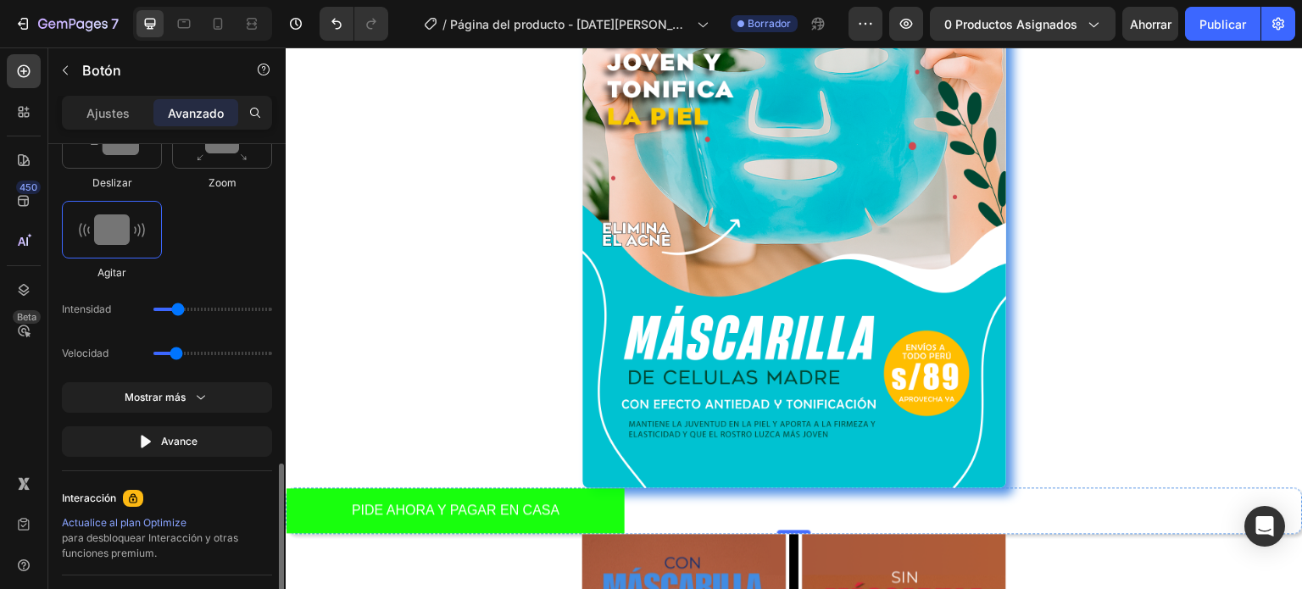
click at [170, 352] on input "range" at bounding box center [212, 353] width 119 height 3
type input "0.7"
click at [166, 352] on input "range" at bounding box center [212, 353] width 119 height 3
click at [122, 236] on img at bounding box center [112, 229] width 66 height 31
drag, startPoint x: 173, startPoint y: 308, endPoint x: 268, endPoint y: 321, distance: 95.9
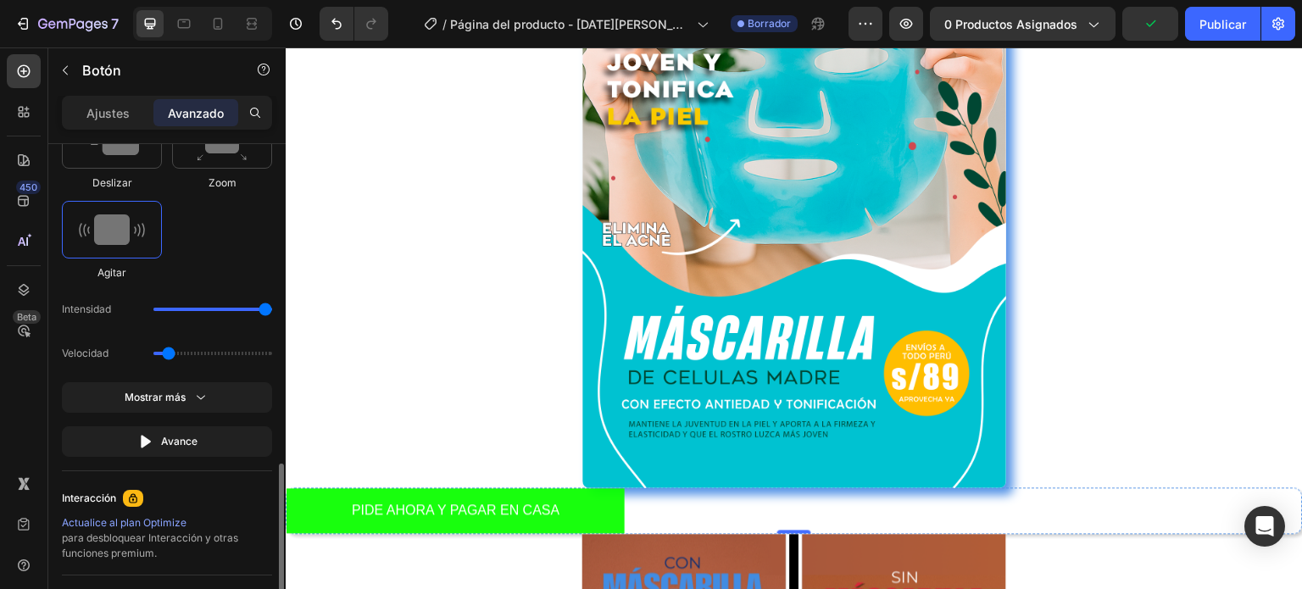
click at [268, 311] on input "range" at bounding box center [212, 309] width 119 height 3
click at [111, 236] on img at bounding box center [112, 229] width 66 height 31
click at [183, 338] on div "Intensidad" at bounding box center [167, 353] width 210 height 31
type input "11"
click at [183, 308] on input "range" at bounding box center [212, 309] width 119 height 3
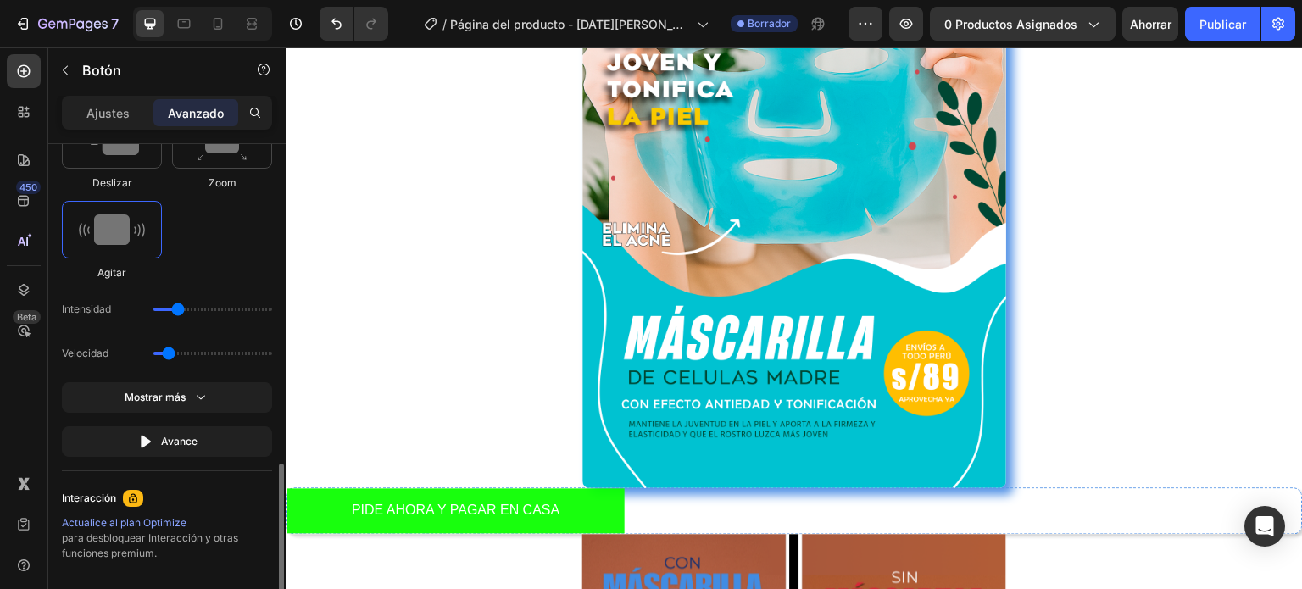
click at [115, 240] on img at bounding box center [112, 229] width 66 height 31
click at [191, 401] on div "Mostrar más" at bounding box center [167, 397] width 85 height 17
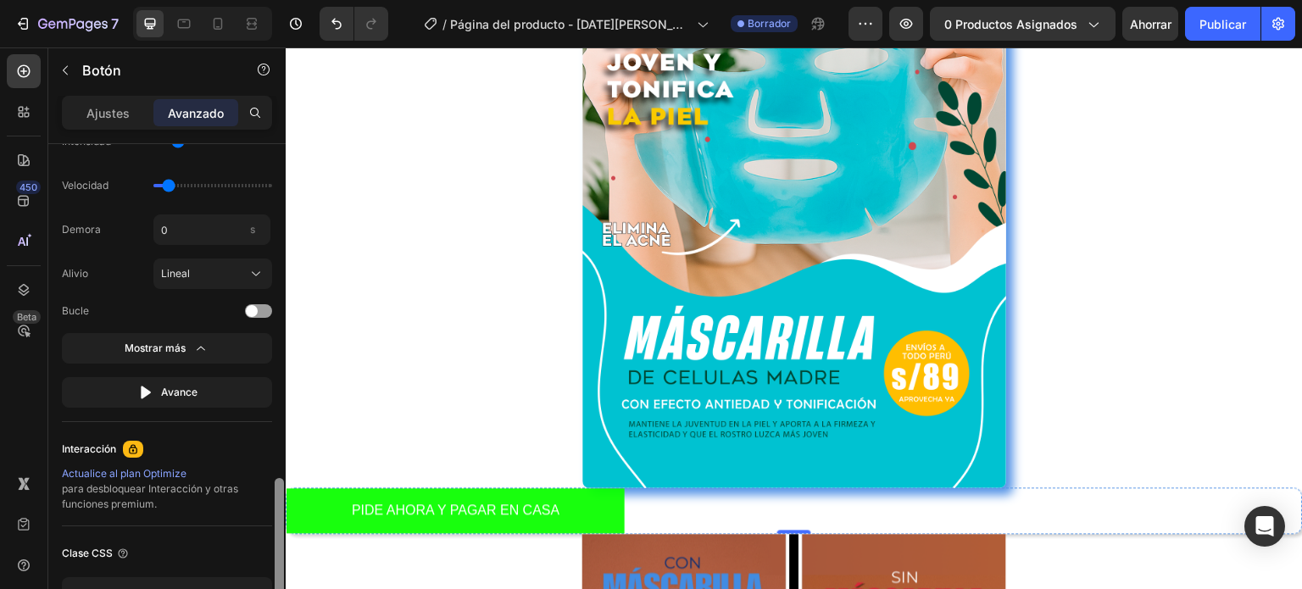
scroll to position [1384, 0]
drag, startPoint x: 278, startPoint y: 484, endPoint x: 281, endPoint y: 529, distance: 45.0
click at [281, 529] on div at bounding box center [279, 548] width 9 height 122
click at [264, 302] on div at bounding box center [258, 309] width 27 height 14
click at [264, 303] on span at bounding box center [265, 309] width 12 height 12
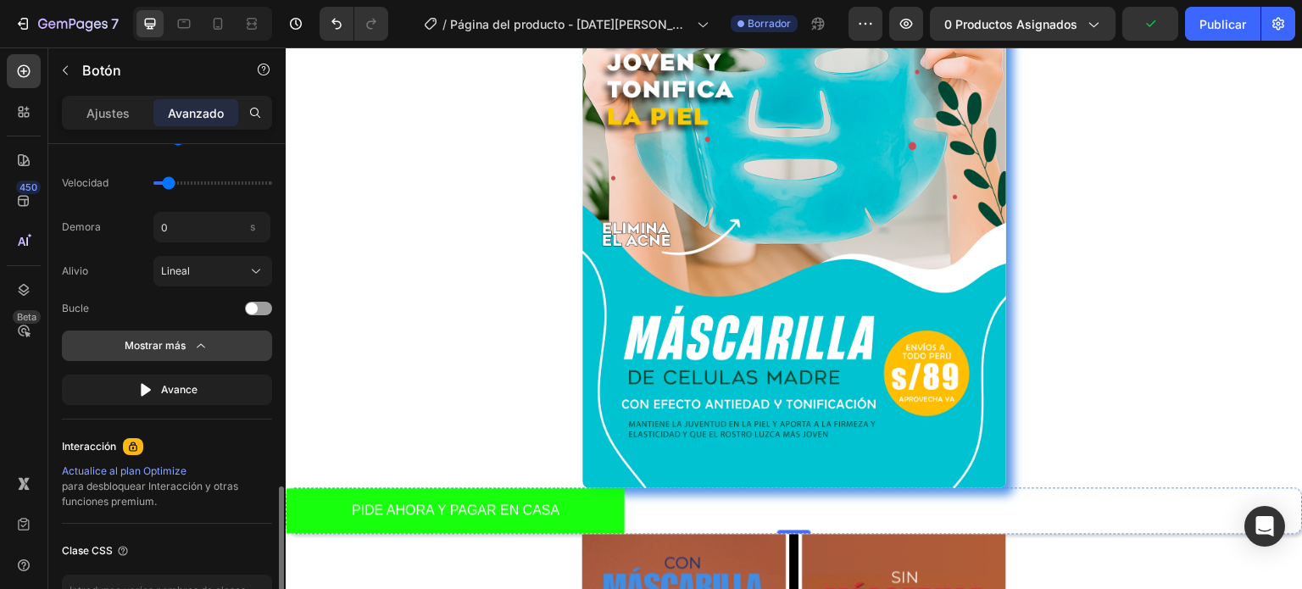
click at [208, 350] on icon "button" at bounding box center [200, 345] width 17 height 17
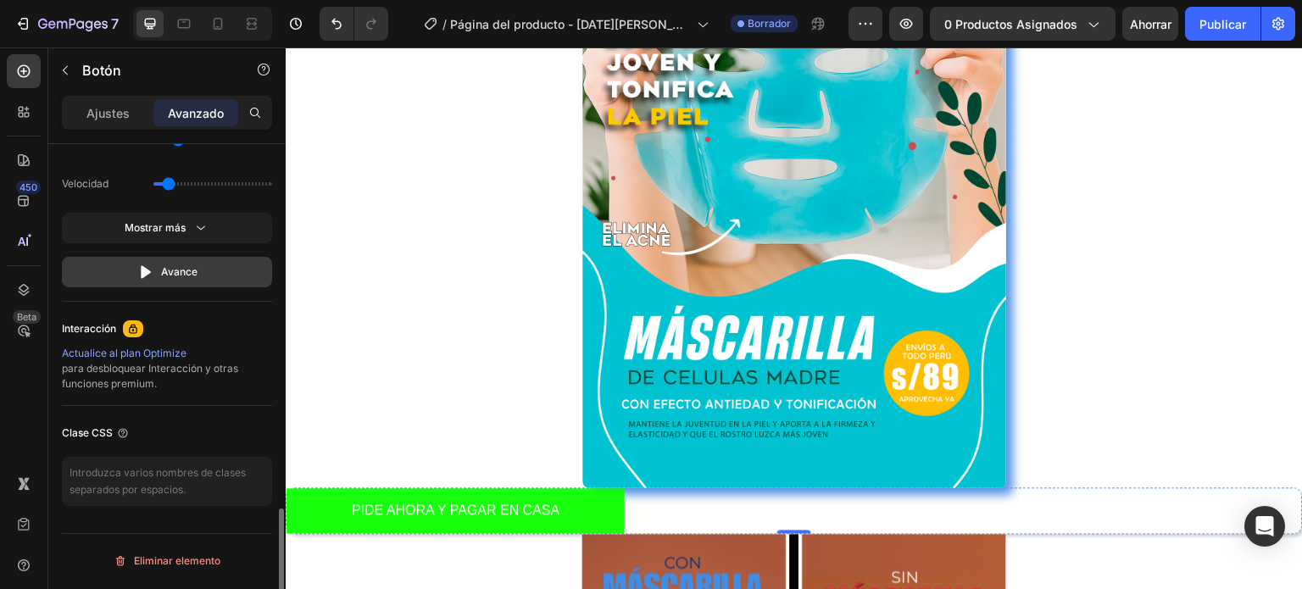
click at [163, 265] on font "Avance" at bounding box center [179, 271] width 36 height 13
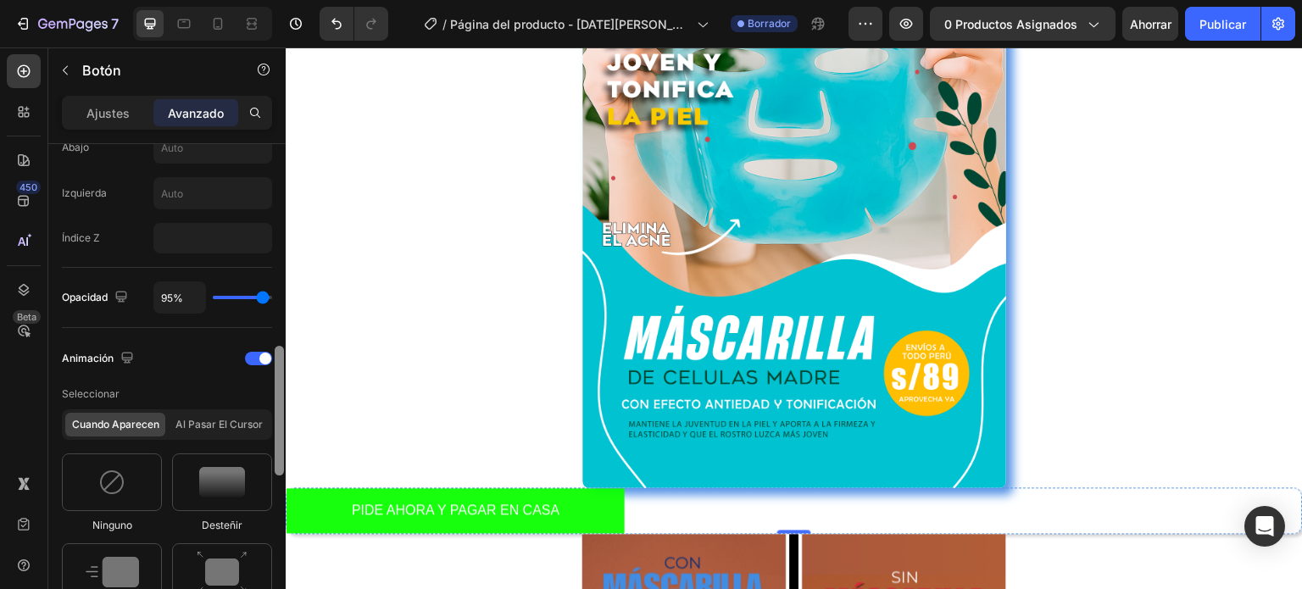
scroll to position [726, 0]
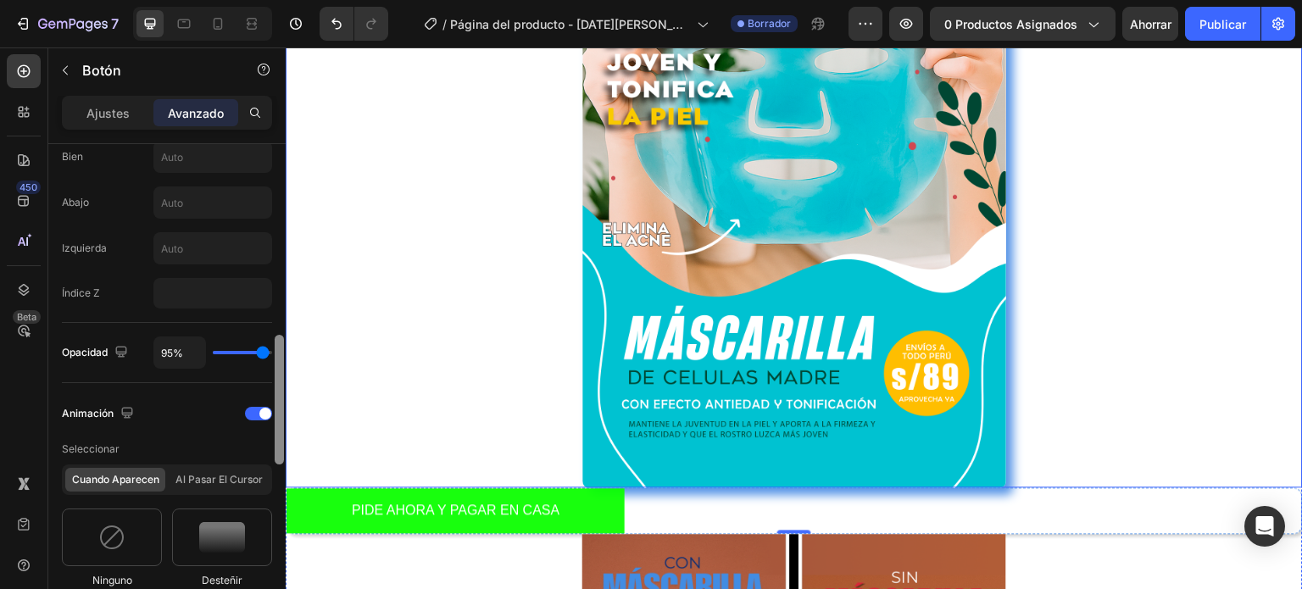
drag, startPoint x: 566, startPoint y: 589, endPoint x: 293, endPoint y: 319, distance: 384.2
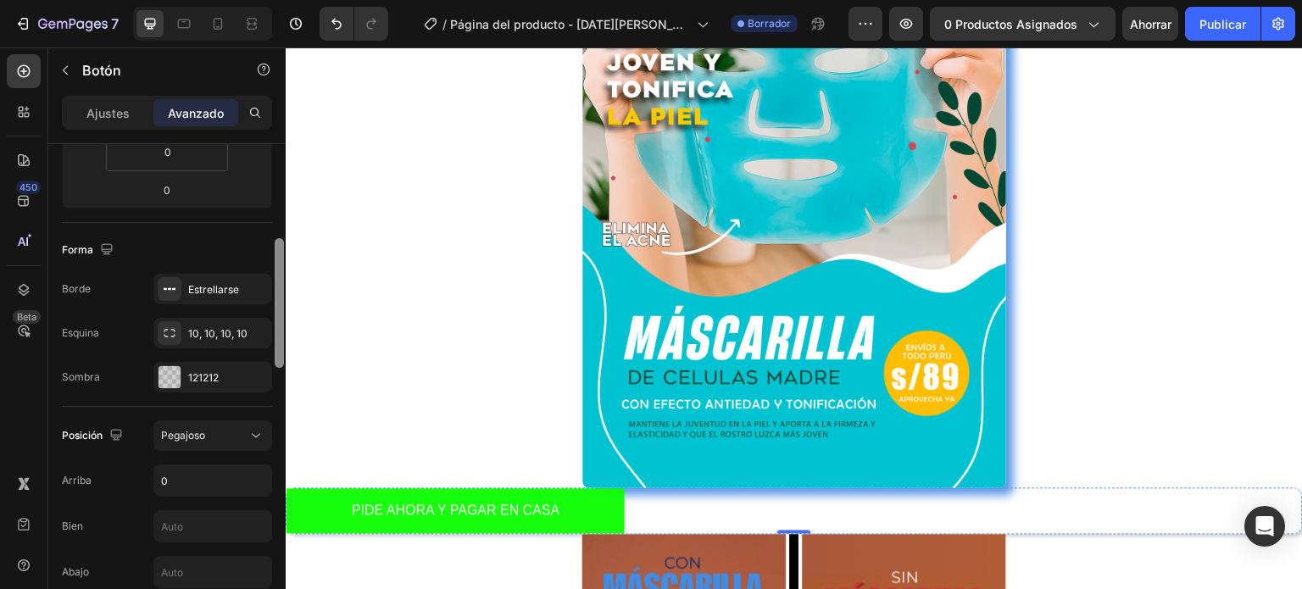
scroll to position [353, 0]
drag, startPoint x: 278, startPoint y: 376, endPoint x: 278, endPoint y: 270, distance: 105.1
click at [278, 270] on div at bounding box center [279, 301] width 9 height 130
click at [170, 376] on div at bounding box center [170, 381] width 22 height 22
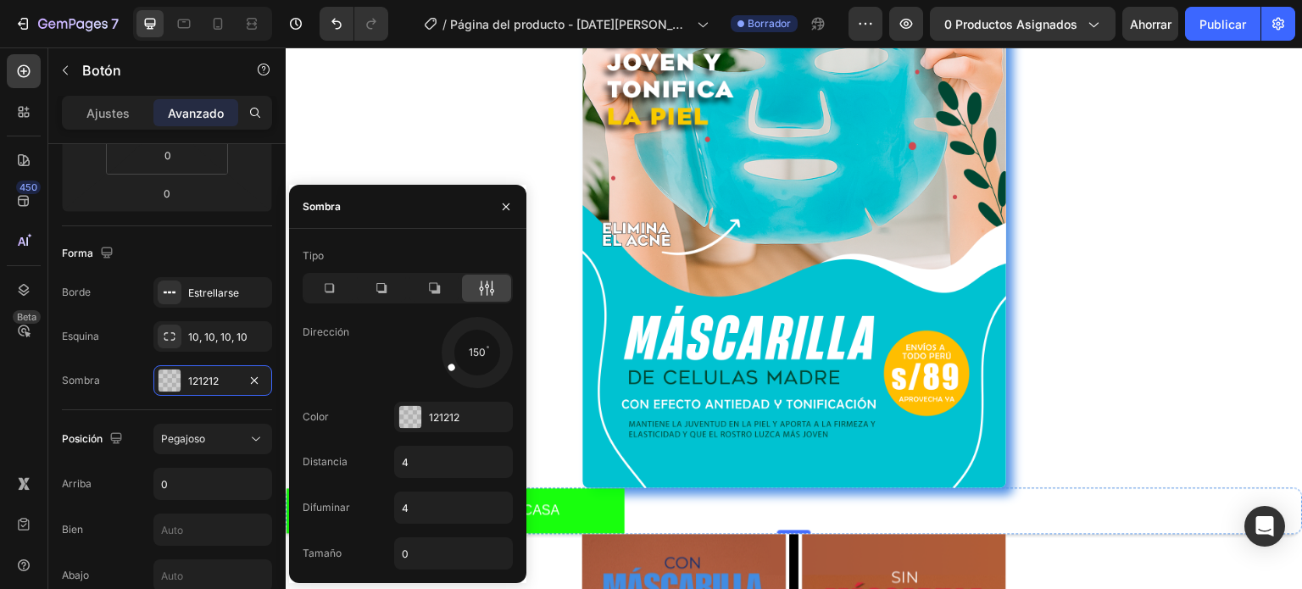
drag, startPoint x: 496, startPoint y: 371, endPoint x: 444, endPoint y: 365, distance: 52.0
click at [444, 365] on div at bounding box center [461, 362] width 38 height 28
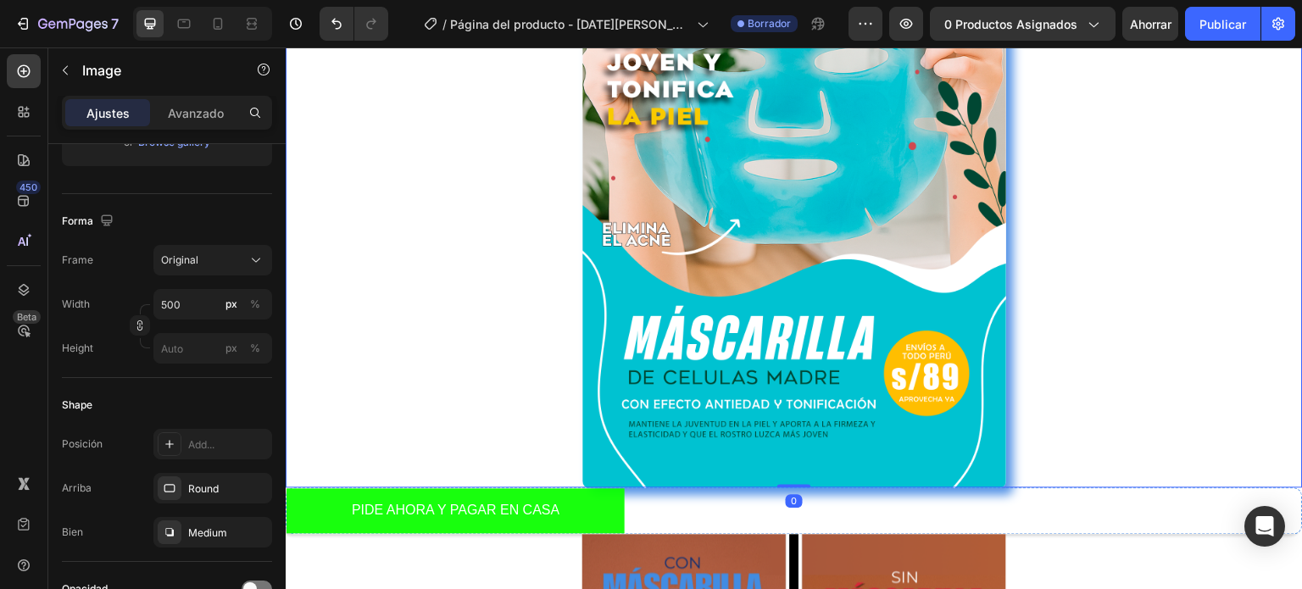
scroll to position [0, 0]
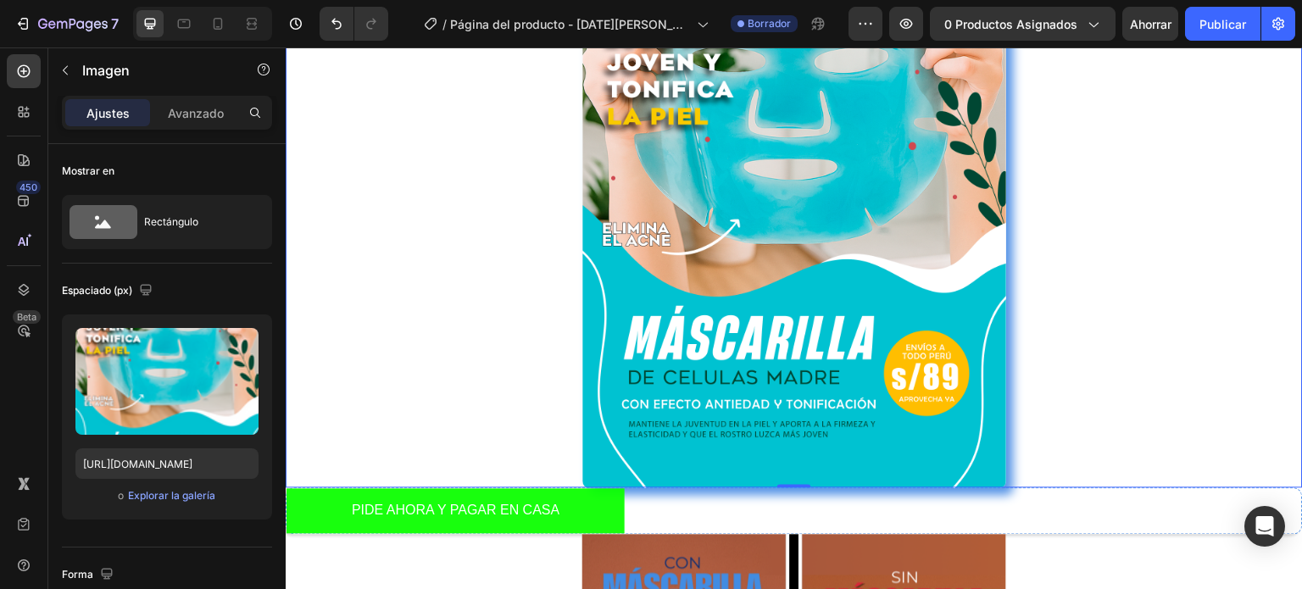
click at [791, 502] on div "0" at bounding box center [794, 502] width 17 height 14
drag, startPoint x: 277, startPoint y: 277, endPoint x: 278, endPoint y: 192, distance: 85.6
click at [278, 192] on div at bounding box center [279, 239] width 9 height 190
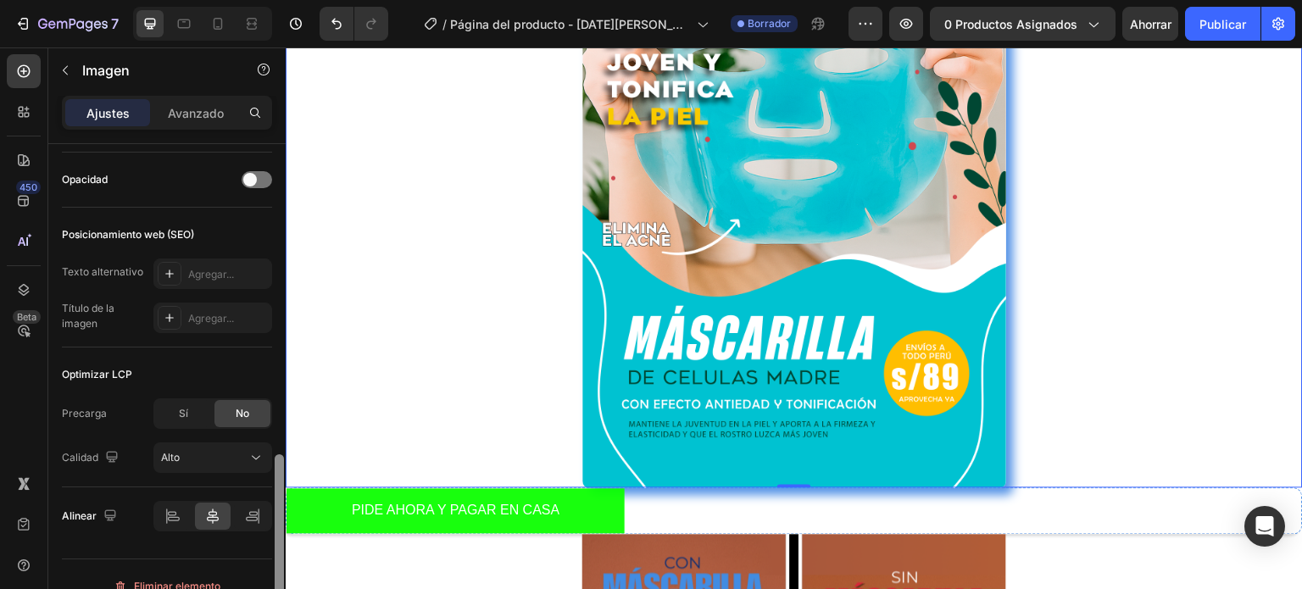
scroll to position [785, 0]
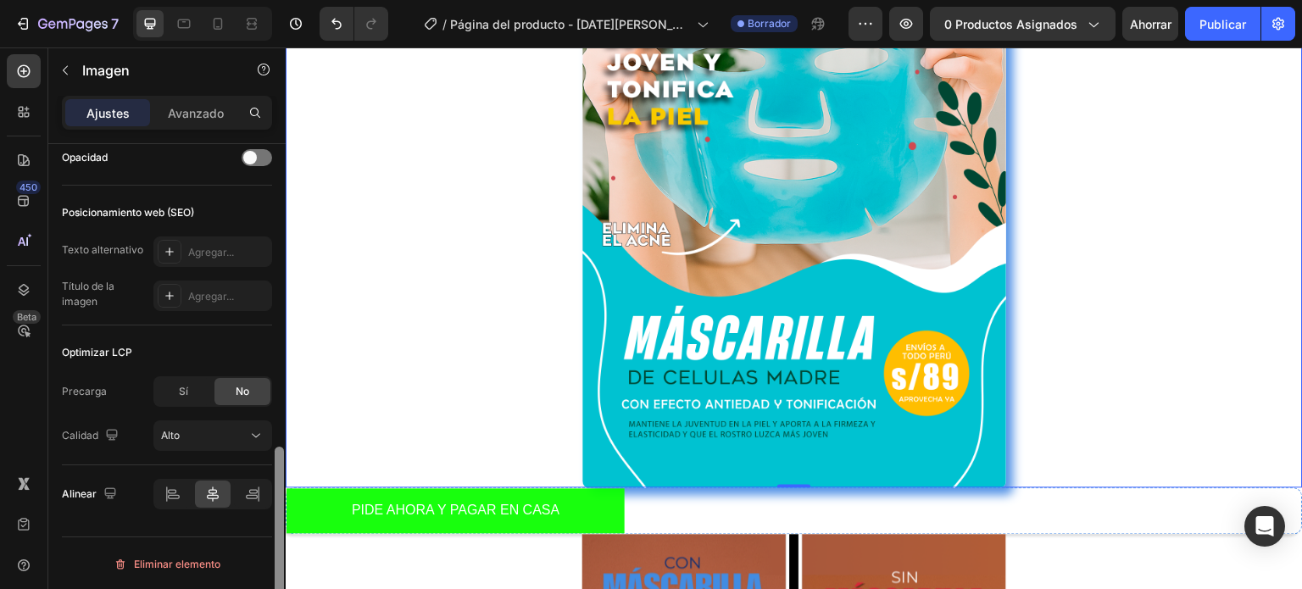
drag, startPoint x: 278, startPoint y: 192, endPoint x: 278, endPoint y: 518, distance: 326.3
click at [278, 518] on div at bounding box center [279, 542] width 9 height 190
click at [170, 500] on icon at bounding box center [172, 494] width 17 height 17
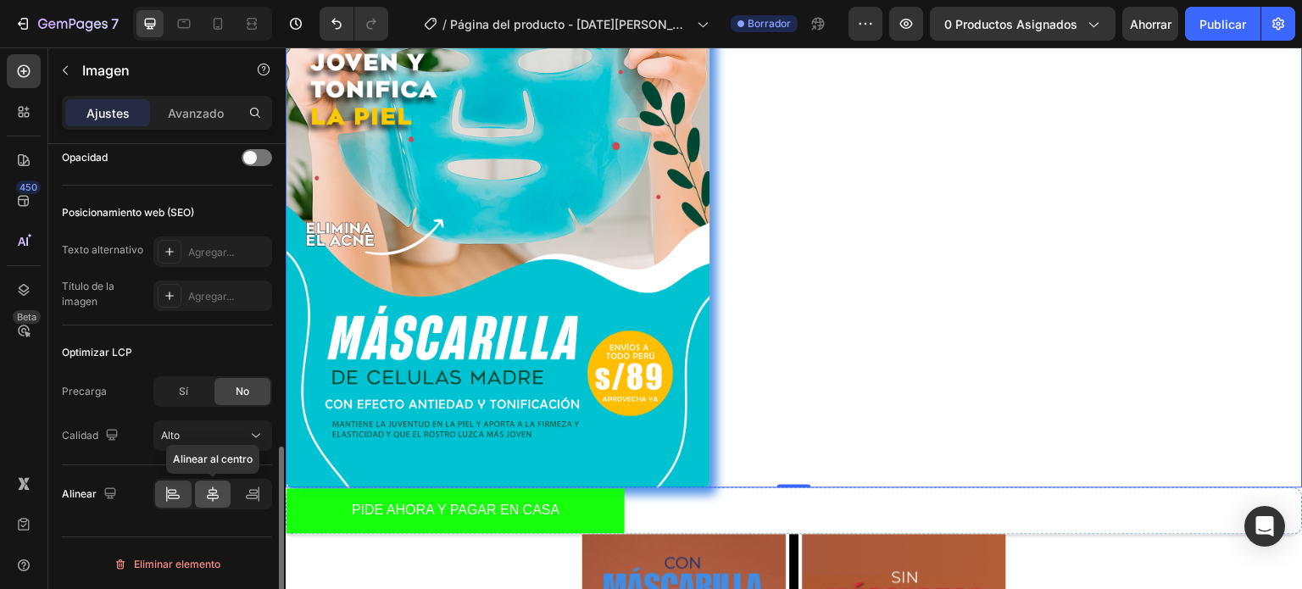
click at [209, 487] on icon at bounding box center [212, 494] width 17 height 17
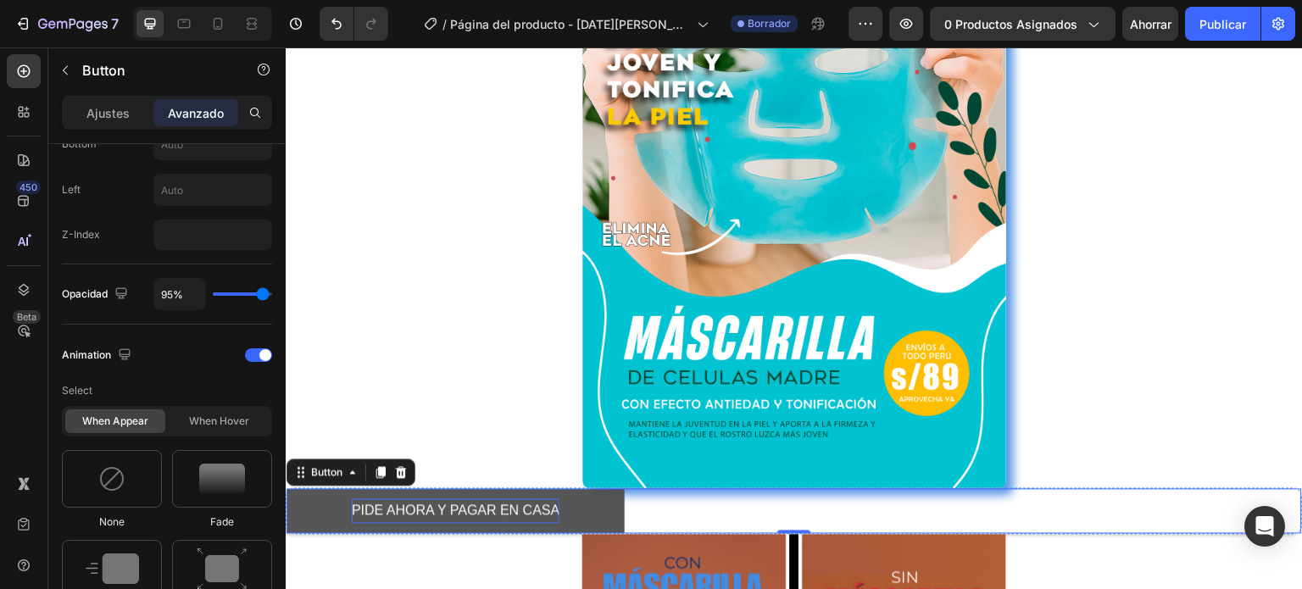
scroll to position [0, 0]
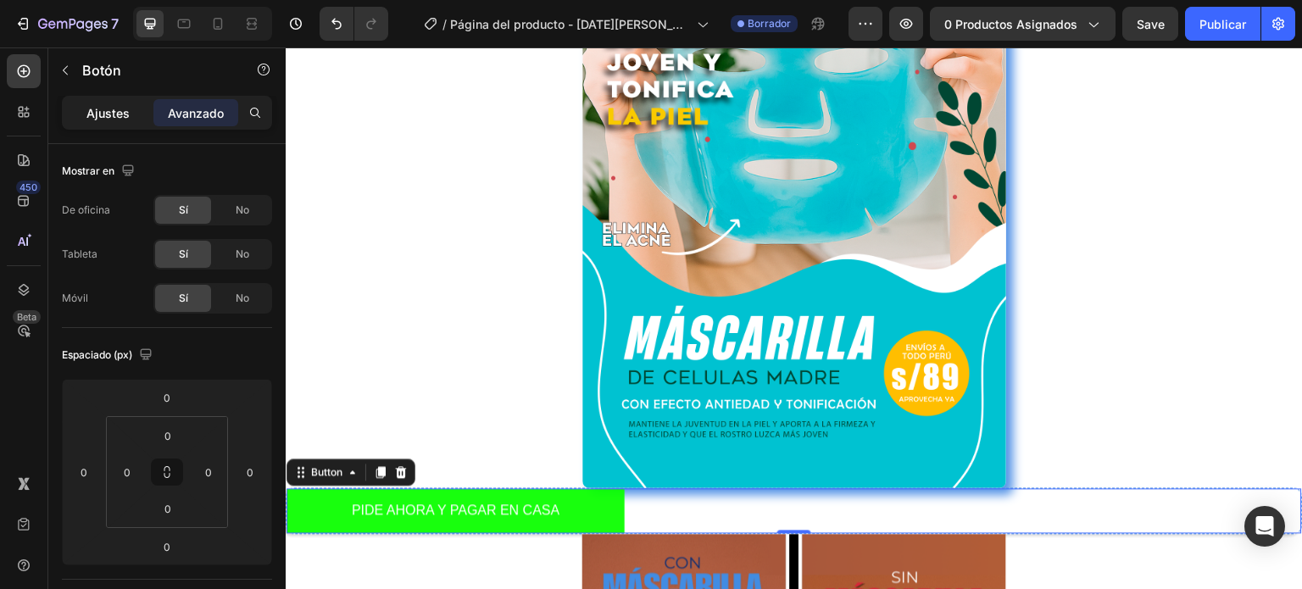
click at [99, 117] on font "Ajustes" at bounding box center [107, 113] width 43 height 14
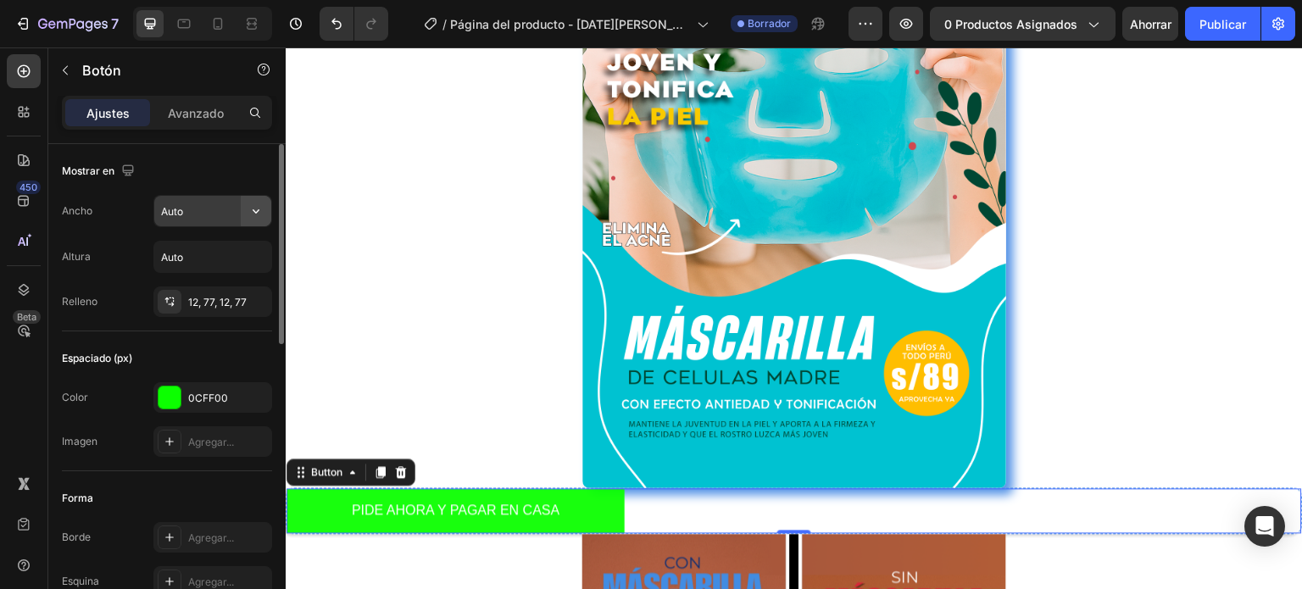
click at [248, 210] on icon "button" at bounding box center [256, 211] width 17 height 17
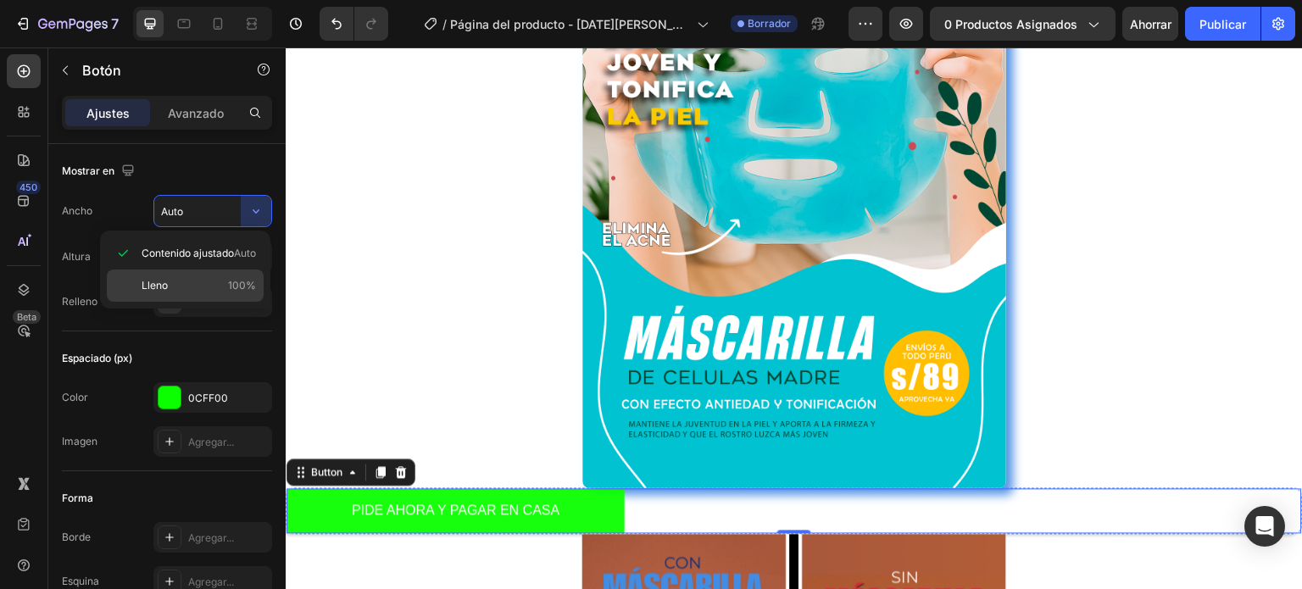
click at [195, 271] on div "Lleno 100%" at bounding box center [185, 286] width 157 height 32
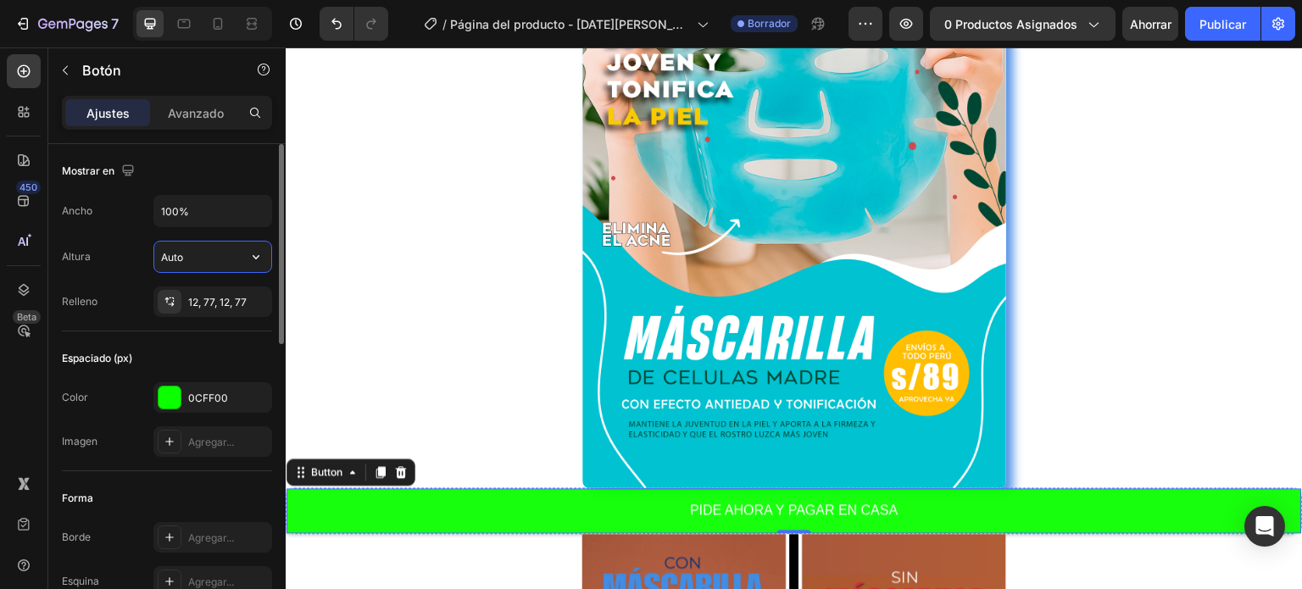
click at [220, 245] on input "Auto" at bounding box center [212, 257] width 117 height 31
click at [213, 217] on input "100%" at bounding box center [212, 211] width 117 height 31
click at [258, 208] on icon "button" at bounding box center [256, 211] width 17 height 17
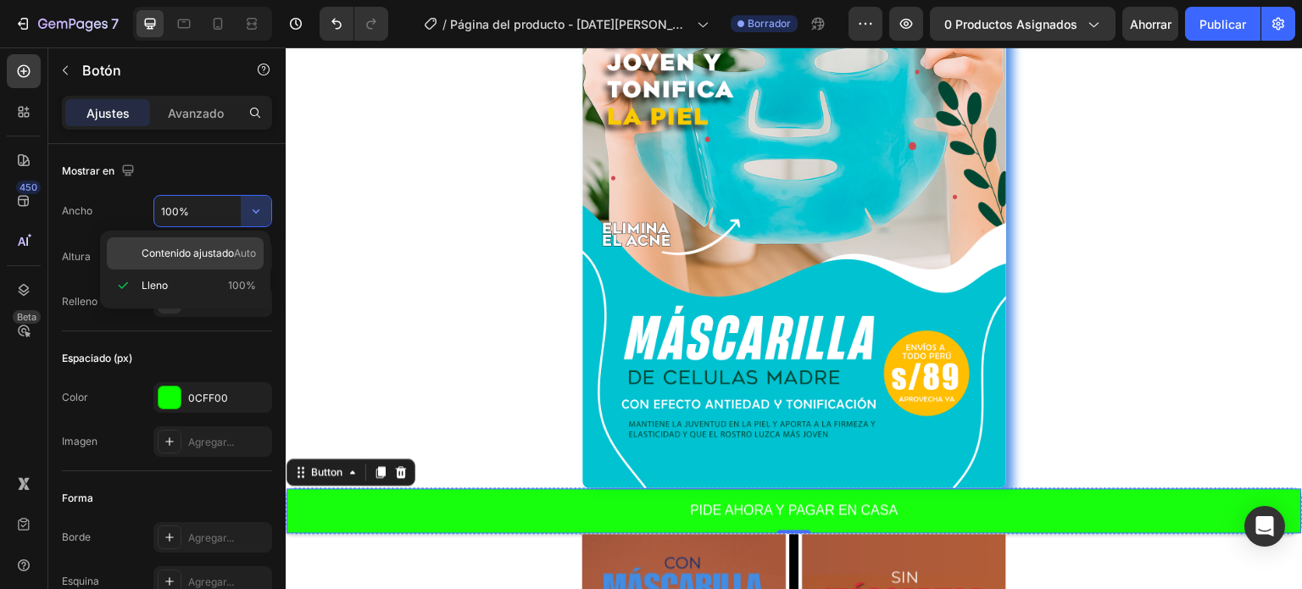
click at [192, 258] on font "Contenido ajustado" at bounding box center [188, 253] width 92 height 13
type input "Auto"
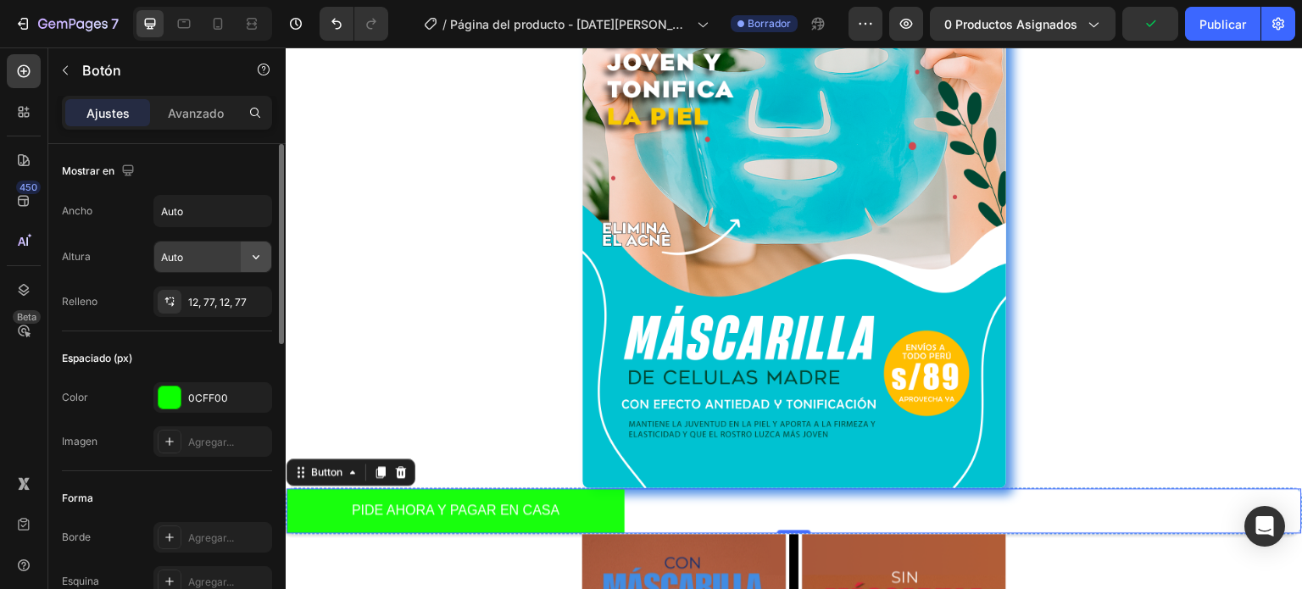
click at [248, 251] on icon "button" at bounding box center [256, 256] width 17 height 17
click at [223, 264] on input "Auto" at bounding box center [212, 257] width 117 height 31
click at [137, 242] on div "Altura Auto" at bounding box center [167, 257] width 210 height 32
click at [190, 300] on font "12, 77, 12, 77" at bounding box center [217, 302] width 58 height 13
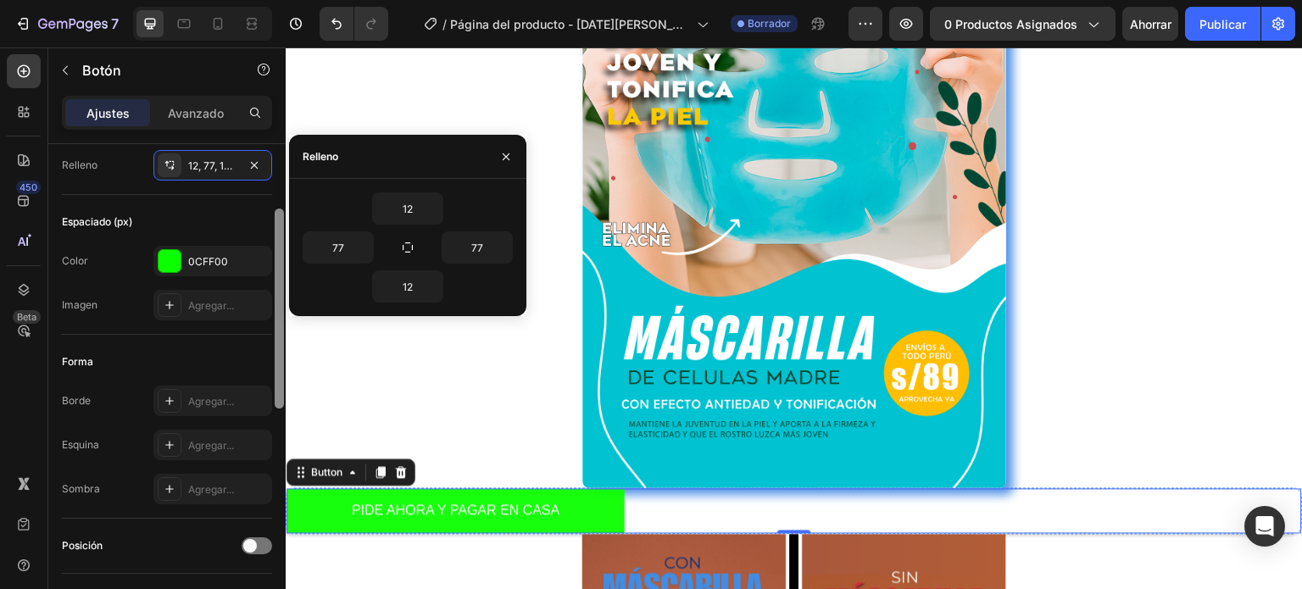
scroll to position [146, 0]
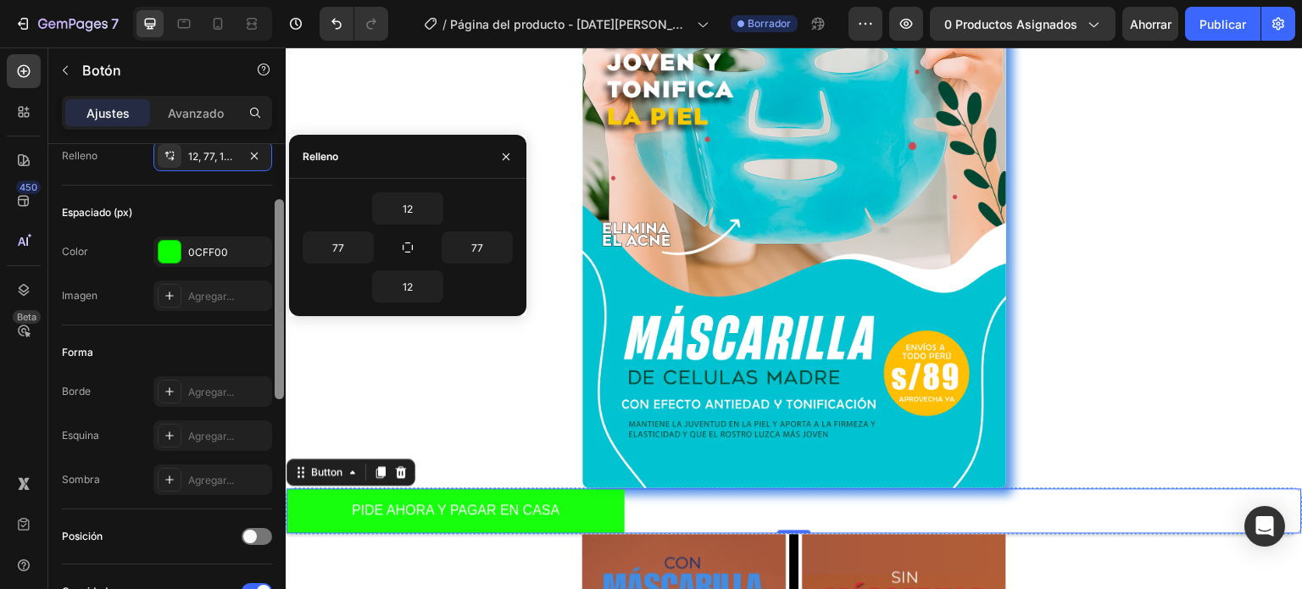
drag, startPoint x: 281, startPoint y: 203, endPoint x: 281, endPoint y: 262, distance: 59.3
click at [281, 262] on div at bounding box center [279, 299] width 9 height 200
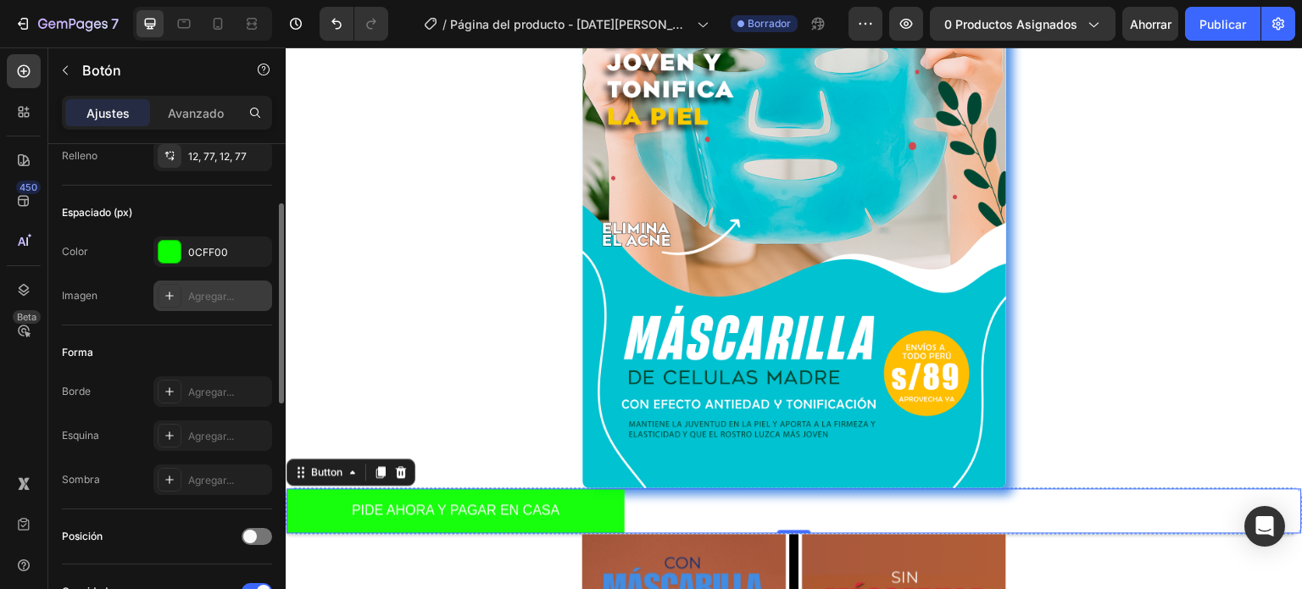
click at [198, 303] on div "Agregar..." at bounding box center [212, 296] width 119 height 31
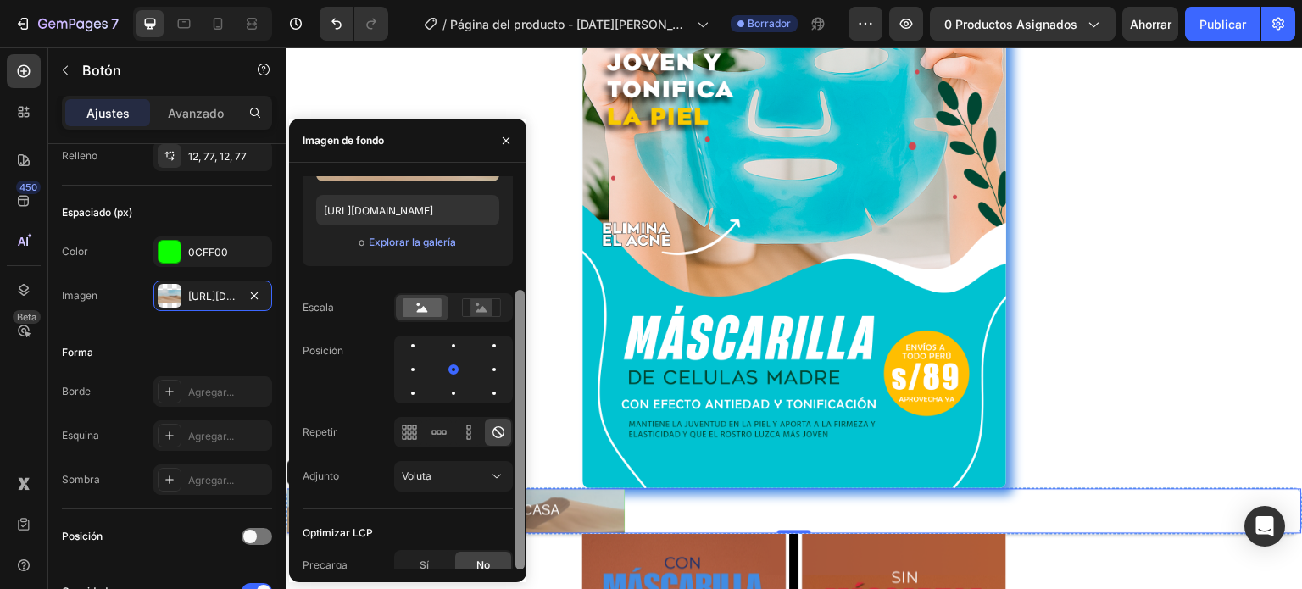
scroll to position [157, 0]
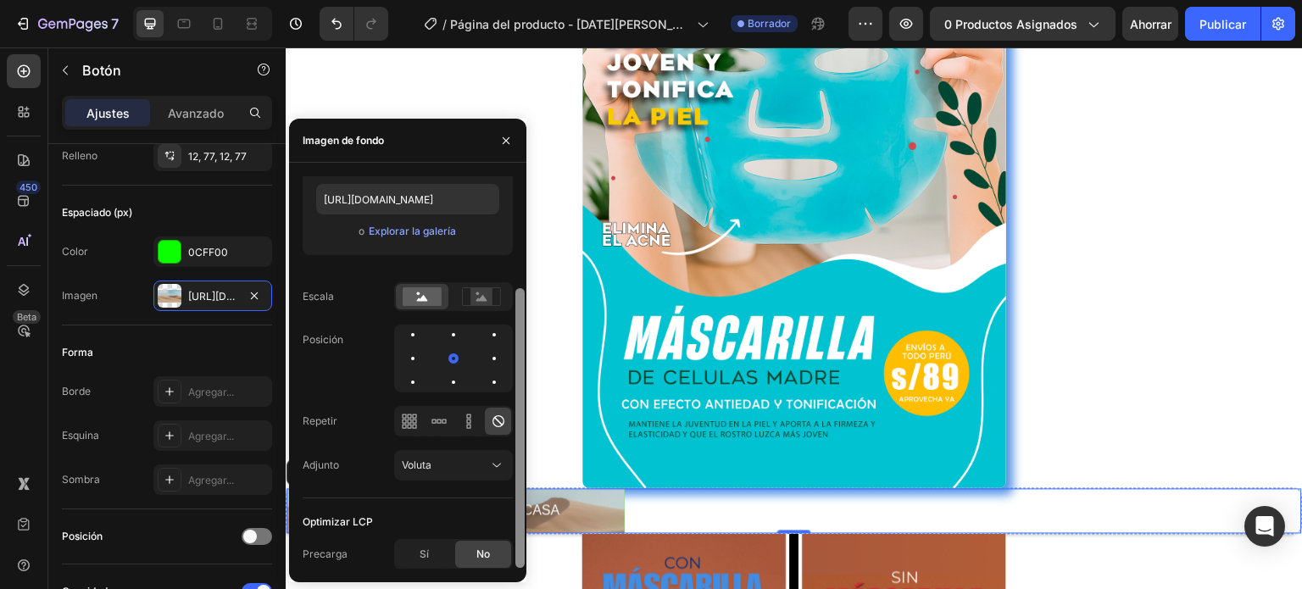
drag, startPoint x: 520, startPoint y: 333, endPoint x: 525, endPoint y: 481, distance: 147.5
click at [525, 481] on div at bounding box center [520, 372] width 13 height 392
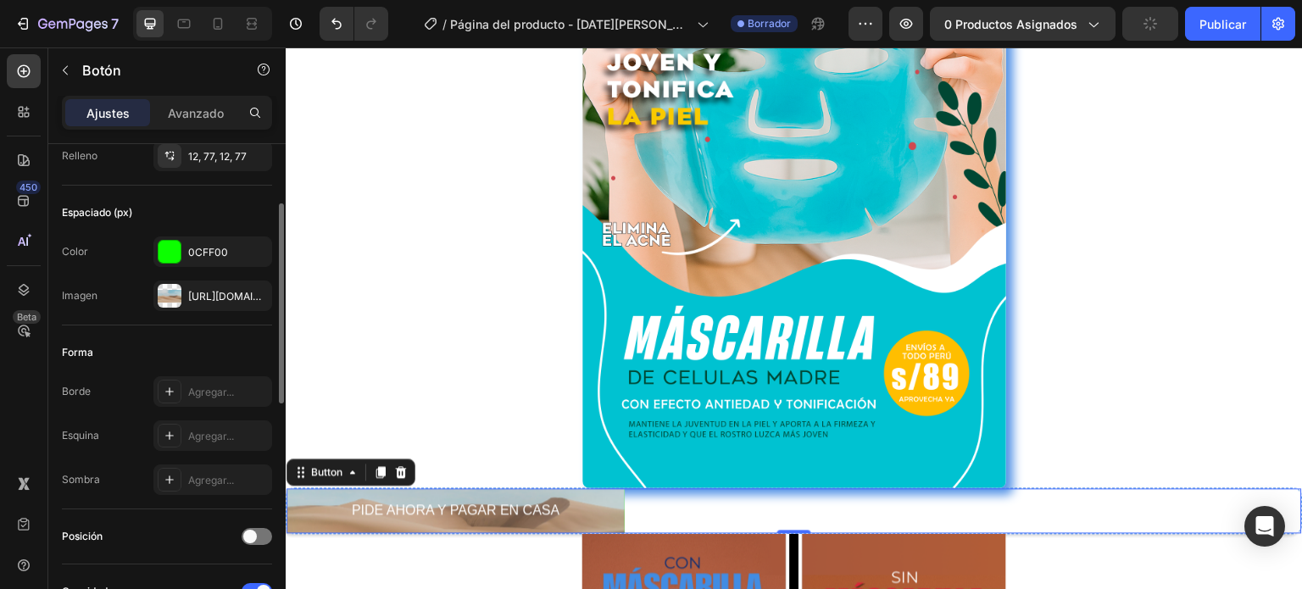
click at [230, 335] on div "Forma Borde Agregar... Esquina Agregar... Sombra Agregar..." at bounding box center [167, 417] width 210 height 184
click at [250, 297] on icon "button" at bounding box center [255, 296] width 14 height 14
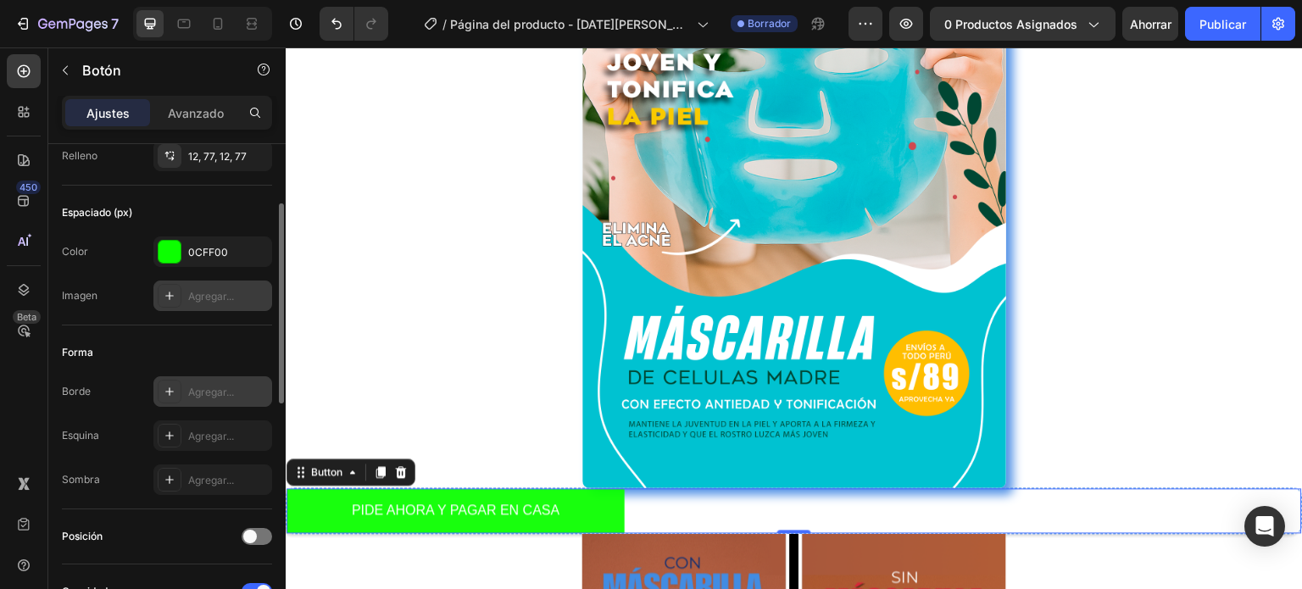
click at [227, 389] on font "Agregar..." at bounding box center [211, 392] width 46 height 13
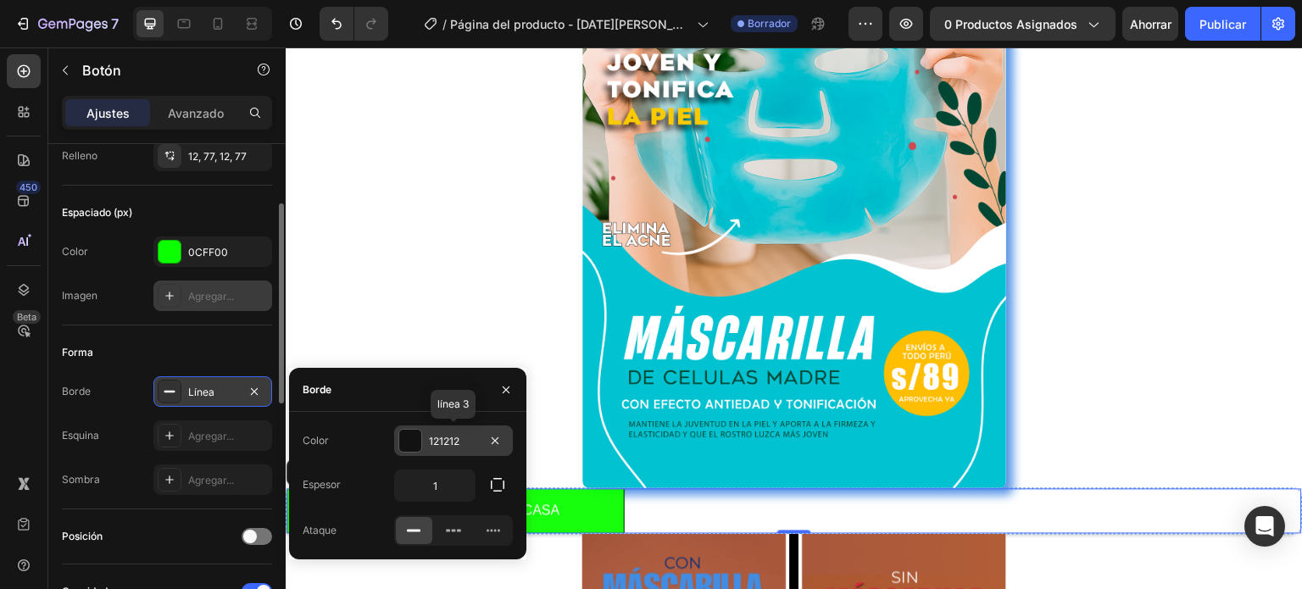
click at [409, 440] on div at bounding box center [410, 441] width 22 height 22
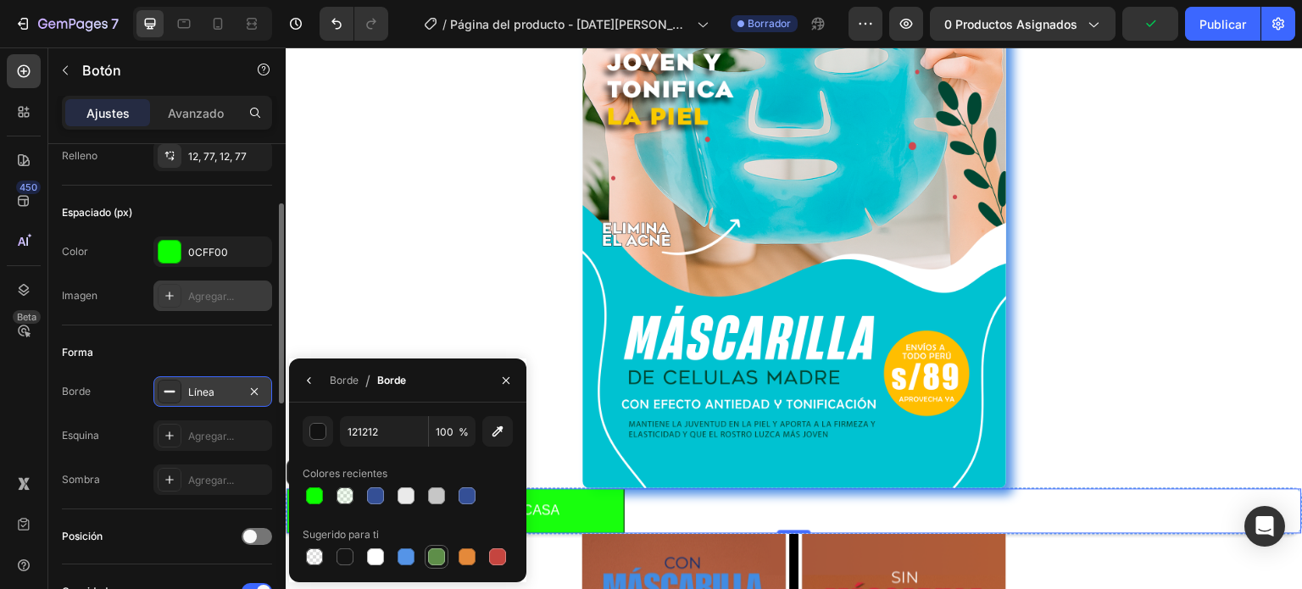
click at [431, 554] on div at bounding box center [436, 556] width 17 height 17
type input "5E8E49"
click at [410, 426] on input "5E8E49" at bounding box center [384, 431] width 88 height 31
click at [343, 389] on div "Borde" at bounding box center [344, 380] width 29 height 27
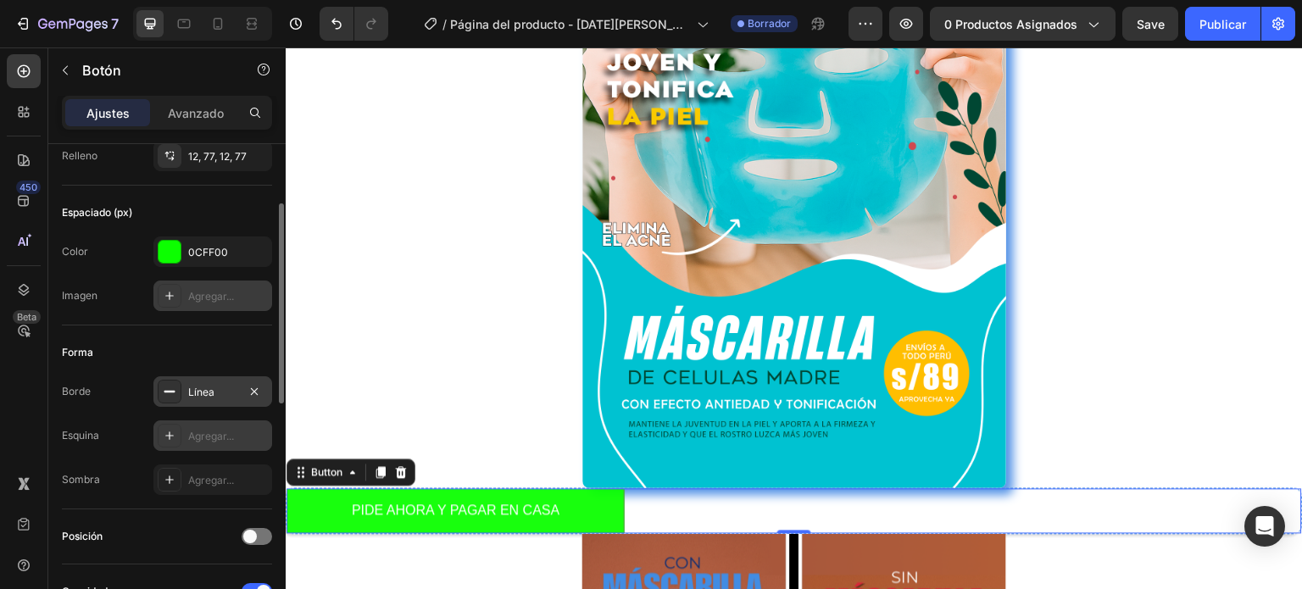
click at [239, 431] on div "Agregar..." at bounding box center [228, 436] width 80 height 15
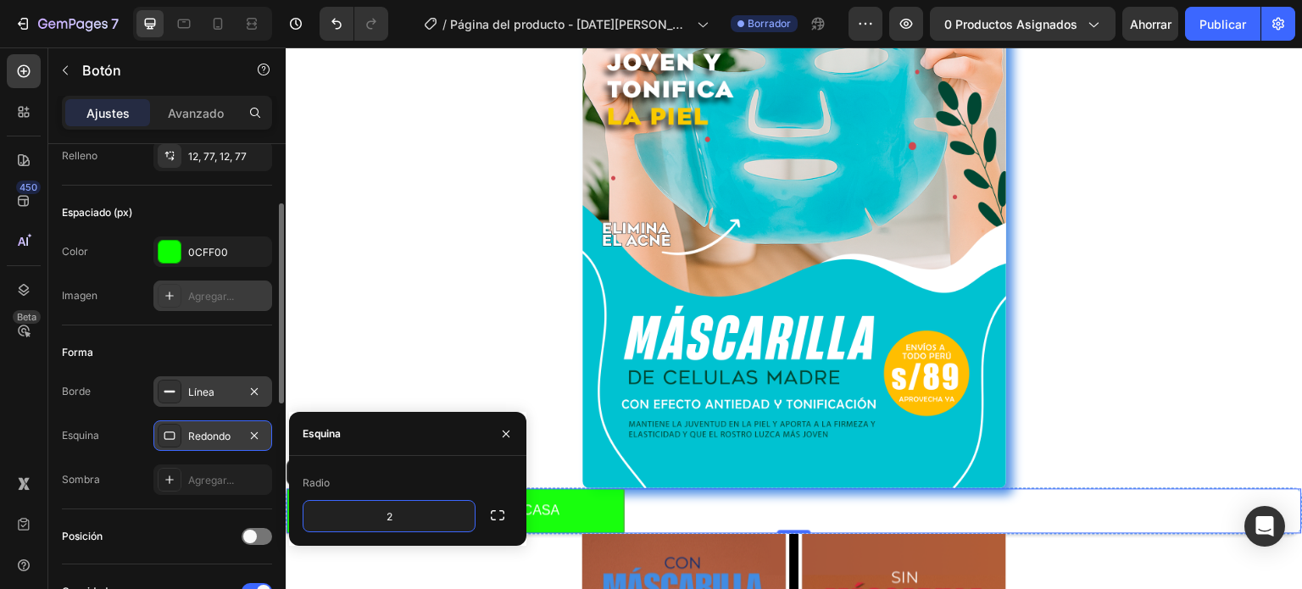
type input "2"
click at [471, 446] on div "Esquina" at bounding box center [407, 434] width 237 height 44
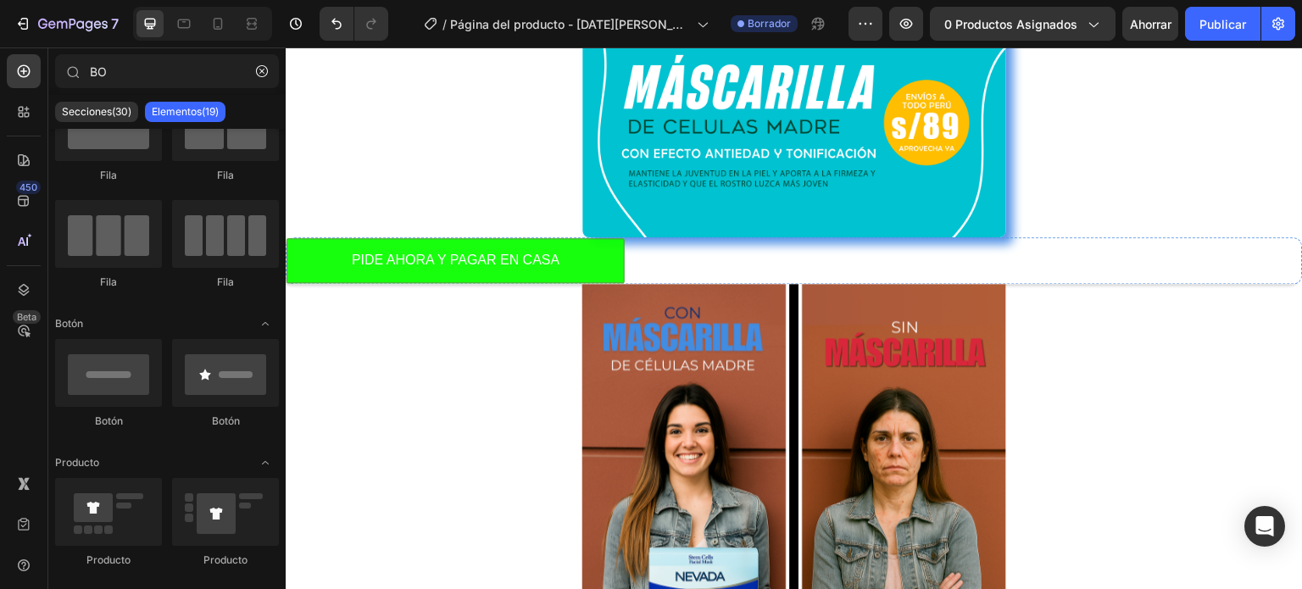
scroll to position [451, 0]
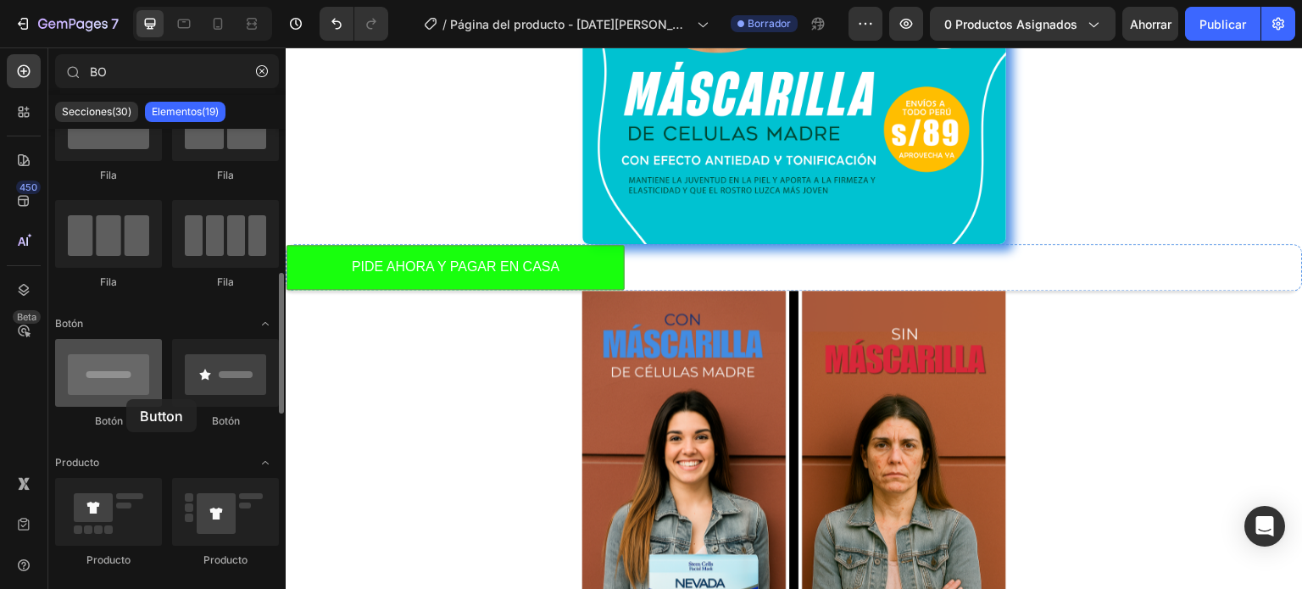
click at [126, 399] on div at bounding box center [108, 373] width 107 height 68
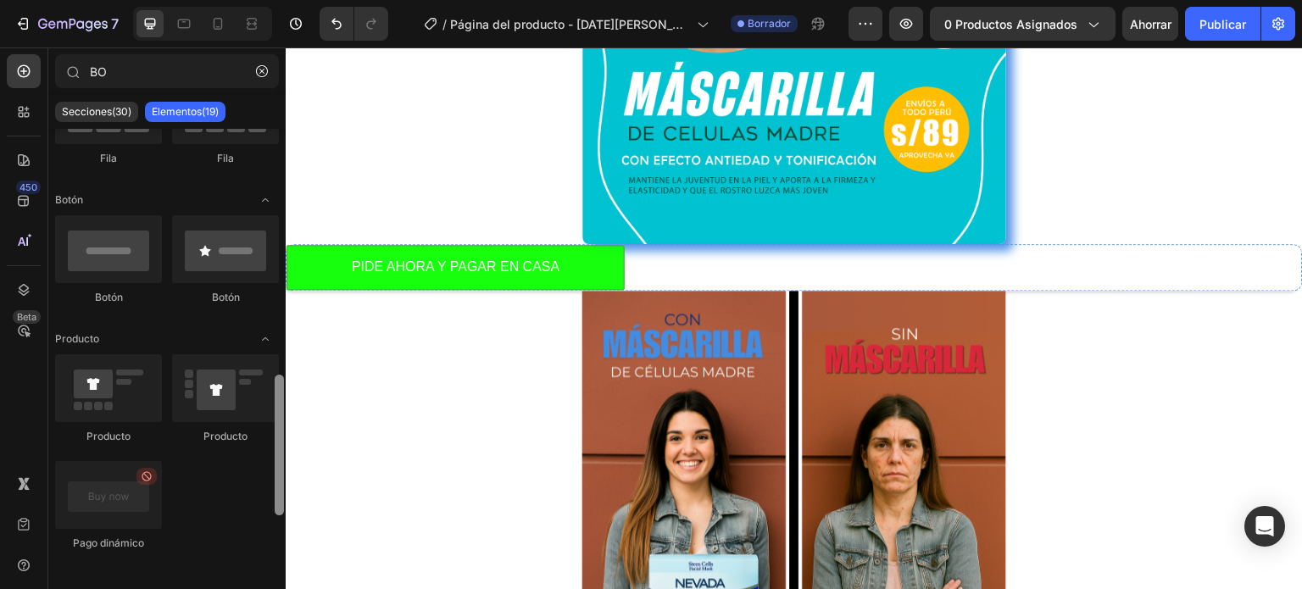
scroll to position [471, 0]
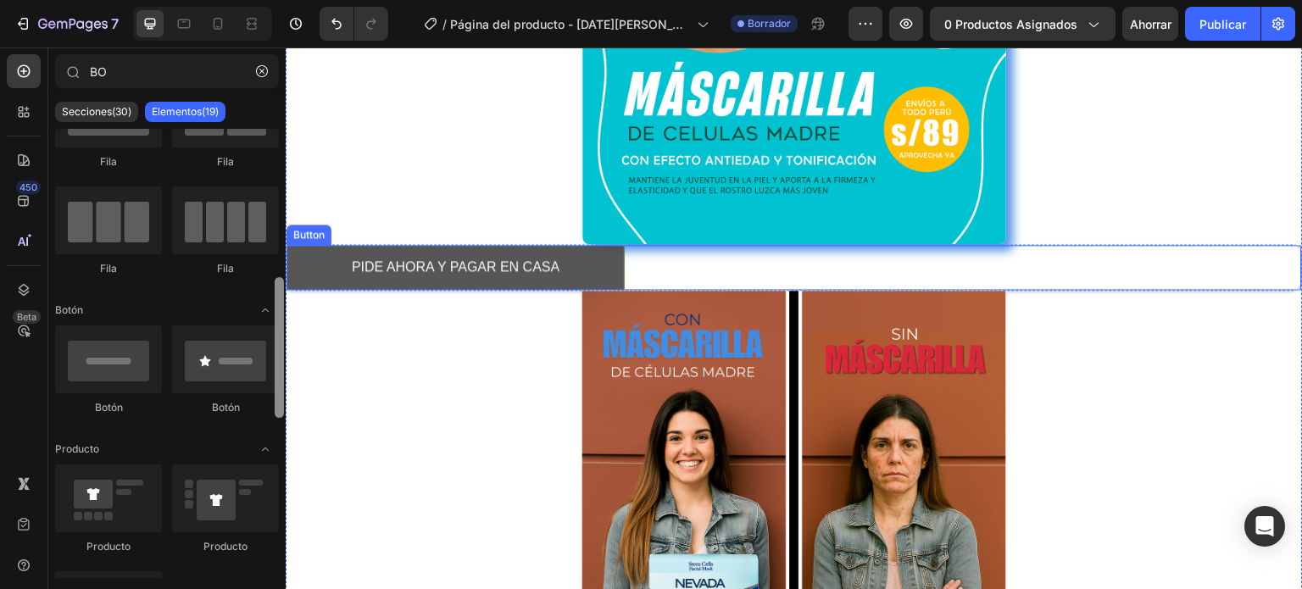
drag, startPoint x: 564, startPoint y: 384, endPoint x: 295, endPoint y: 246, distance: 302.1
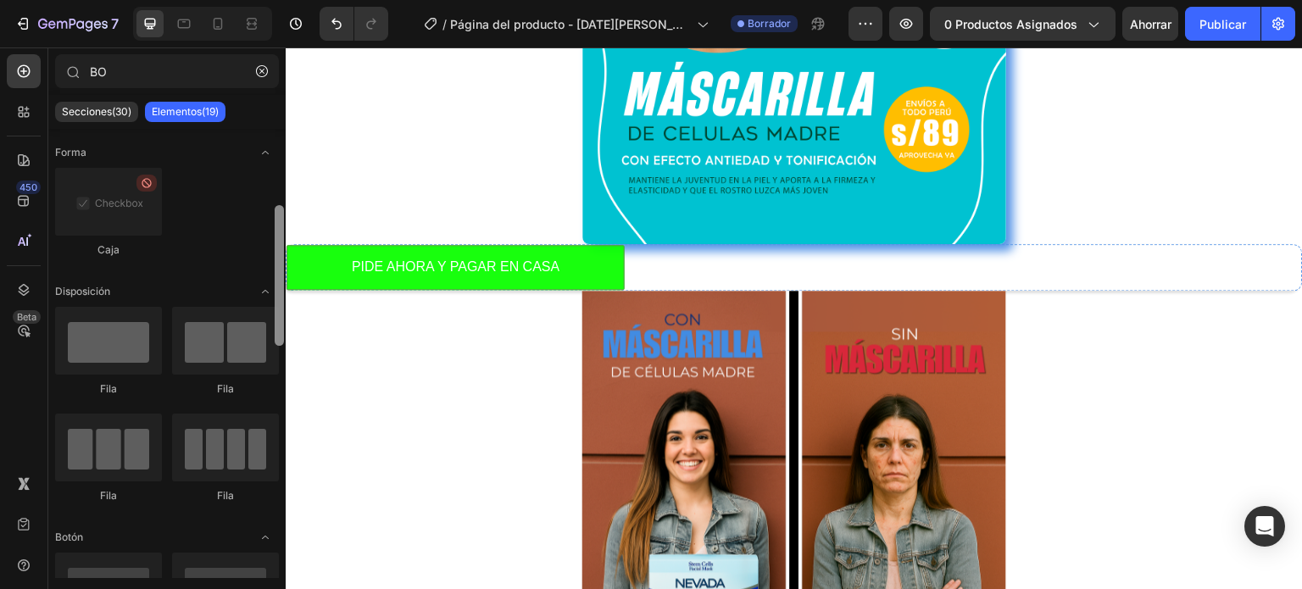
scroll to position [202, 0]
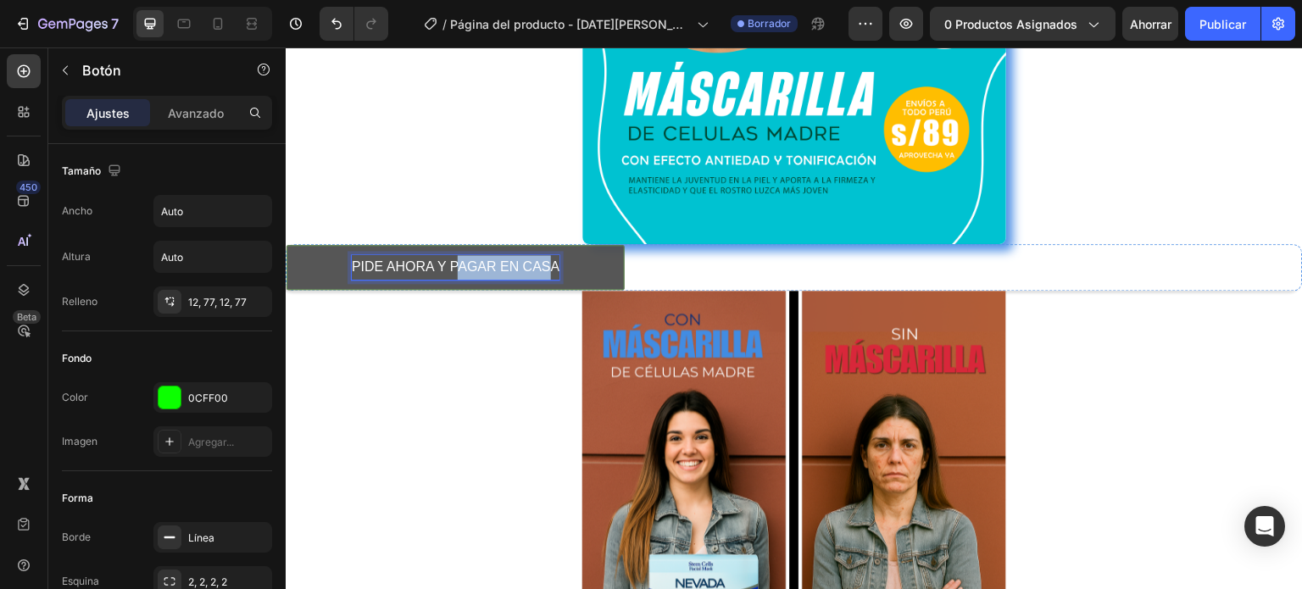
drag, startPoint x: 457, startPoint y: 266, endPoint x: 609, endPoint y: 261, distance: 152.7
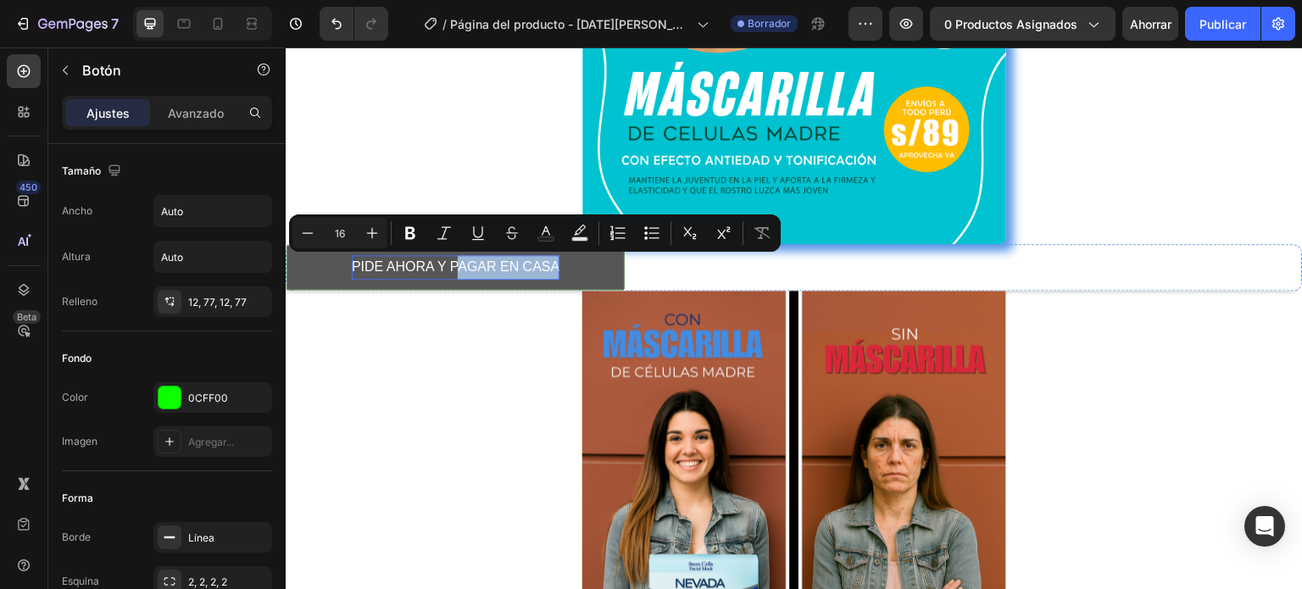
click at [609, 261] on button "PIDE AHORA Y PAGAR EN CASA" at bounding box center [455, 267] width 338 height 45
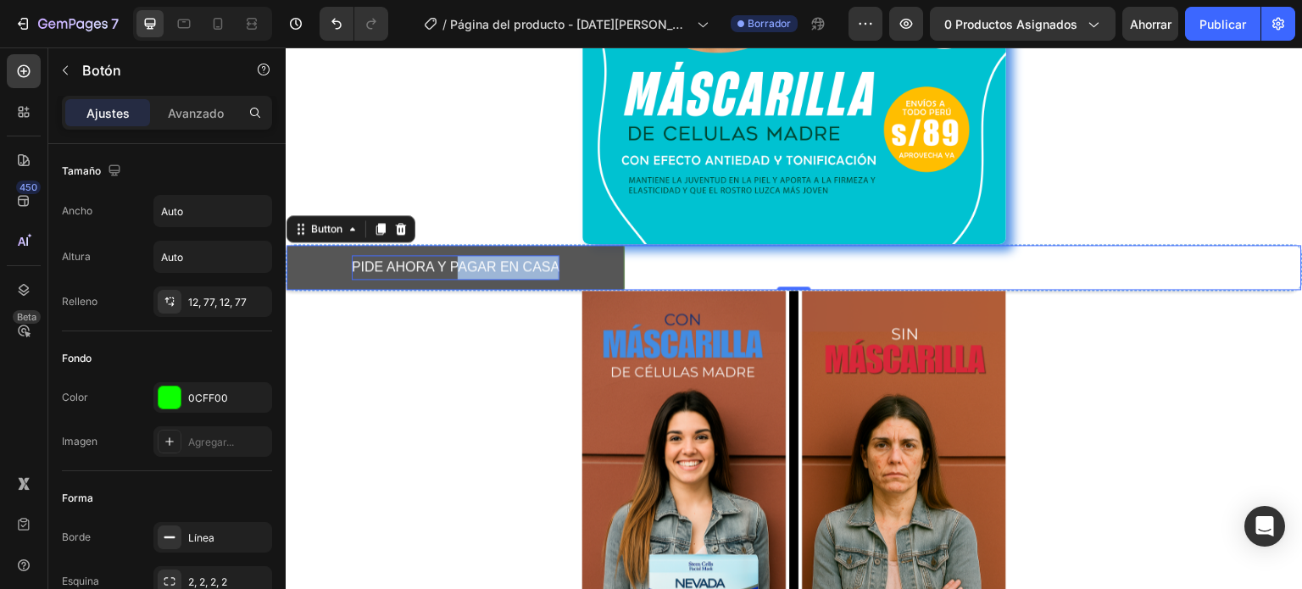
click at [611, 261] on button "PIDE AHORA Y PAGAR EN CASA" at bounding box center [455, 267] width 338 height 45
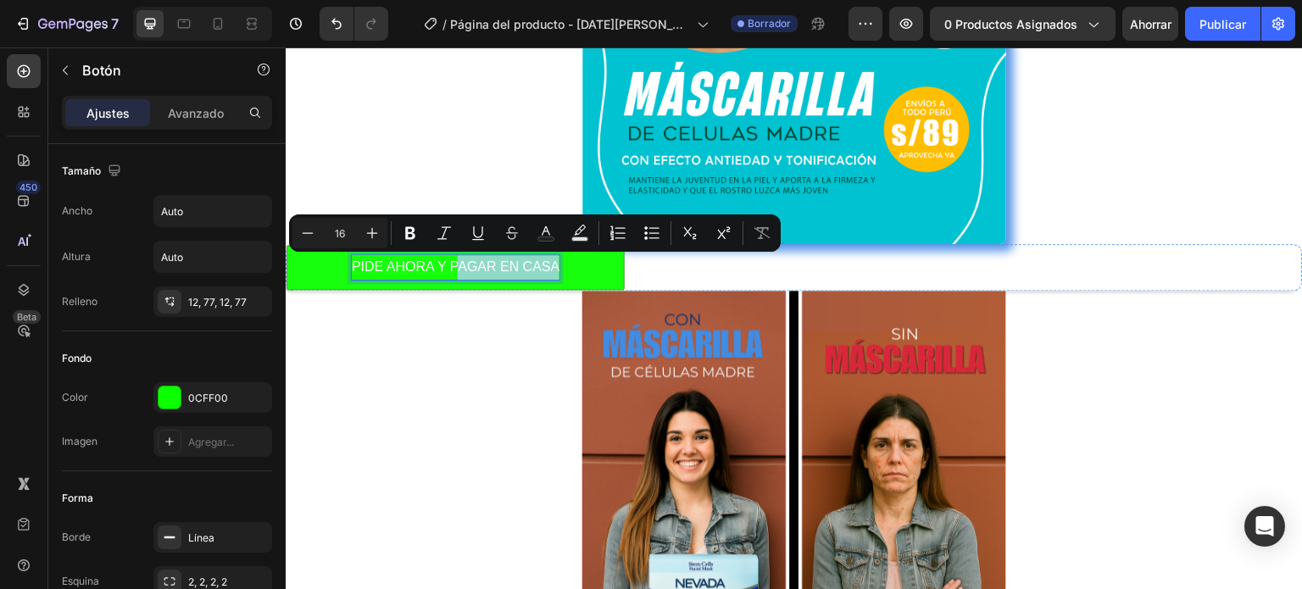
click at [515, 273] on p "PIDE AHORA Y PAGAR EN CASA" at bounding box center [456, 267] width 208 height 25
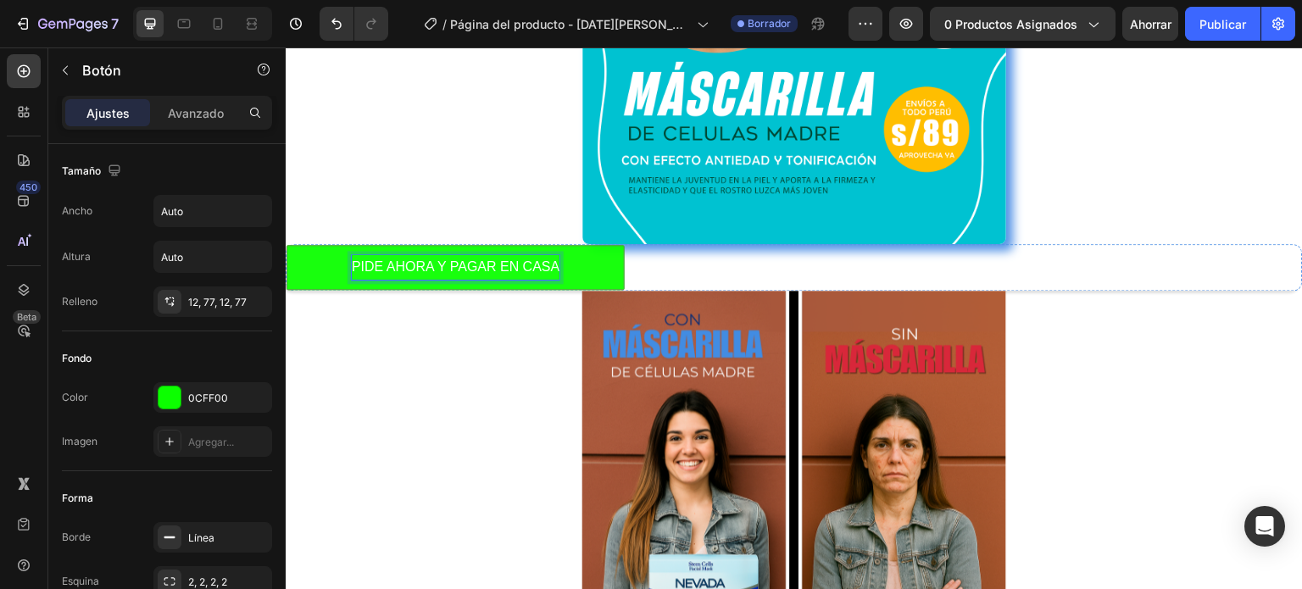
click at [515, 273] on p "PIDE AHORA Y PAGAR EN CASA" at bounding box center [456, 267] width 208 height 25
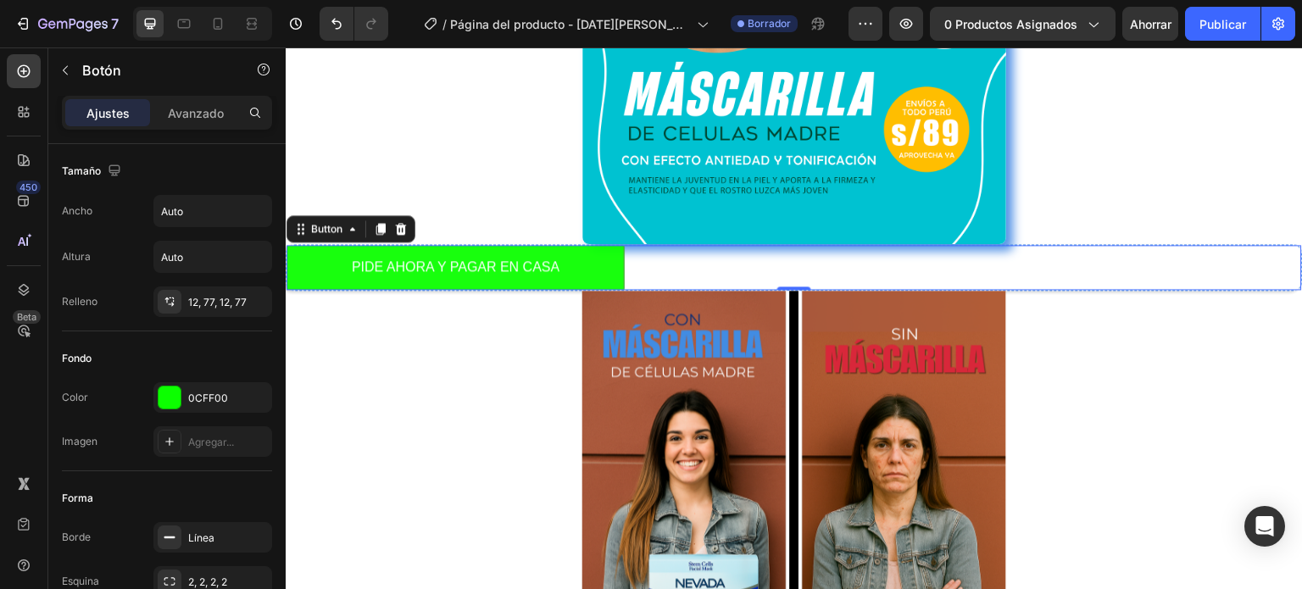
click at [597, 270] on button "PIDE AHORA Y PAGAR EN CASA" at bounding box center [455, 267] width 338 height 45
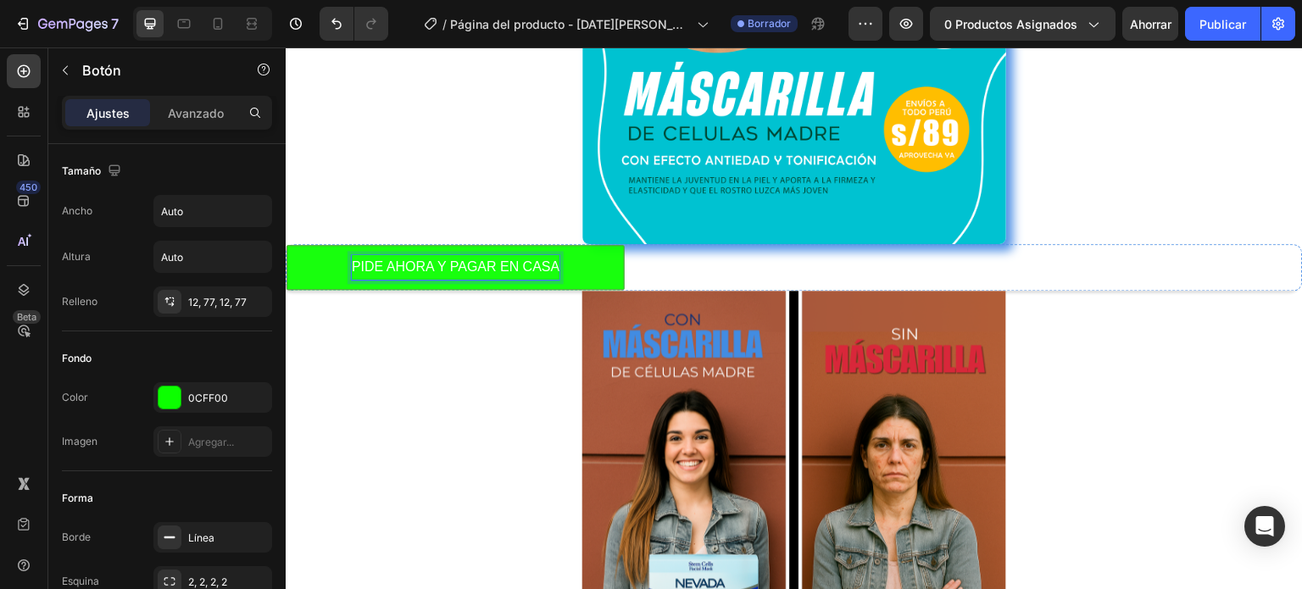
click at [428, 268] on p "PIDE AHORA Y PAGAR EN CASA" at bounding box center [456, 267] width 208 height 25
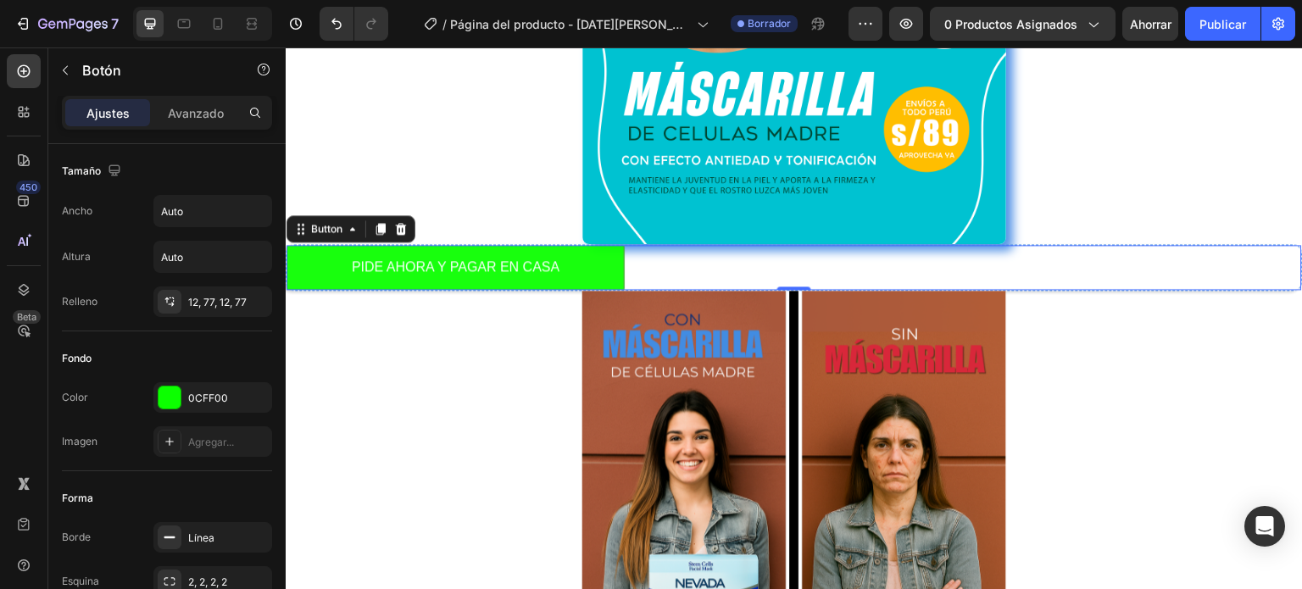
click at [331, 259] on button "PIDE AHORA Y PAGAR EN CASA" at bounding box center [455, 267] width 338 height 45
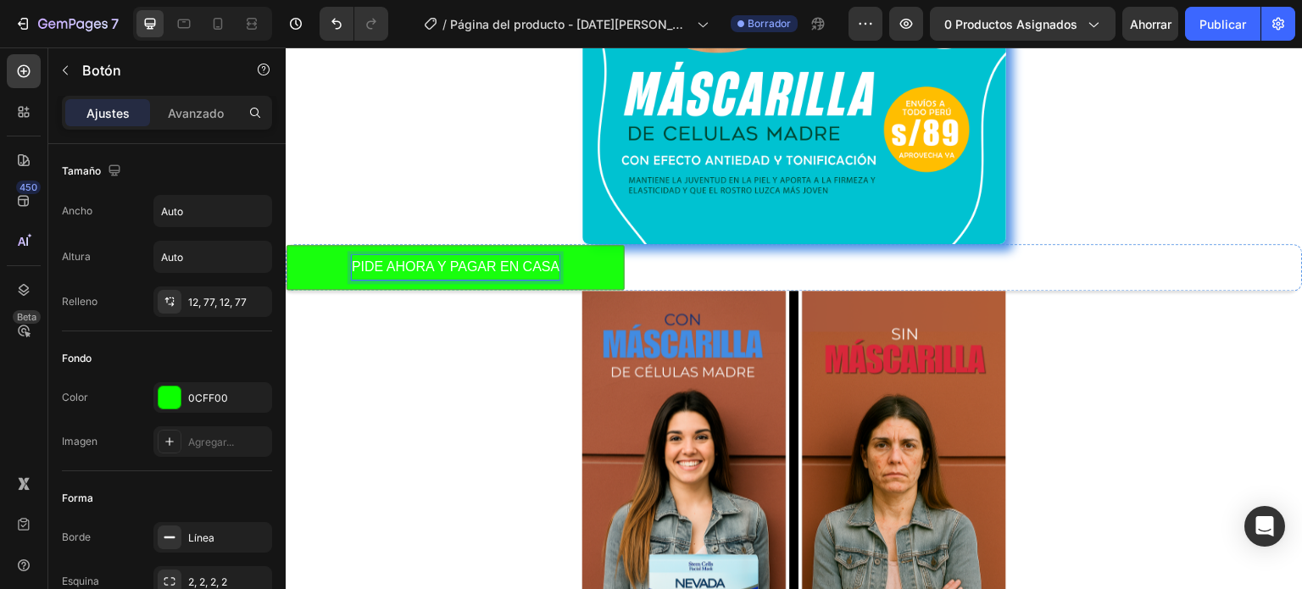
click at [386, 261] on p "PIDE AHORA Y PAGAR EN CASA" at bounding box center [456, 267] width 208 height 25
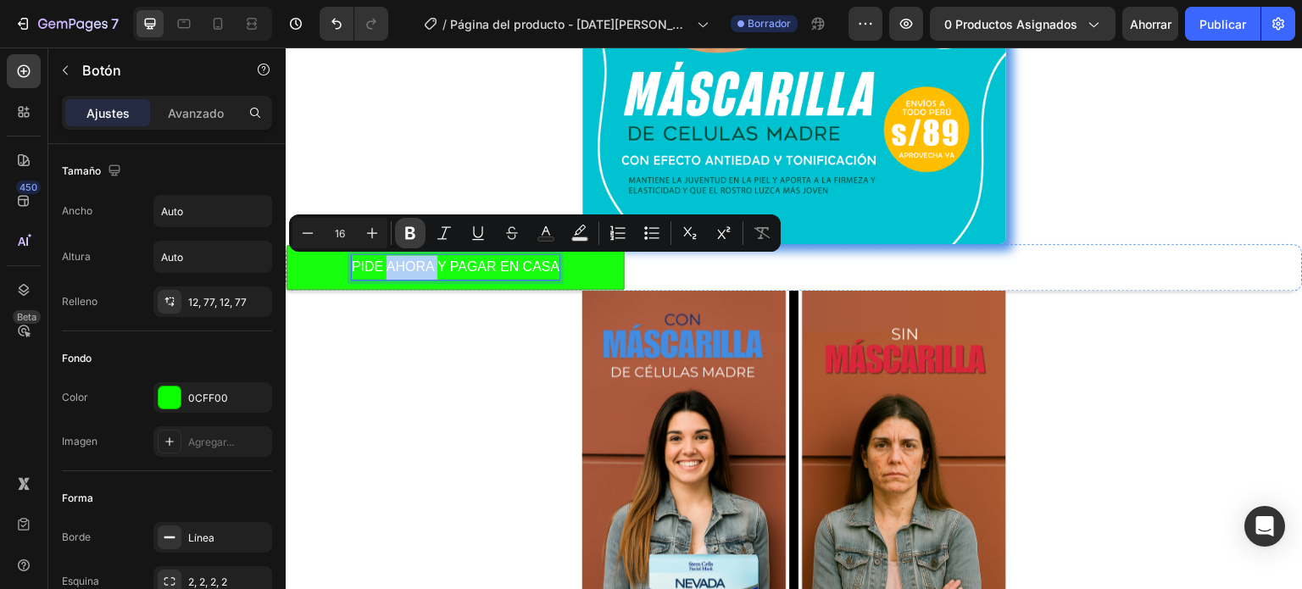
click at [407, 229] on icon "Barra de herramientas contextual del editor" at bounding box center [410, 233] width 10 height 13
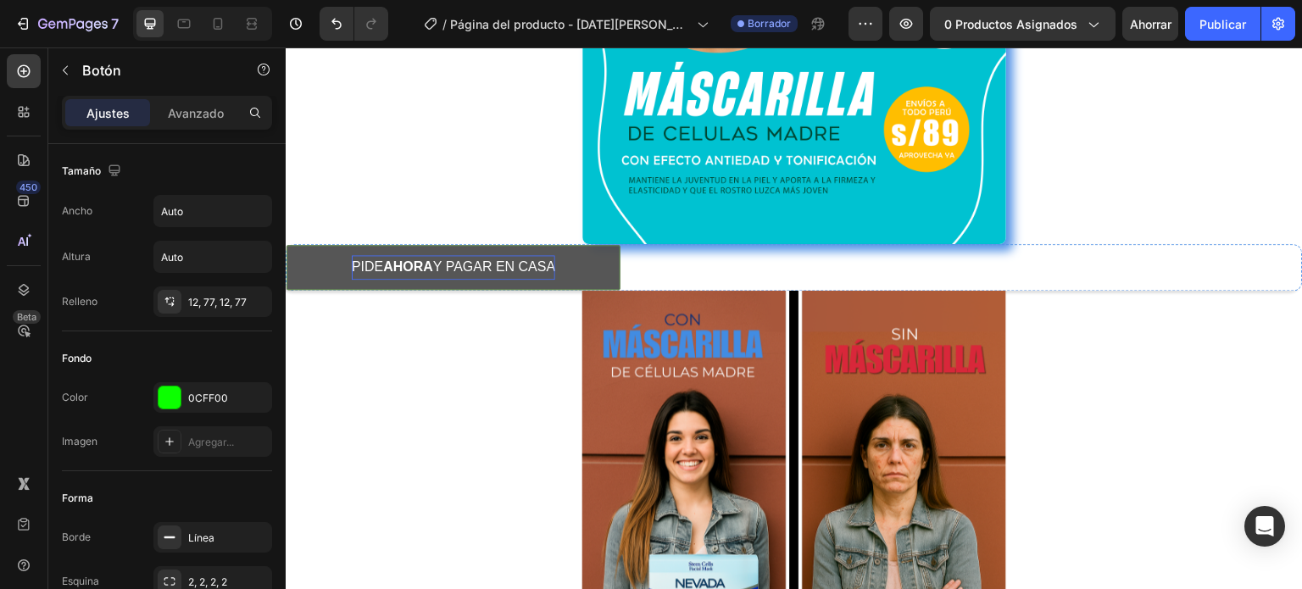
click at [555, 266] on p "PIDE AHORA Y PAGAR EN CASA" at bounding box center [453, 267] width 203 height 25
click at [359, 259] on p "PIDE AHORA Y PAGAR EN CASA" at bounding box center [453, 267] width 203 height 25
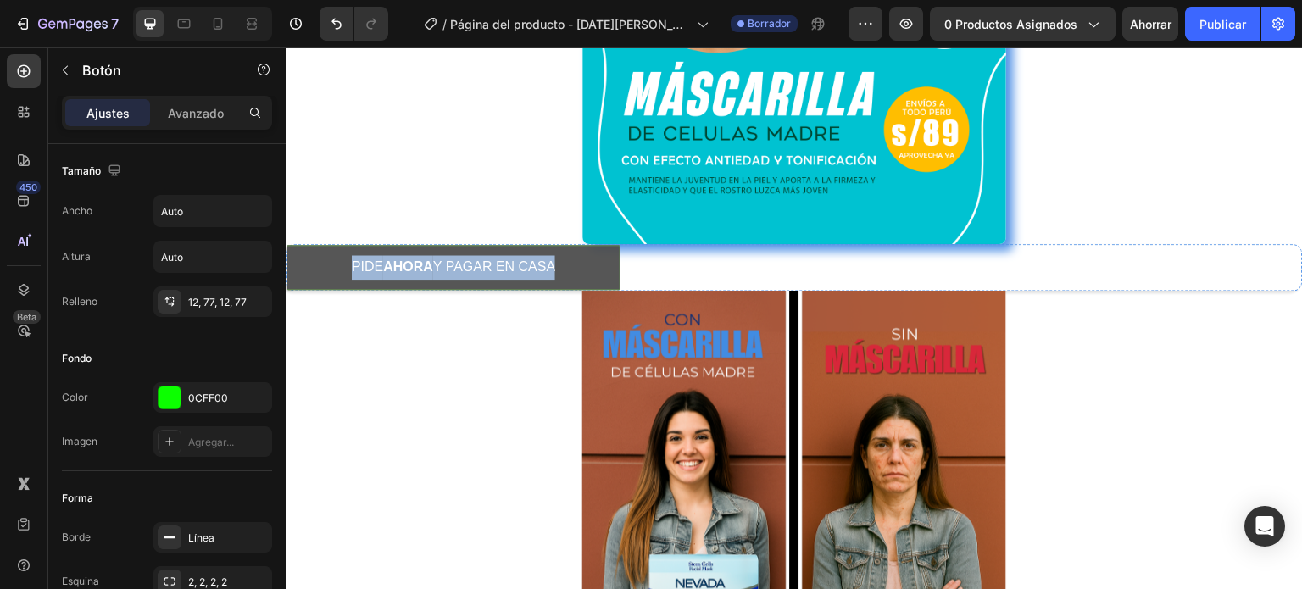
click at [480, 246] on button "PIDE AHORA Y PAGAR EN CASA" at bounding box center [453, 267] width 334 height 45
click at [489, 253] on button "PIDE AHORA Y PAGAR EN CASA" at bounding box center [453, 267] width 334 height 45
click at [587, 253] on button "PIDE AHORA Y PAGAR EN CASA" at bounding box center [453, 267] width 334 height 45
click at [315, 264] on button "PIDE AHORA Y PAGAR EN CASA" at bounding box center [453, 267] width 334 height 45
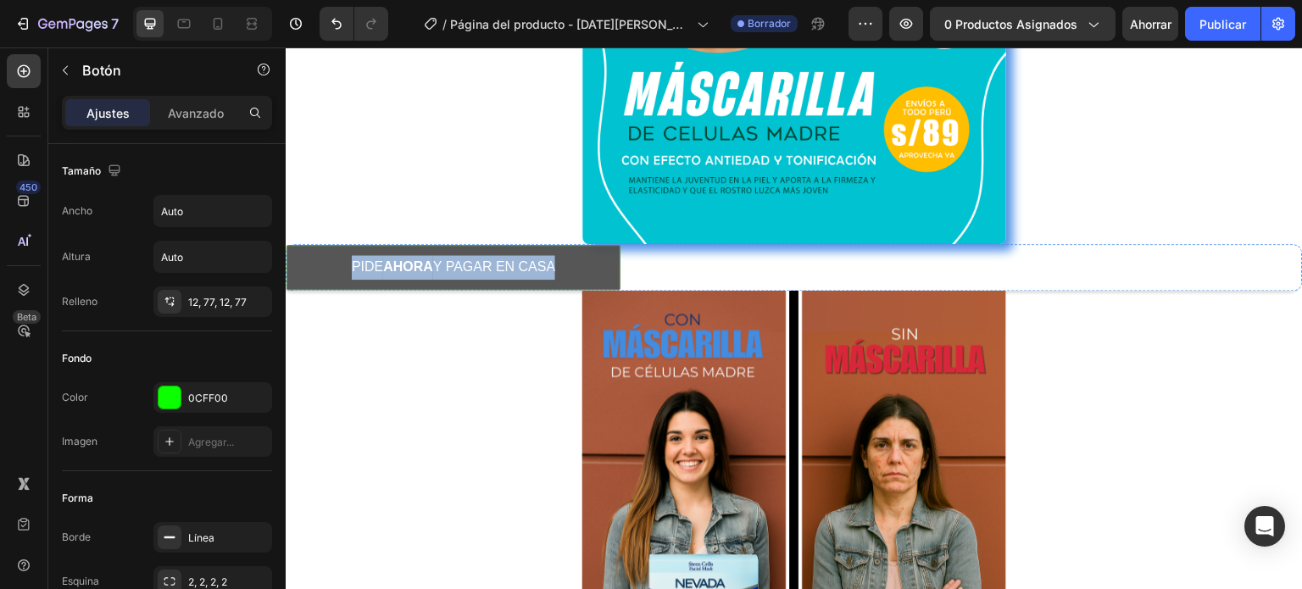
click at [315, 264] on button "PIDE AHORA Y PAGAR EN CASA" at bounding box center [453, 267] width 334 height 45
click at [432, 264] on strong "AHORA" at bounding box center [408, 266] width 50 height 14
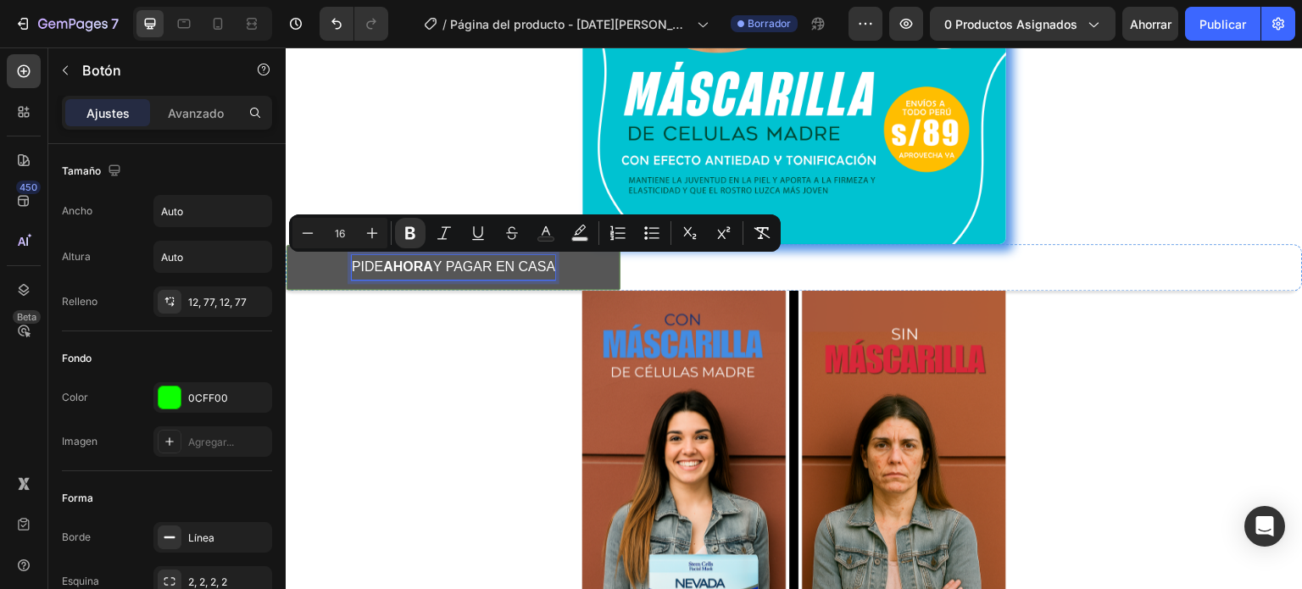
click at [432, 264] on strong "AHORA" at bounding box center [408, 266] width 50 height 14
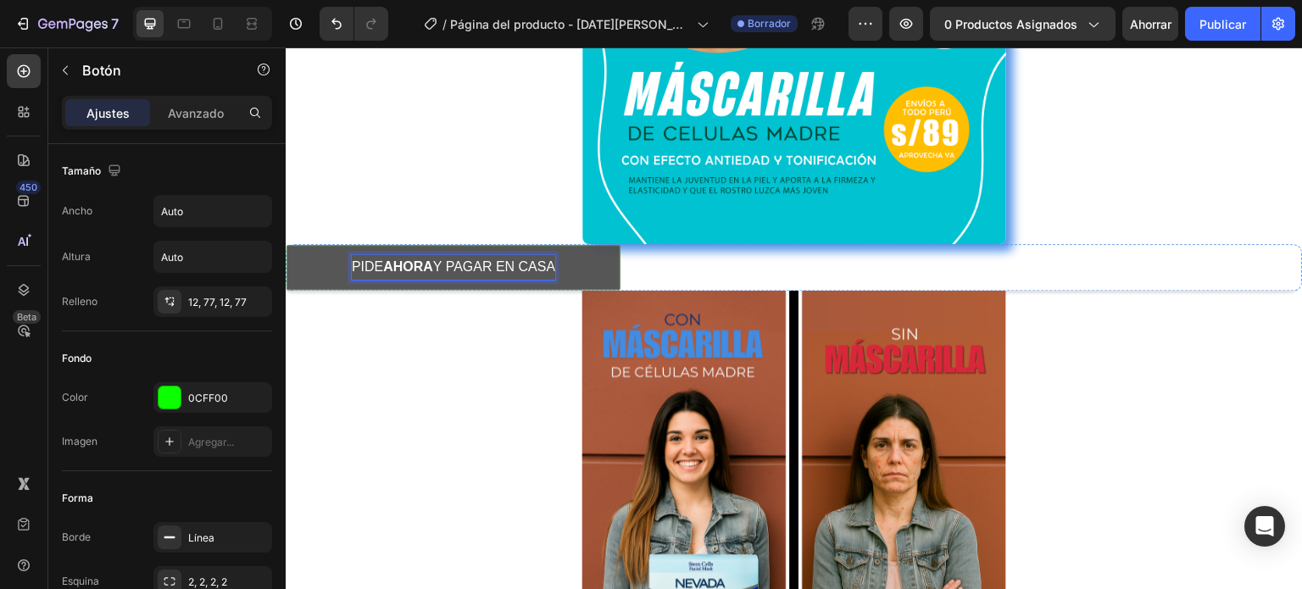
click at [432, 264] on strong "AHORA" at bounding box center [408, 266] width 50 height 14
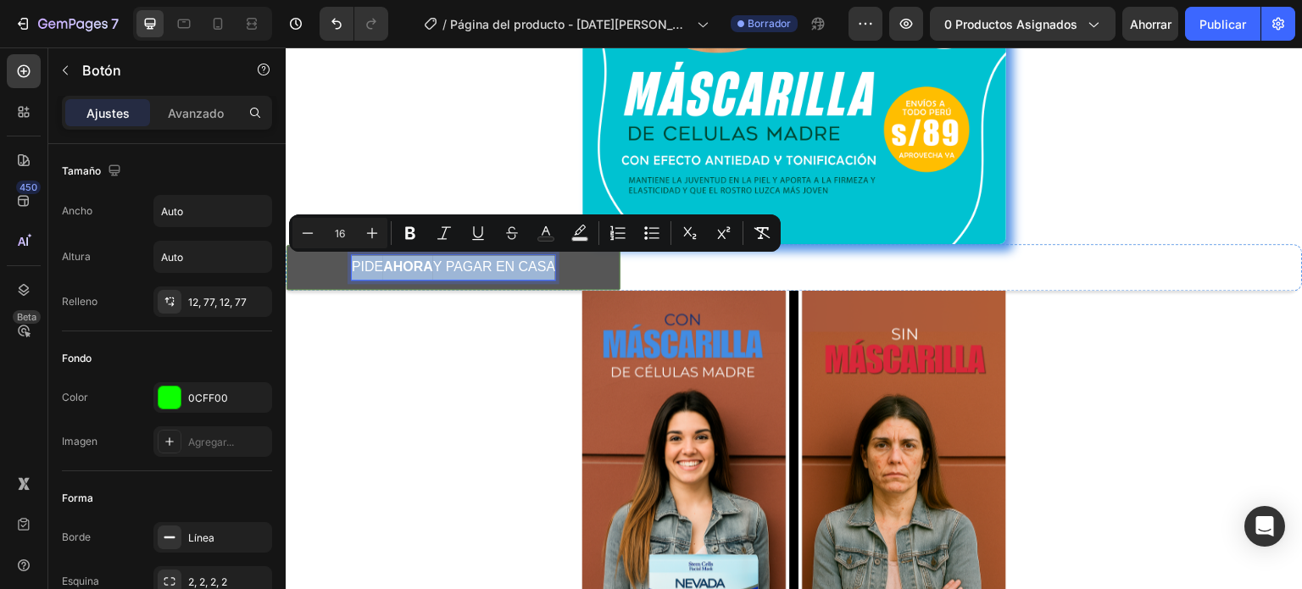
click at [432, 264] on strong "AHORA" at bounding box center [408, 266] width 50 height 14
click at [412, 236] on icon "Editor contextual toolbar" at bounding box center [410, 233] width 17 height 17
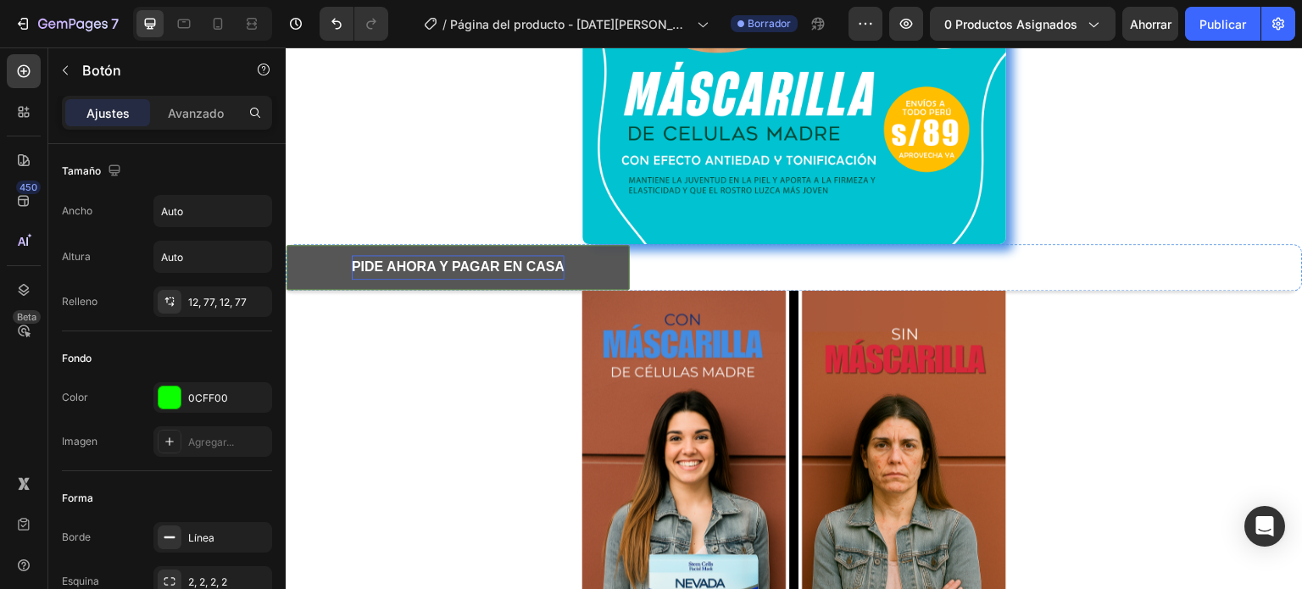
click at [426, 264] on strong "PIDE AHORA Y PAGAR EN CASA" at bounding box center [458, 266] width 213 height 14
click at [346, 266] on button "PIDE AHORA Y PAGAR EN CASA" at bounding box center [457, 267] width 343 height 45
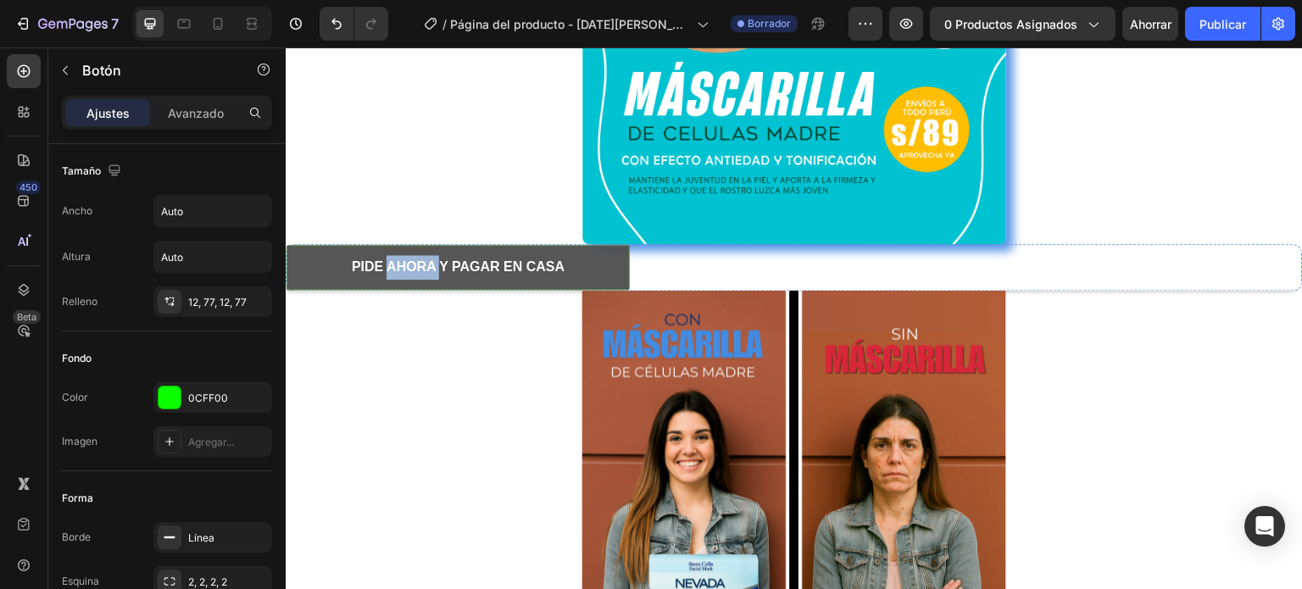
click at [346, 266] on button "PIDE AHORA Y PAGAR EN CASA" at bounding box center [457, 267] width 343 height 45
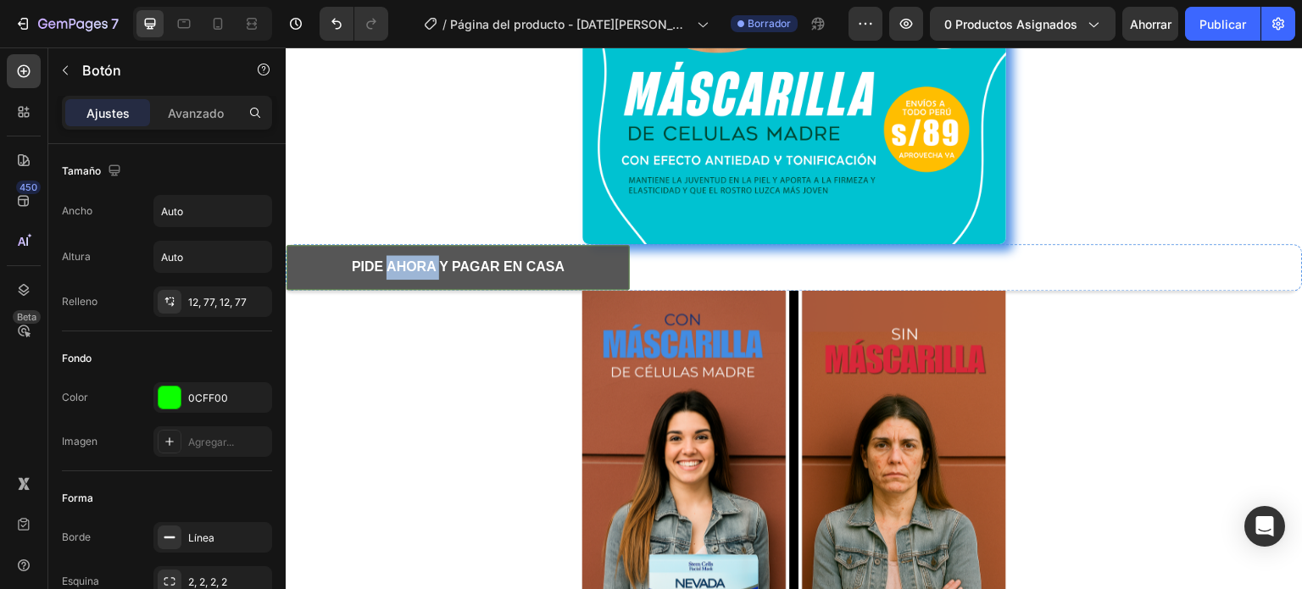
click at [346, 266] on button "PIDE AHORA Y PAGAR EN CASA" at bounding box center [457, 267] width 343 height 45
drag, startPoint x: 346, startPoint y: 266, endPoint x: 529, endPoint y: 262, distance: 183.1
click at [529, 262] on button "PIDE AHORA Y PAGAR EN CASA" at bounding box center [457, 267] width 343 height 45
click at [529, 262] on strong "PIDE AHORA Y PAGAR EN CASA" at bounding box center [458, 266] width 213 height 14
click at [586, 268] on button "PIDE AHORA Y PAGAR EN CASA" at bounding box center [457, 267] width 343 height 45
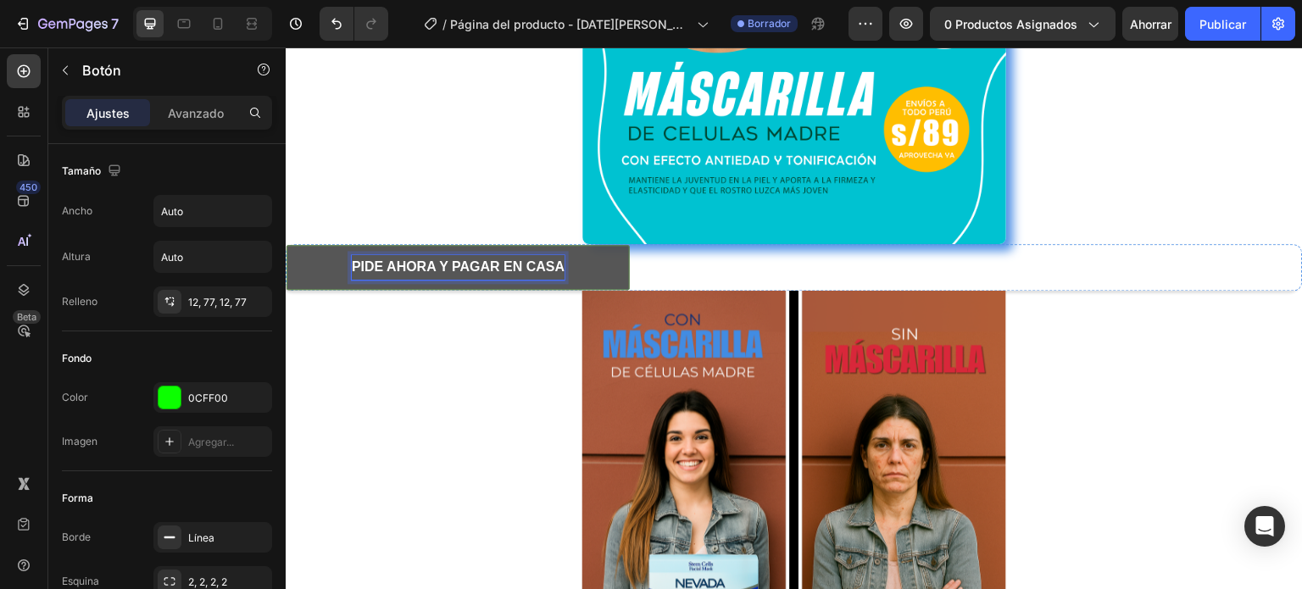
click at [505, 263] on strong "PIDE AHORA Y PAGAR EN CASA" at bounding box center [458, 266] width 213 height 14
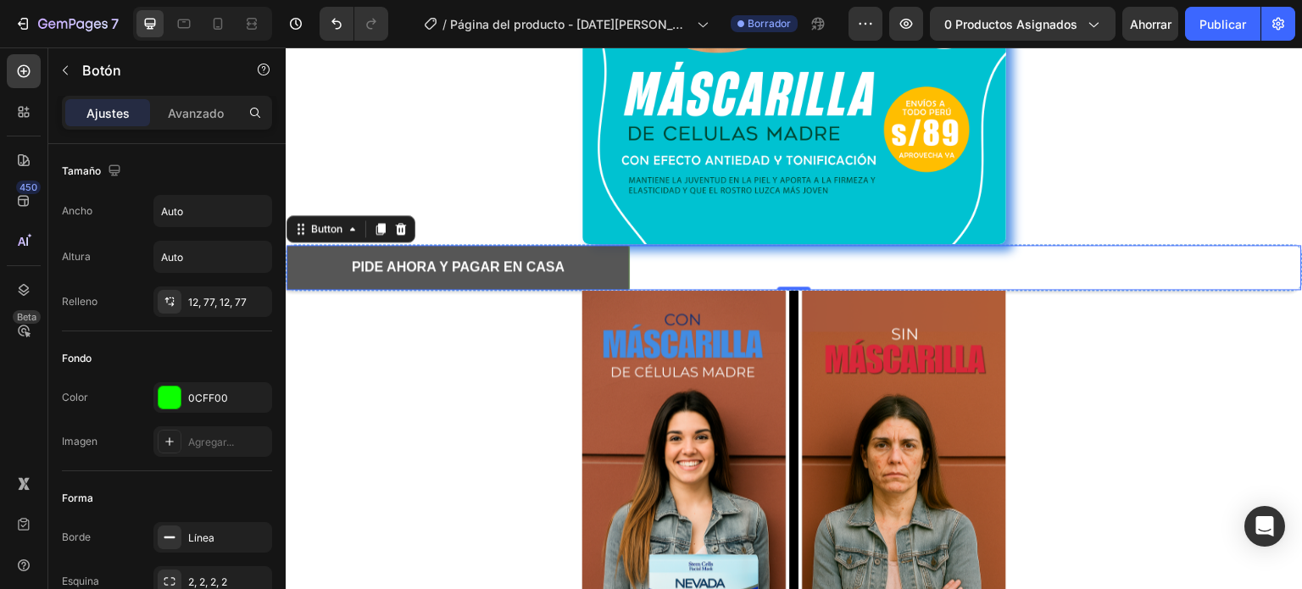
click at [601, 253] on button "PIDE AHORA Y PAGAR EN CASA" at bounding box center [457, 267] width 343 height 45
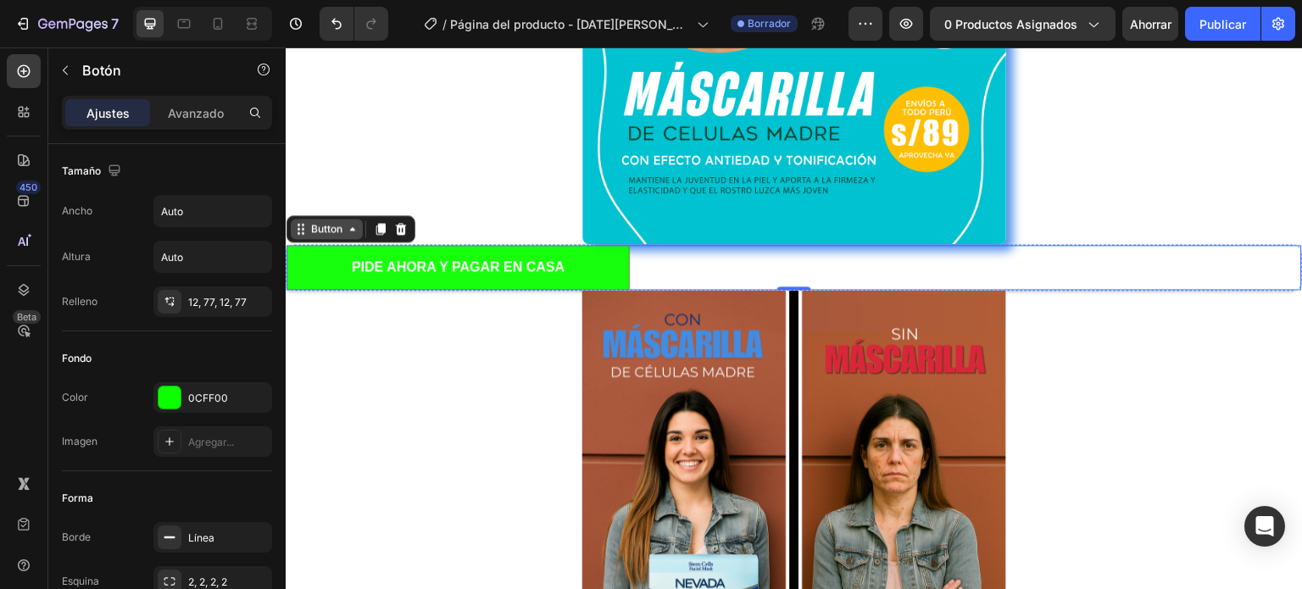
click at [352, 224] on icon at bounding box center [353, 229] width 14 height 14
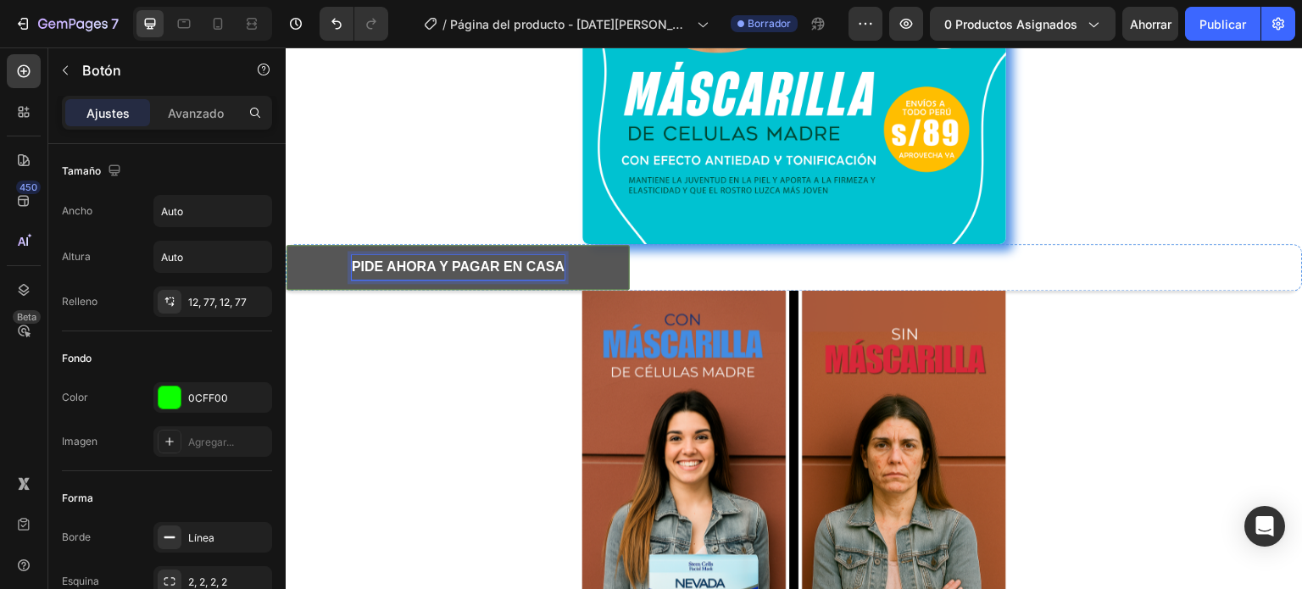
click at [398, 264] on strong "PIDE AHORA Y PAGAR EN CASA" at bounding box center [458, 266] width 213 height 14
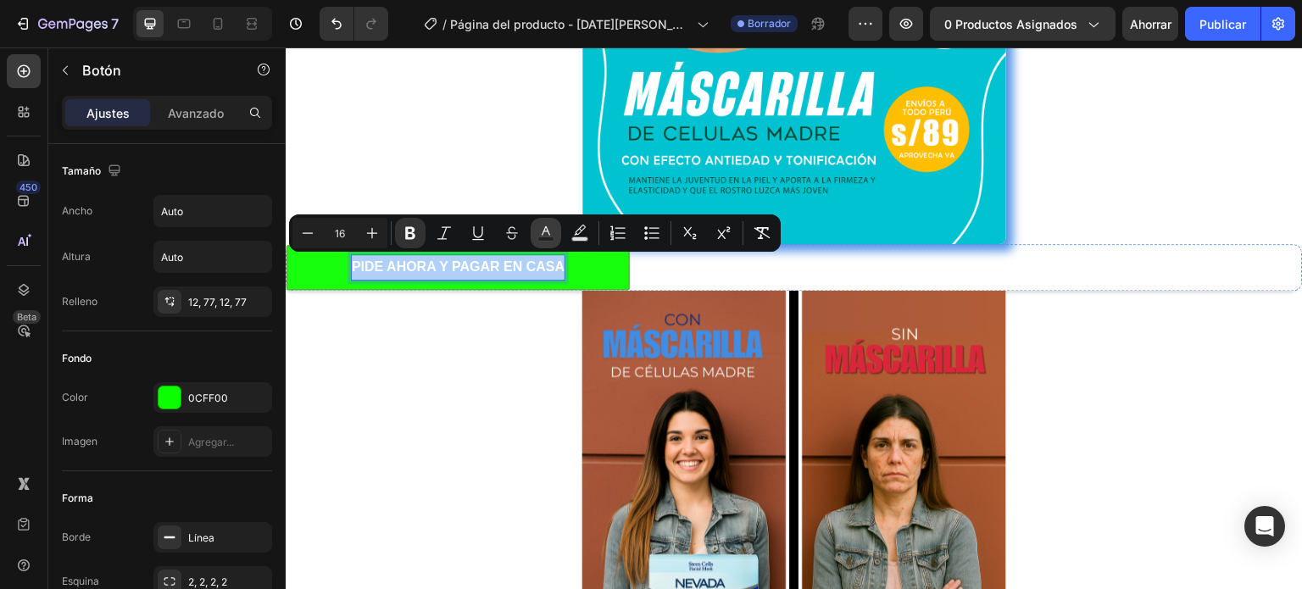
click at [542, 234] on icon "Barra de herramientas contextual del editor" at bounding box center [546, 230] width 8 height 9
type input "FFFFFF"
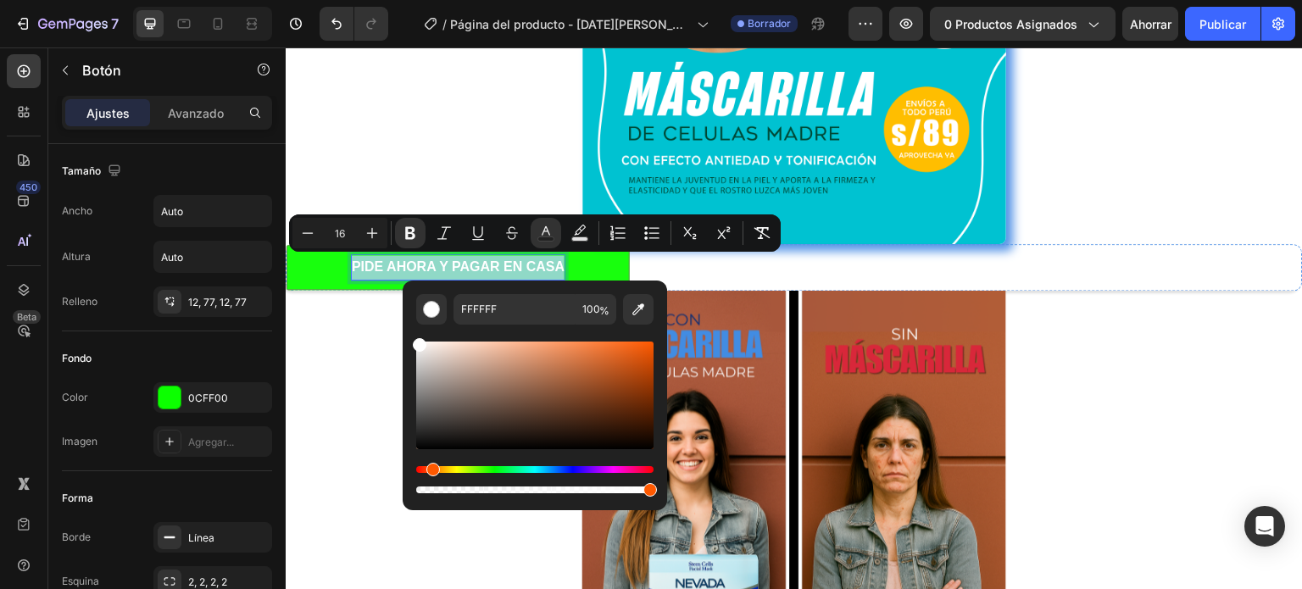
click at [431, 466] on div "Matiz" at bounding box center [534, 469] width 237 height 7
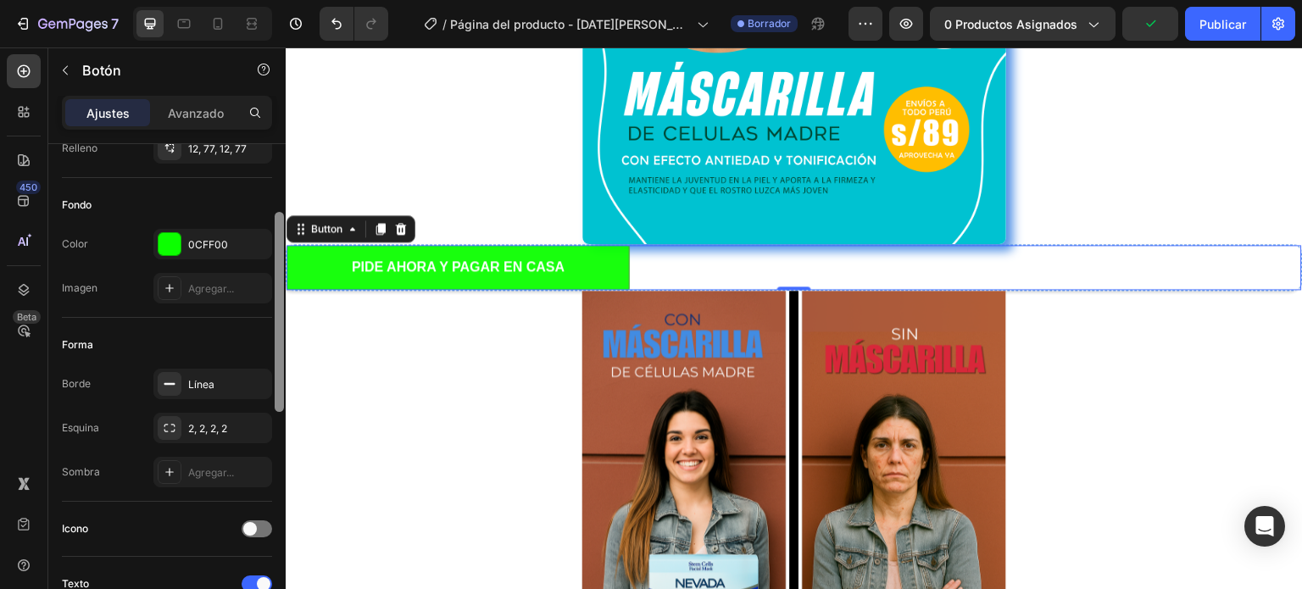
scroll to position [168, 0]
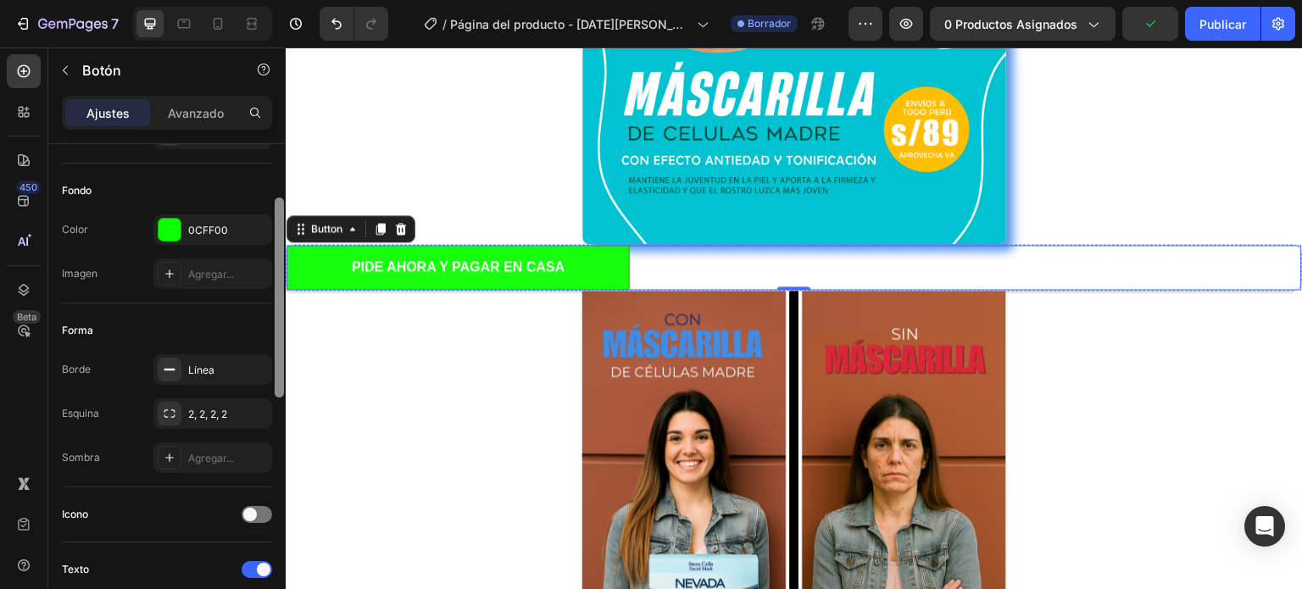
drag, startPoint x: 277, startPoint y: 258, endPoint x: 277, endPoint y: 326, distance: 68.7
click at [277, 326] on div at bounding box center [279, 297] width 9 height 200
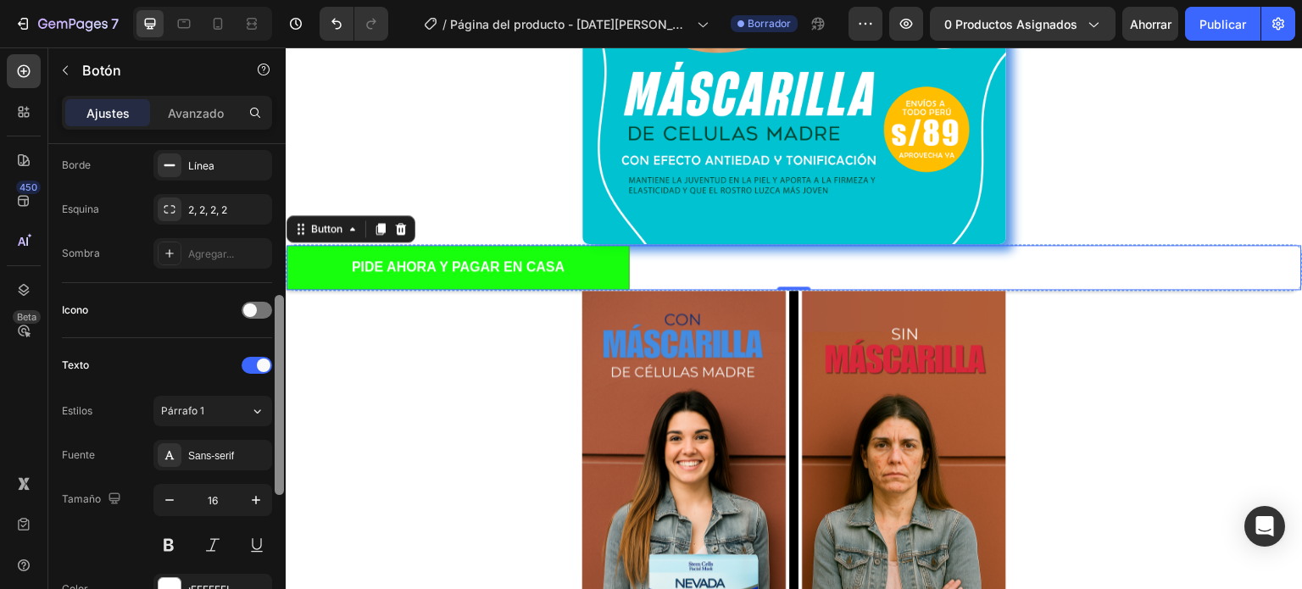
scroll to position [387, 0]
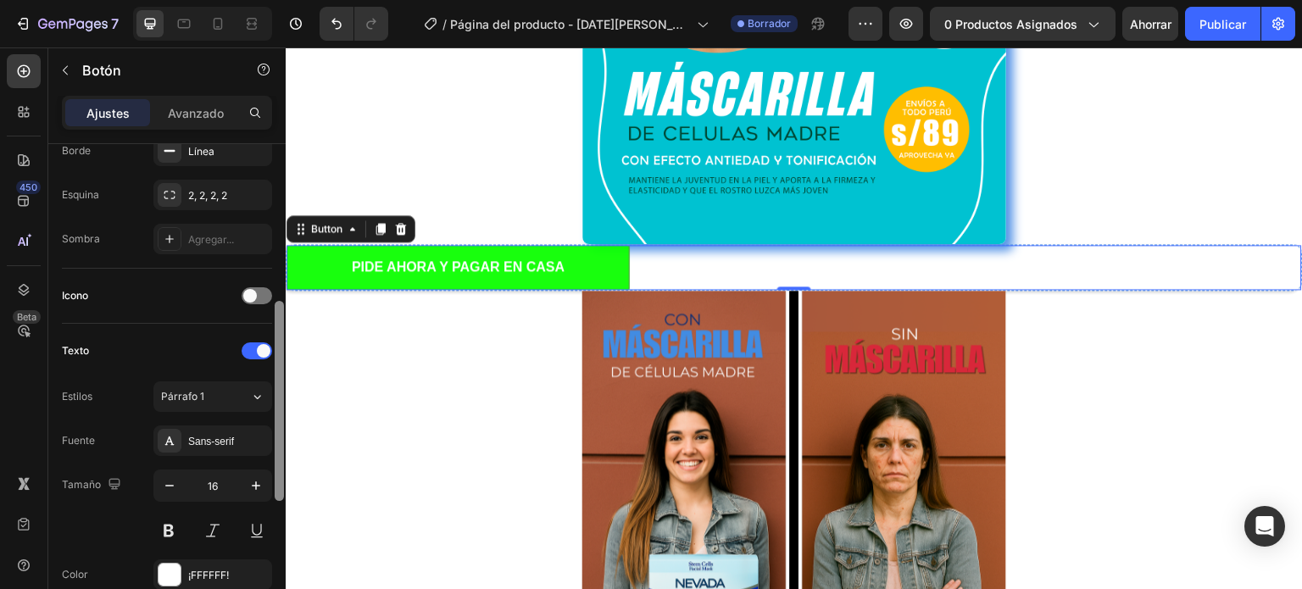
drag, startPoint x: 280, startPoint y: 348, endPoint x: 279, endPoint y: 437, distance: 89.0
click at [279, 437] on div at bounding box center [279, 401] width 9 height 200
click at [245, 399] on div "Párrafo 1" at bounding box center [205, 396] width 89 height 15
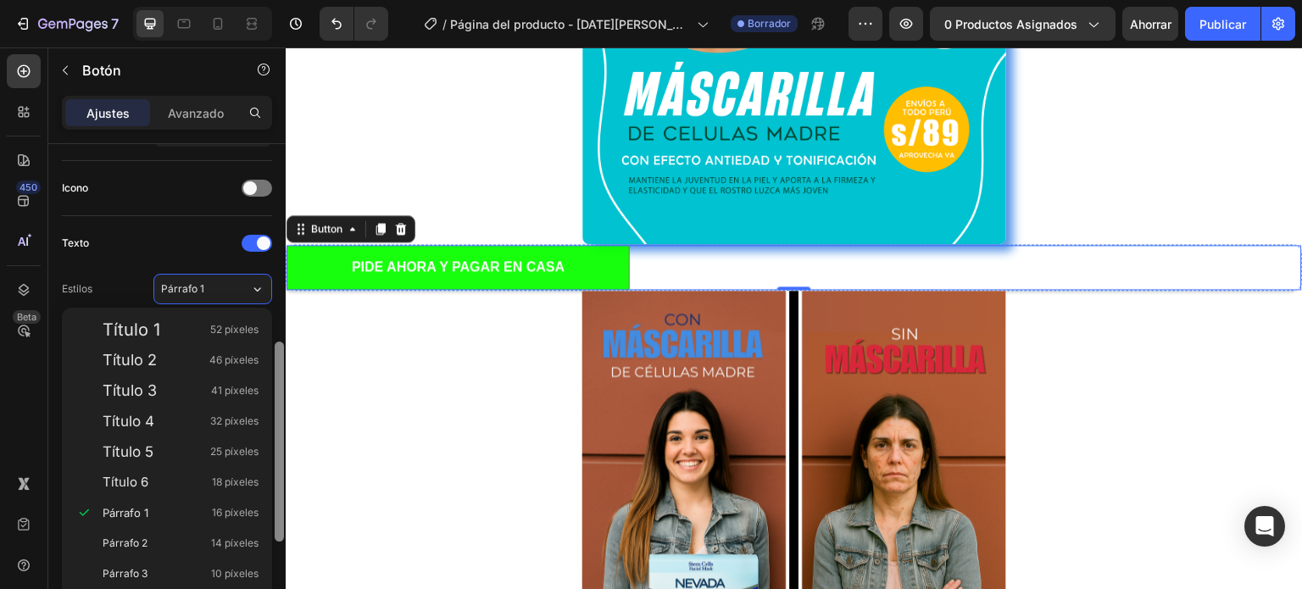
scroll to position [490, 0]
drag, startPoint x: 283, startPoint y: 368, endPoint x: 283, endPoint y: 410, distance: 42.4
click at [283, 410] on div at bounding box center [279, 446] width 9 height 200
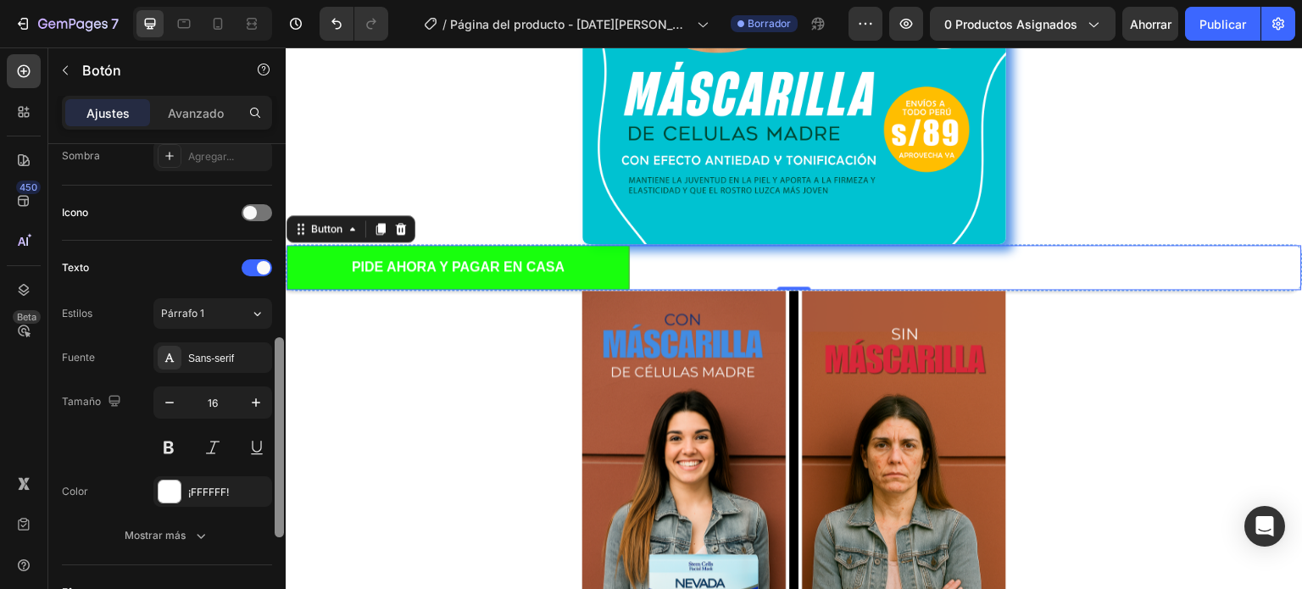
scroll to position [476, 0]
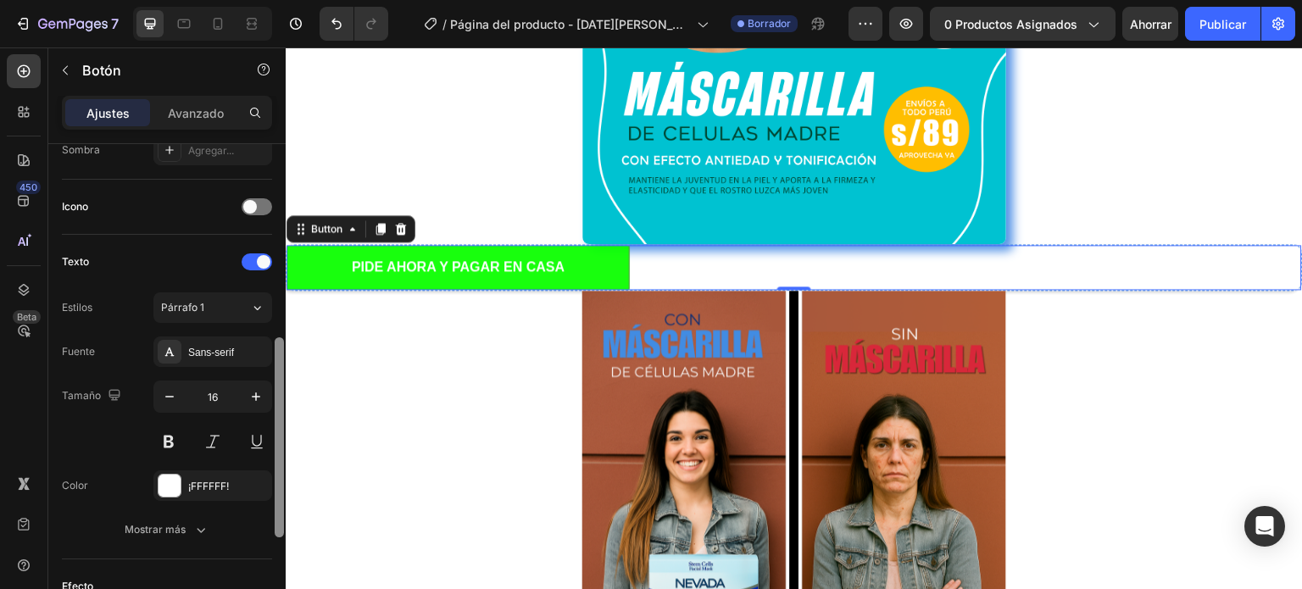
drag, startPoint x: 278, startPoint y: 283, endPoint x: 278, endPoint y: 477, distance: 194.1
click at [278, 477] on div at bounding box center [279, 437] width 9 height 200
click at [218, 484] on font "¡FFFFFF!" at bounding box center [208, 486] width 41 height 13
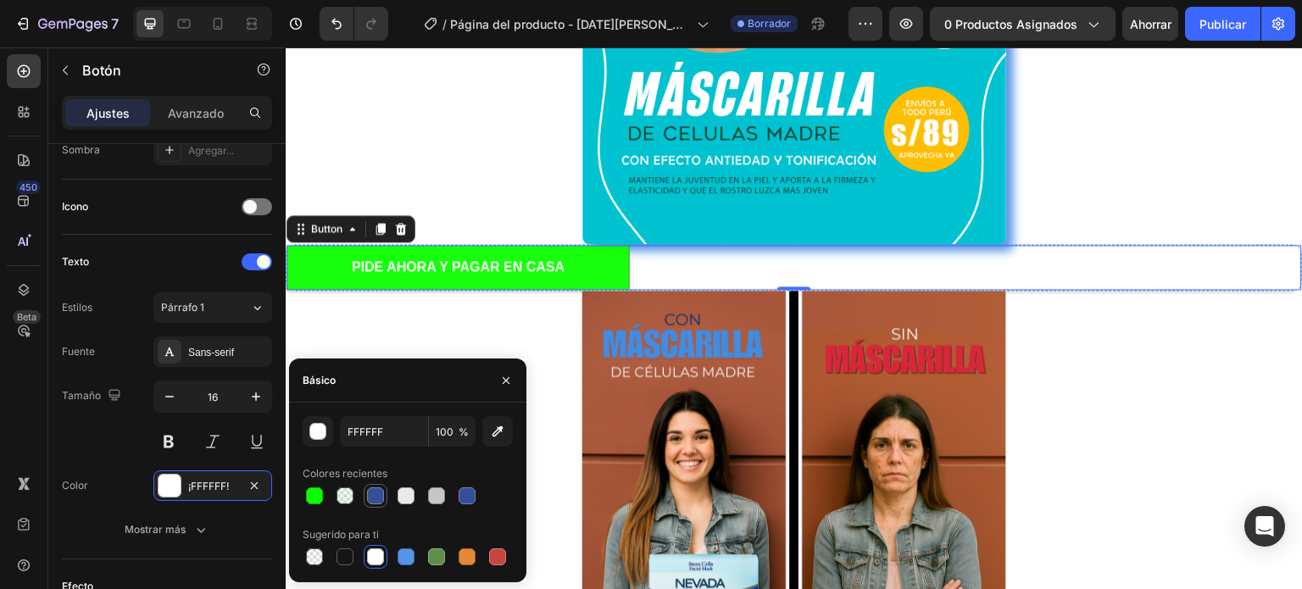
click at [372, 497] on div at bounding box center [375, 495] width 17 height 17
type input "344F95"
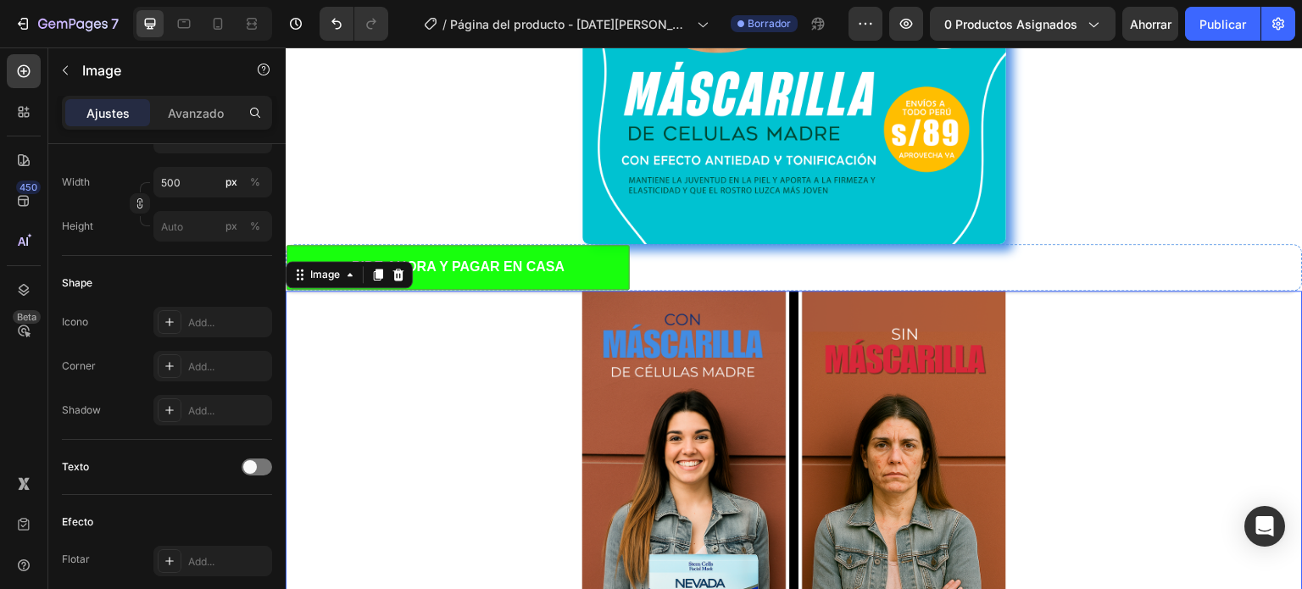
scroll to position [0, 0]
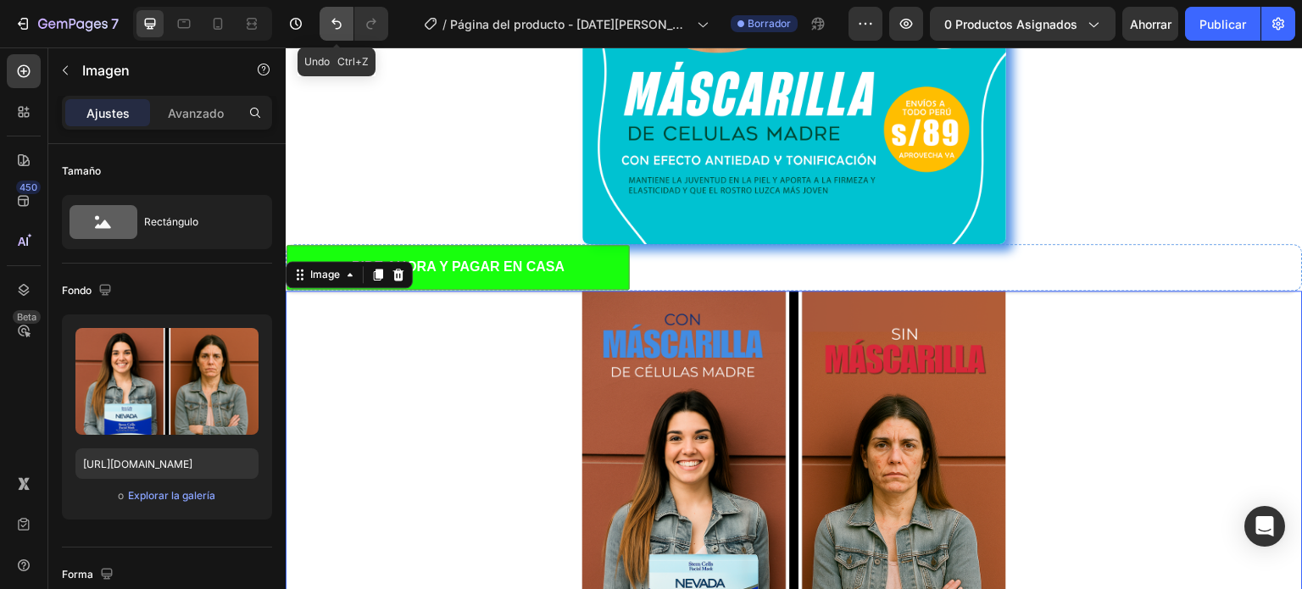
click at [340, 25] on icon "Deshacer/Rehacer" at bounding box center [336, 24] width 10 height 11
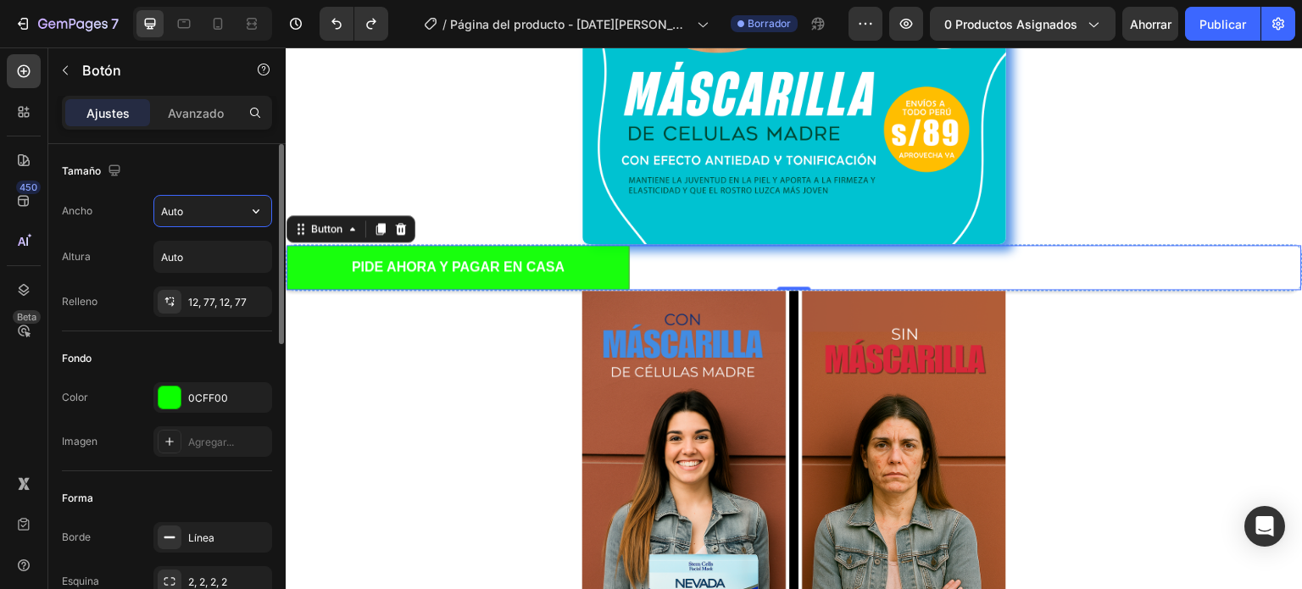
click at [175, 211] on input "Auto" at bounding box center [212, 211] width 117 height 31
click at [236, 220] on input "Auto" at bounding box center [212, 211] width 117 height 31
click at [268, 213] on button "button" at bounding box center [256, 211] width 31 height 31
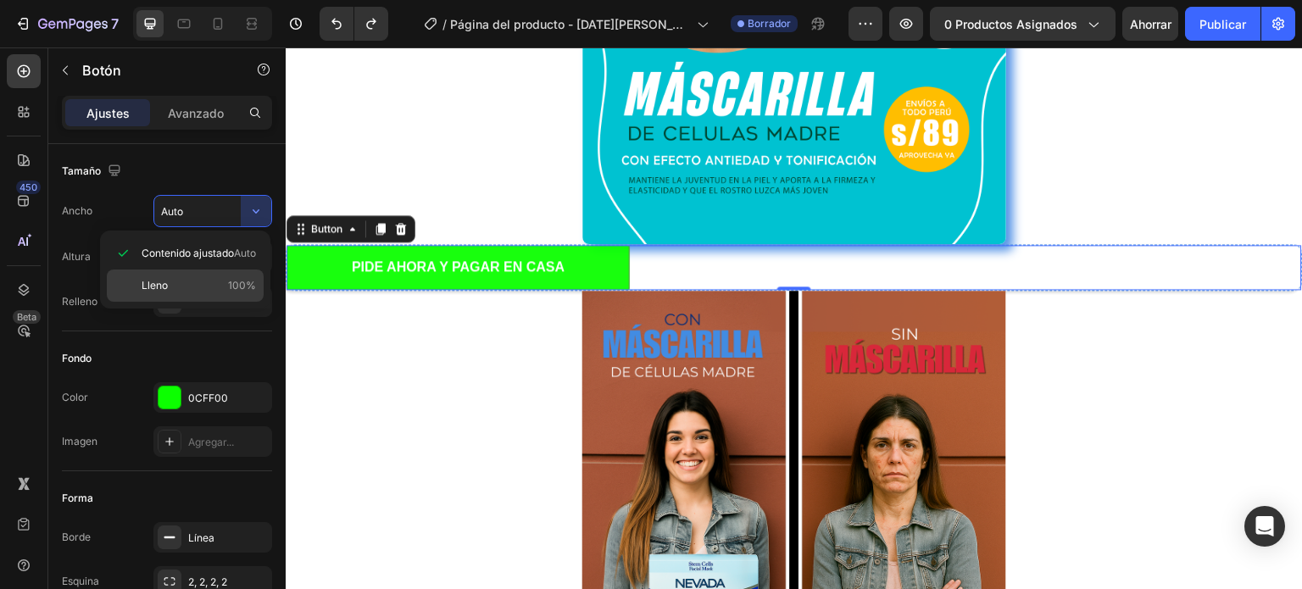
click at [177, 292] on p "Lleno 100%" at bounding box center [199, 285] width 114 height 15
type input "100%"
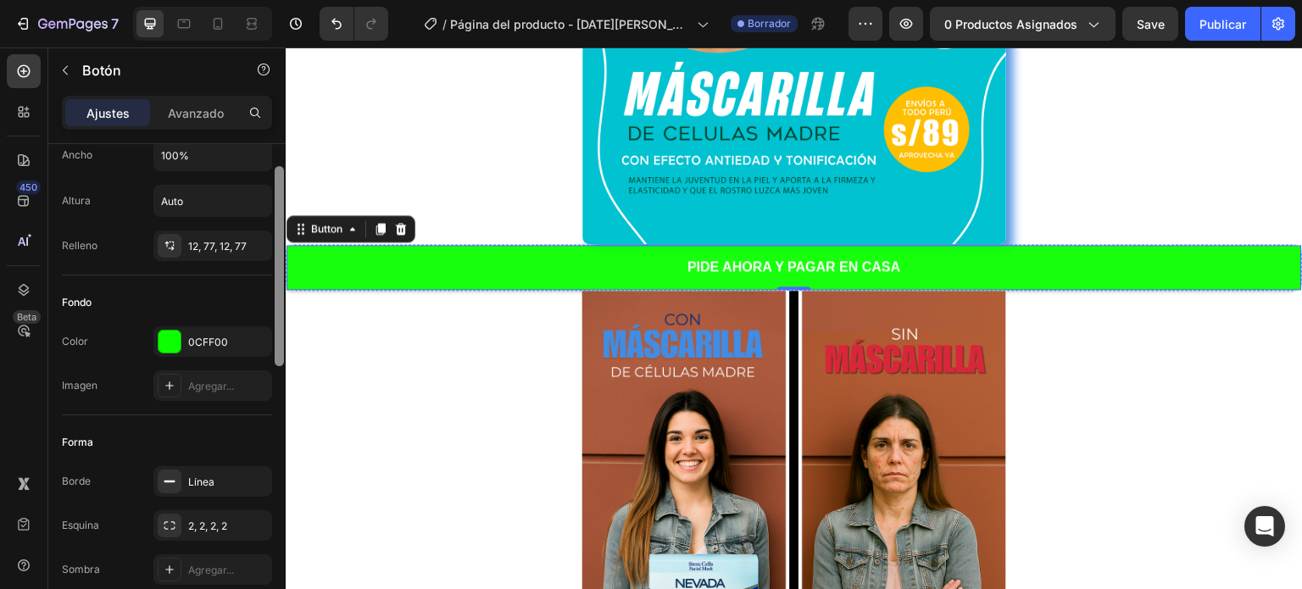
drag, startPoint x: 283, startPoint y: 267, endPoint x: 285, endPoint y: 290, distance: 22.9
click at [285, 290] on div at bounding box center [279, 390] width 13 height 493
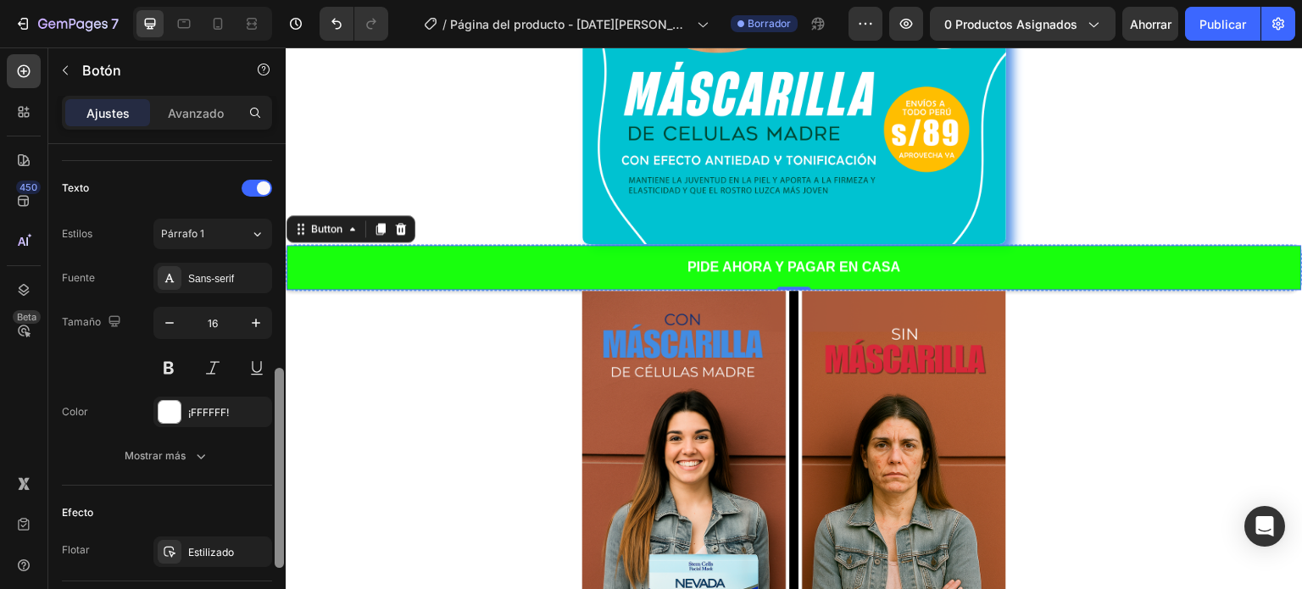
click at [285, 295] on div at bounding box center [279, 390] width 13 height 493
click at [174, 316] on icon "button" at bounding box center [169, 322] width 17 height 17
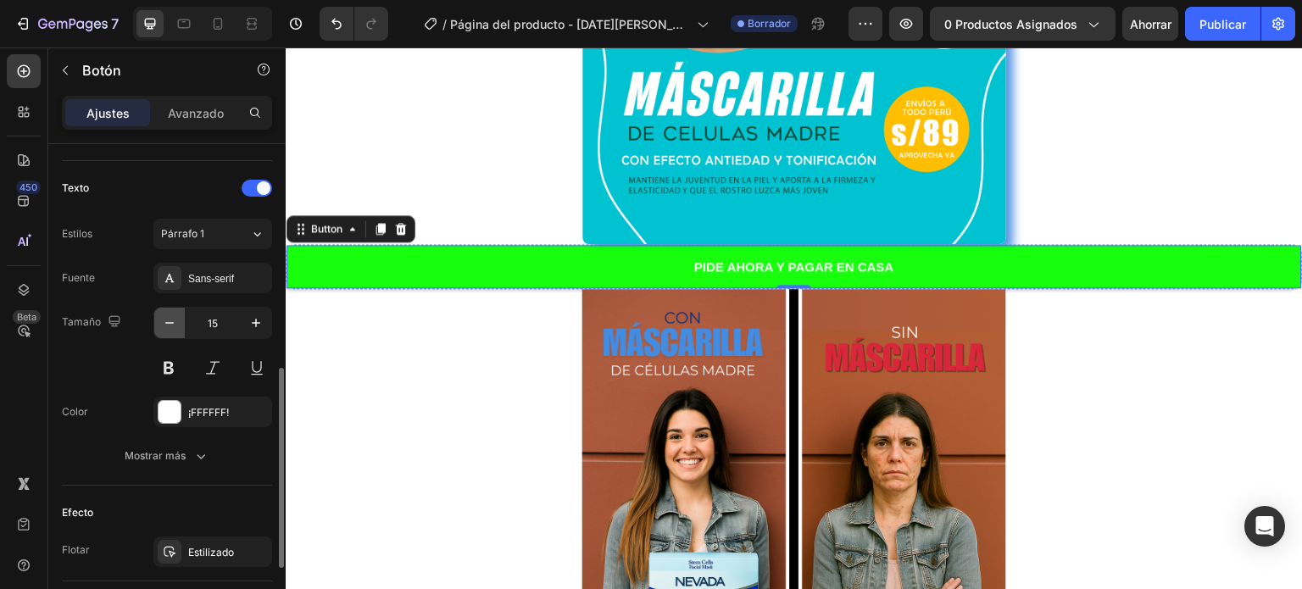
click at [174, 316] on icon "button" at bounding box center [169, 322] width 17 height 17
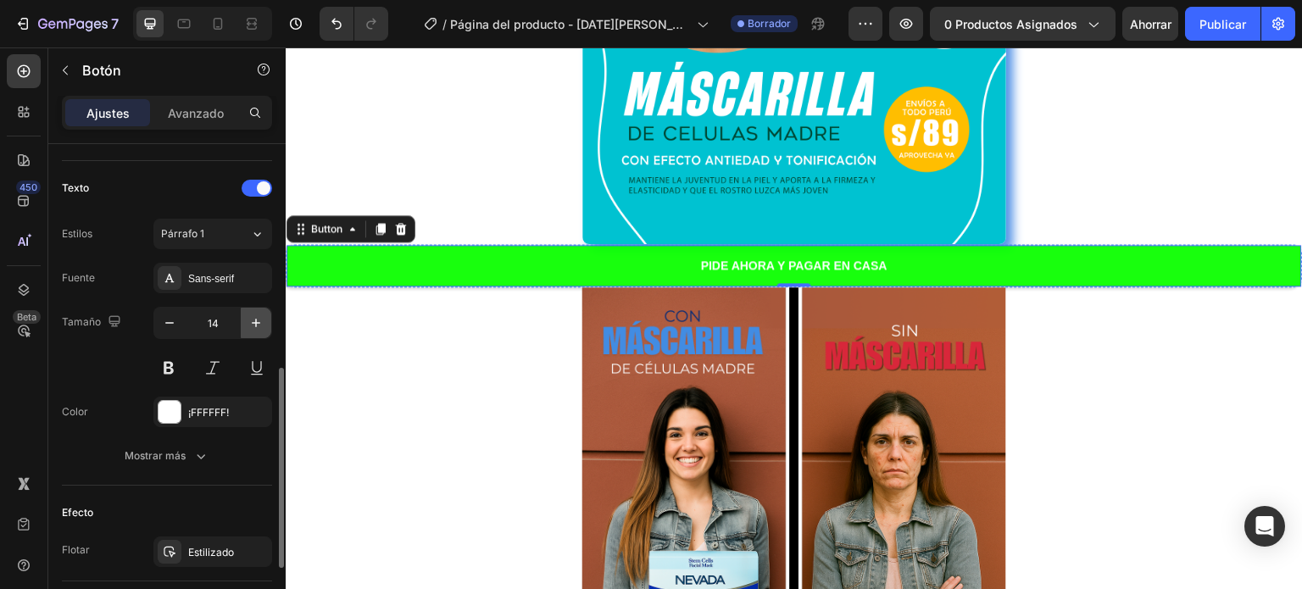
click at [255, 325] on icon "button" at bounding box center [256, 322] width 17 height 17
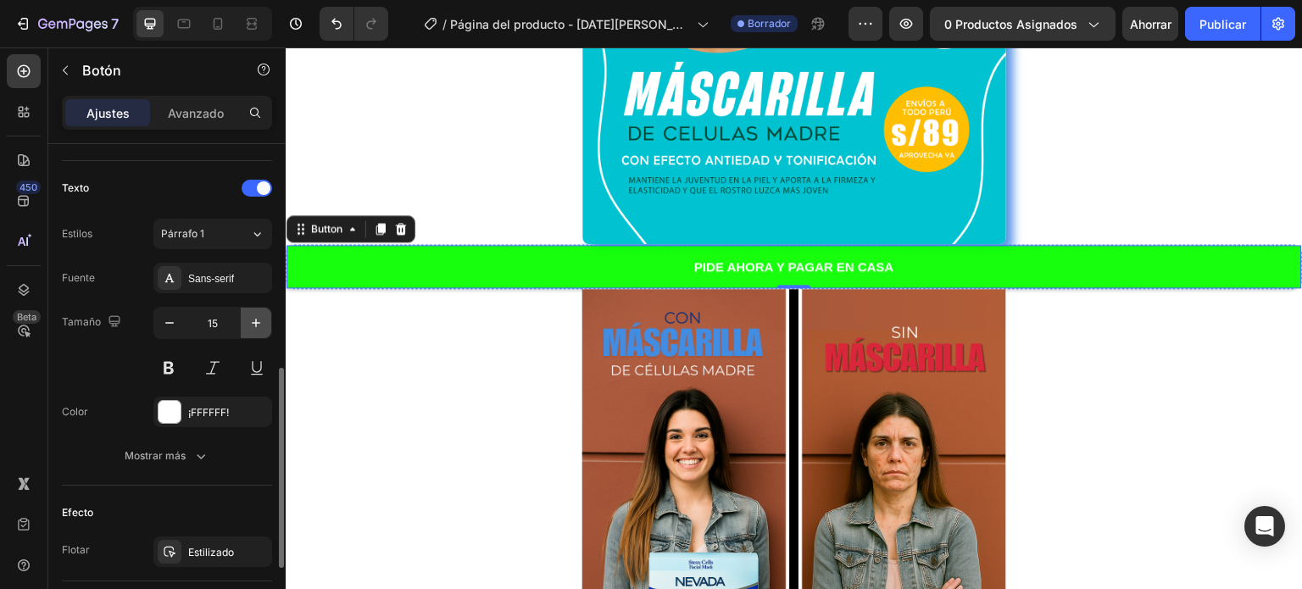
click at [255, 325] on icon "button" at bounding box center [256, 322] width 17 height 17
type input "16"
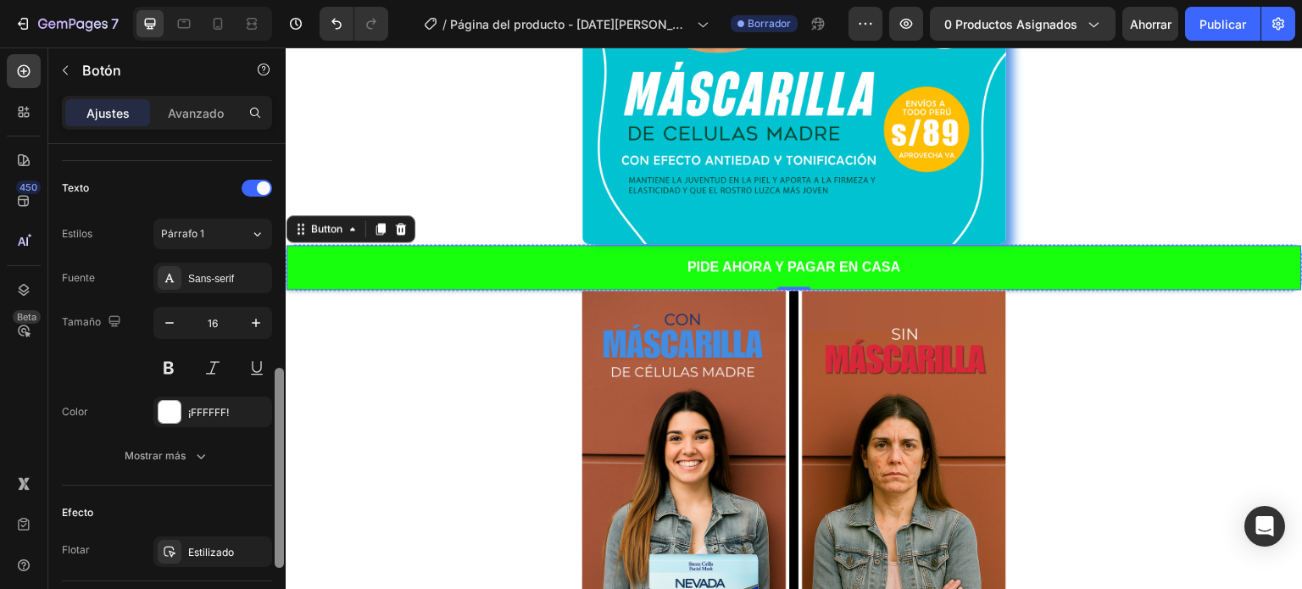
scroll to position [719, 0]
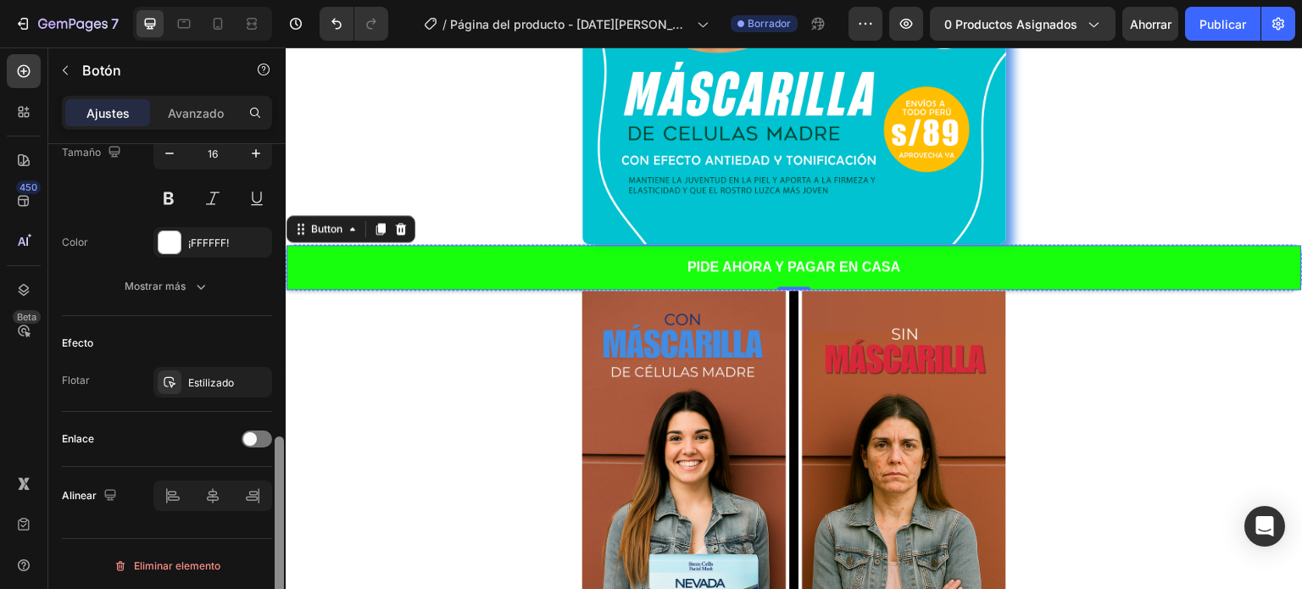
click at [274, 397] on div at bounding box center [279, 390] width 13 height 493
drag, startPoint x: 280, startPoint y: 445, endPoint x: 283, endPoint y: 475, distance: 29.9
click at [283, 475] on div at bounding box center [279, 537] width 9 height 200
click at [258, 448] on div "Enlace" at bounding box center [167, 439] width 210 height 27
click at [258, 437] on div at bounding box center [257, 439] width 31 height 17
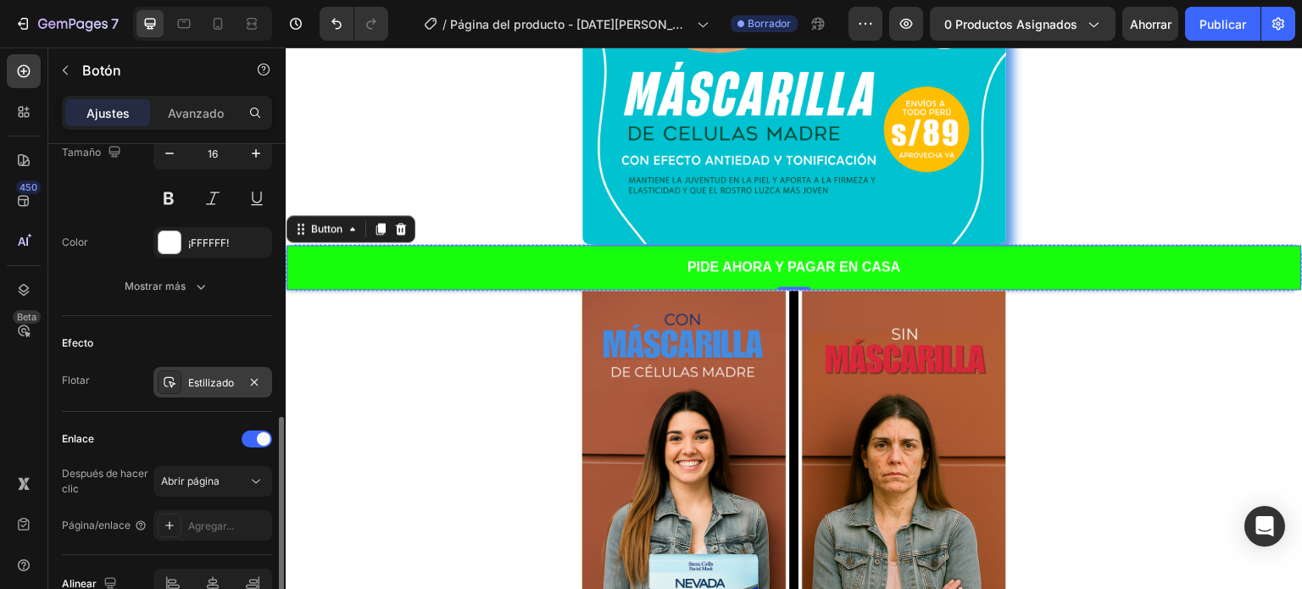
click at [209, 380] on font "Estilizado" at bounding box center [211, 382] width 46 height 13
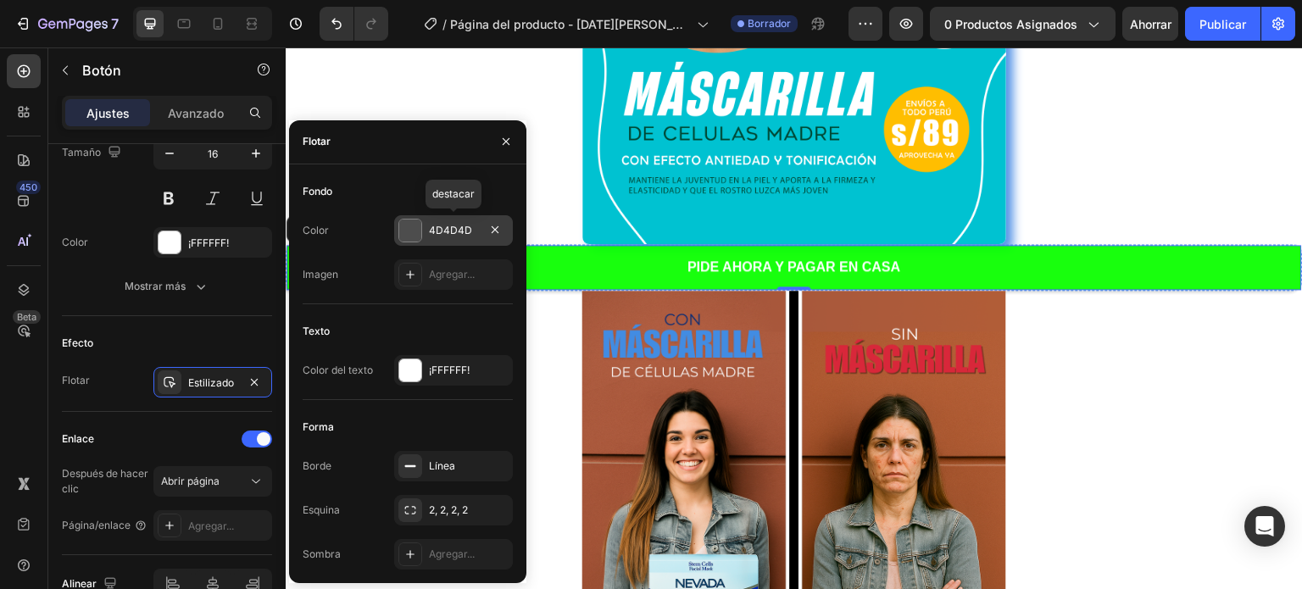
click at [403, 232] on div at bounding box center [410, 231] width 22 height 22
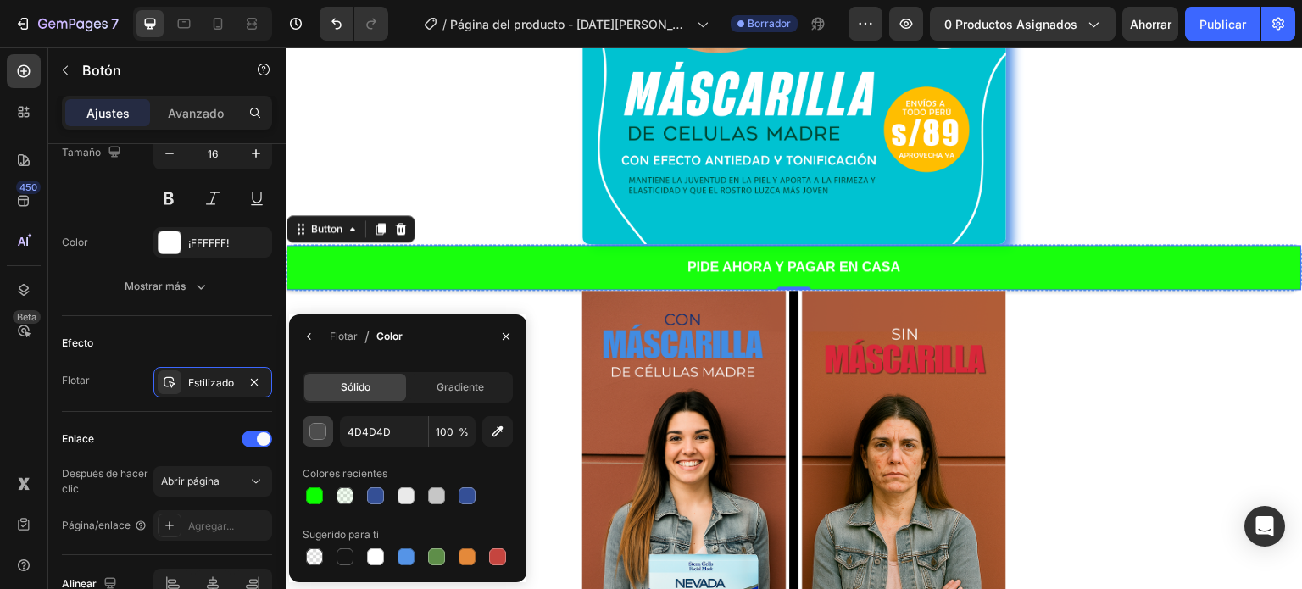
click at [322, 433] on div "button" at bounding box center [318, 432] width 17 height 17
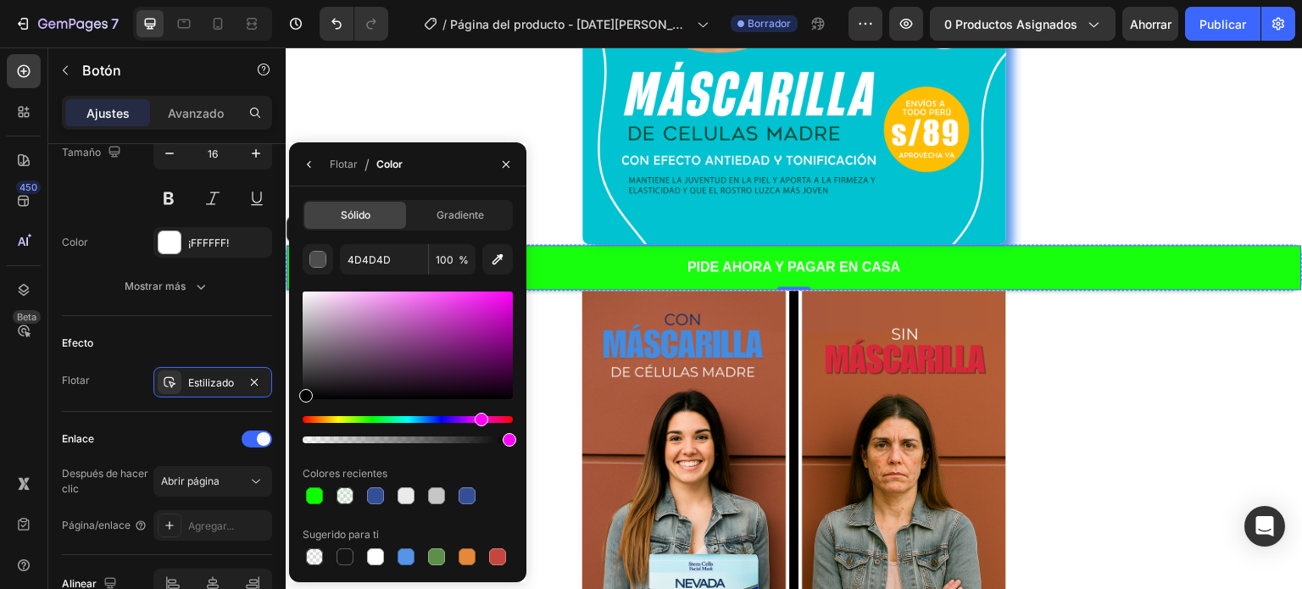
click at [479, 419] on div "Hue" at bounding box center [408, 419] width 210 height 7
type input "000000"
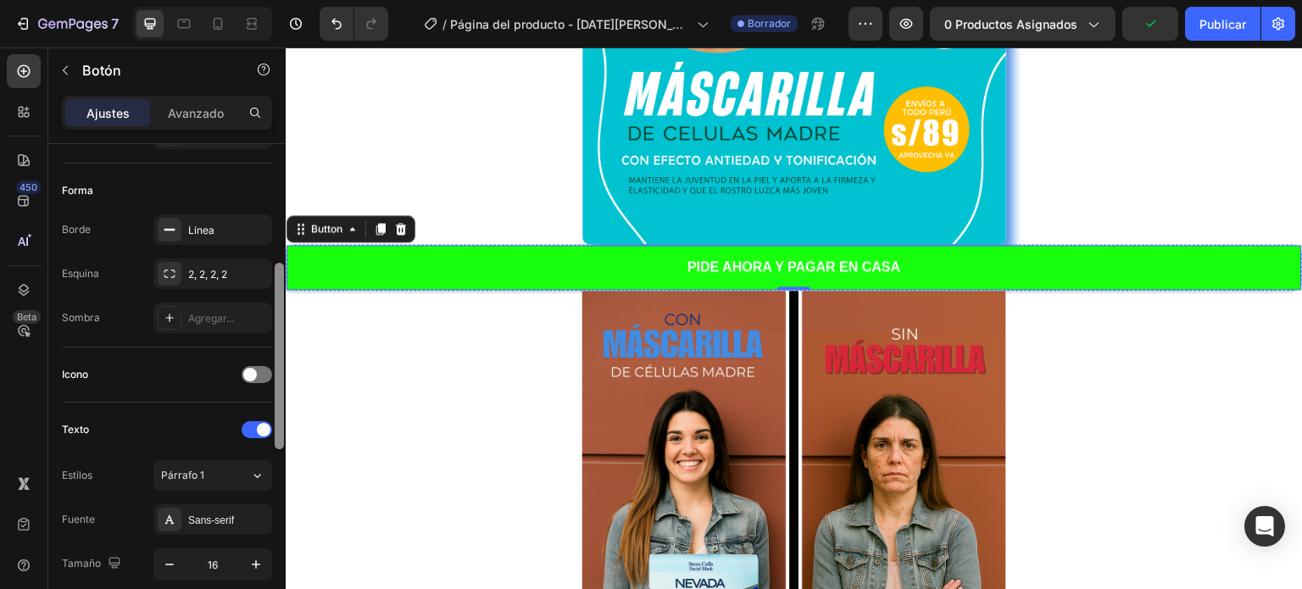
scroll to position [309, 0]
drag, startPoint x: 281, startPoint y: 182, endPoint x: 284, endPoint y: 300, distance: 117.8
click at [284, 300] on div at bounding box center [279, 390] width 13 height 493
click at [221, 277] on div "2, 2, 2, 2" at bounding box center [212, 272] width 49 height 15
click at [185, 359] on div "Icono" at bounding box center [167, 372] width 210 height 27
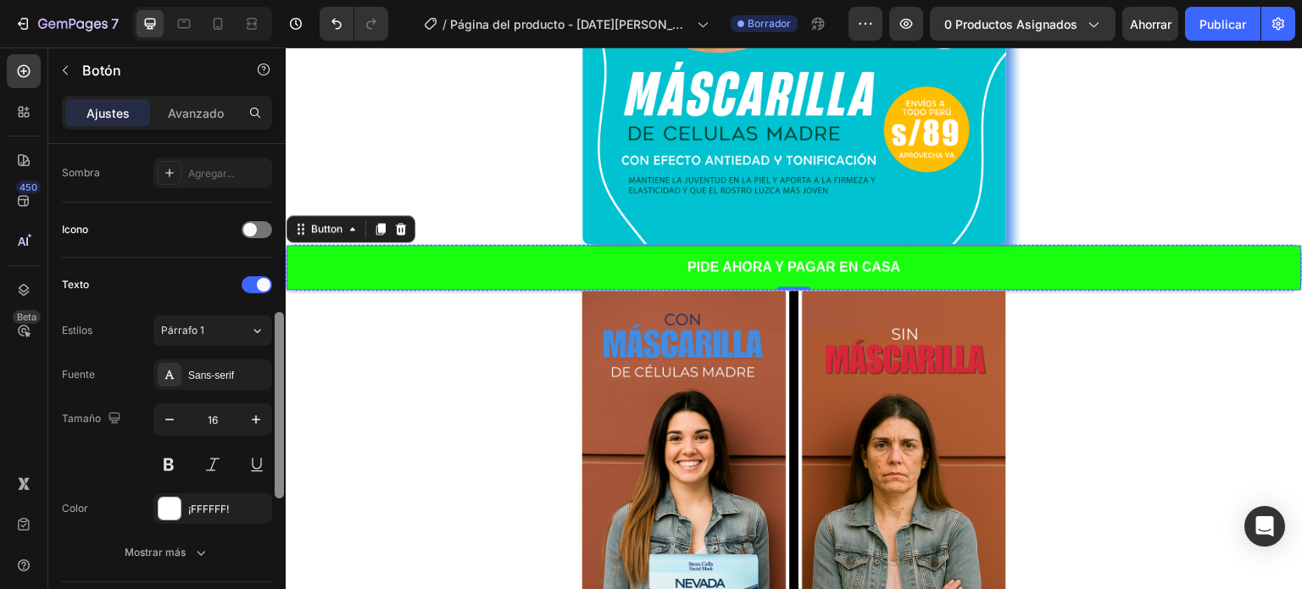
scroll to position [454, 0]
drag, startPoint x: 280, startPoint y: 351, endPoint x: 279, endPoint y: 406, distance: 55.1
click at [279, 406] on div at bounding box center [279, 409] width 9 height 186
click at [219, 326] on div "Párrafo 1" at bounding box center [195, 328] width 69 height 15
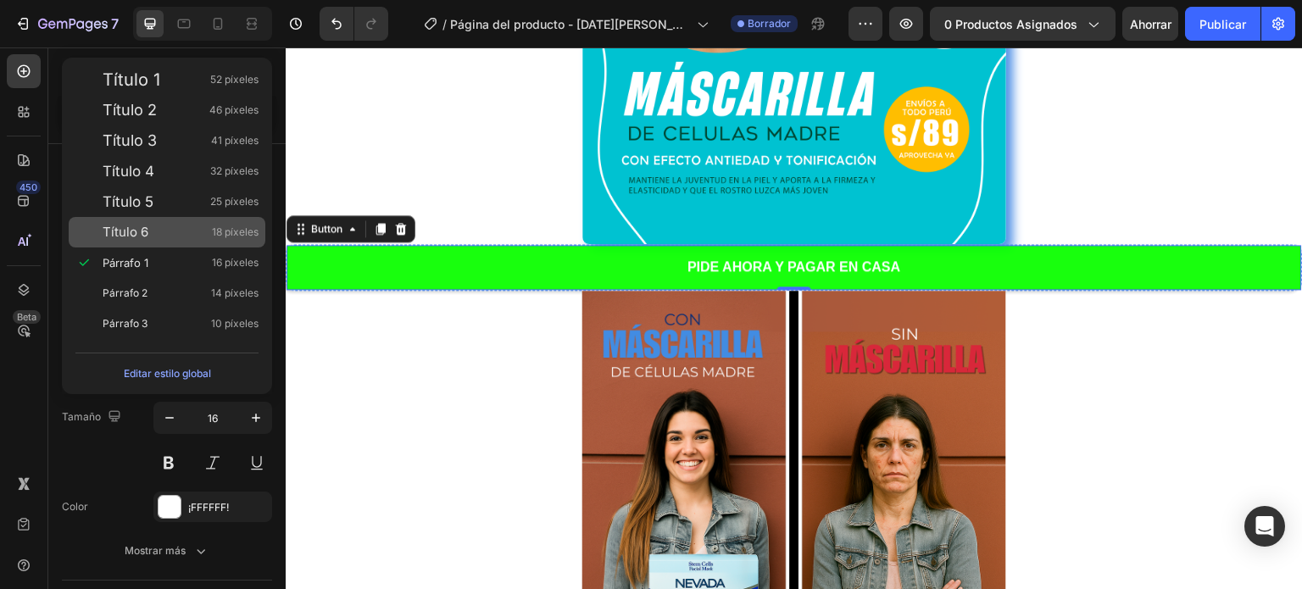
click at [153, 219] on div "Título 6 18 píxeles" at bounding box center [167, 232] width 197 height 31
type input "18"
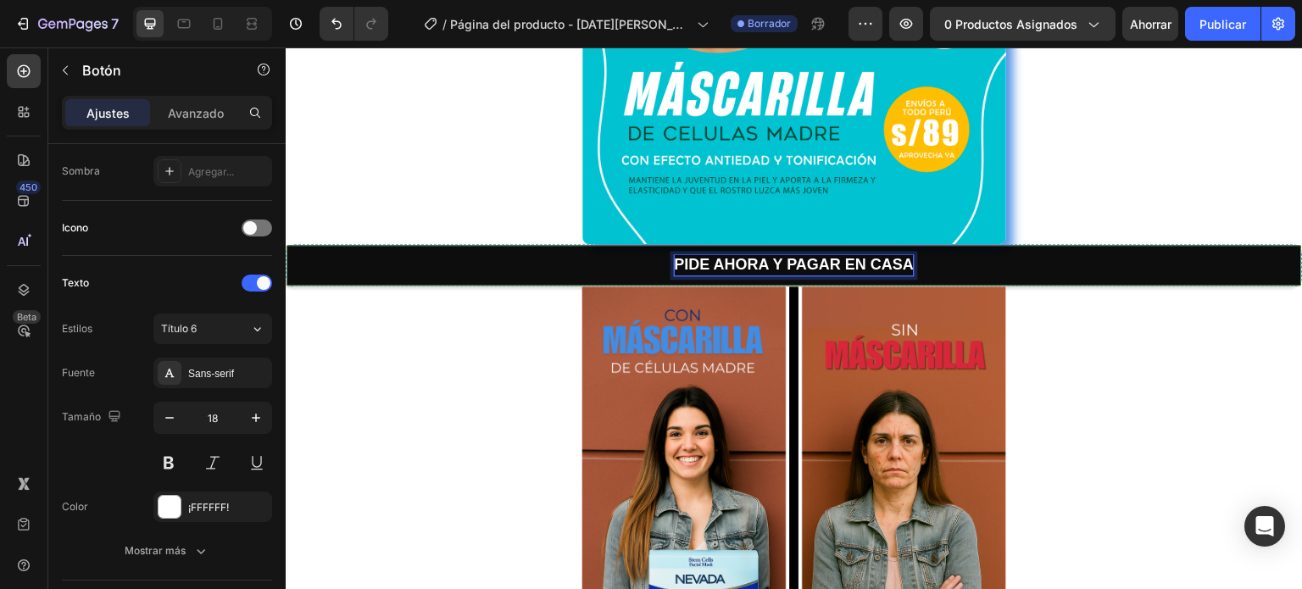
click at [833, 261] on strong "PIDE AHORA Y PAGAR EN CASA" at bounding box center [795, 264] width 240 height 17
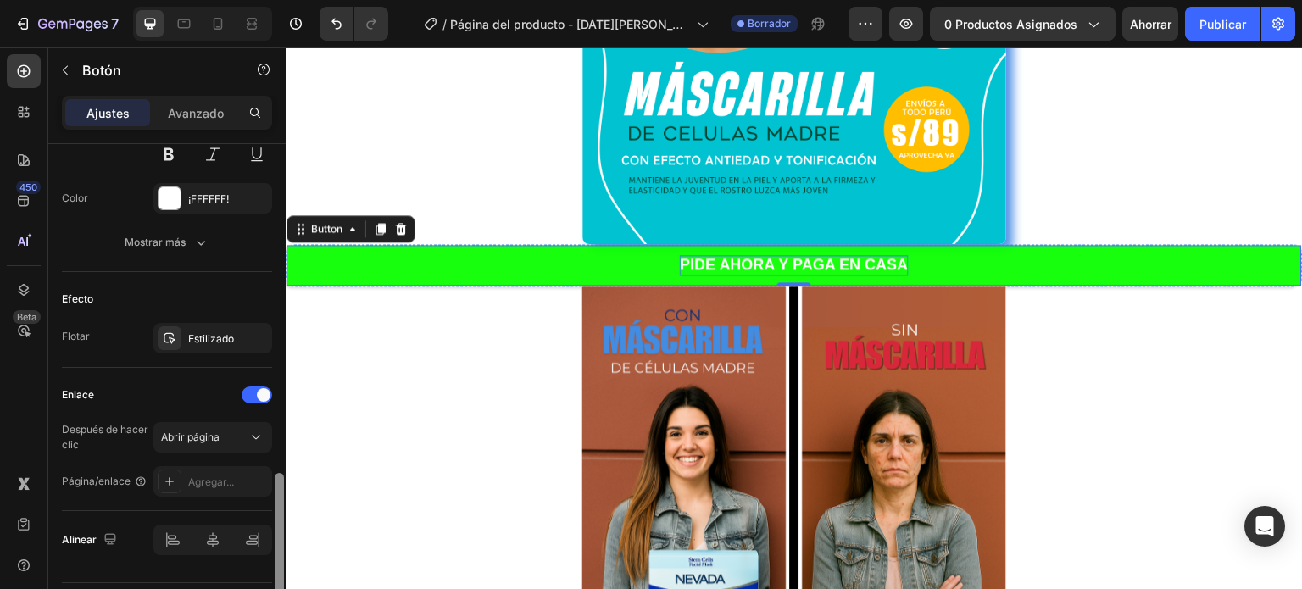
scroll to position [807, 0]
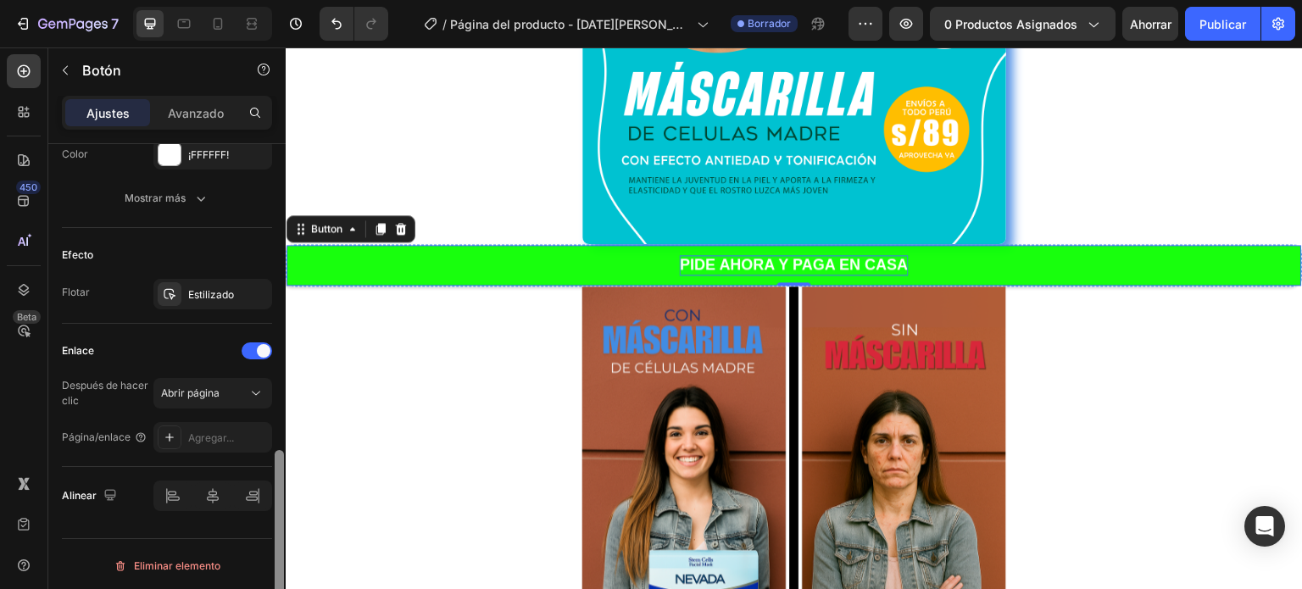
drag, startPoint x: 278, startPoint y: 203, endPoint x: 283, endPoint y: 577, distance: 373.8
click at [283, 577] on div at bounding box center [279, 543] width 9 height 186
click at [254, 395] on icon at bounding box center [256, 393] width 17 height 17
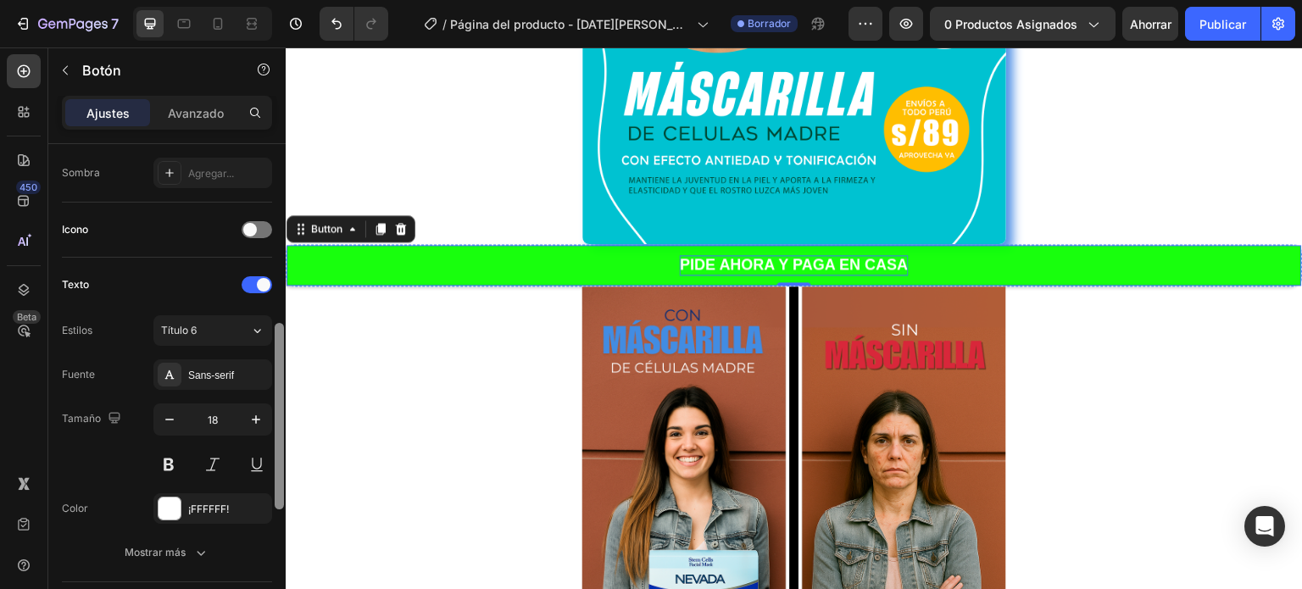
scroll to position [459, 0]
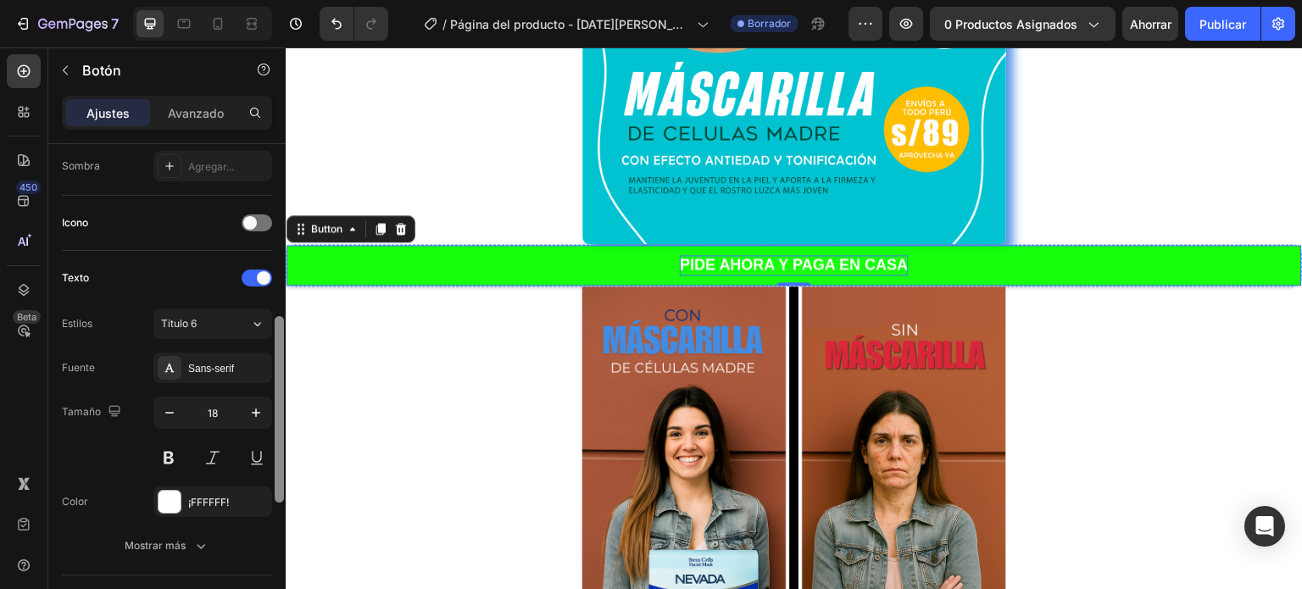
drag, startPoint x: 281, startPoint y: 220, endPoint x: 272, endPoint y: 395, distance: 174.8
click at [273, 395] on div at bounding box center [279, 388] width 13 height 493
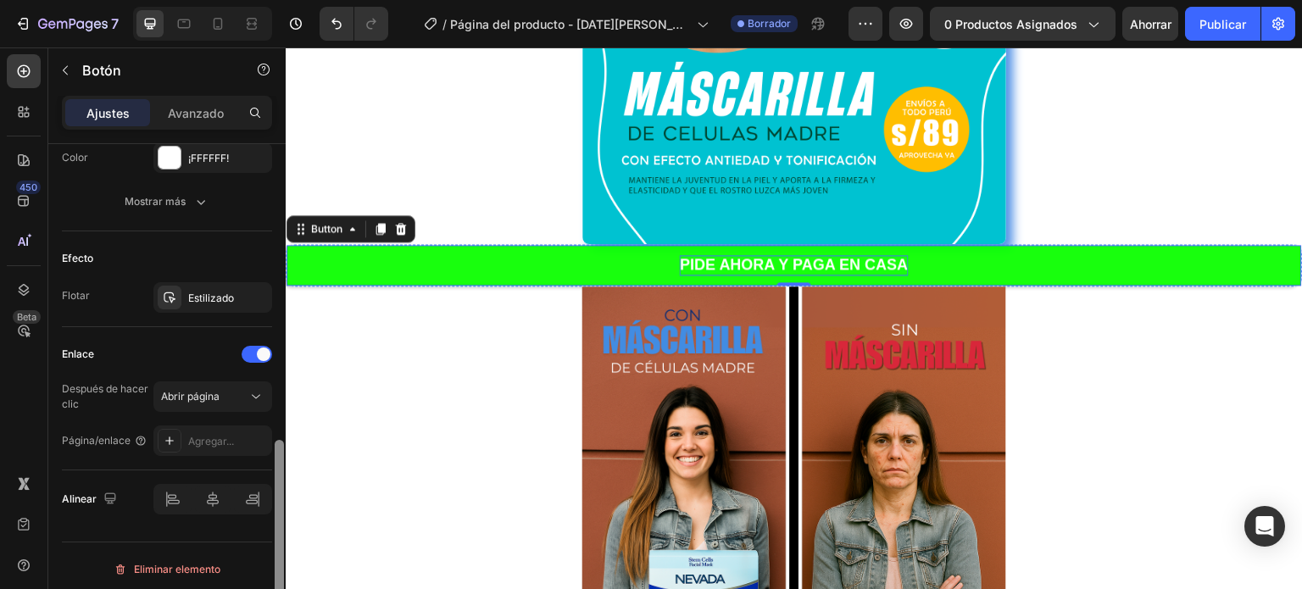
scroll to position [807, 0]
drag, startPoint x: 278, startPoint y: 420, endPoint x: 281, endPoint y: 576, distance: 155.1
click at [281, 576] on div at bounding box center [279, 543] width 9 height 186
click at [103, 487] on icon "button" at bounding box center [110, 495] width 17 height 17
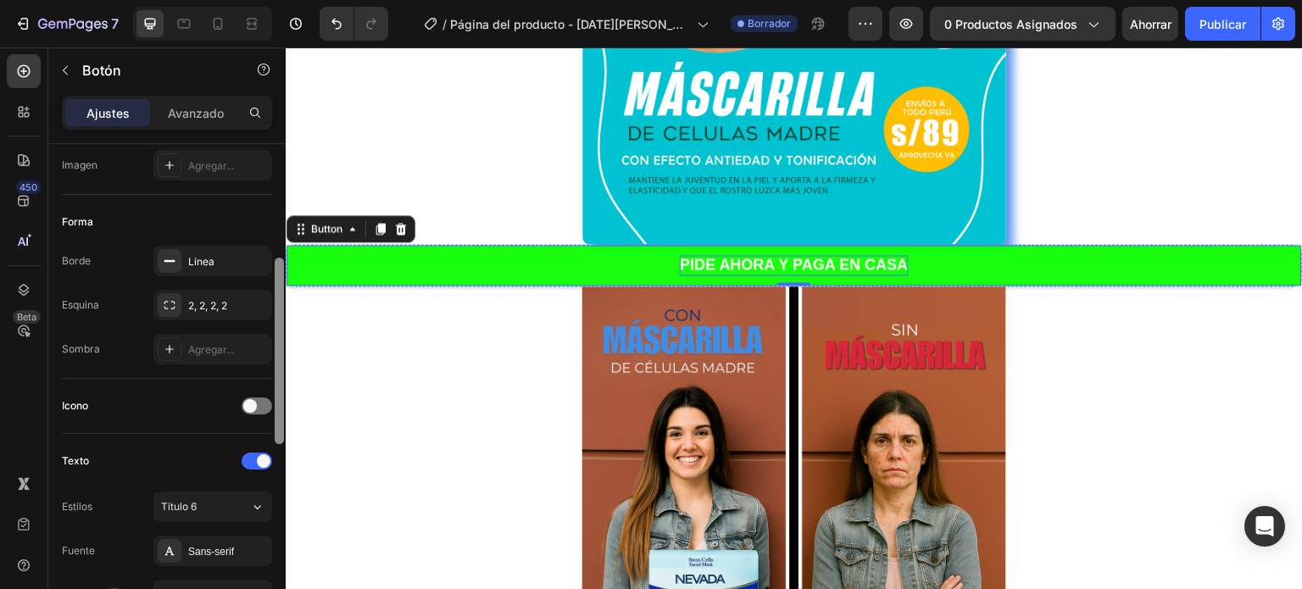
drag, startPoint x: 279, startPoint y: 507, endPoint x: 280, endPoint y: 304, distance: 202.6
click at [280, 304] on div at bounding box center [279, 351] width 9 height 186
click at [174, 353] on icon at bounding box center [170, 351] width 14 height 14
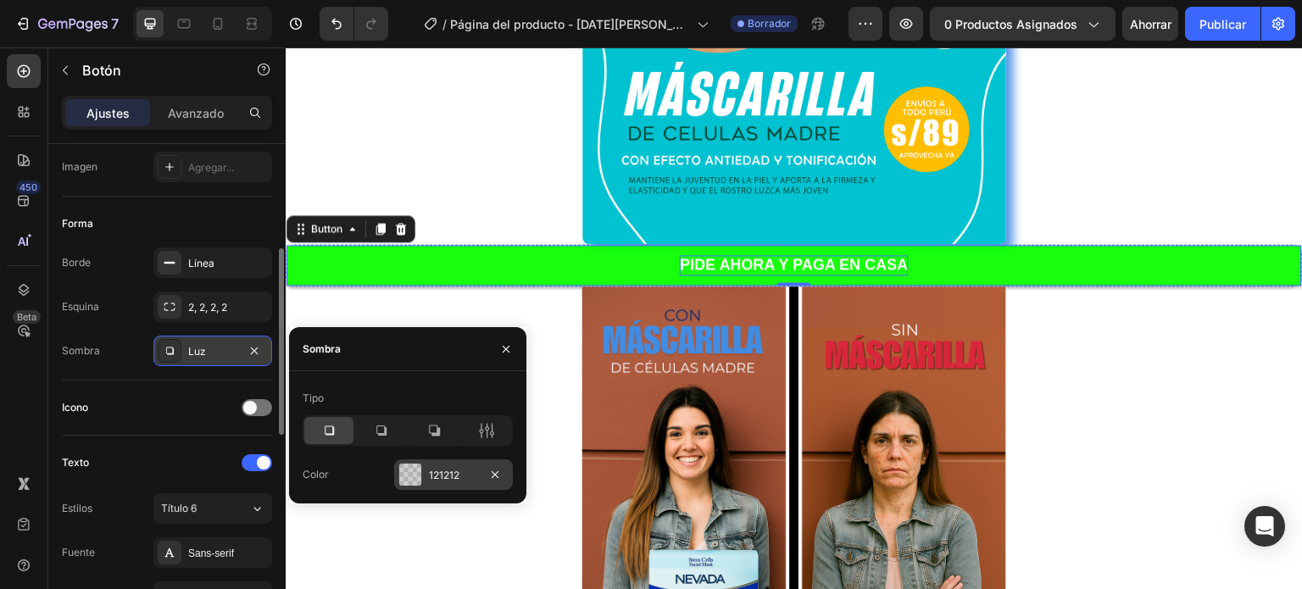
click at [410, 477] on div at bounding box center [410, 475] width 22 height 22
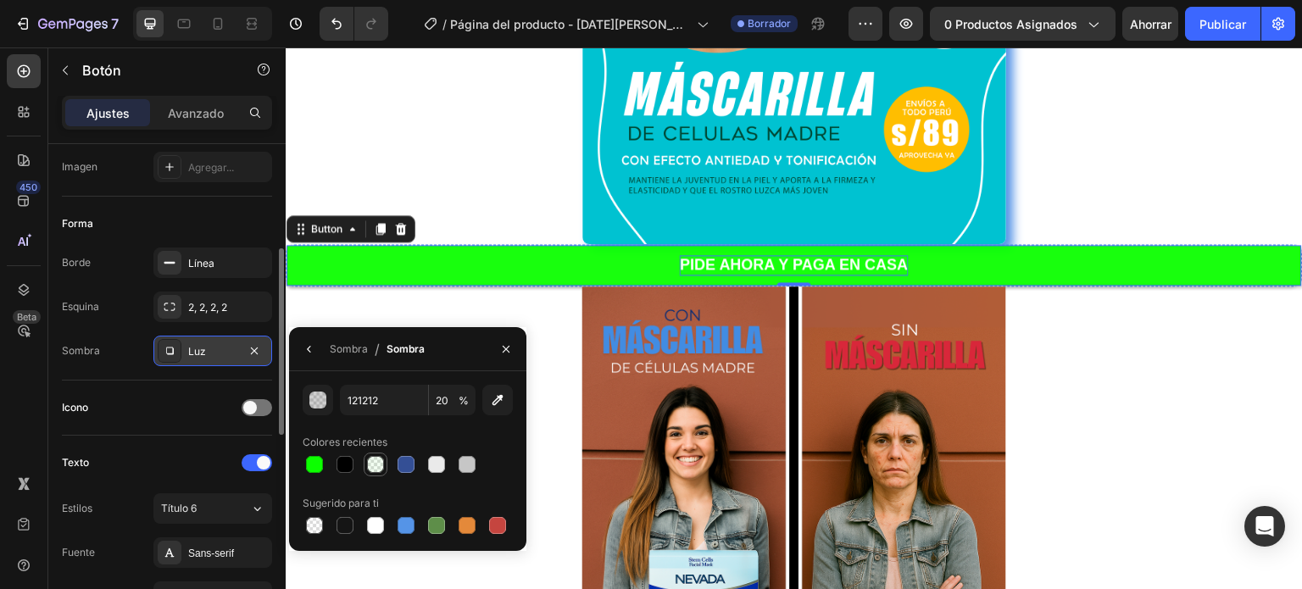
click at [376, 463] on div at bounding box center [375, 464] width 17 height 17
type input "0CFF00"
type input "5"
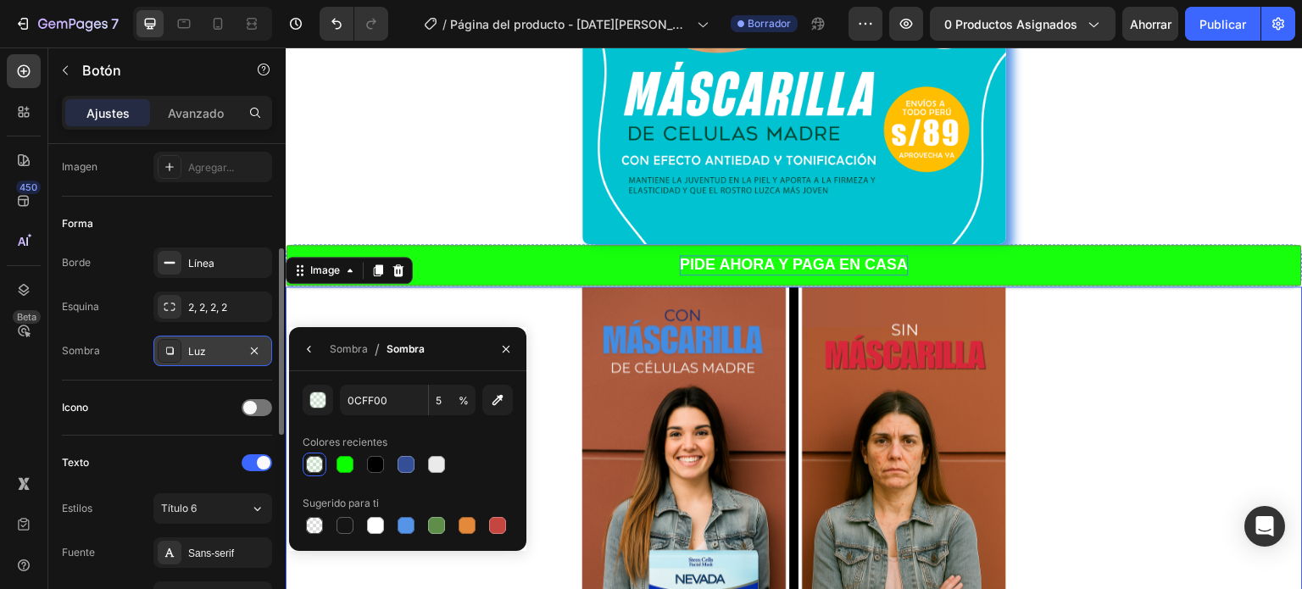
click at [516, 309] on div at bounding box center [794, 498] width 1017 height 424
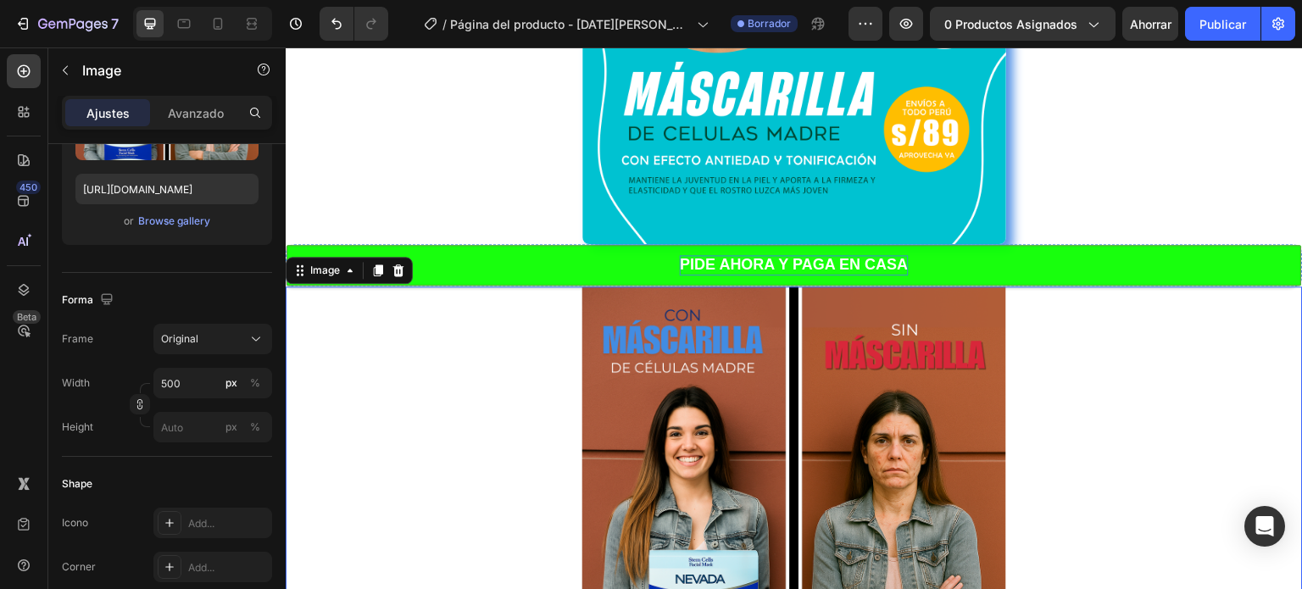
scroll to position [0, 0]
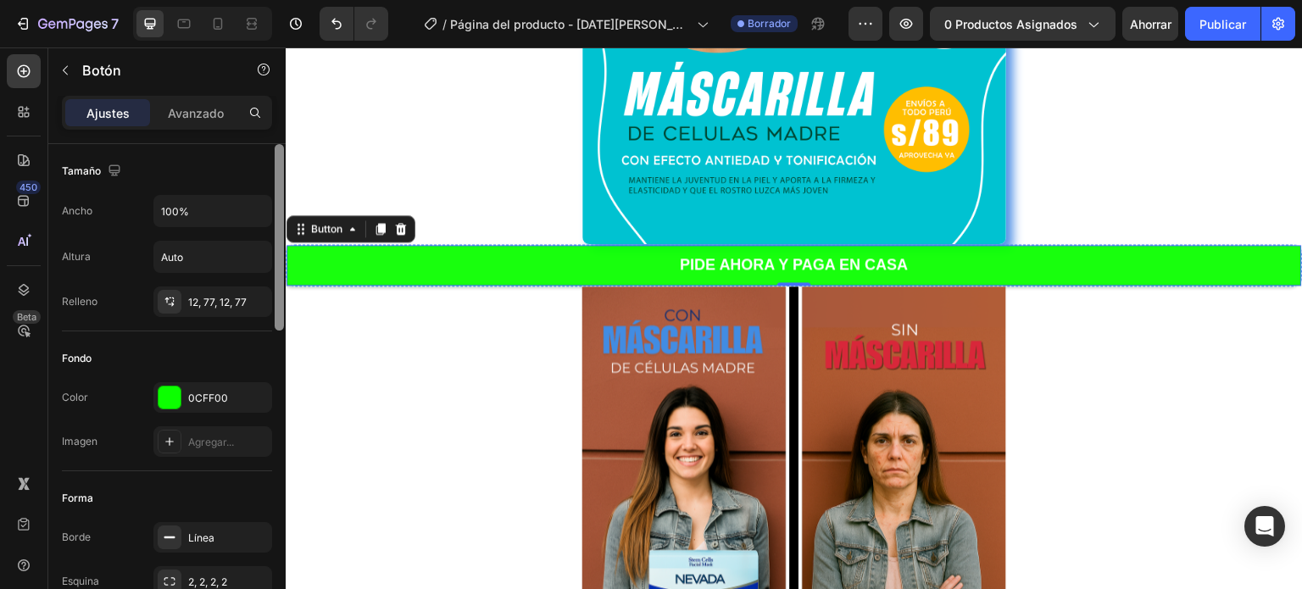
drag, startPoint x: 281, startPoint y: 255, endPoint x: 283, endPoint y: 214, distance: 40.7
click at [283, 214] on div at bounding box center [279, 237] width 9 height 186
click at [214, 209] on input "100%" at bounding box center [212, 211] width 117 height 31
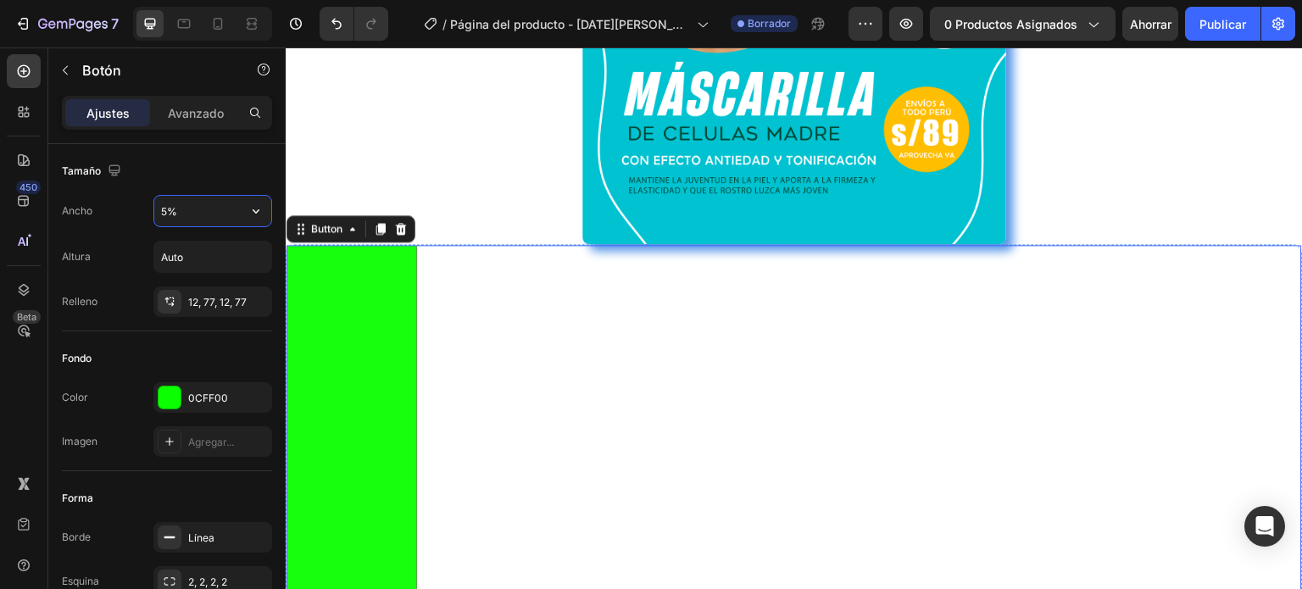
type input "50%"
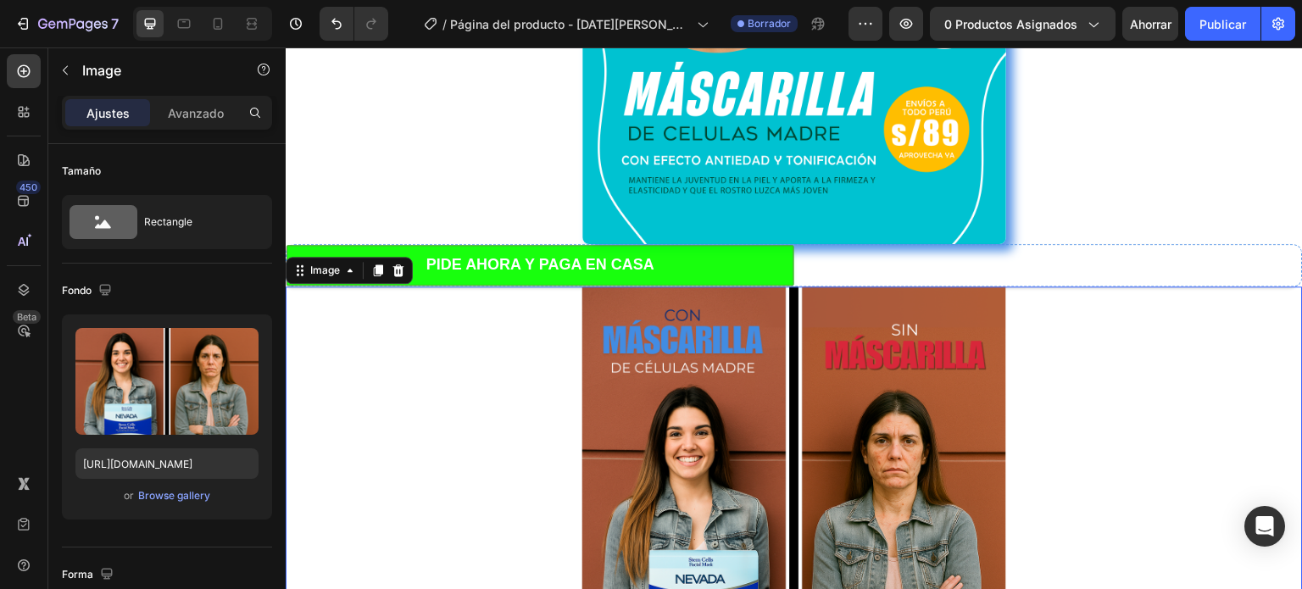
click at [376, 336] on div at bounding box center [794, 498] width 1017 height 424
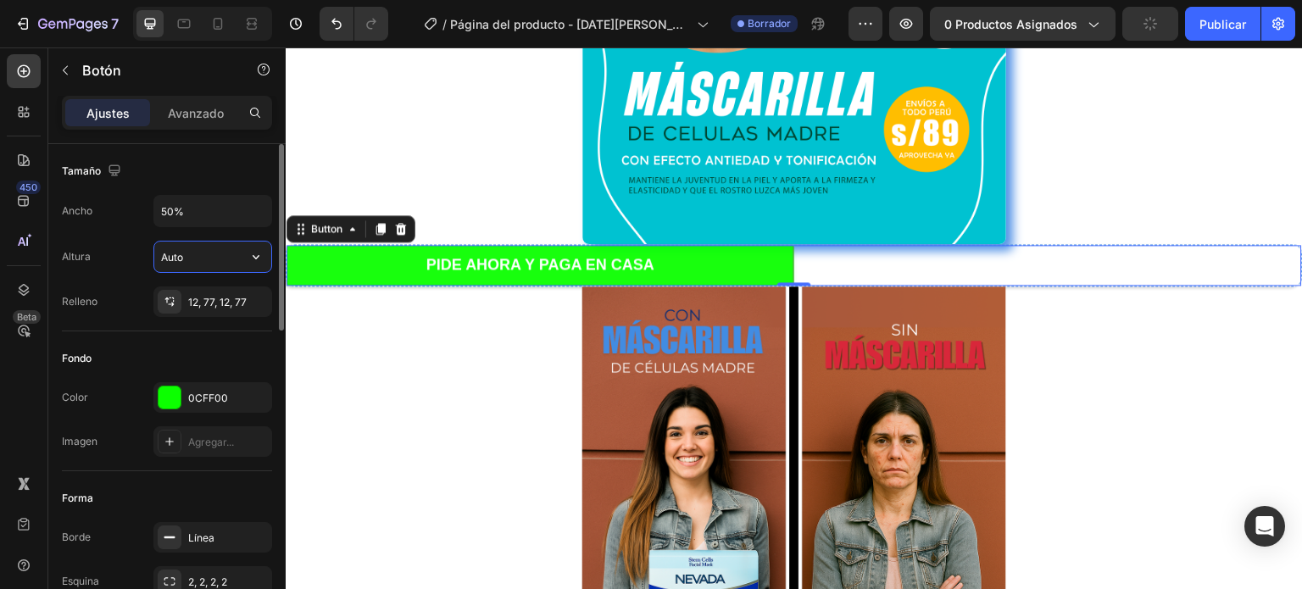
click at [223, 259] on input "Auto" at bounding box center [212, 257] width 117 height 31
click at [249, 256] on icon "button" at bounding box center [256, 256] width 17 height 17
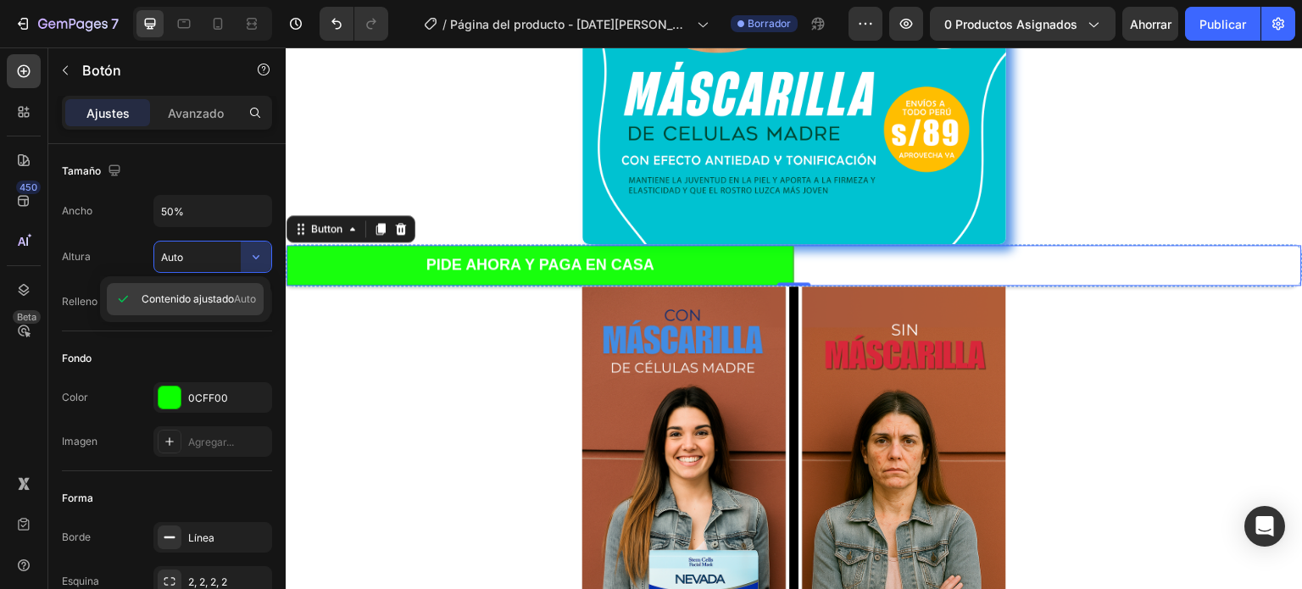
click at [125, 298] on icon at bounding box center [123, 299] width 9 height 7
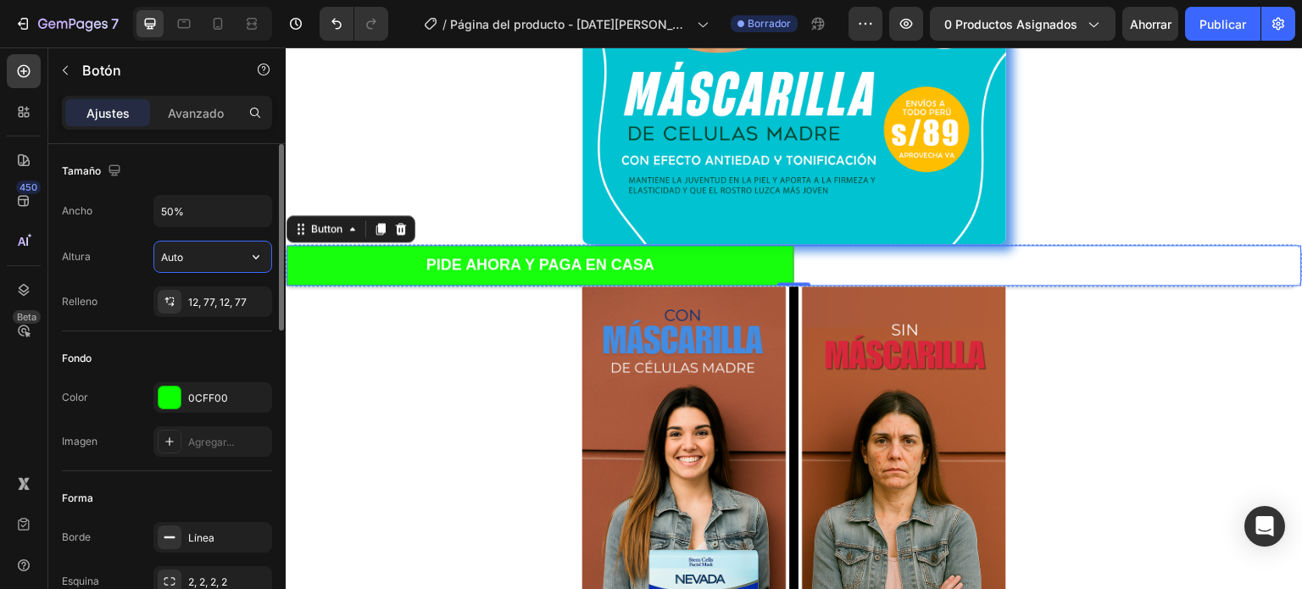
click at [234, 265] on input "Auto" at bounding box center [212, 257] width 117 height 31
click at [254, 262] on icon "button" at bounding box center [256, 256] width 17 height 17
click at [219, 262] on input "Auto" at bounding box center [212, 257] width 117 height 31
click at [264, 256] on button "button" at bounding box center [256, 257] width 31 height 31
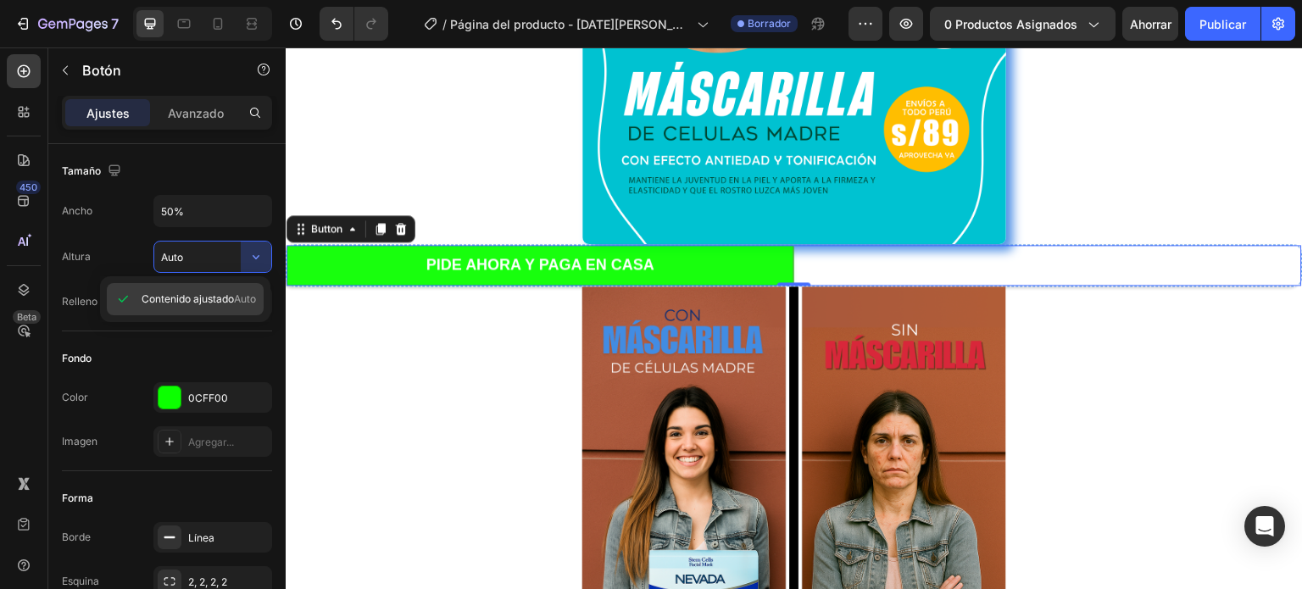
click at [241, 298] on font "Auto" at bounding box center [245, 298] width 22 height 13
click at [241, 298] on div "12, 77, 12, 77" at bounding box center [212, 301] width 119 height 31
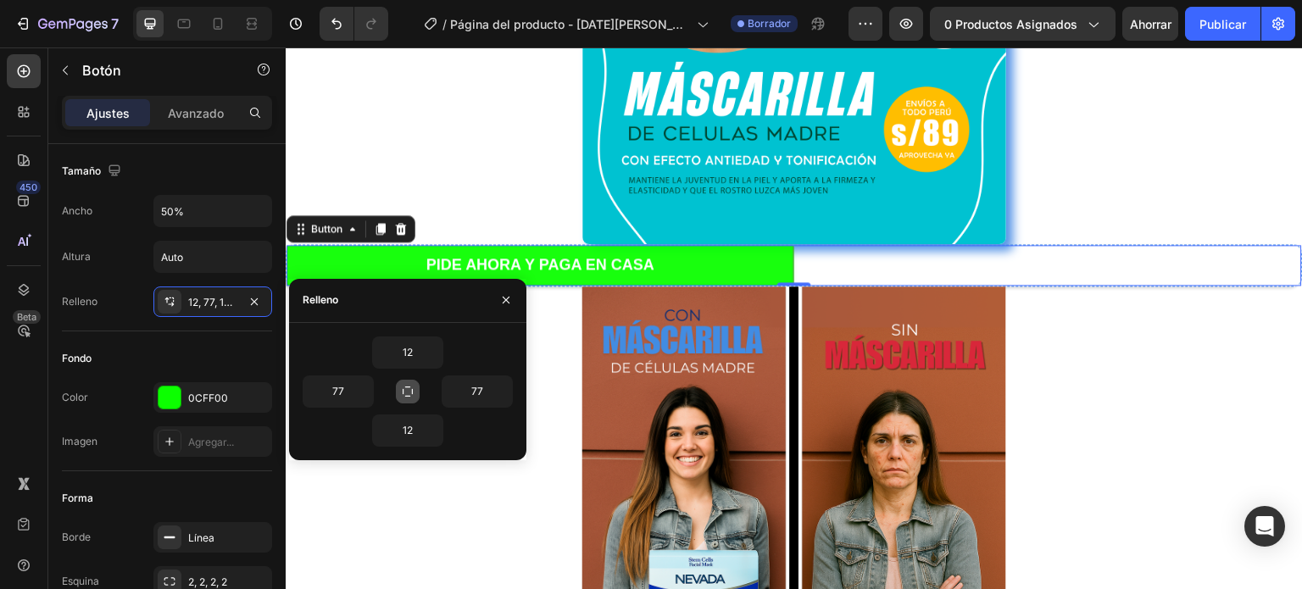
click at [411, 392] on icon "button" at bounding box center [408, 392] width 14 height 14
type input "12"
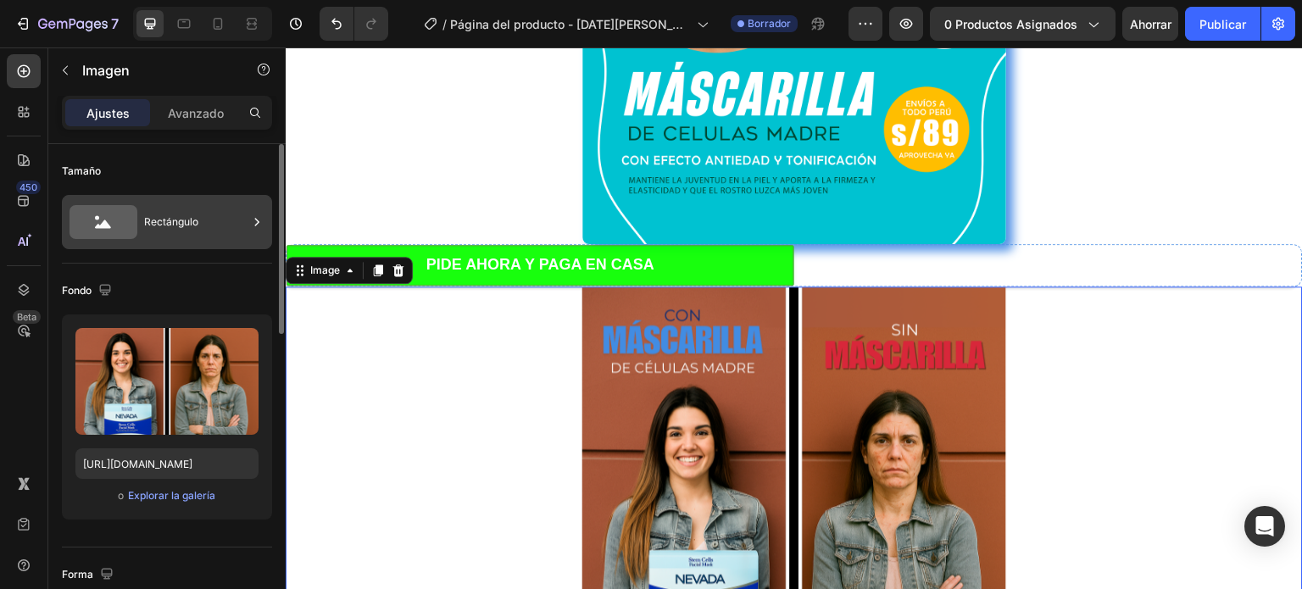
click at [185, 222] on font "Rectángulo" at bounding box center [171, 221] width 54 height 13
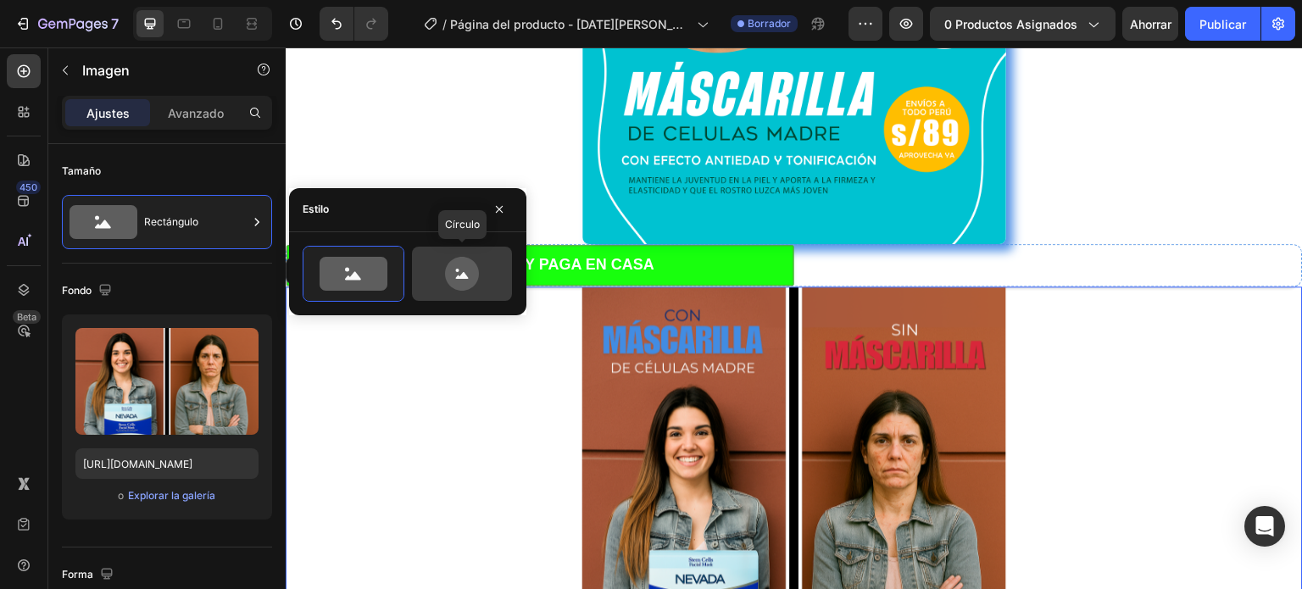
click at [465, 267] on icon at bounding box center [462, 274] width 34 height 34
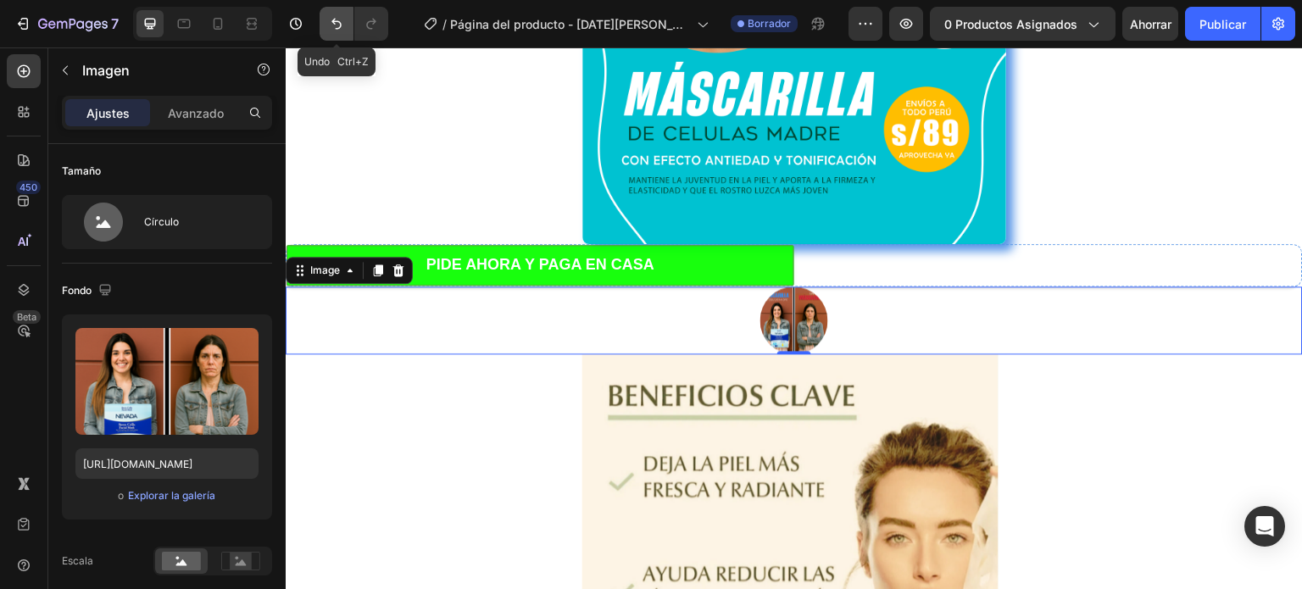
click at [346, 25] on button "Deshacer/Rehacer" at bounding box center [337, 24] width 34 height 34
type input "500"
click at [335, 22] on icon "Deshacer/Rehacer" at bounding box center [336, 23] width 17 height 17
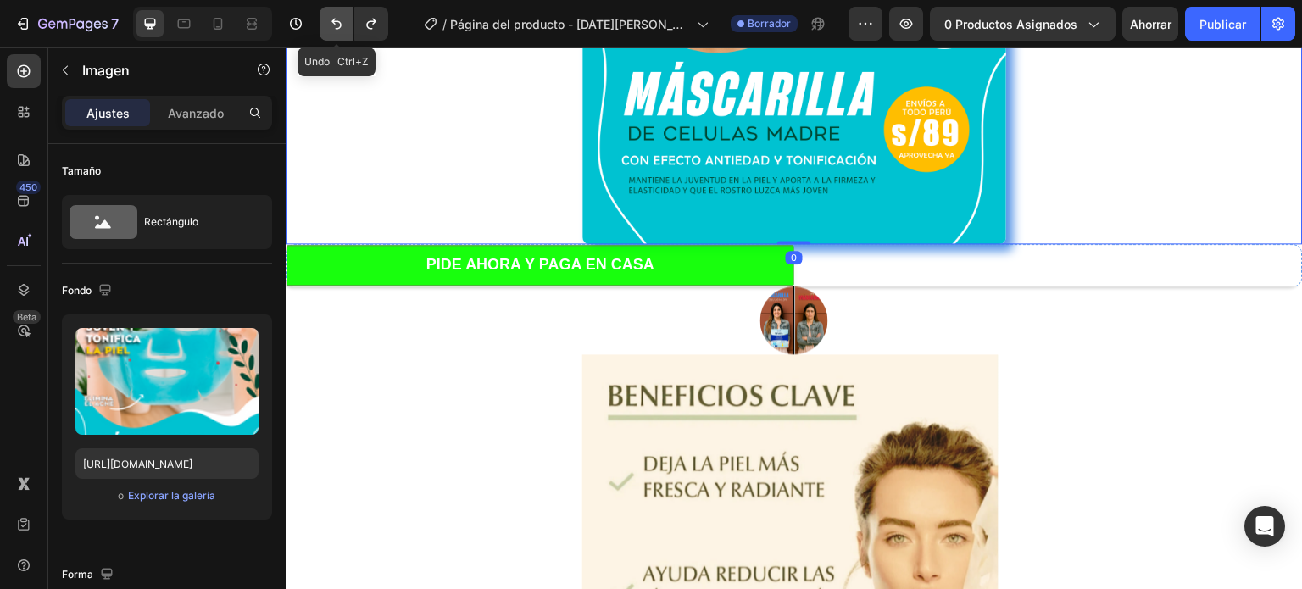
click at [331, 25] on icon "Deshacer/Rehacer" at bounding box center [336, 23] width 17 height 17
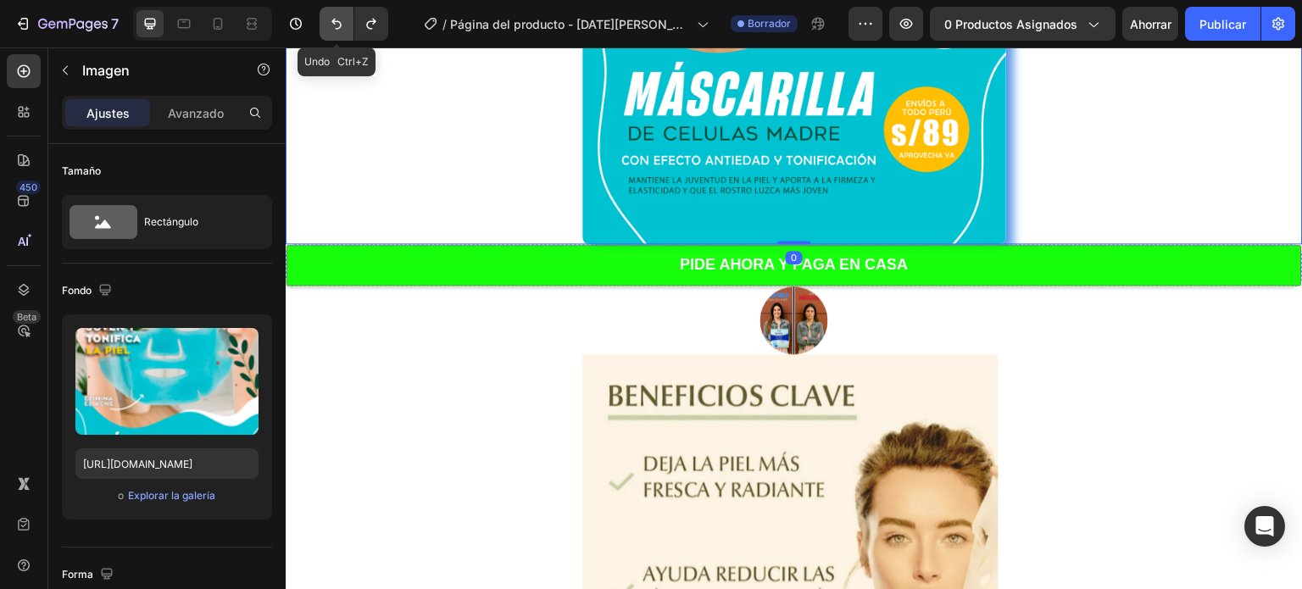
click at [331, 25] on icon "Deshacer/Rehacer" at bounding box center [336, 23] width 17 height 17
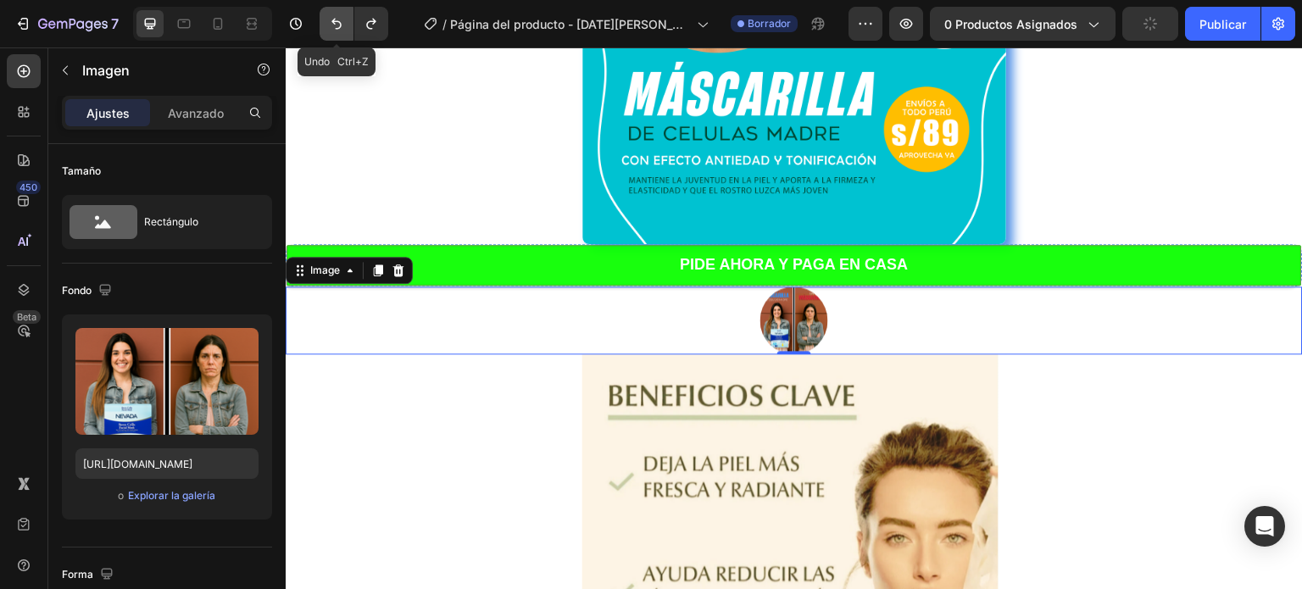
click at [339, 30] on icon "Deshacer/Rehacer" at bounding box center [336, 23] width 17 height 17
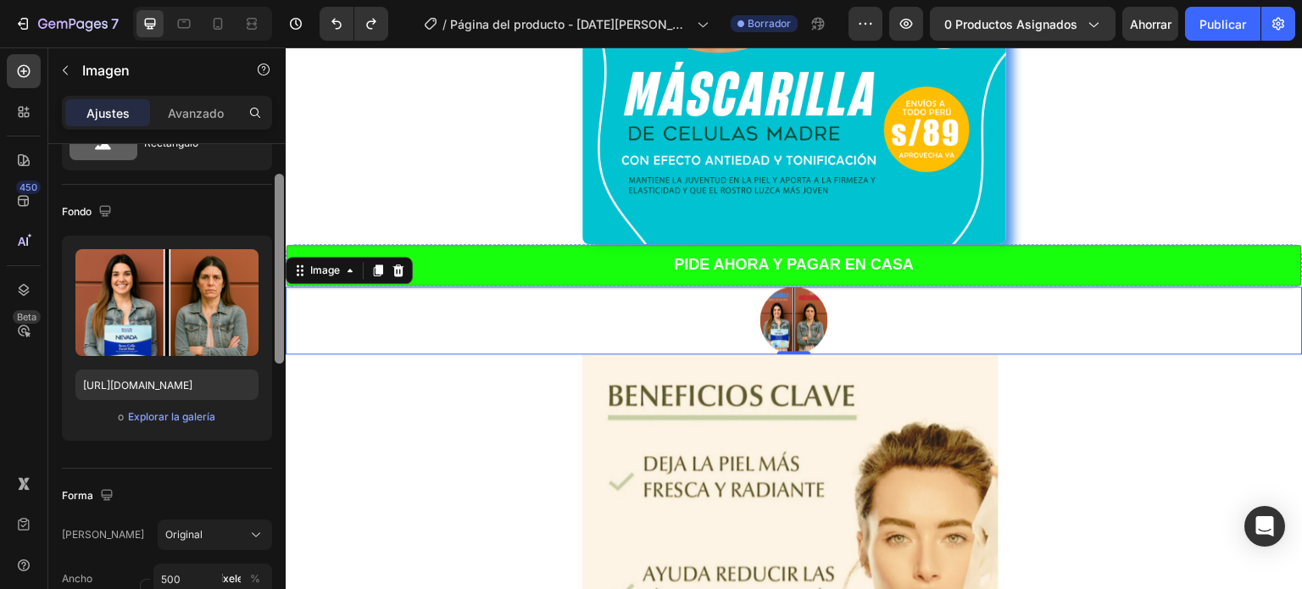
scroll to position [72, 0]
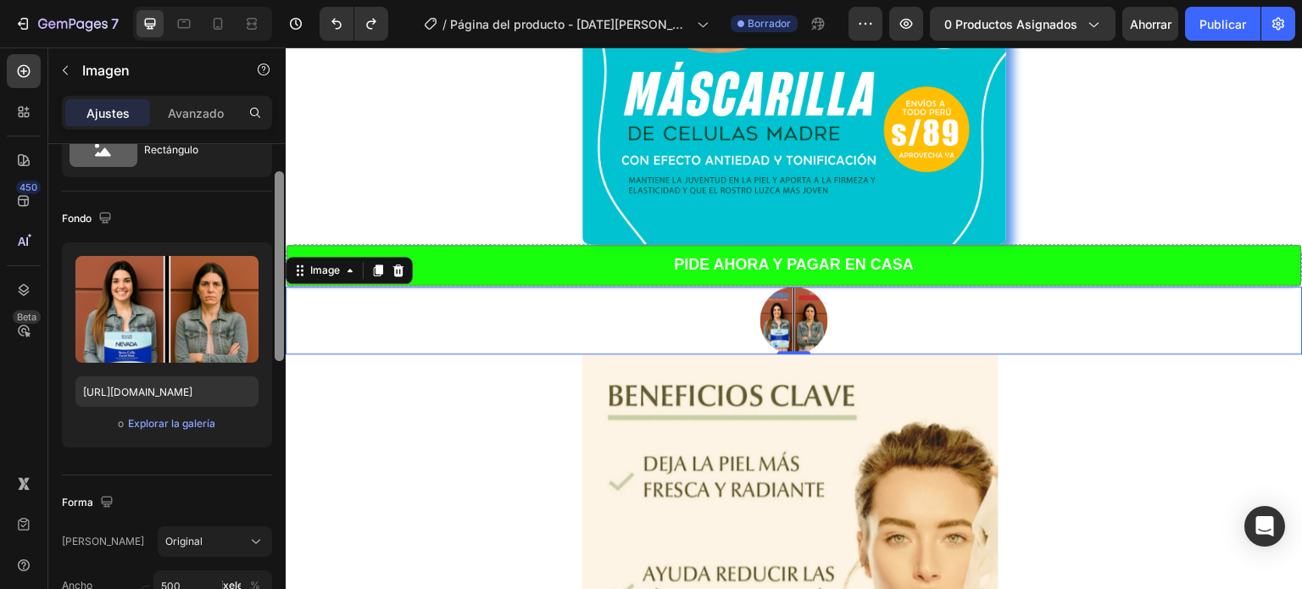
drag, startPoint x: 275, startPoint y: 227, endPoint x: 274, endPoint y: 255, distance: 28.0
click at [274, 255] on div at bounding box center [279, 390] width 13 height 493
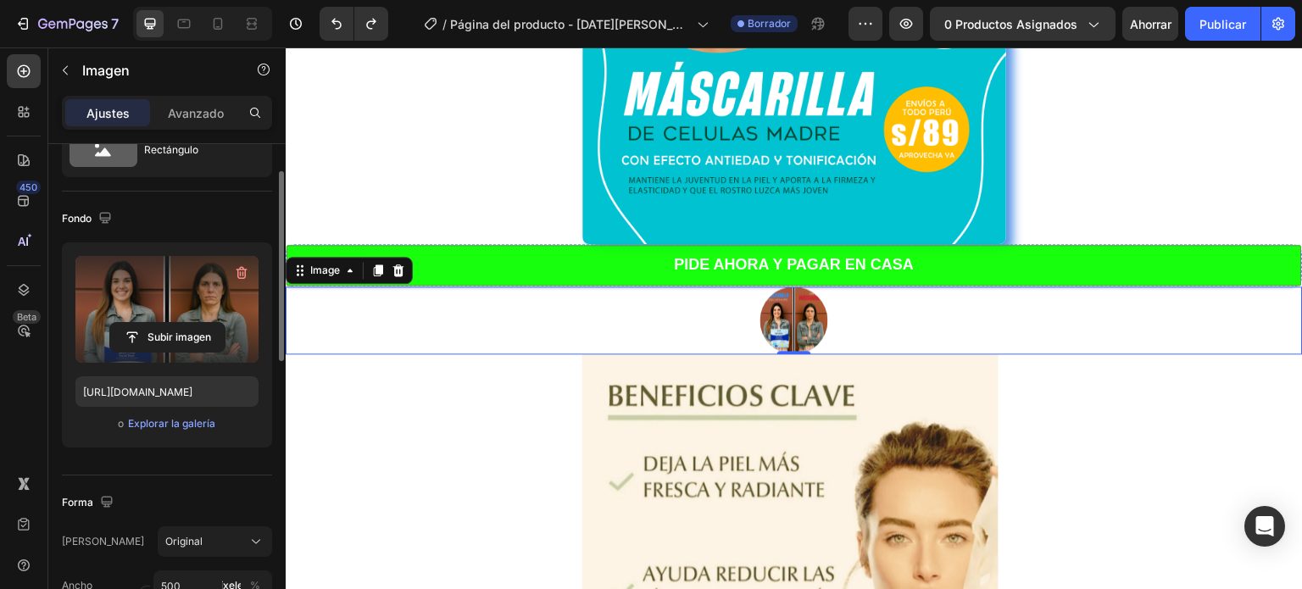
click at [227, 290] on label at bounding box center [166, 309] width 183 height 107
click at [225, 323] on input "file" at bounding box center [167, 337] width 114 height 29
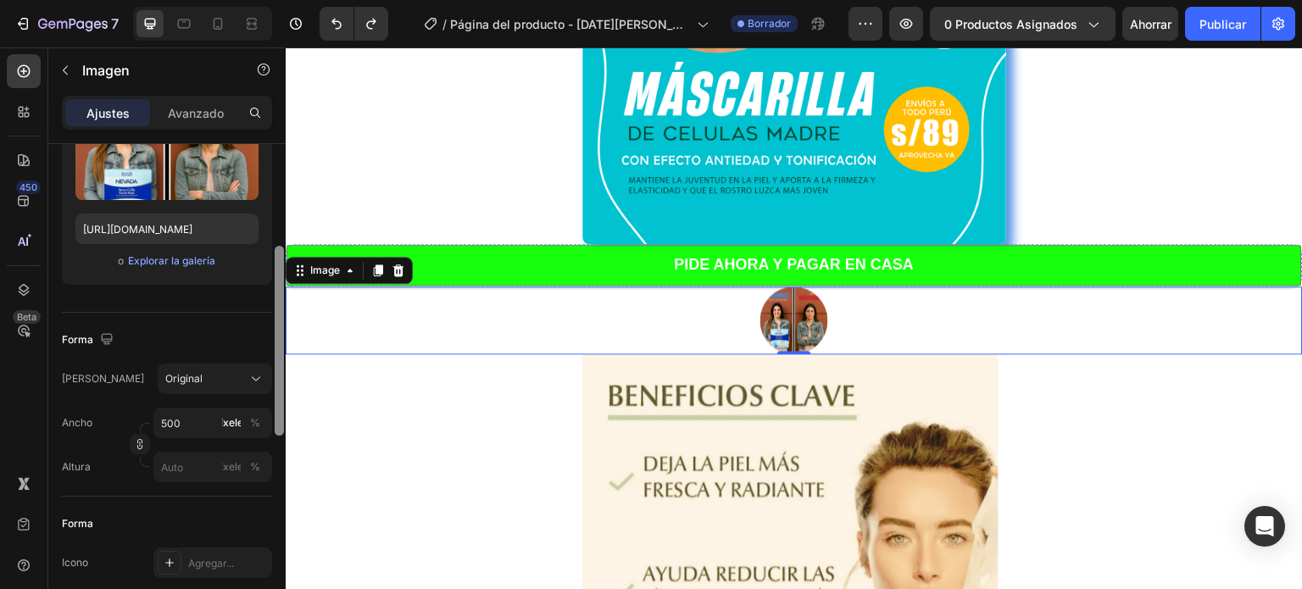
scroll to position [243, 0]
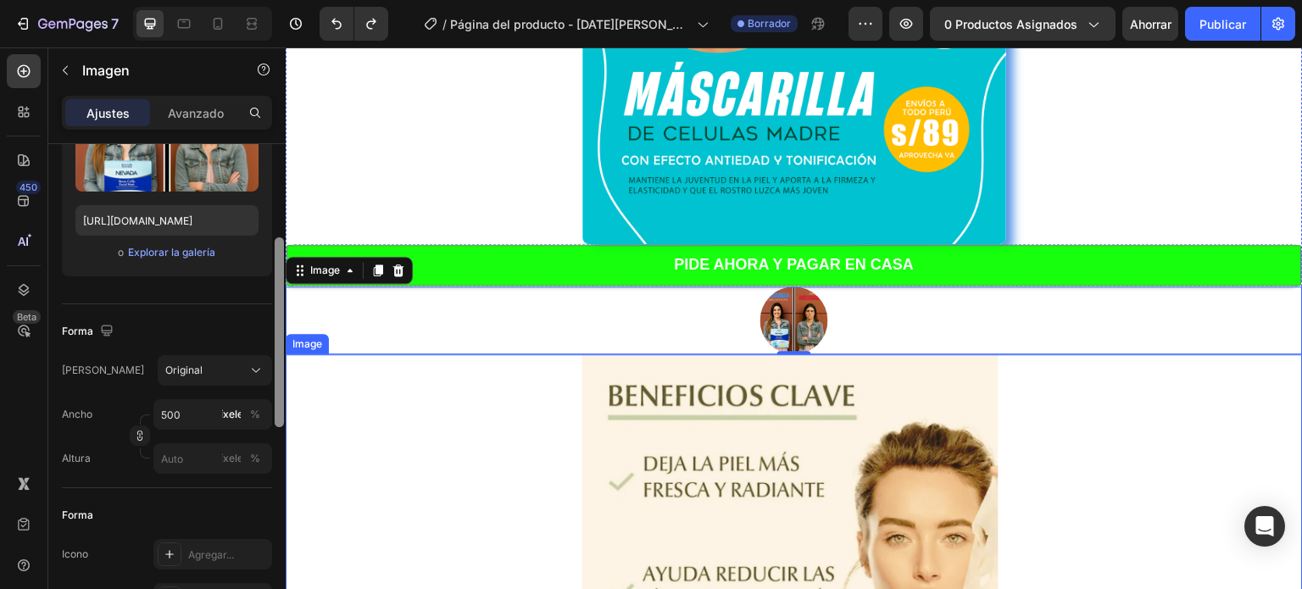
drag, startPoint x: 562, startPoint y: 325, endPoint x: 288, endPoint y: 392, distance: 281.7
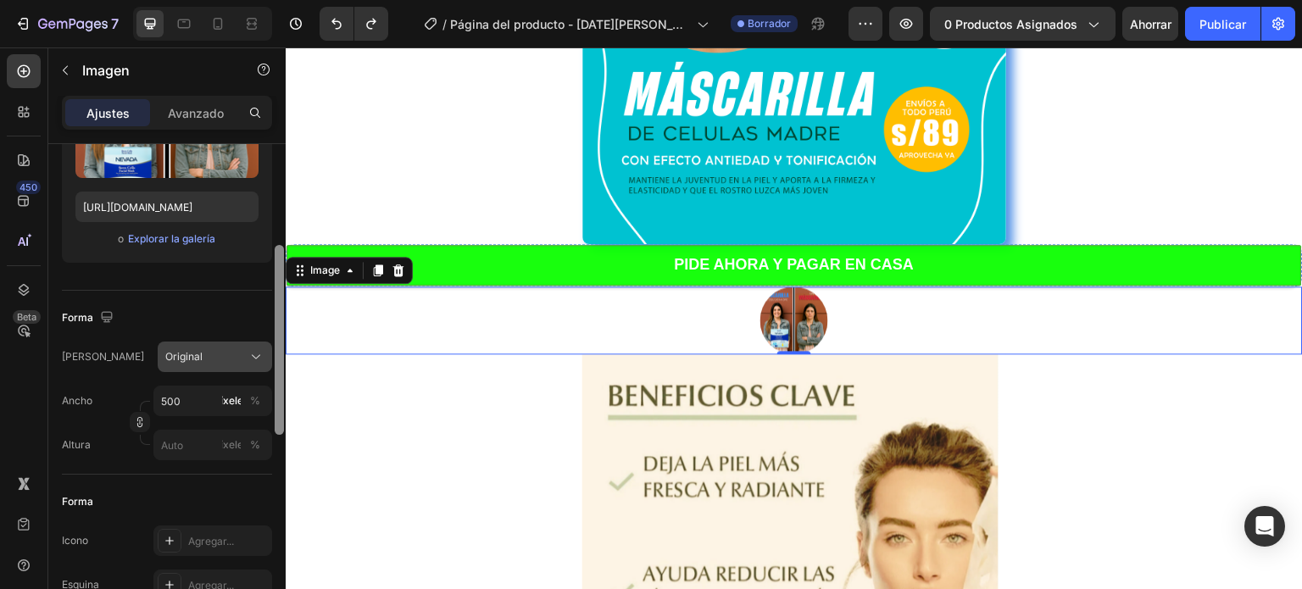
scroll to position [259, 0]
click at [248, 350] on icon at bounding box center [256, 355] width 17 height 17
click at [247, 320] on div "Forma" at bounding box center [167, 316] width 210 height 27
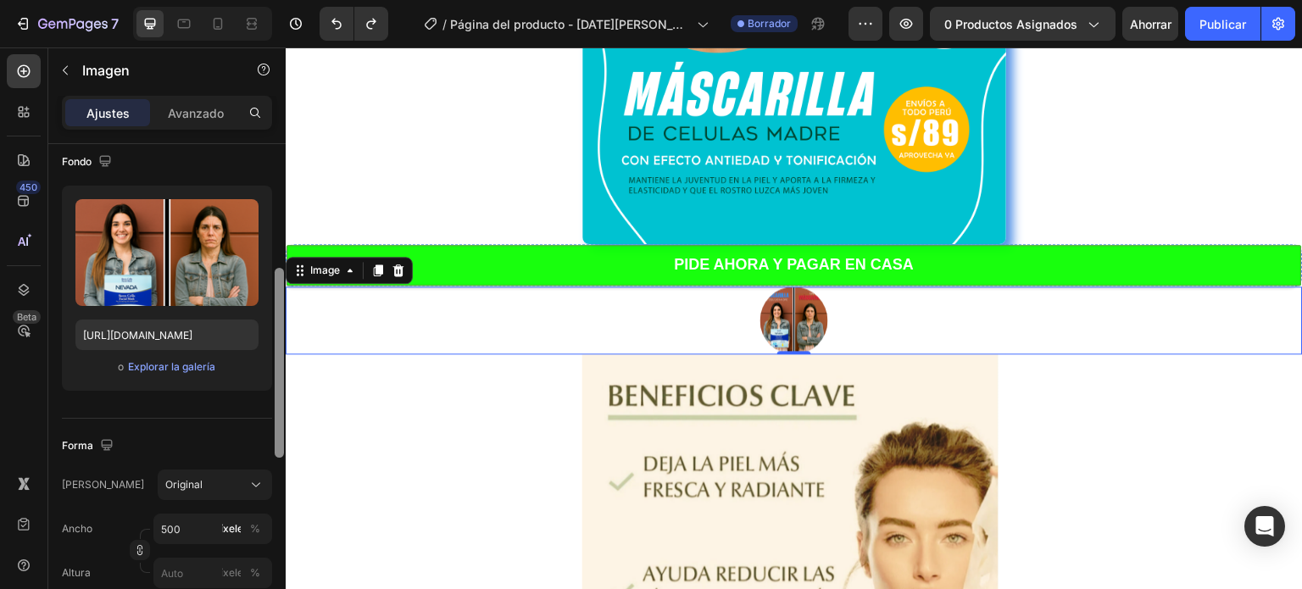
scroll to position [0, 0]
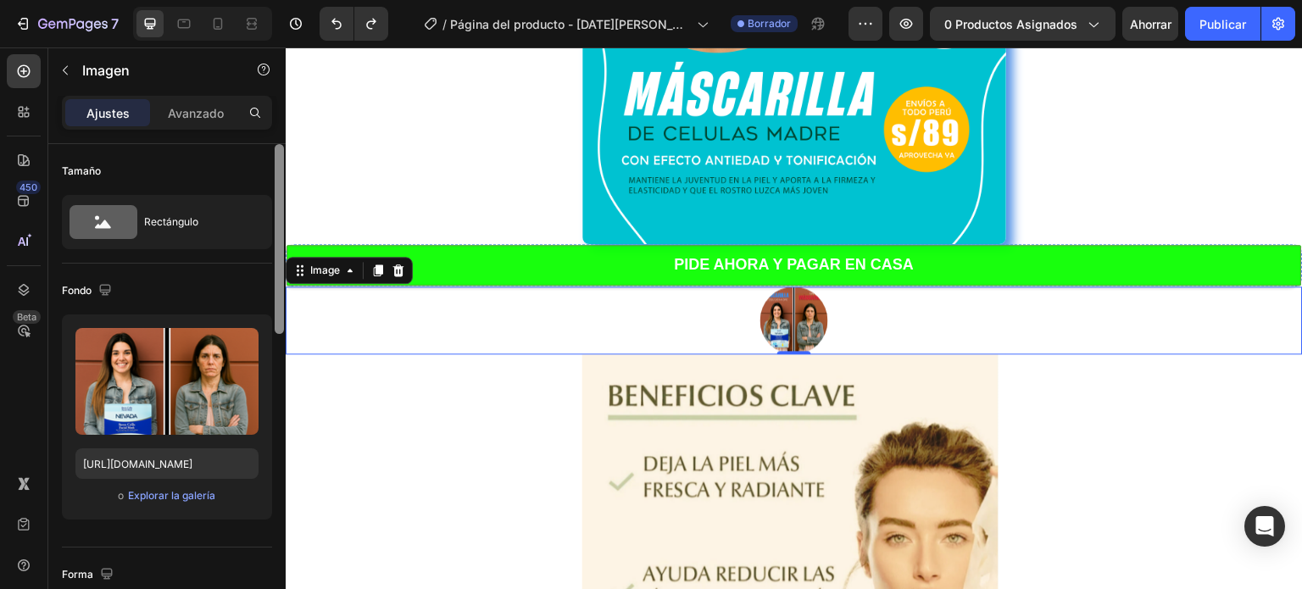
drag, startPoint x: 278, startPoint y: 348, endPoint x: 264, endPoint y: 153, distance: 195.4
click at [264, 153] on div "Tamaño Rectángulo Fondo Subir imagen [URL][DOMAIN_NAME] o Explorar la galería F…" at bounding box center [166, 390] width 237 height 493
click at [181, 110] on font "Avanzado" at bounding box center [196, 113] width 56 height 14
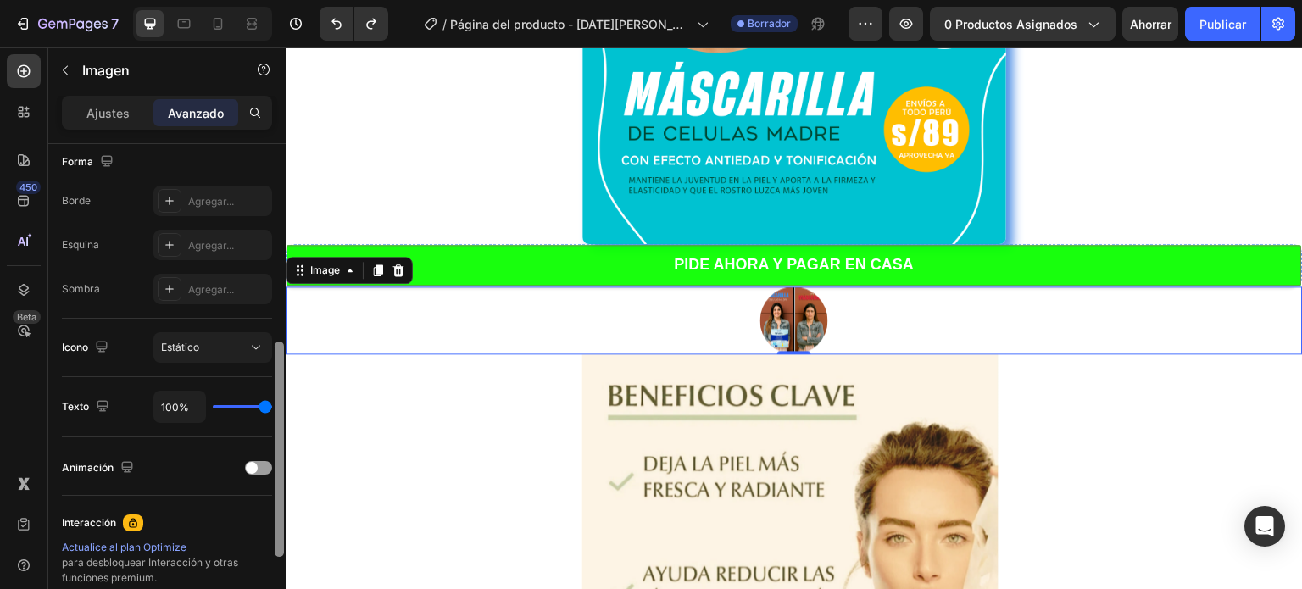
scroll to position [449, 0]
drag, startPoint x: 281, startPoint y: 247, endPoint x: 284, endPoint y: 443, distance: 196.7
click at [284, 443] on div at bounding box center [279, 390] width 13 height 493
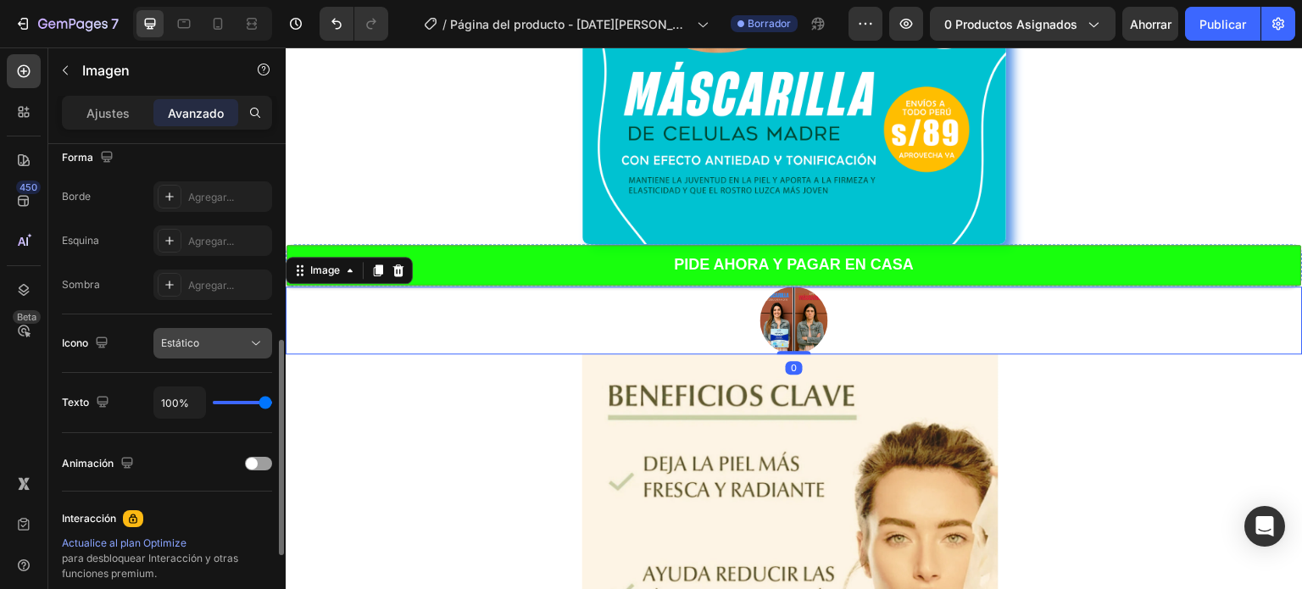
click at [248, 342] on icon at bounding box center [256, 343] width 17 height 17
